Goal: Task Accomplishment & Management: Use online tool/utility

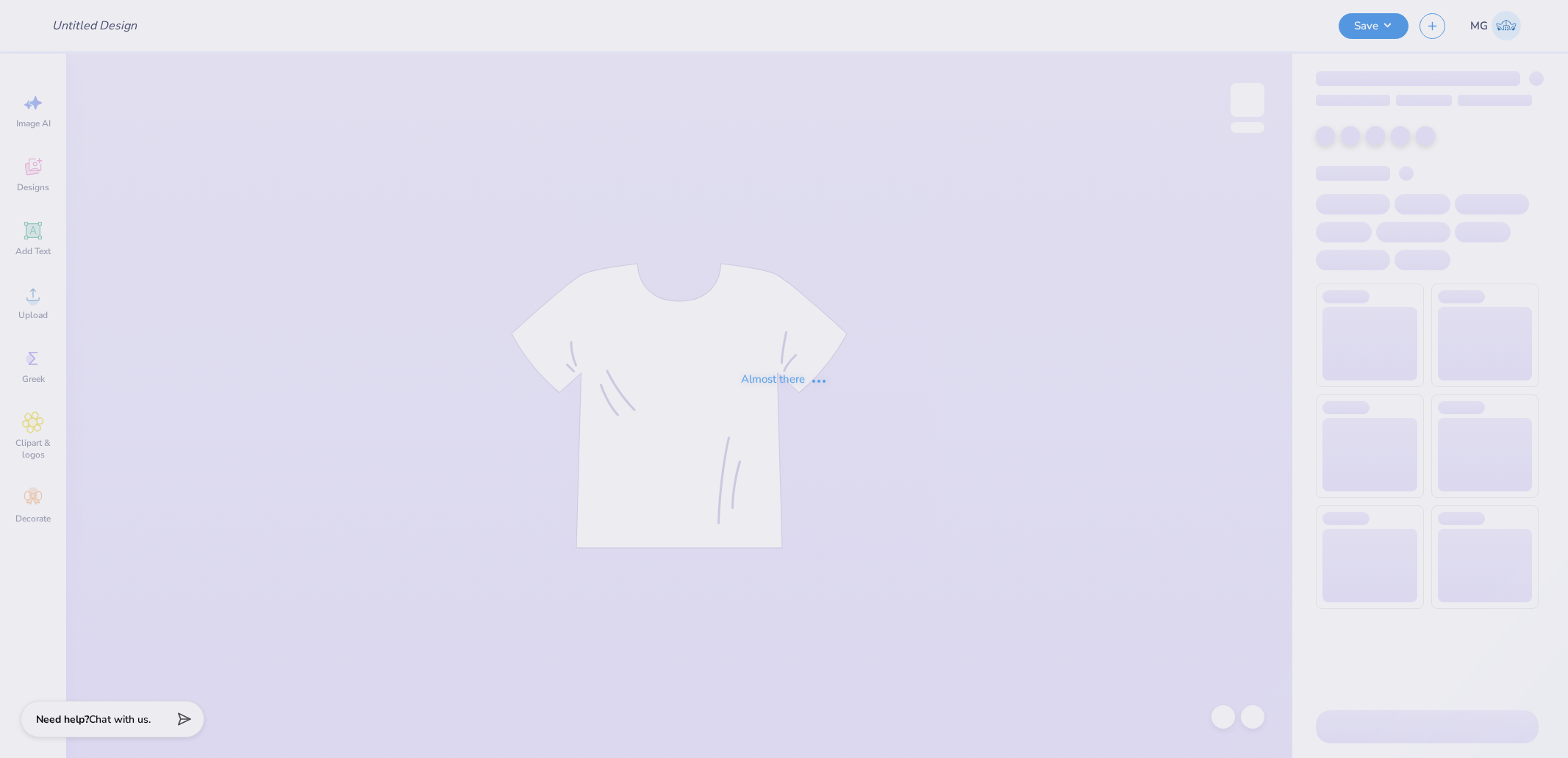
type input "CHAARG Sets 2025"
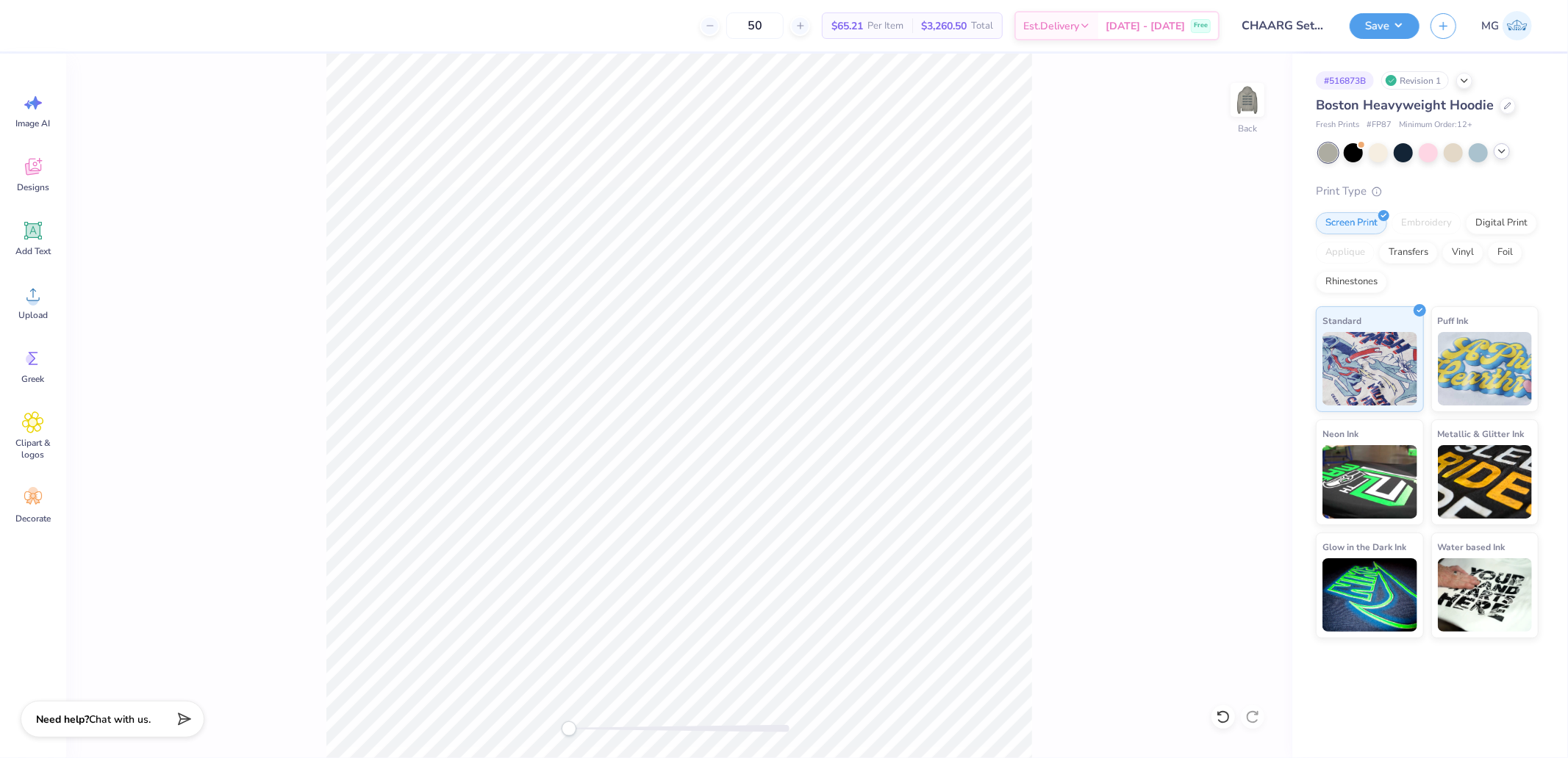
click at [1504, 153] on icon at bounding box center [1502, 151] width 12 height 12
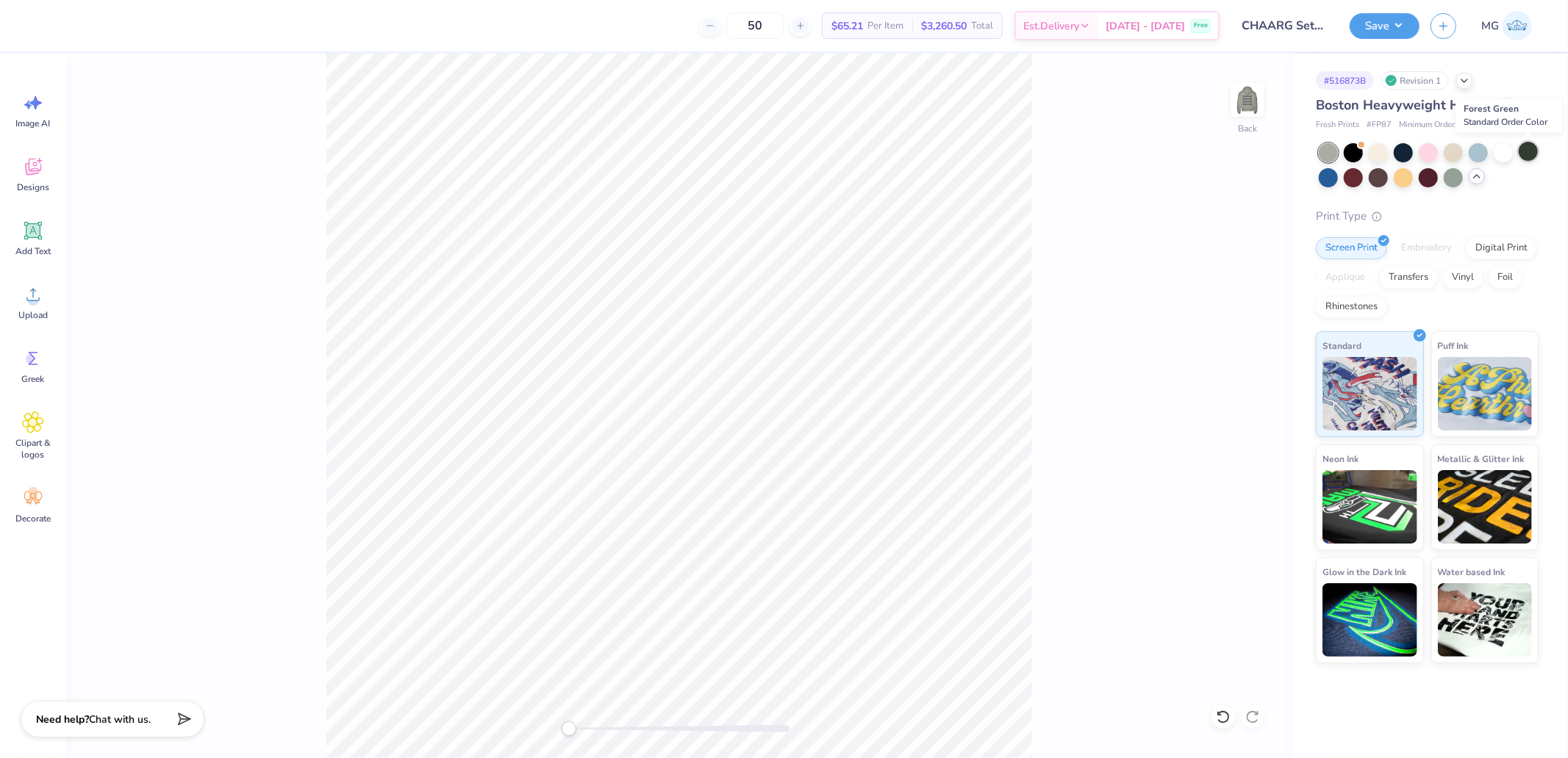
click at [1533, 149] on div at bounding box center [1528, 151] width 19 height 19
click at [43, 302] on icon at bounding box center [33, 294] width 22 height 22
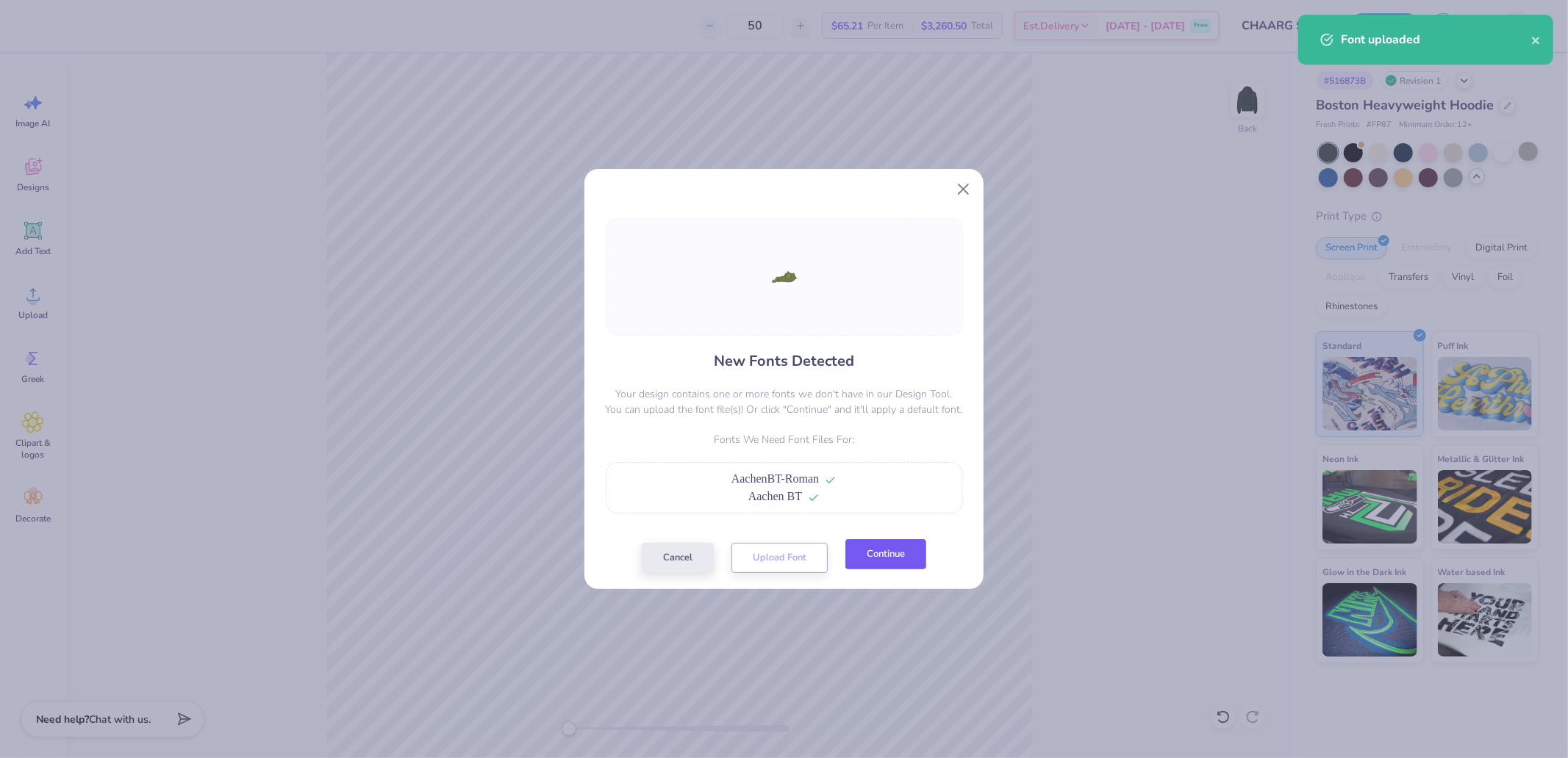
click at [891, 560] on button "Continue" at bounding box center [886, 554] width 81 height 30
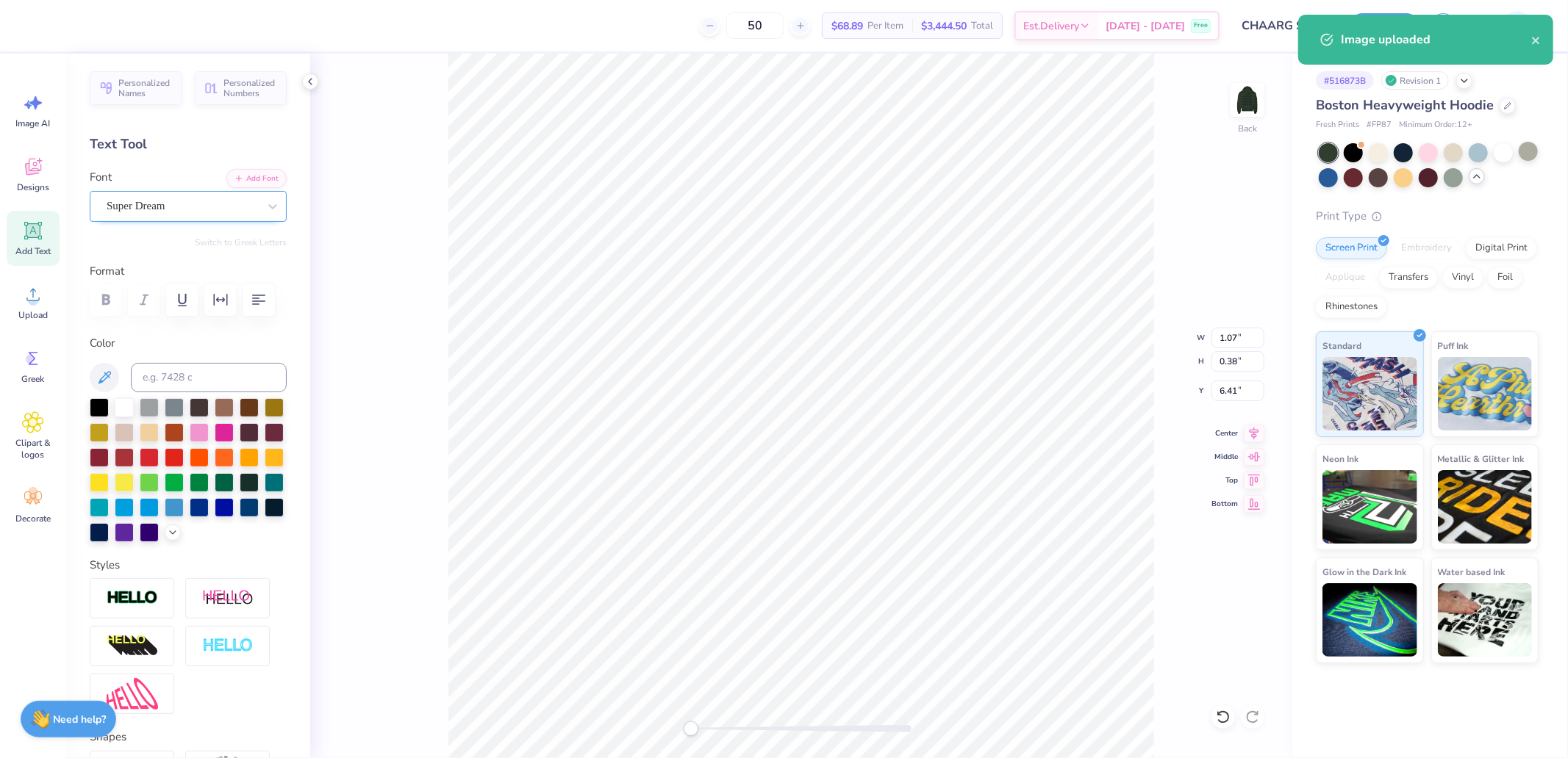
click at [172, 209] on div "Super Dream" at bounding box center [182, 206] width 155 height 23
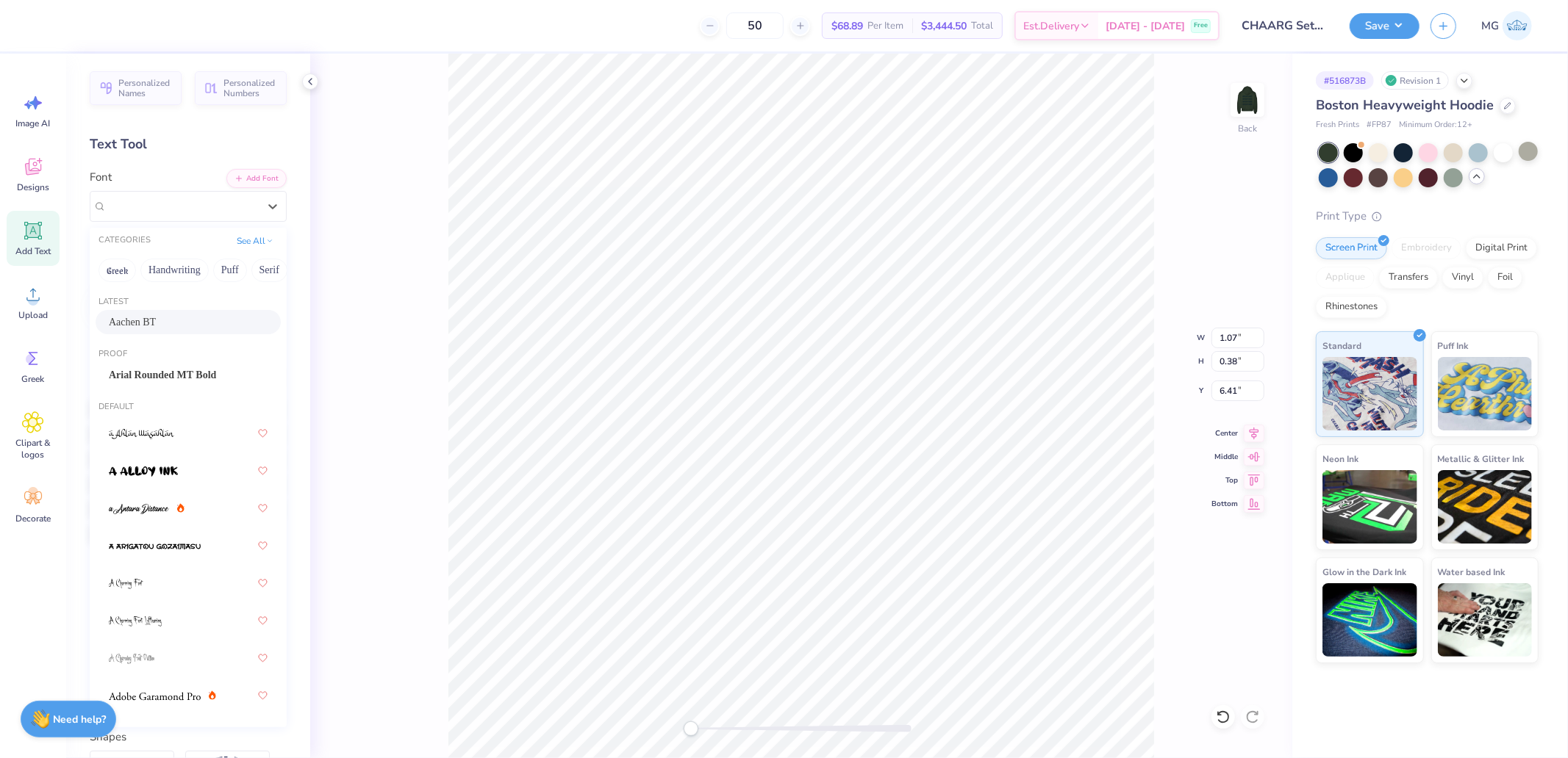
click at [164, 310] on div "Latest Aachen BT" at bounding box center [188, 316] width 197 height 53
click at [150, 320] on span "Aachen BT" at bounding box center [132, 322] width 47 height 15
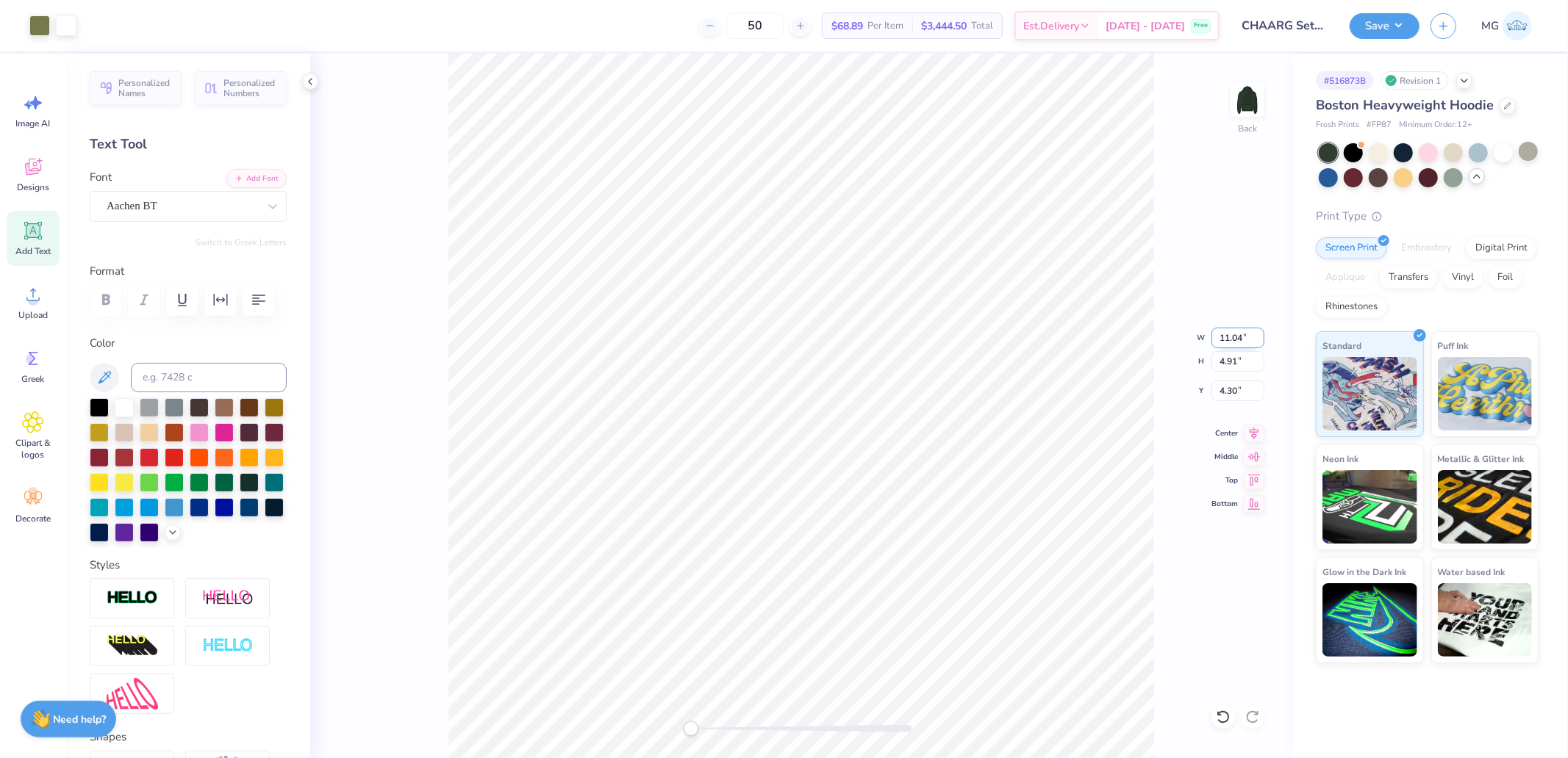
click at [1228, 336] on input "11.04" at bounding box center [1237, 338] width 53 height 21
type input "1.50"
type input "0.69"
type input "6.38"
click at [1241, 386] on input "6.38" at bounding box center [1237, 390] width 53 height 21
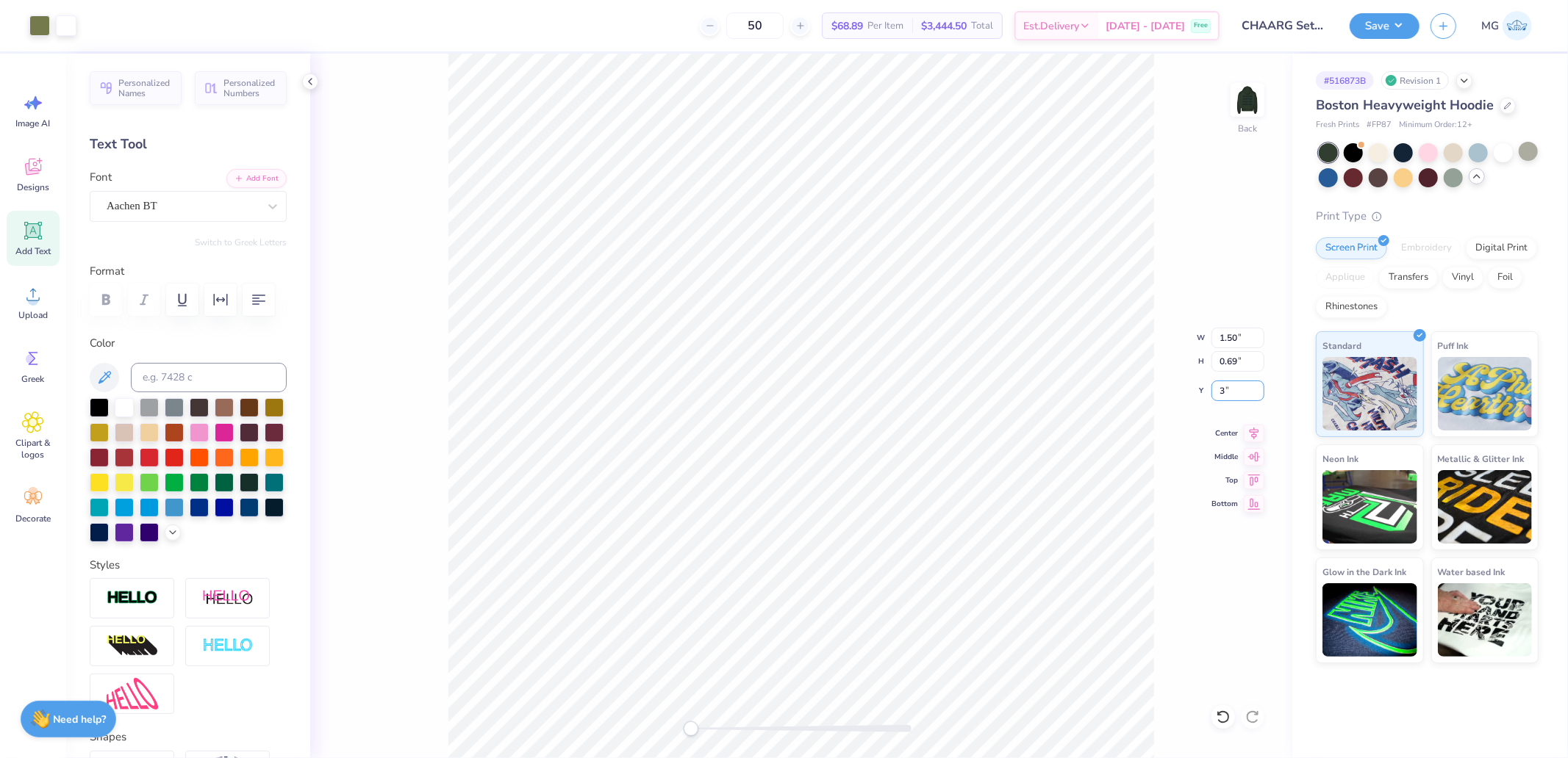
type input "3.00"
click at [1233, 334] on input "1.50" at bounding box center [1237, 338] width 53 height 21
type input "10.28"
type input "4.57"
type input "1.12"
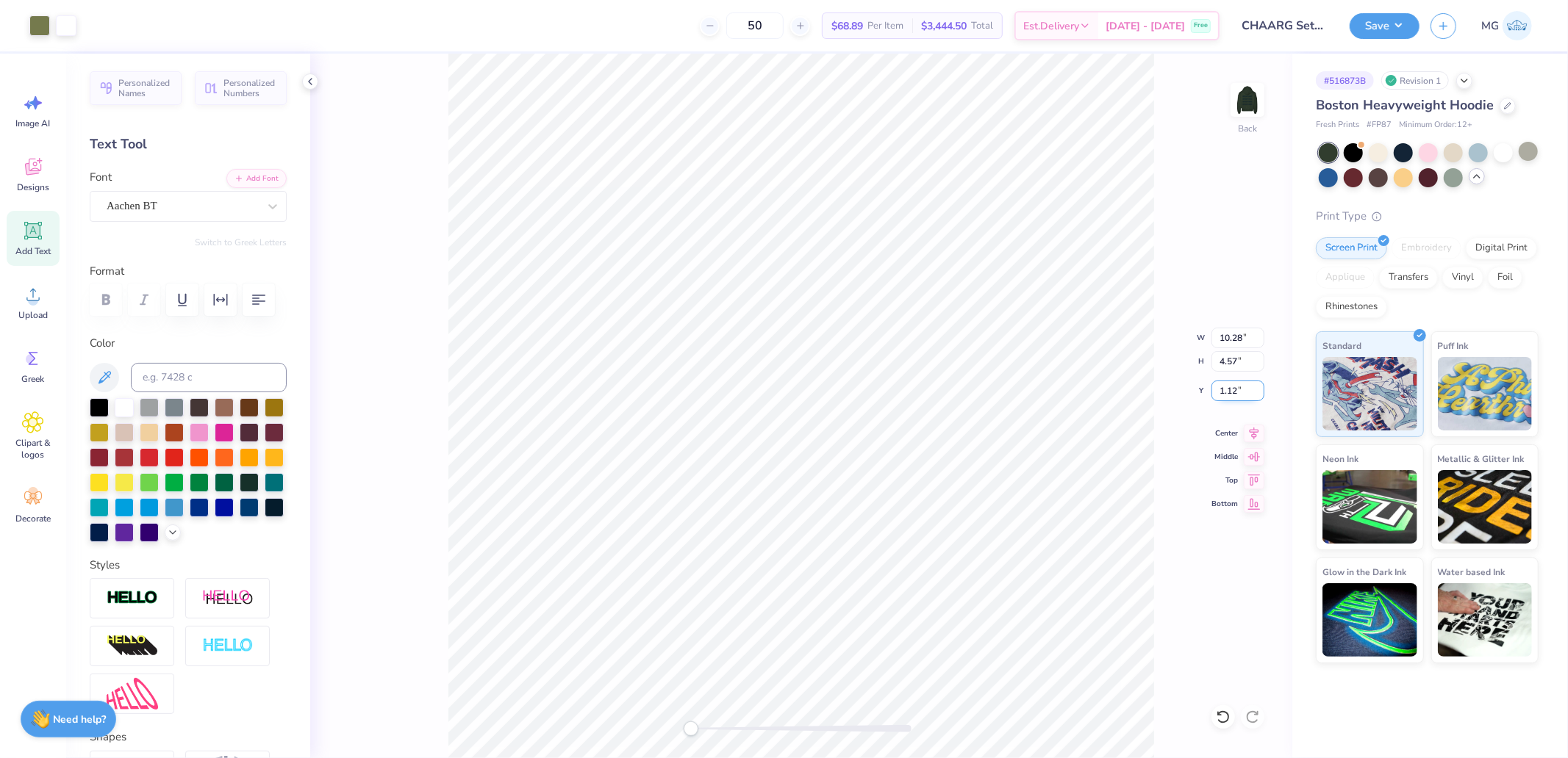
click at [1244, 397] on input "1.12" at bounding box center [1237, 390] width 53 height 21
type input "3.00"
click at [1229, 333] on input "10.28" at bounding box center [1237, 338] width 53 height 21
type input "1.59"
type input "0.73"
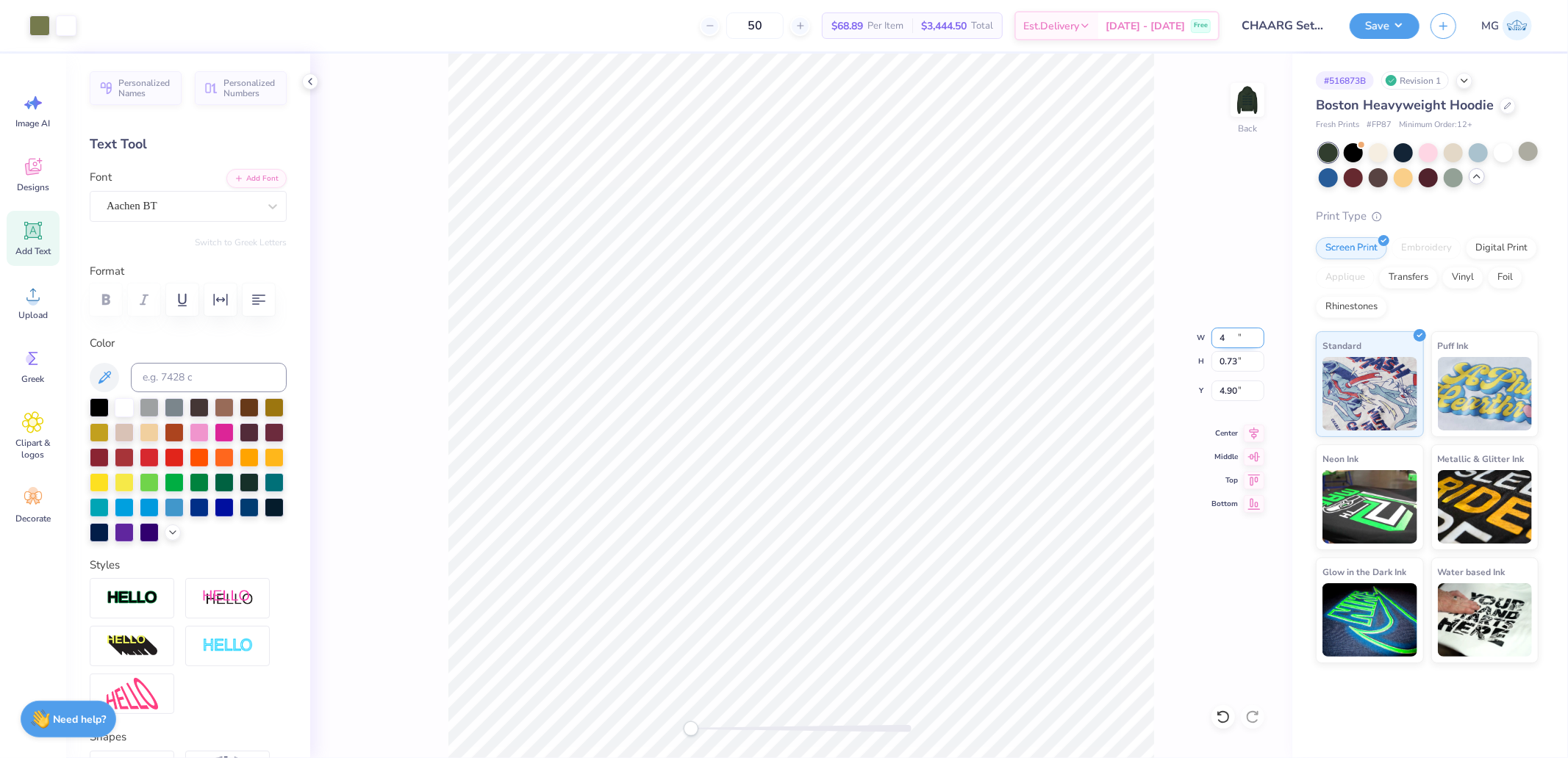
type input "4.90"
click at [33, 296] on icon at bounding box center [33, 294] width 13 height 13
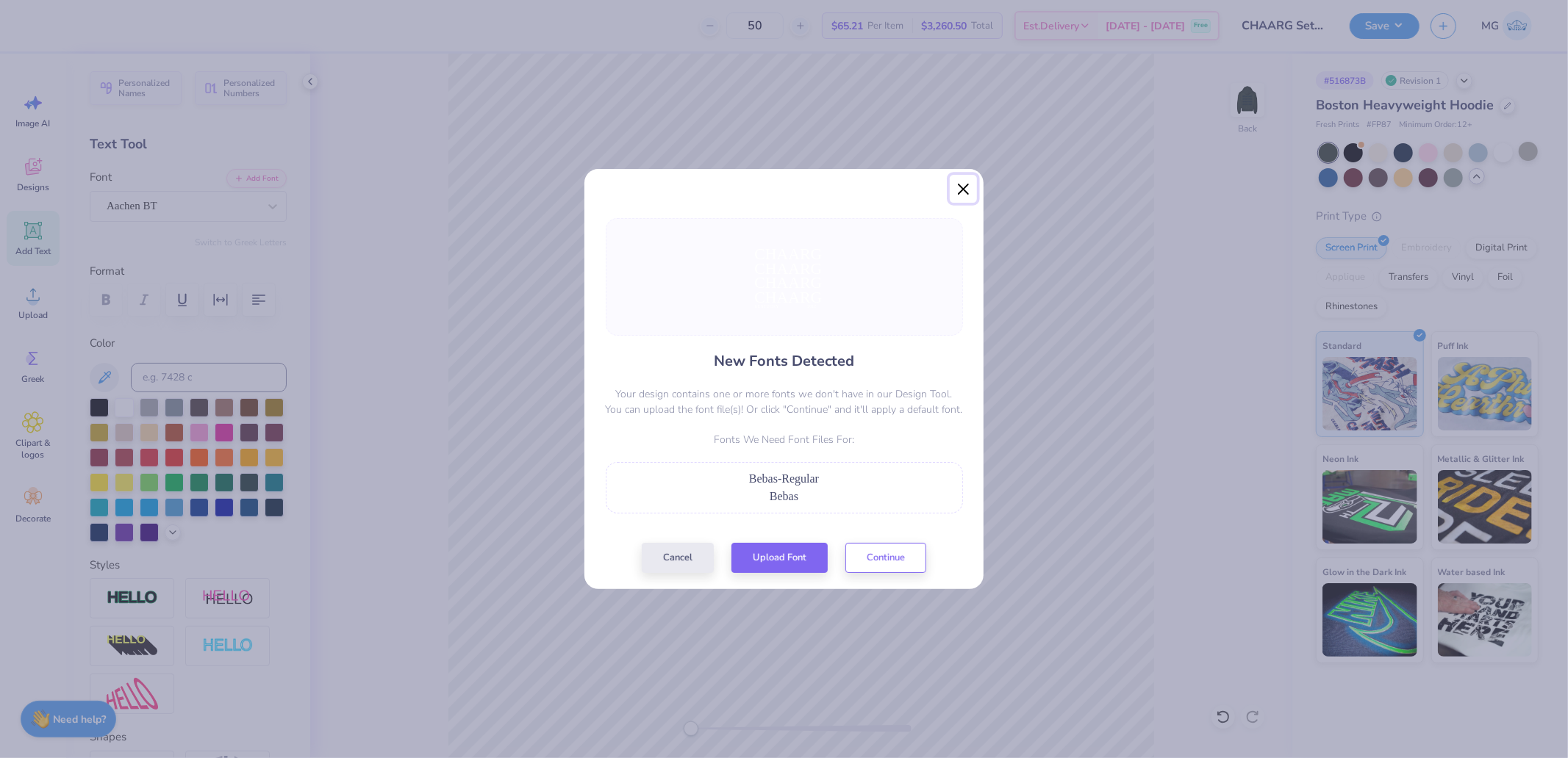
click at [959, 185] on button "Close" at bounding box center [963, 188] width 28 height 28
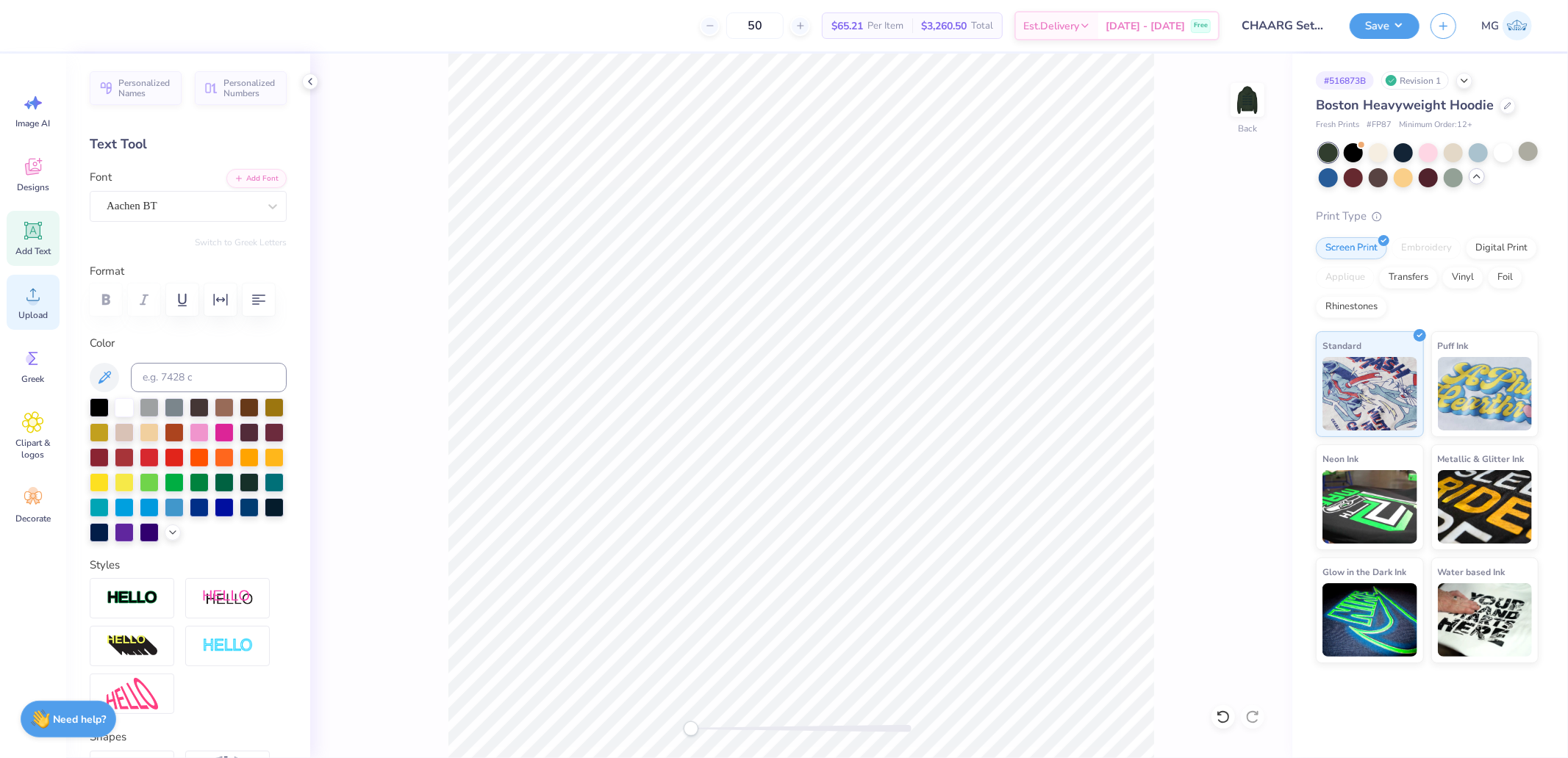
click at [54, 288] on div "Upload" at bounding box center [33, 303] width 53 height 55
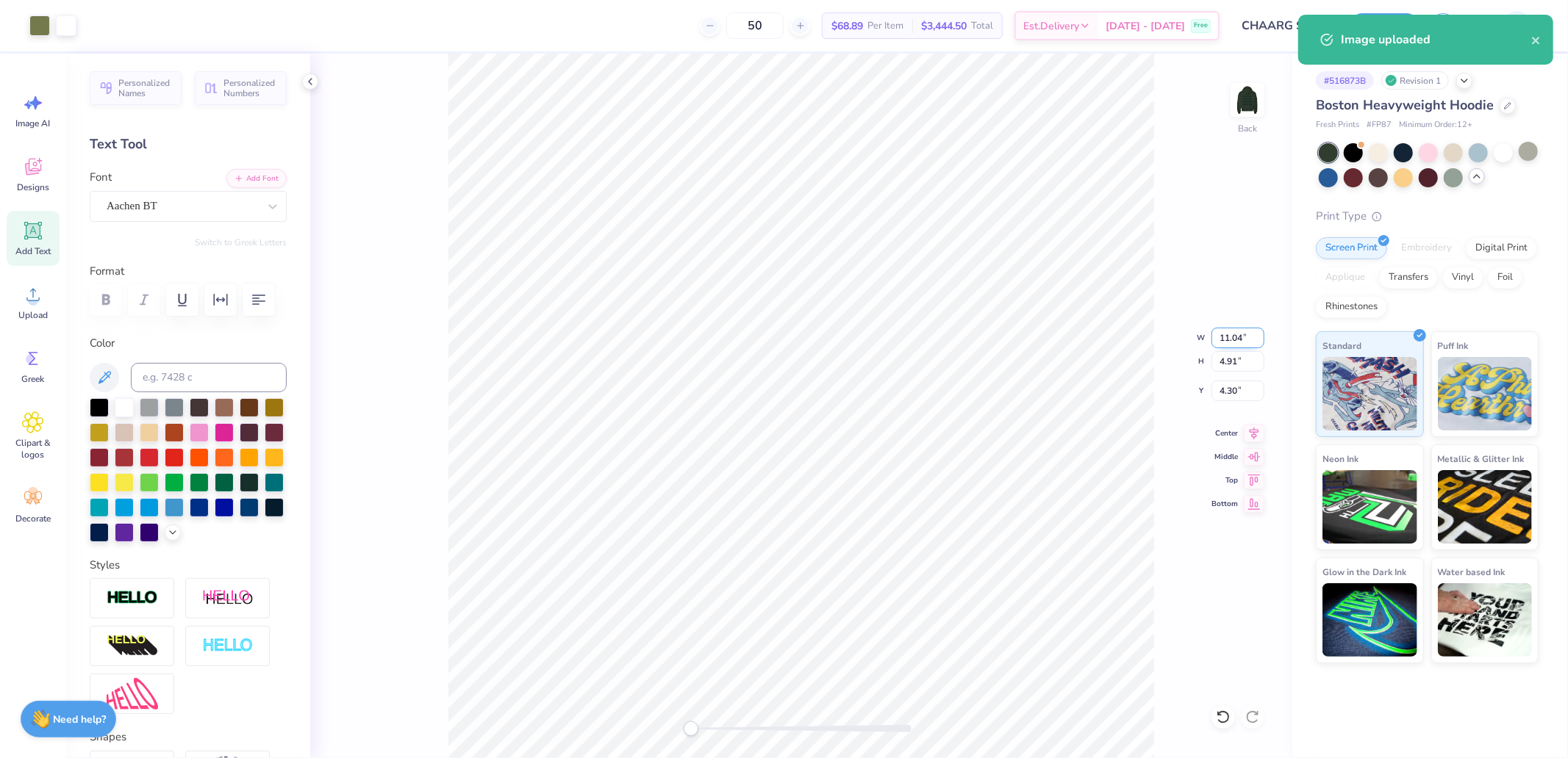
click at [1233, 341] on input "11.04" at bounding box center [1237, 338] width 53 height 21
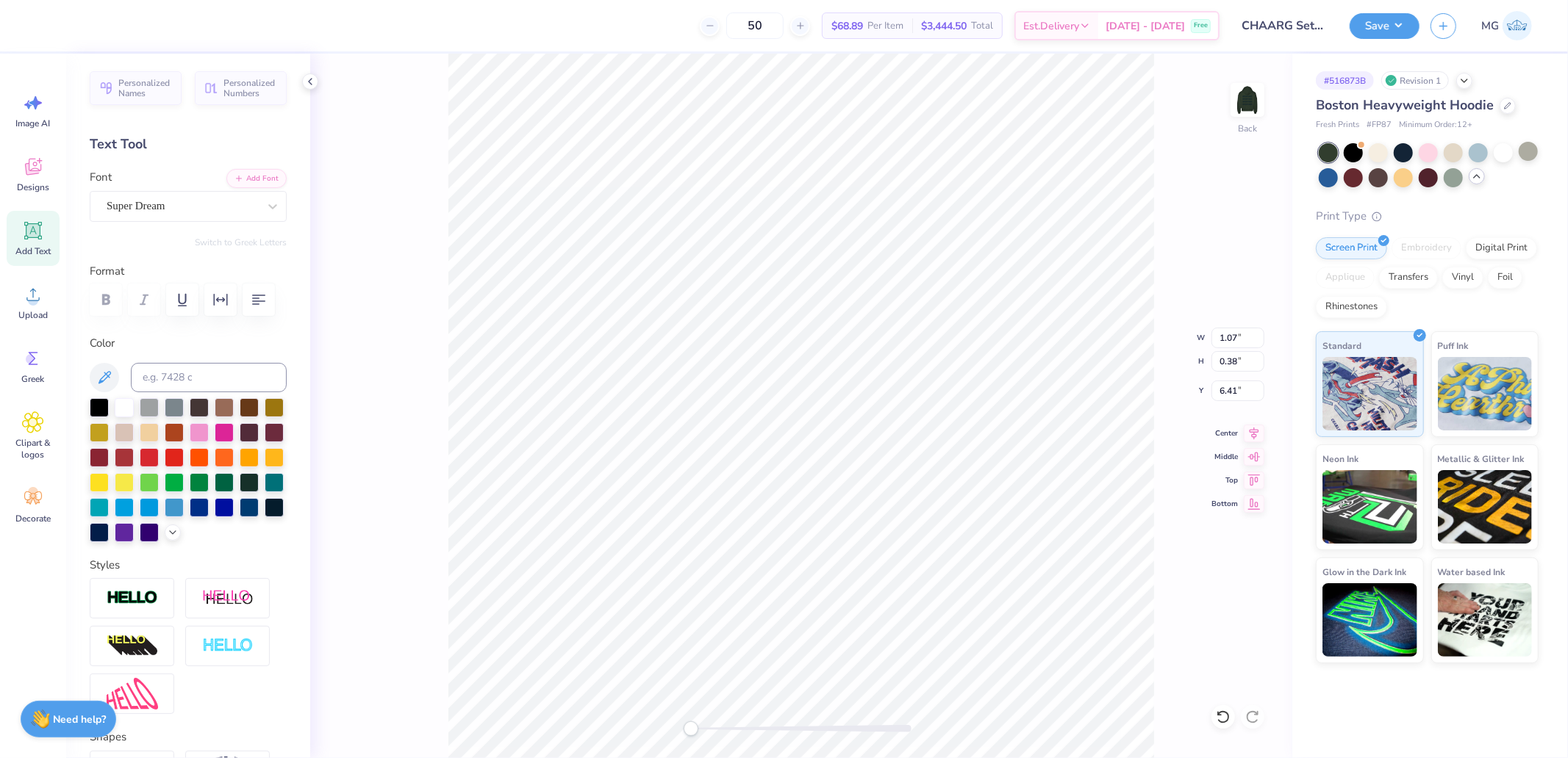
click at [177, 189] on div "Font Super Dream" at bounding box center [188, 195] width 197 height 53
click at [177, 200] on div "Super Dream" at bounding box center [182, 206] width 155 height 23
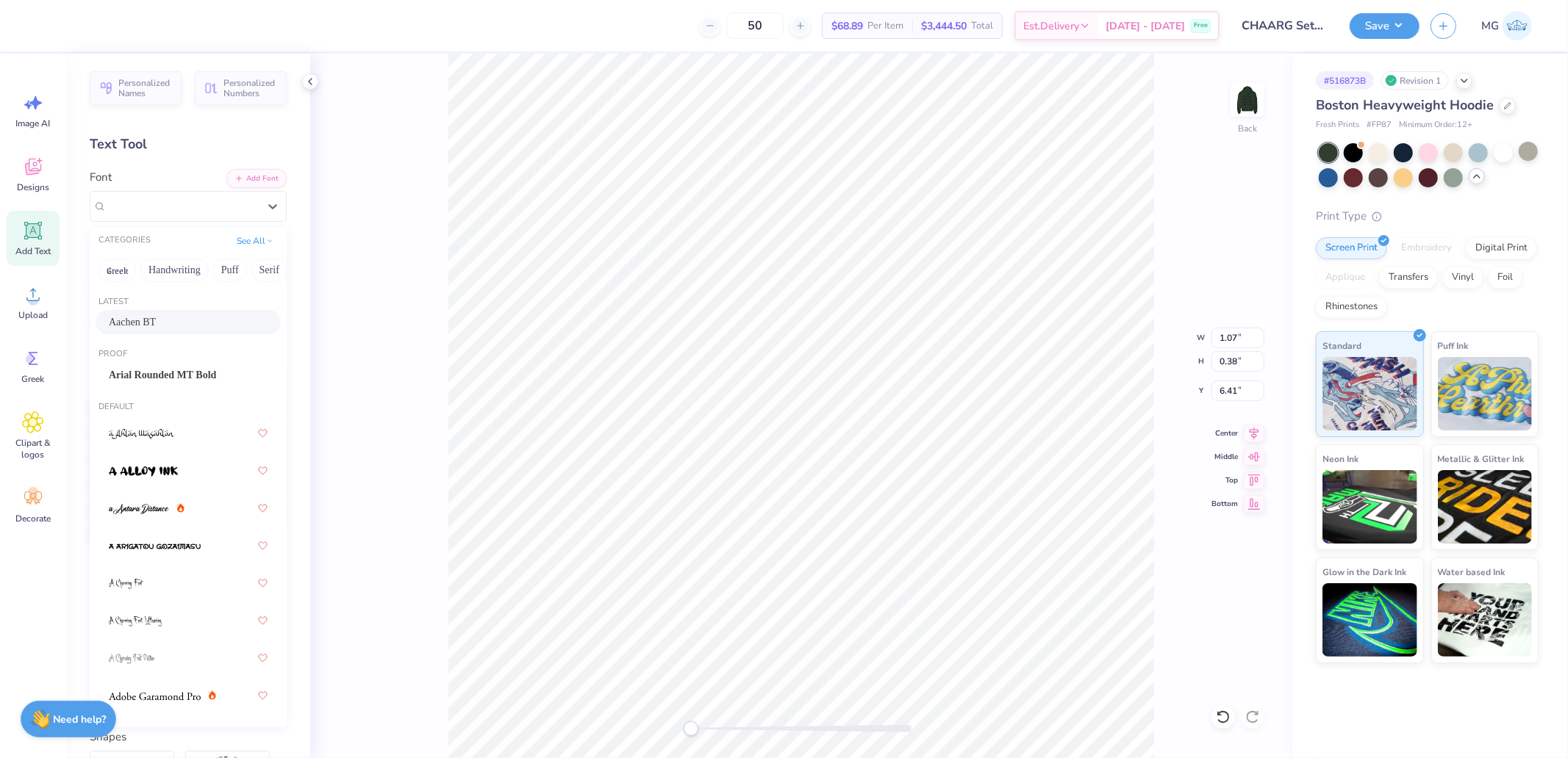
click at [142, 323] on span "Aachen BT" at bounding box center [132, 322] width 47 height 15
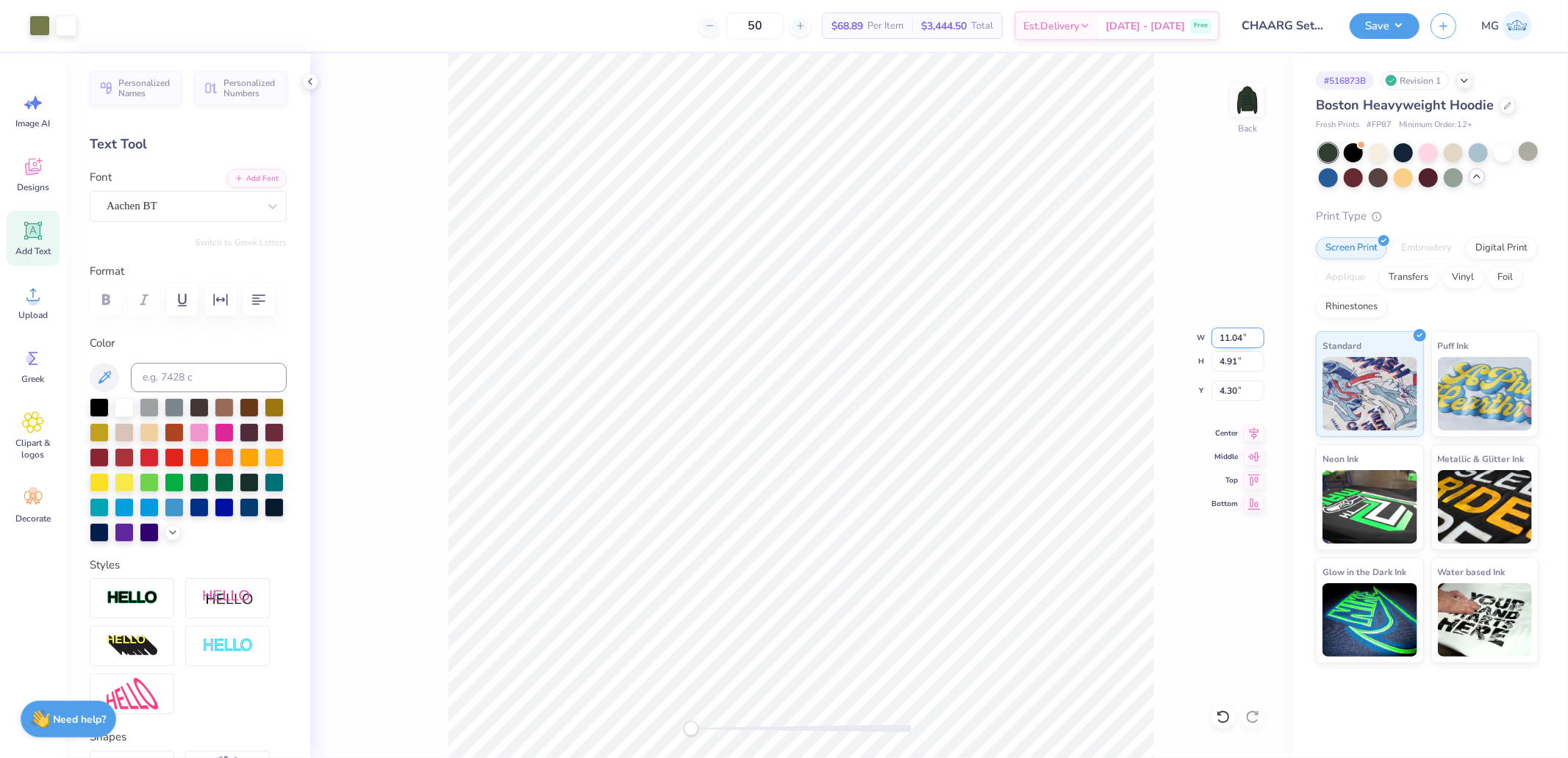
click at [1233, 339] on input "11.04" at bounding box center [1237, 338] width 53 height 21
type input "1.50"
type input "0.69"
click at [1221, 394] on input "6.38" at bounding box center [1237, 390] width 53 height 21
type input "3.00"
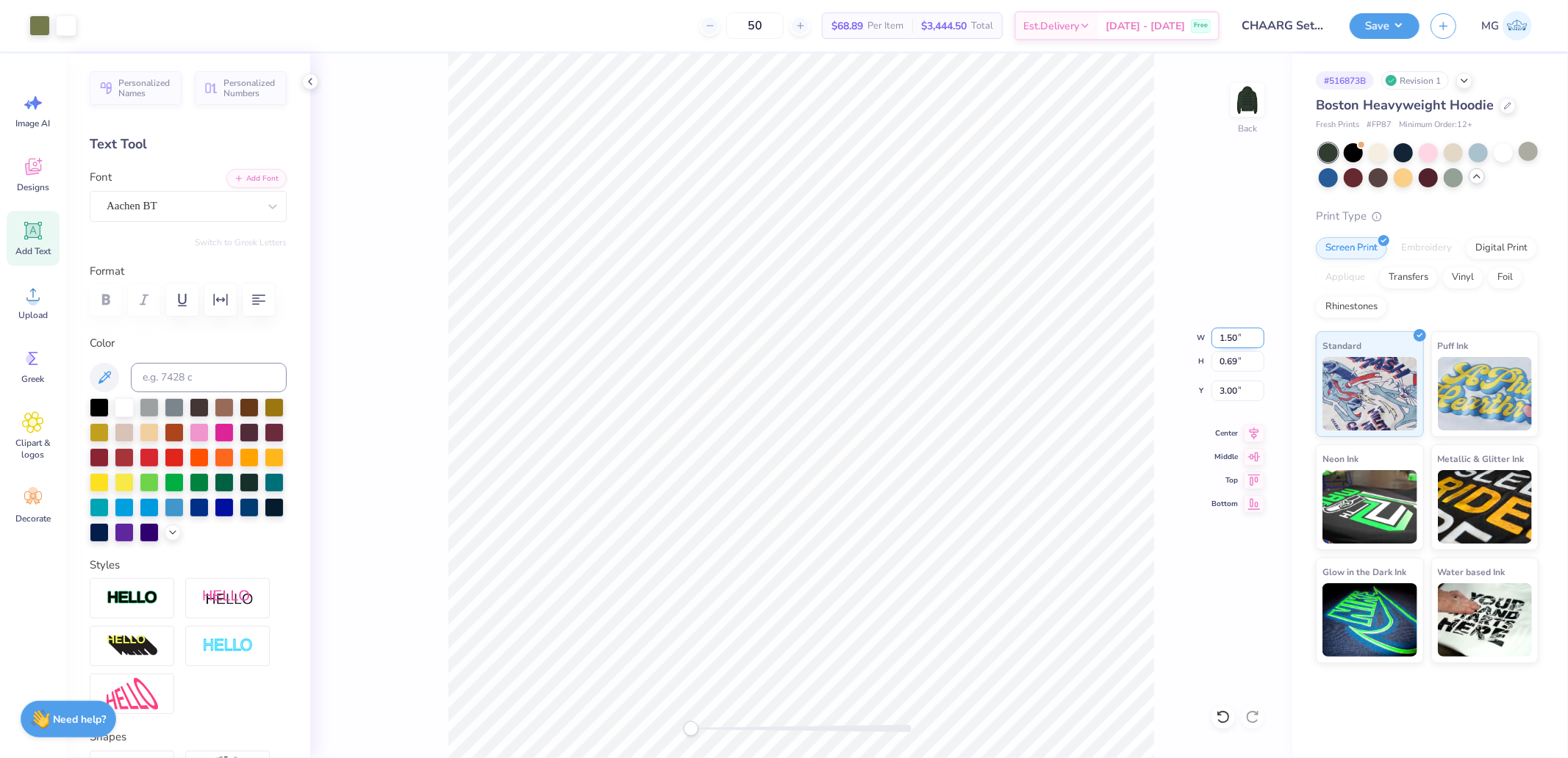
click at [1229, 333] on input "1.50" at bounding box center [1237, 338] width 53 height 21
type input "10.28"
type input "4.57"
type input "1.12"
click at [24, 285] on icon at bounding box center [33, 294] width 22 height 22
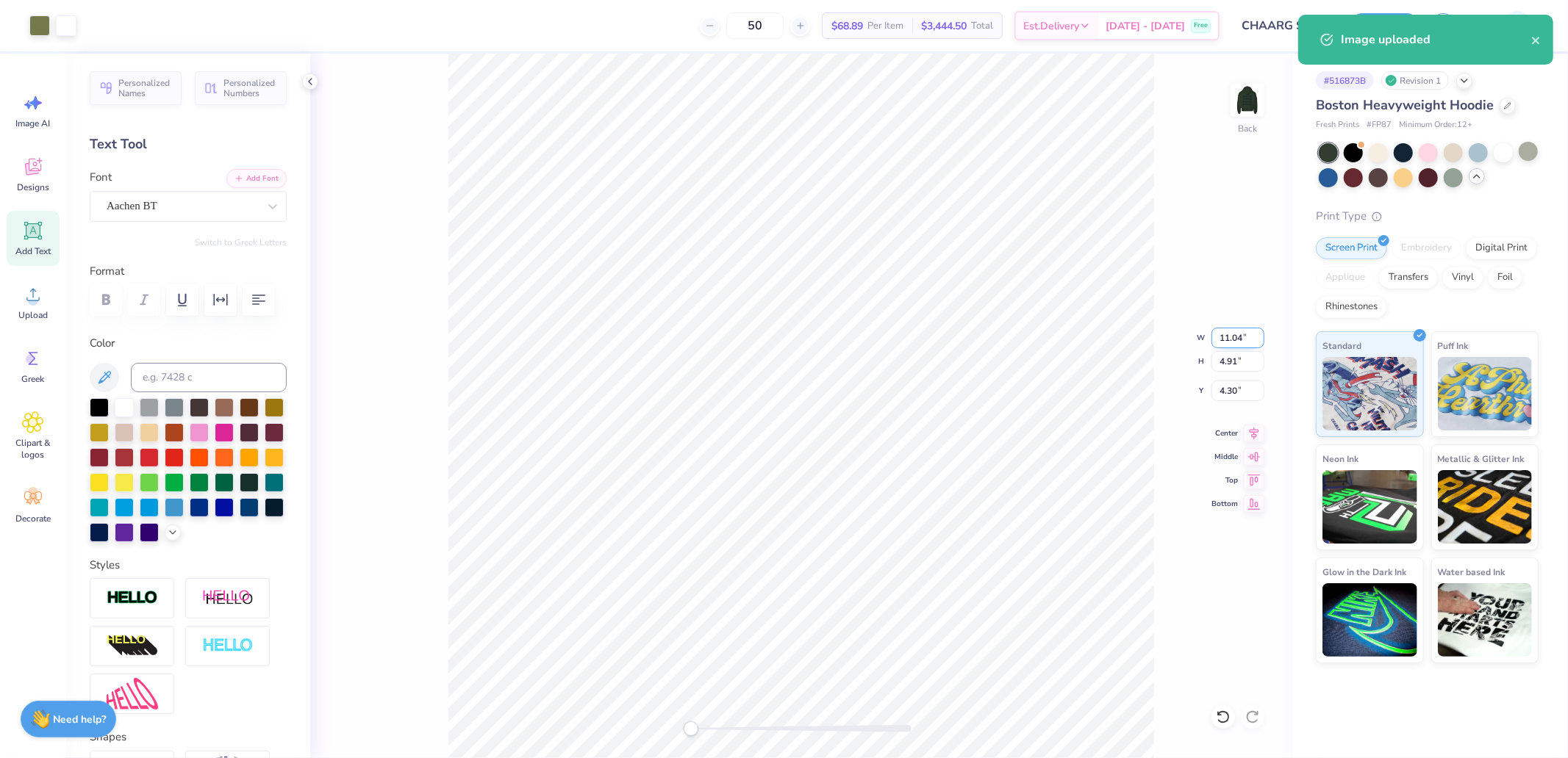
click at [1233, 343] on input "11.04" at bounding box center [1237, 338] width 53 height 21
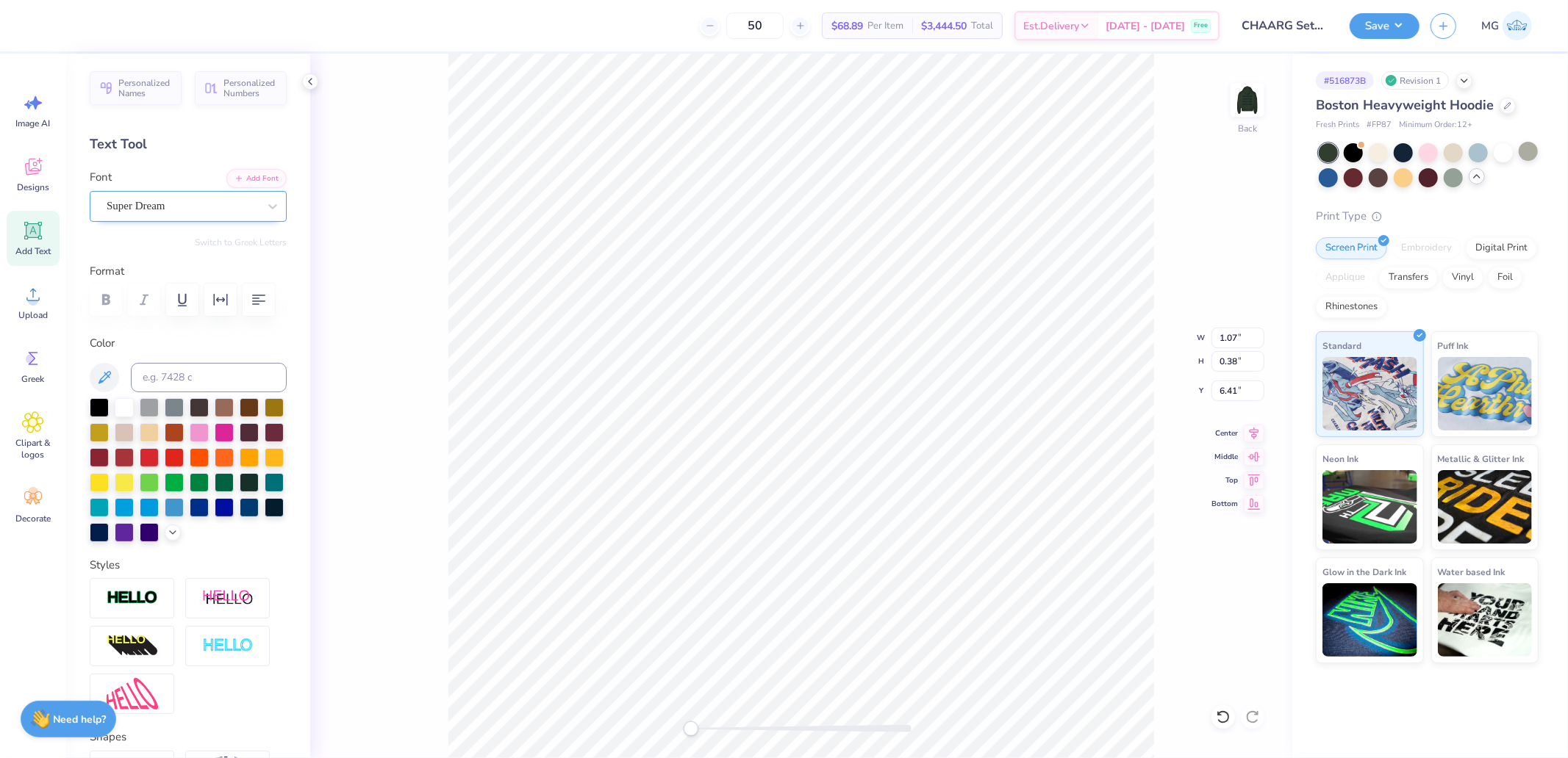
click at [195, 198] on div "Super Dream" at bounding box center [182, 206] width 155 height 23
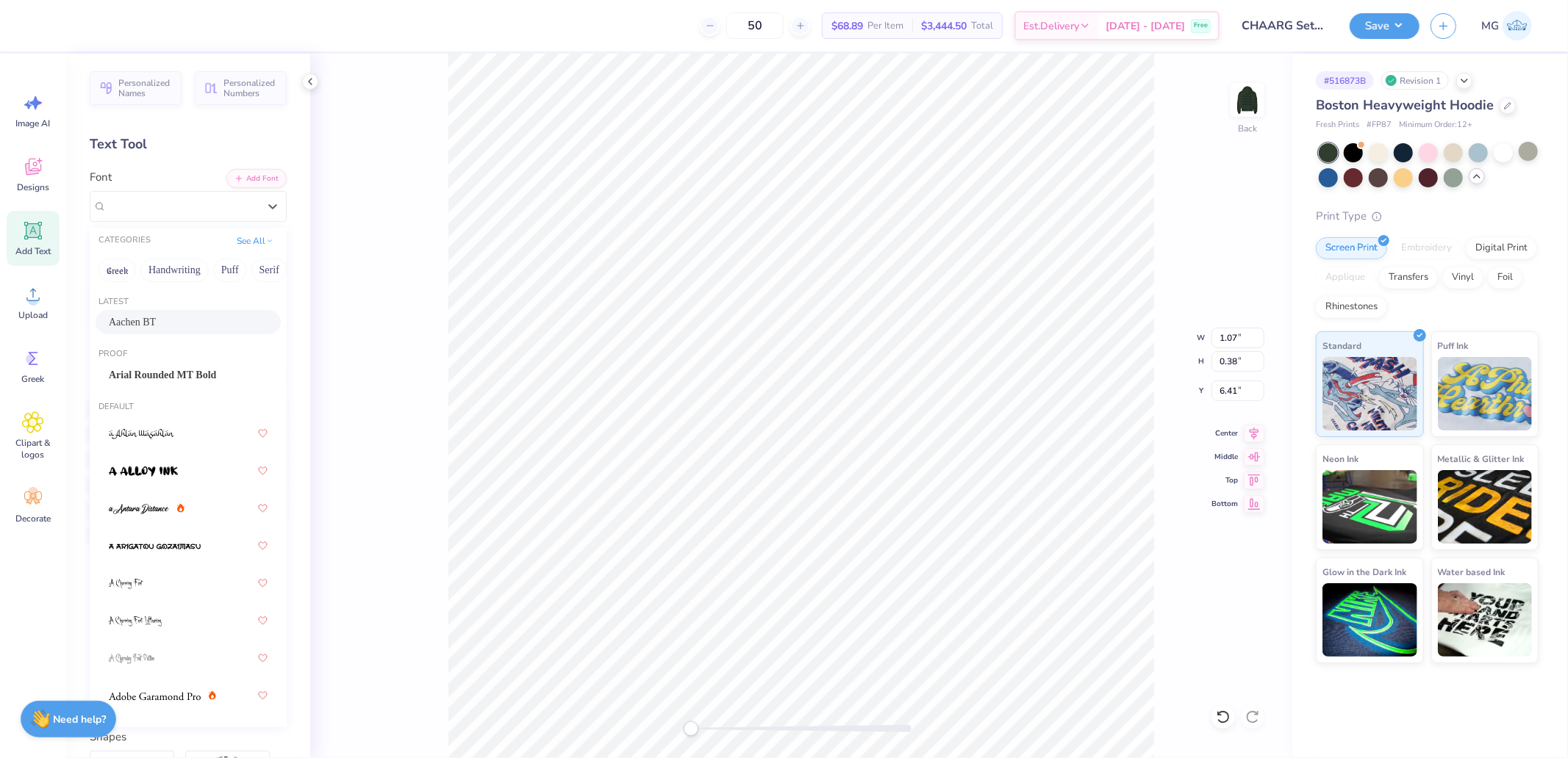
click at [167, 327] on div "Aachen BT" at bounding box center [188, 322] width 159 height 15
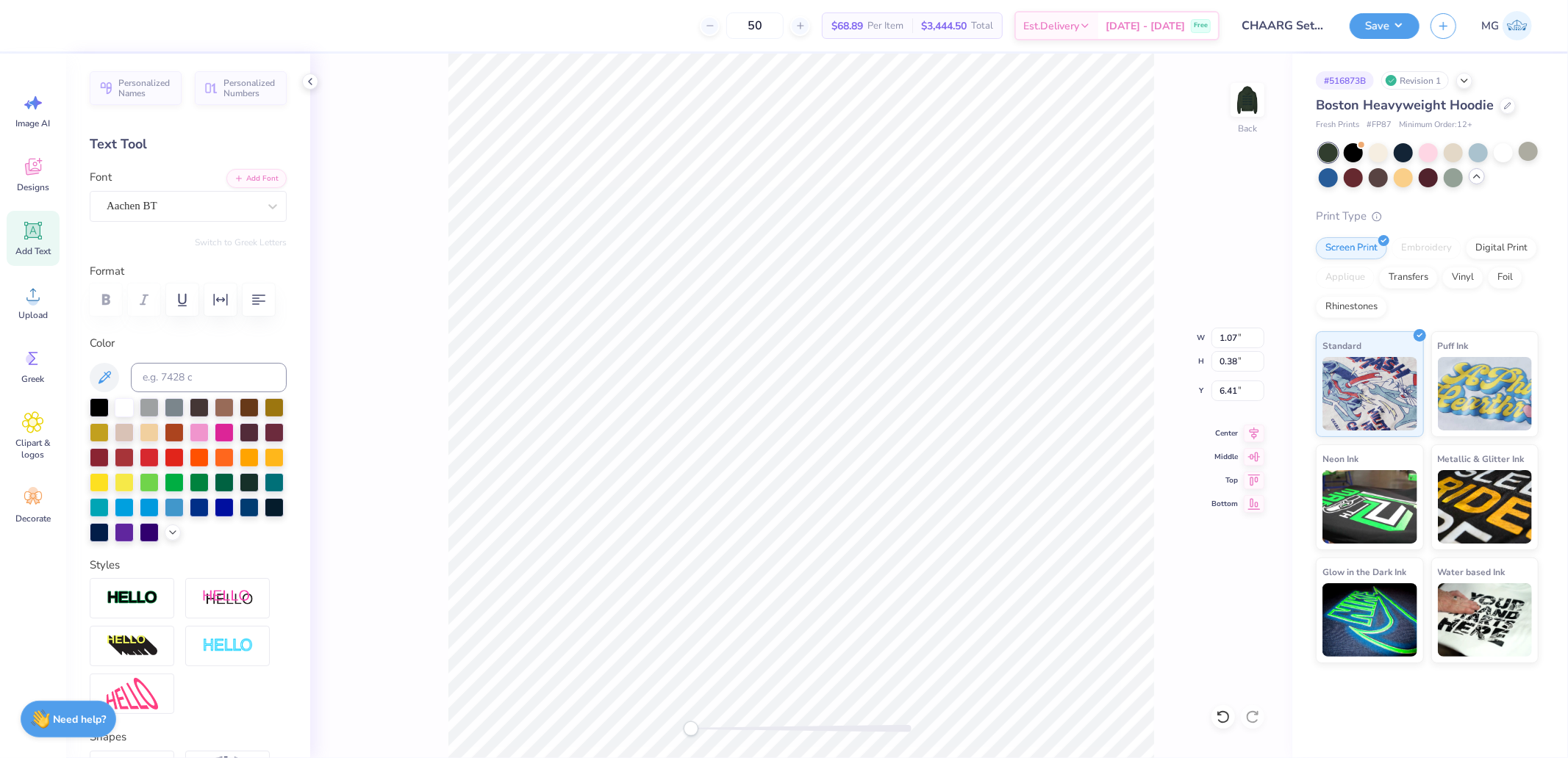
type input "11.04"
type input "4.91"
type input "4.30"
click at [872, 564] on li "Group" at bounding box center [891, 568] width 115 height 28
click at [1239, 338] on input "11.04" at bounding box center [1237, 338] width 53 height 21
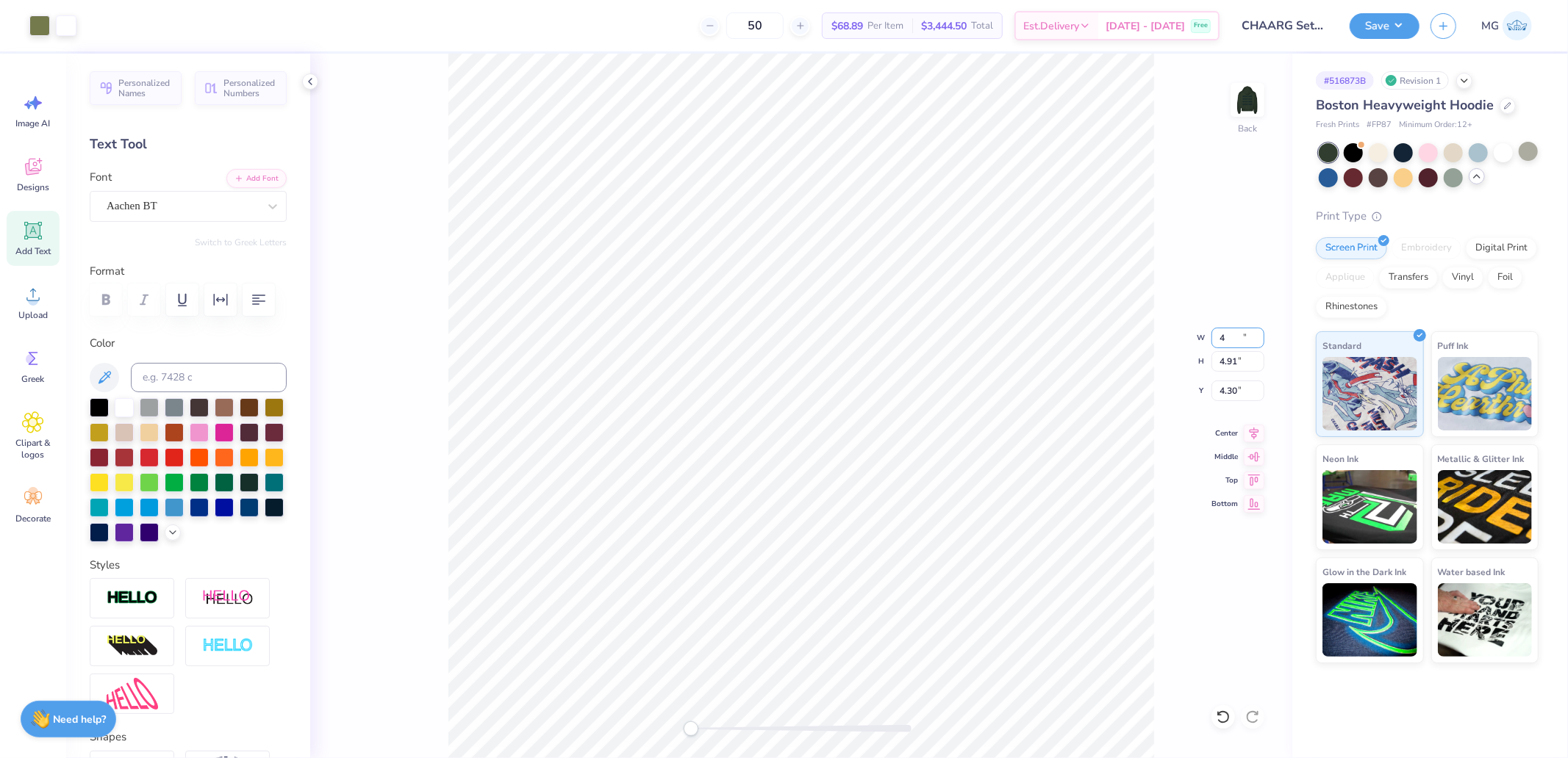
type input "4"
click at [1239, 387] on input "4.30" at bounding box center [1237, 390] width 53 height 21
type input "4.30"
click at [1233, 335] on input "1.45" at bounding box center [1237, 338] width 53 height 21
type input "4"
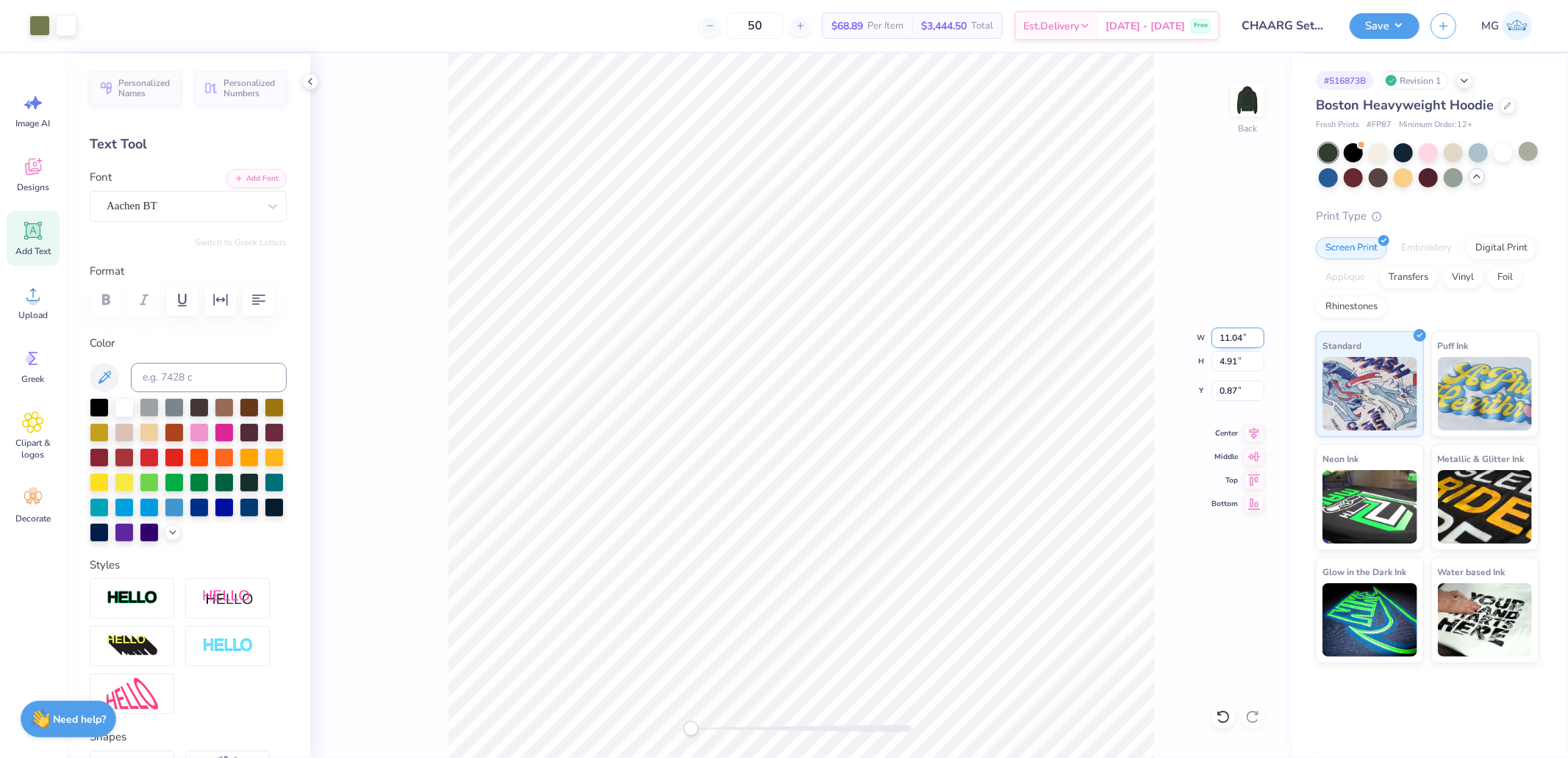
click at [1235, 343] on input "11.04" at bounding box center [1237, 338] width 53 height 21
type input "4"
click at [1254, 387] on input "0.88" at bounding box center [1237, 390] width 53 height 21
type input "3"
click at [1217, 339] on div "Back W 1.45 1.45 " H 0.64 0.64 " Y 3.00 3.00 " Center Middle Top Bottom" at bounding box center [801, 405] width 982 height 705
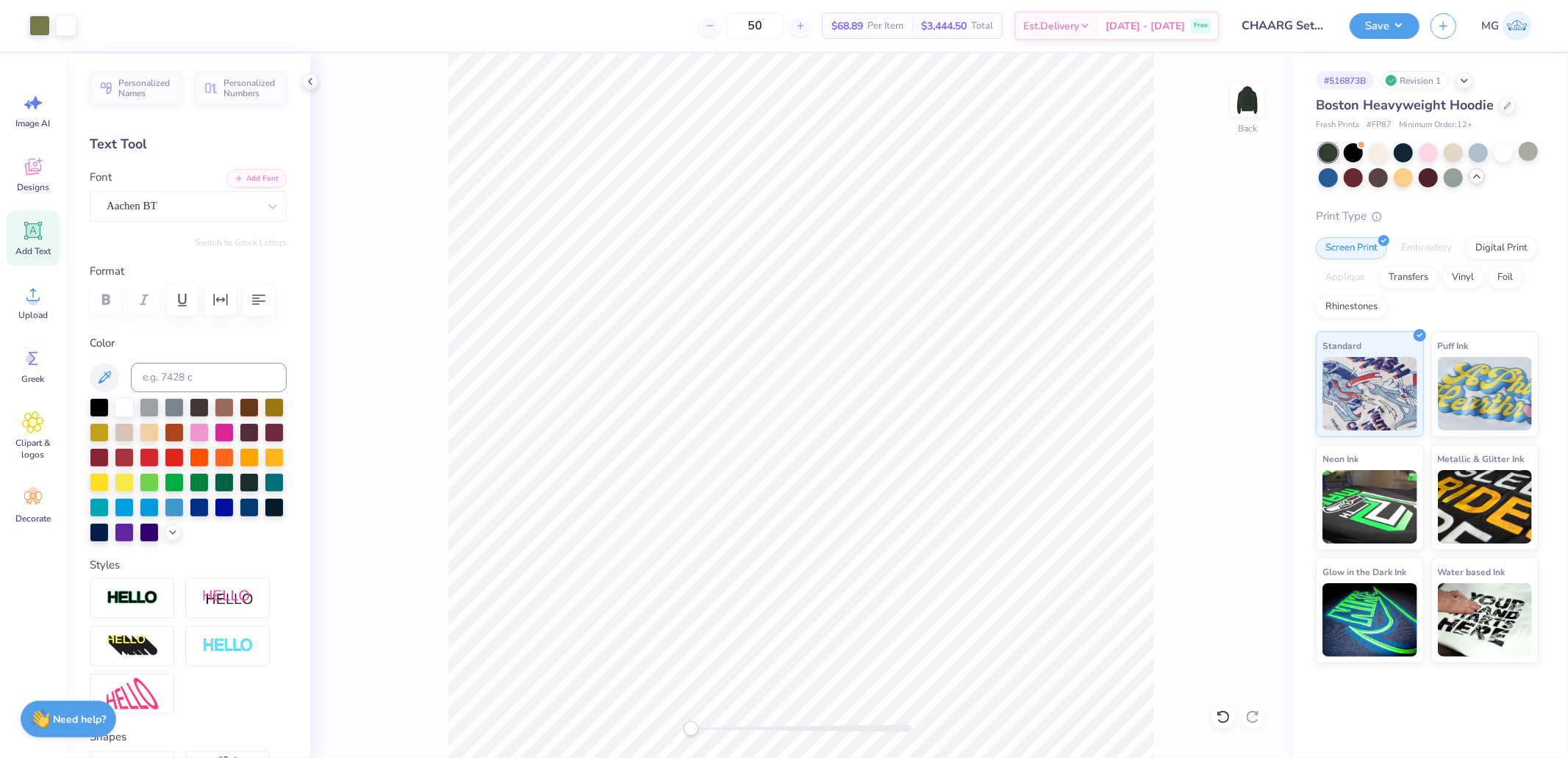
click at [1241, 337] on div "Back" at bounding box center [801, 405] width 982 height 705
click at [1233, 333] on input "1.45" at bounding box center [1237, 338] width 53 height 21
type input "3"
click at [1243, 336] on input "6.21" at bounding box center [1237, 338] width 53 height 21
click at [1236, 331] on input "6.21" at bounding box center [1237, 338] width 53 height 21
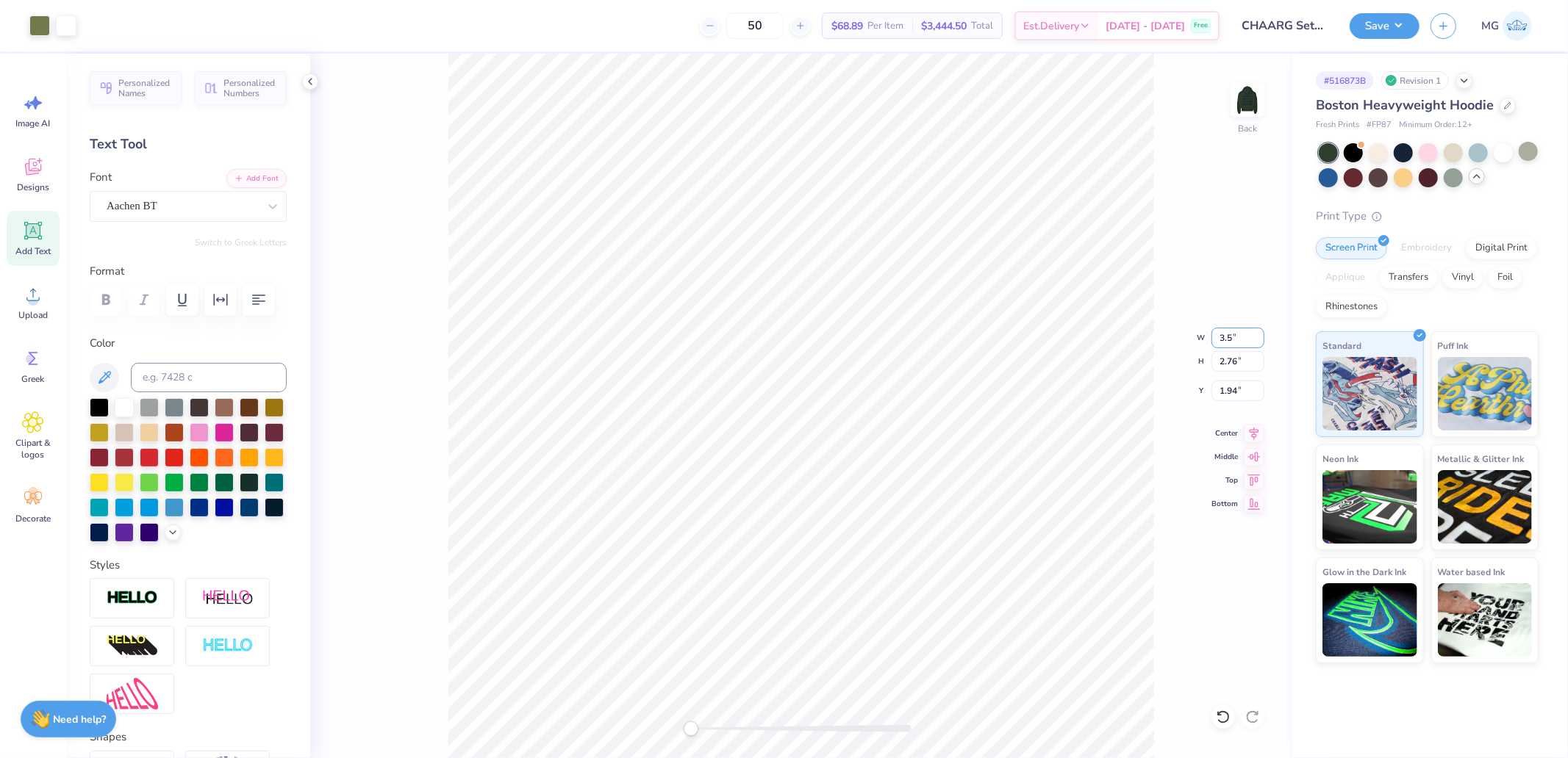
type input "3.5"
click at [1237, 385] on input "1.94" at bounding box center [1237, 390] width 53 height 21
type input "3"
click at [1240, 328] on input "1.97" at bounding box center [1237, 338] width 53 height 21
type input "4"
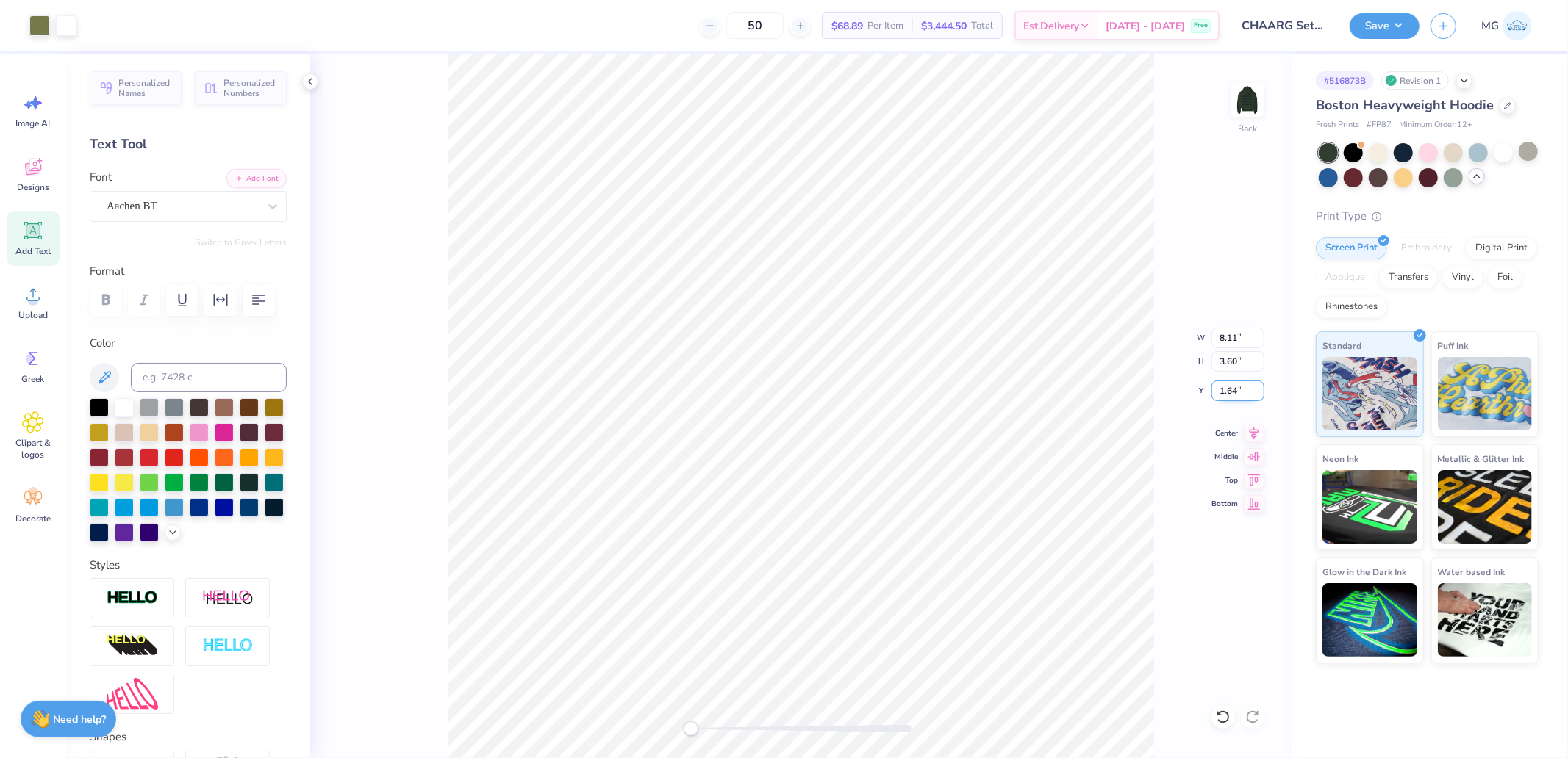
click at [1239, 384] on input "1.64" at bounding box center [1237, 390] width 53 height 21
type input "1.64"
click at [1210, 328] on div "Back W 8.11 8.11 " H 3.60 3.60 " Y 3.00 3.00 " Center Middle Top Bottom" at bounding box center [801, 405] width 982 height 705
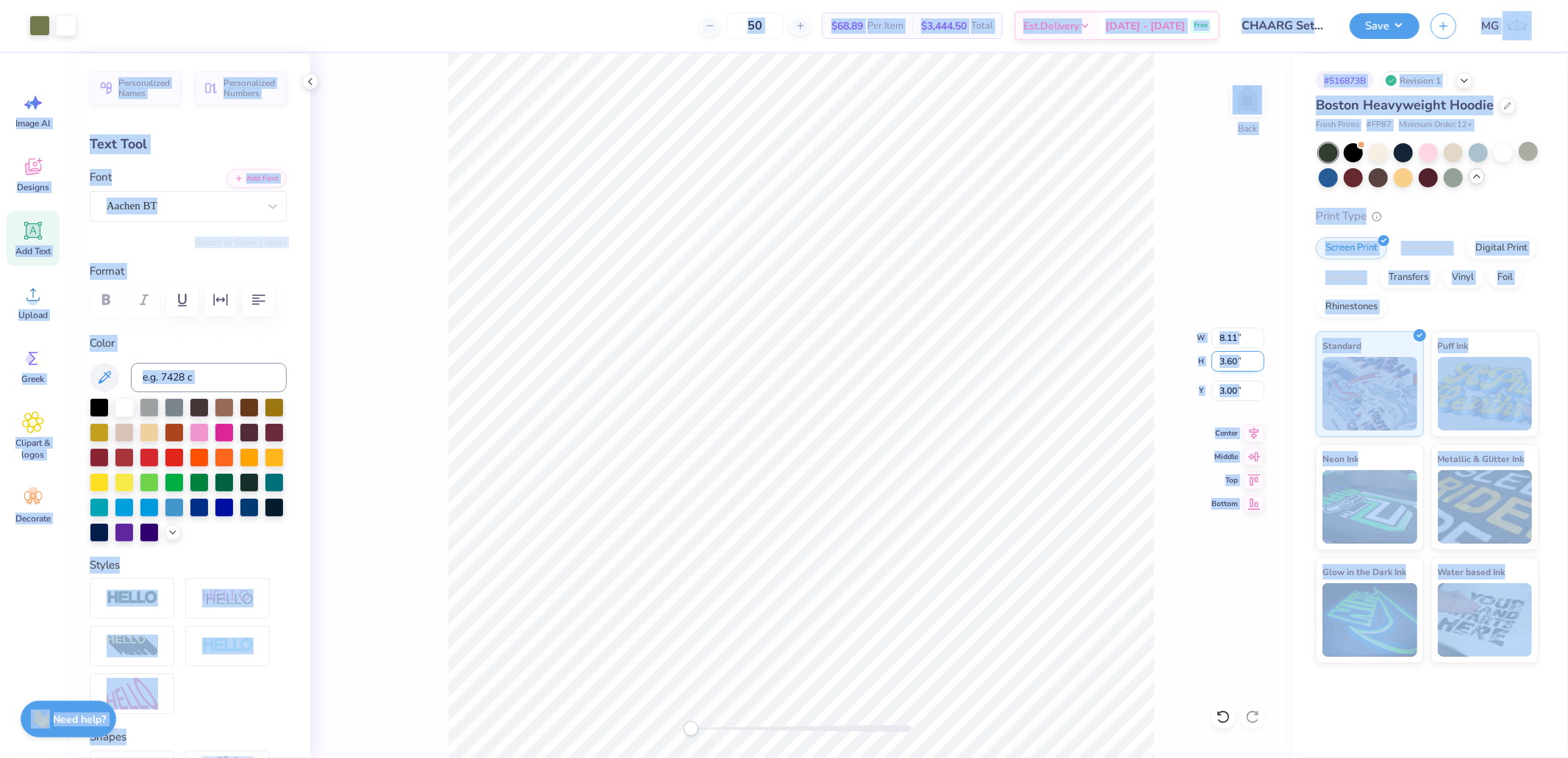
click at [1222, 356] on input "3.60" at bounding box center [1237, 361] width 53 height 21
click at [1224, 345] on input "8.11" at bounding box center [1237, 338] width 53 height 21
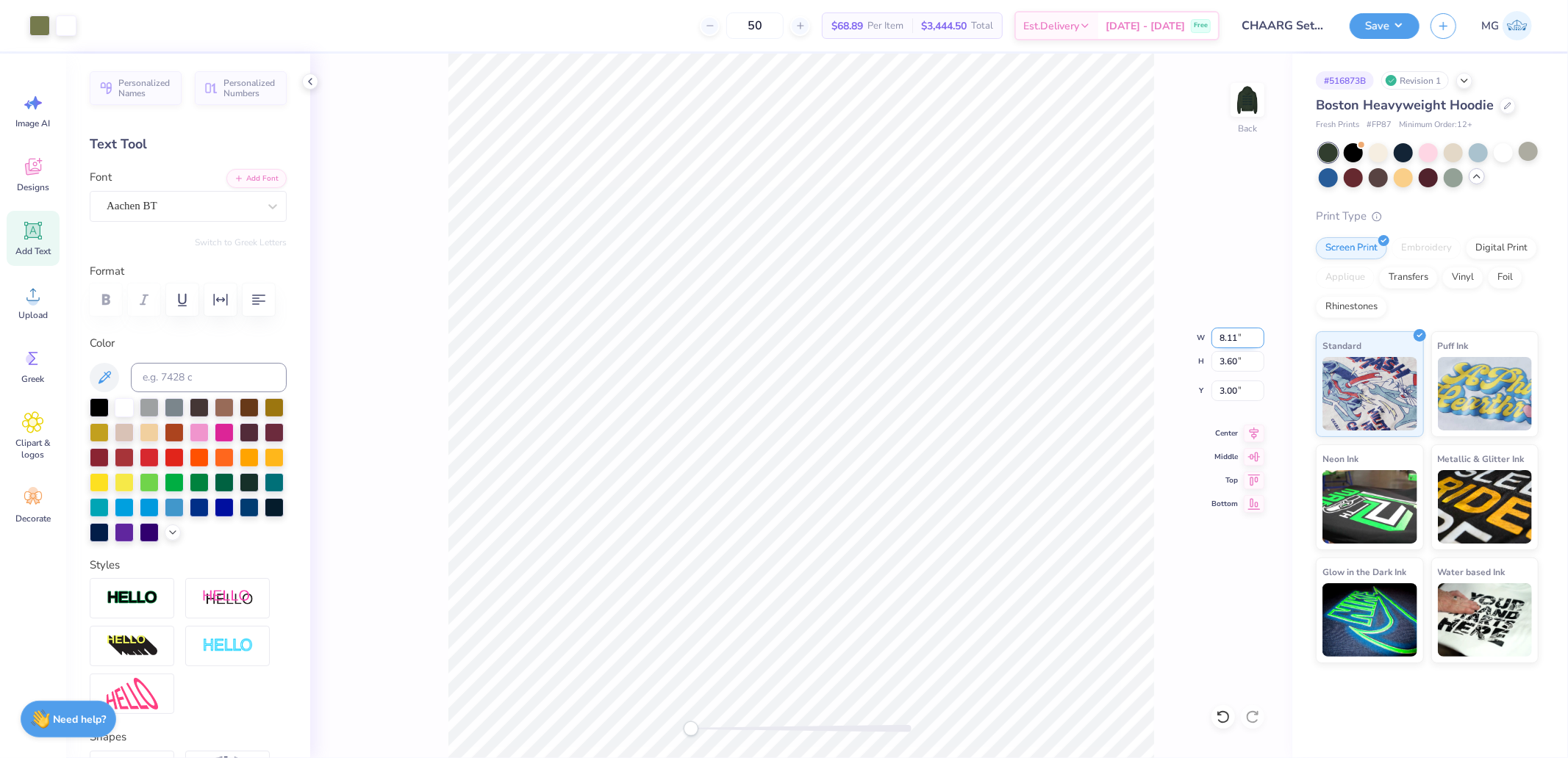
click at [1228, 338] on input "8.11" at bounding box center [1237, 338] width 53 height 21
type input "4"
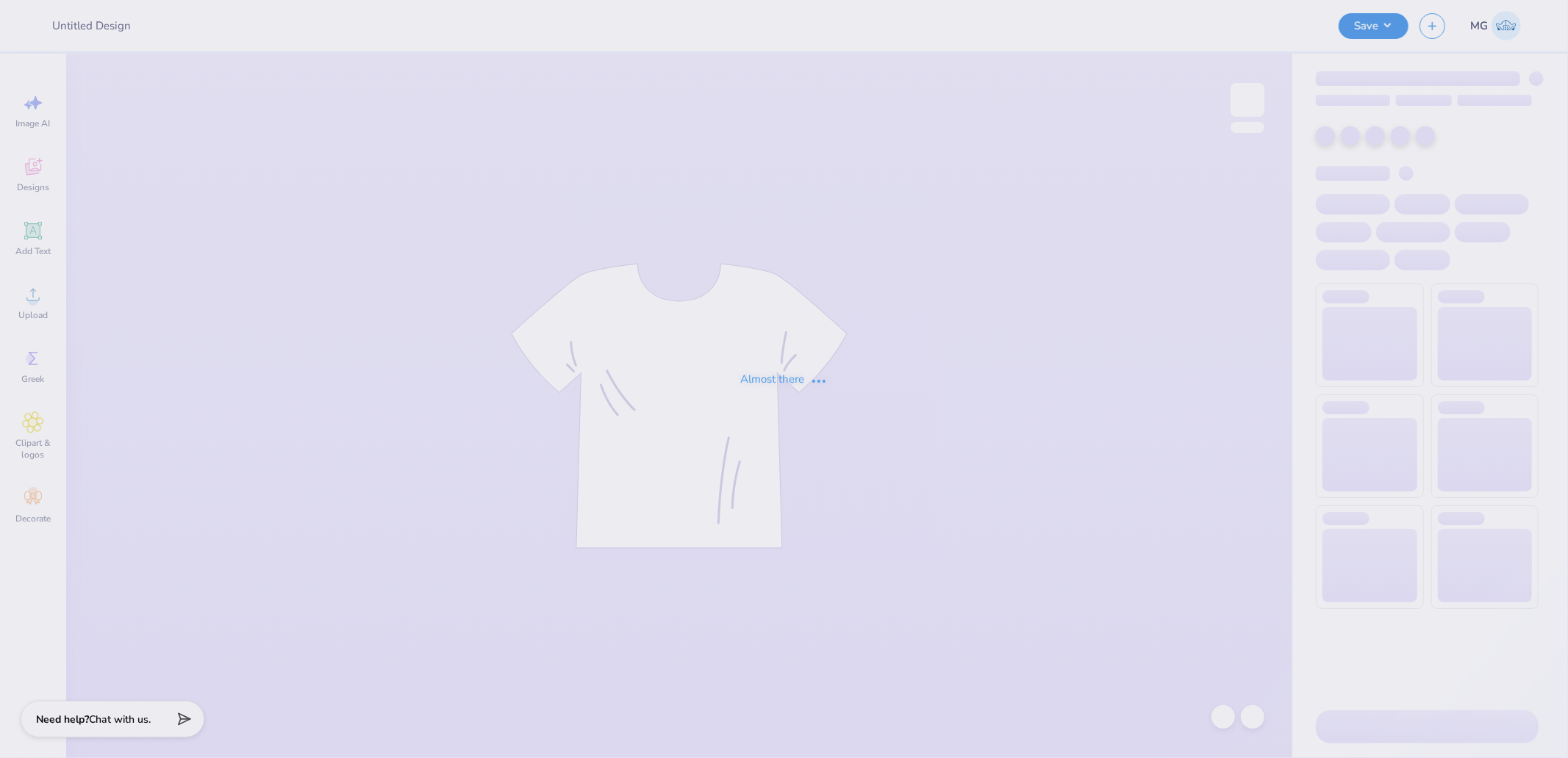
type input "CHAARG Sets 2025"
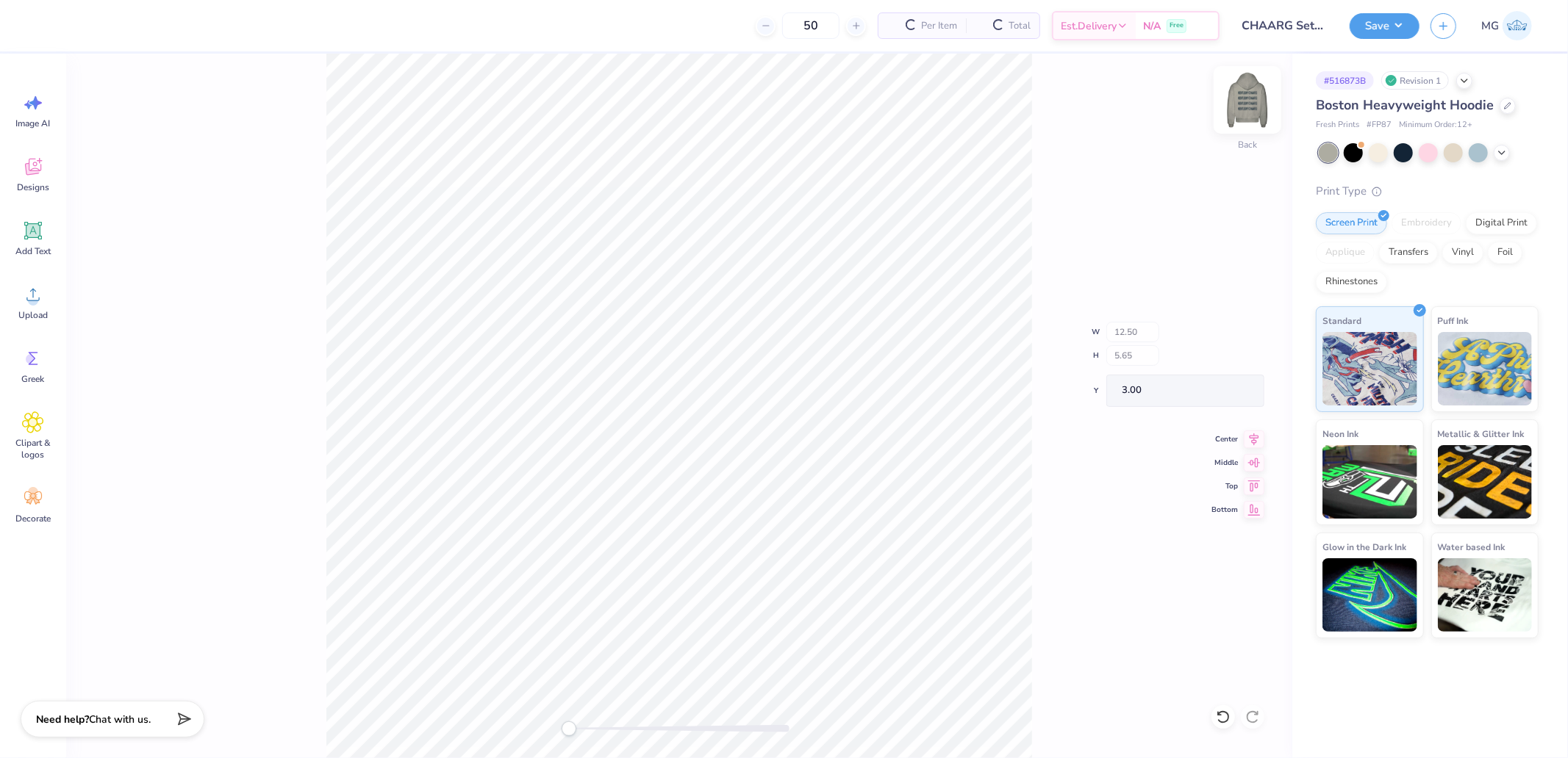
click at [1255, 103] on img at bounding box center [1247, 99] width 59 height 59
click at [1248, 100] on img at bounding box center [1247, 99] width 59 height 59
click at [29, 297] on circle at bounding box center [33, 300] width 10 height 10
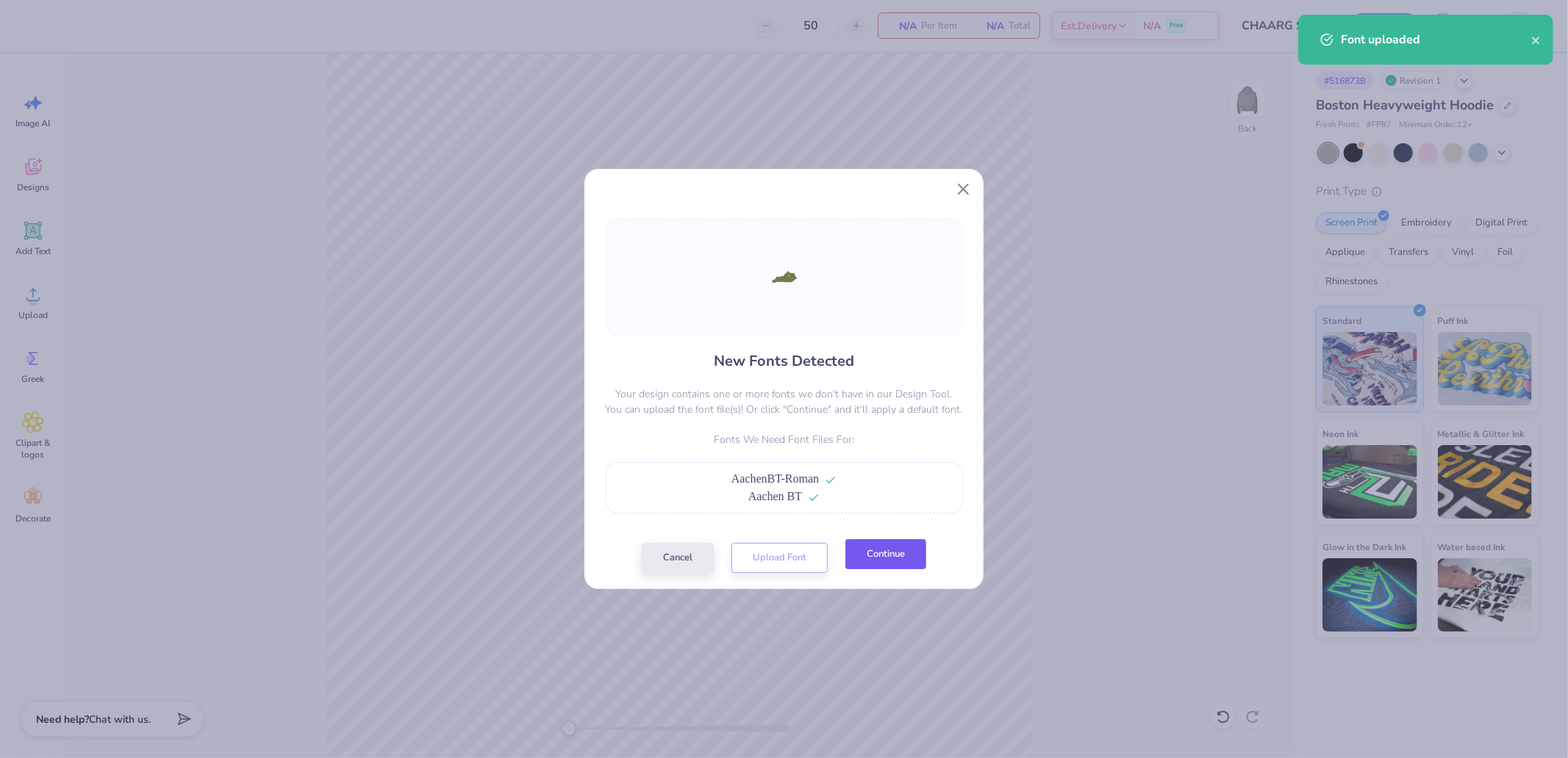
click at [907, 562] on button "Continue" at bounding box center [886, 554] width 81 height 30
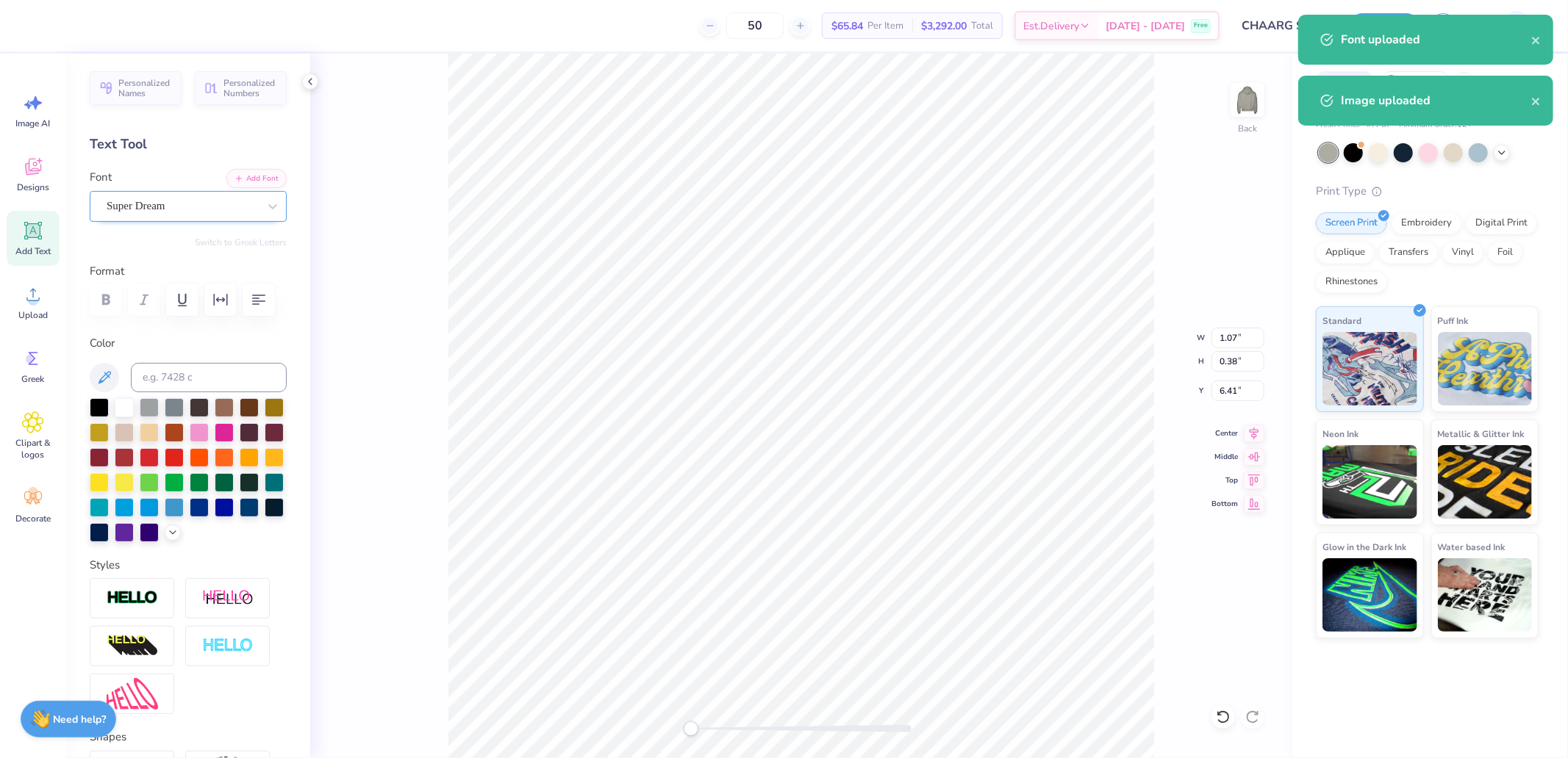
click at [159, 199] on div "Super Dream" at bounding box center [182, 206] width 155 height 23
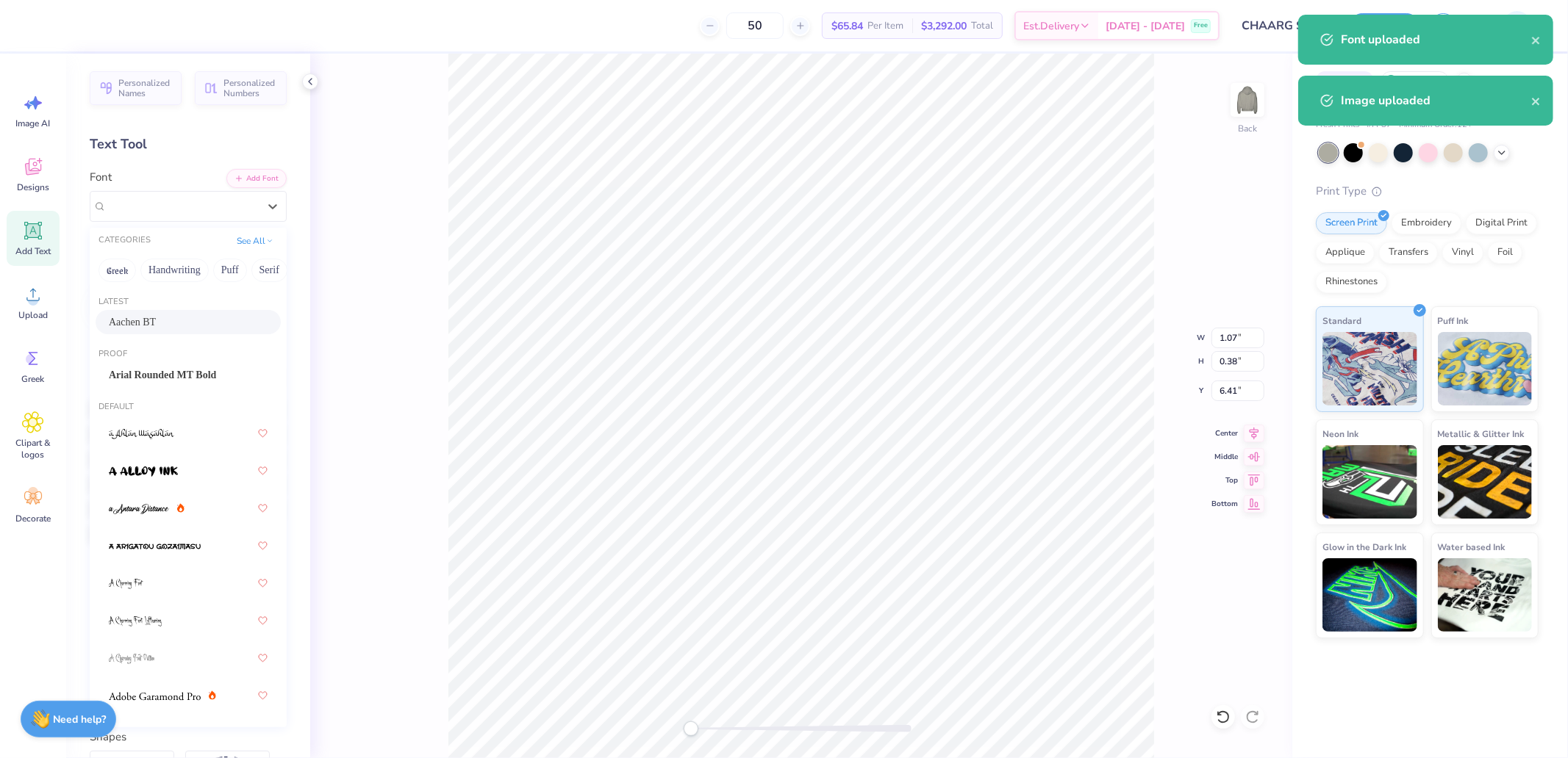
click at [167, 320] on div "Aachen BT" at bounding box center [188, 322] width 159 height 15
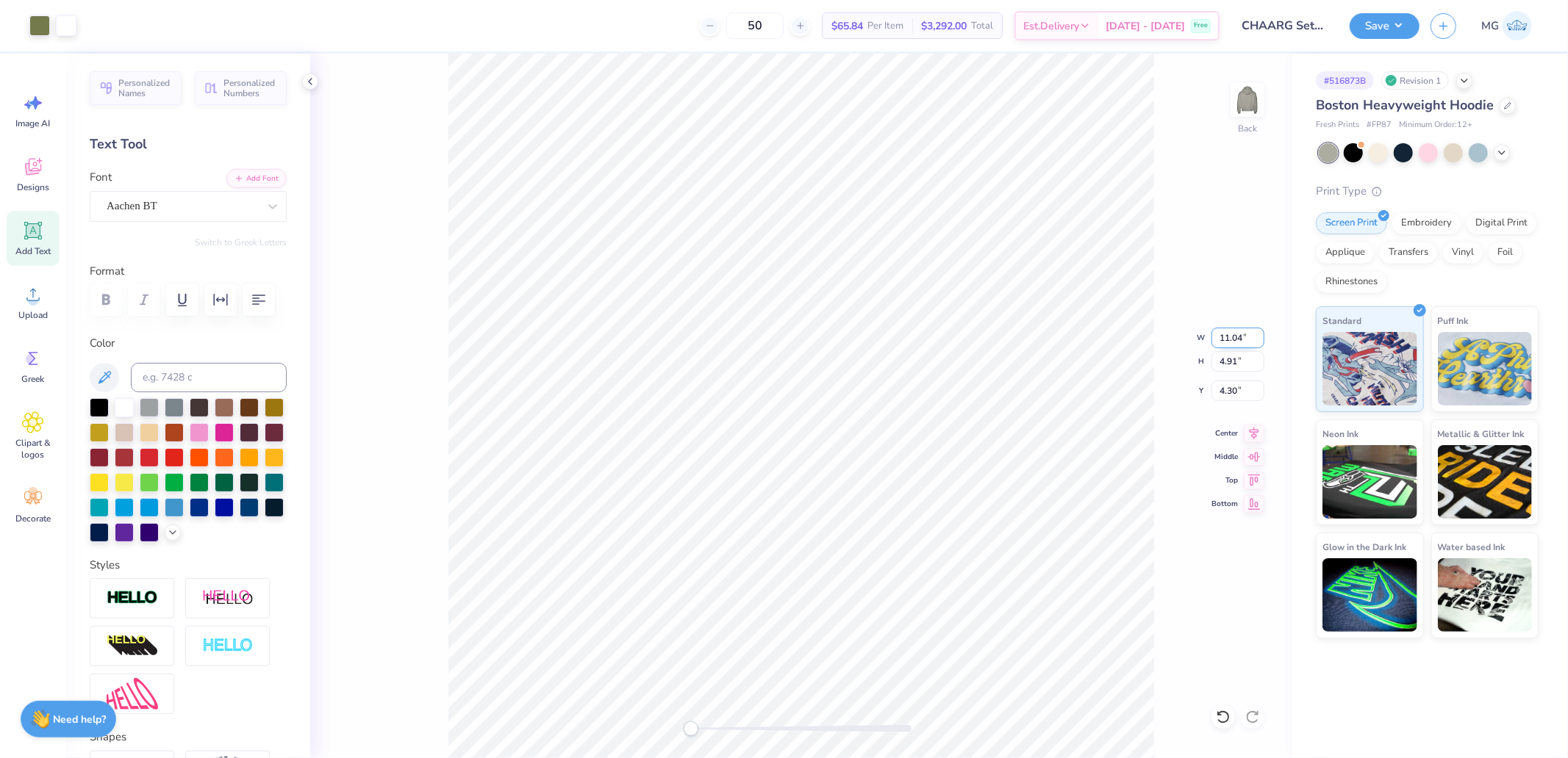
click at [1249, 347] on input "11.04" at bounding box center [1237, 338] width 53 height 21
type input "1.50"
type input "0.69"
click at [1238, 393] on input "6.38" at bounding box center [1237, 390] width 53 height 21
type input "3.00"
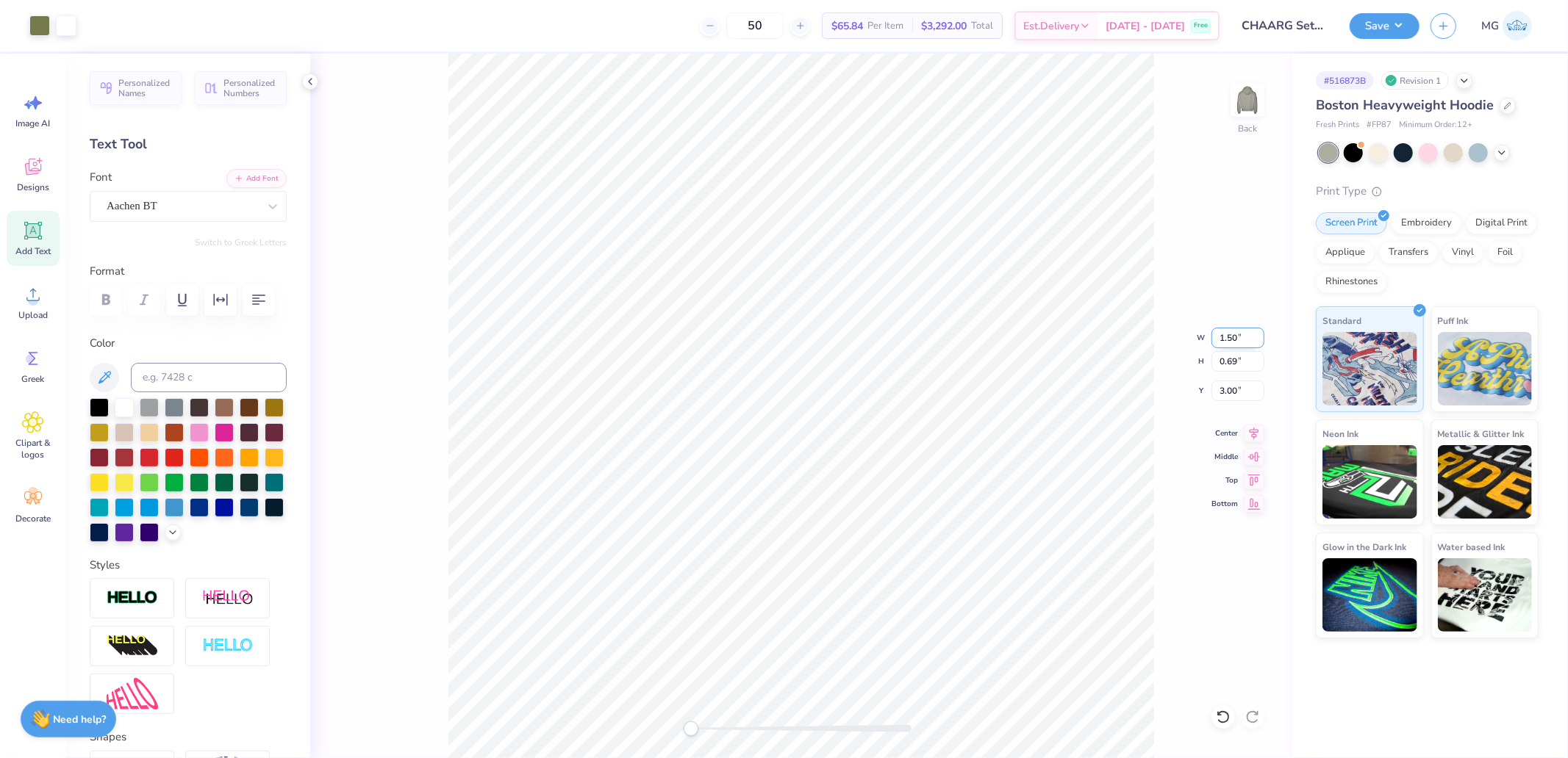
click at [1235, 334] on input "1.50" at bounding box center [1237, 338] width 53 height 21
type input "5.78"
type input "2.57"
type input "2.10"
click at [1249, 335] on input "5.78" at bounding box center [1237, 338] width 53 height 21
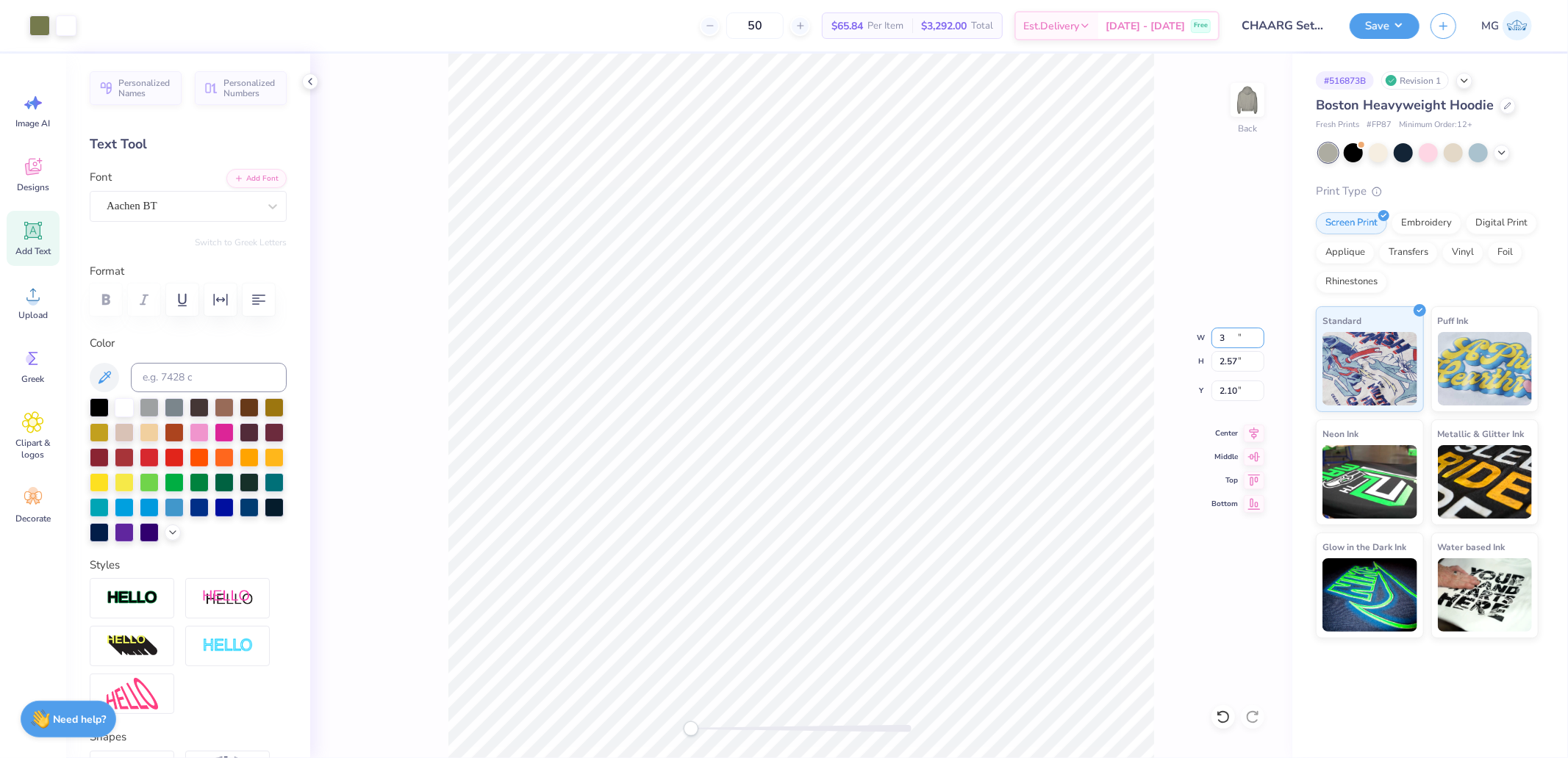
type input "1.59"
type input "0.73"
type input "3.01"
drag, startPoint x: 1206, startPoint y: 327, endPoint x: 1235, endPoint y: 340, distance: 31.8
click at [1221, 335] on div "Back W 1.59 1.59 " H 0.73 0.73 " Y 3.01 3.01 " Center Middle Top Bottom" at bounding box center [801, 405] width 982 height 705
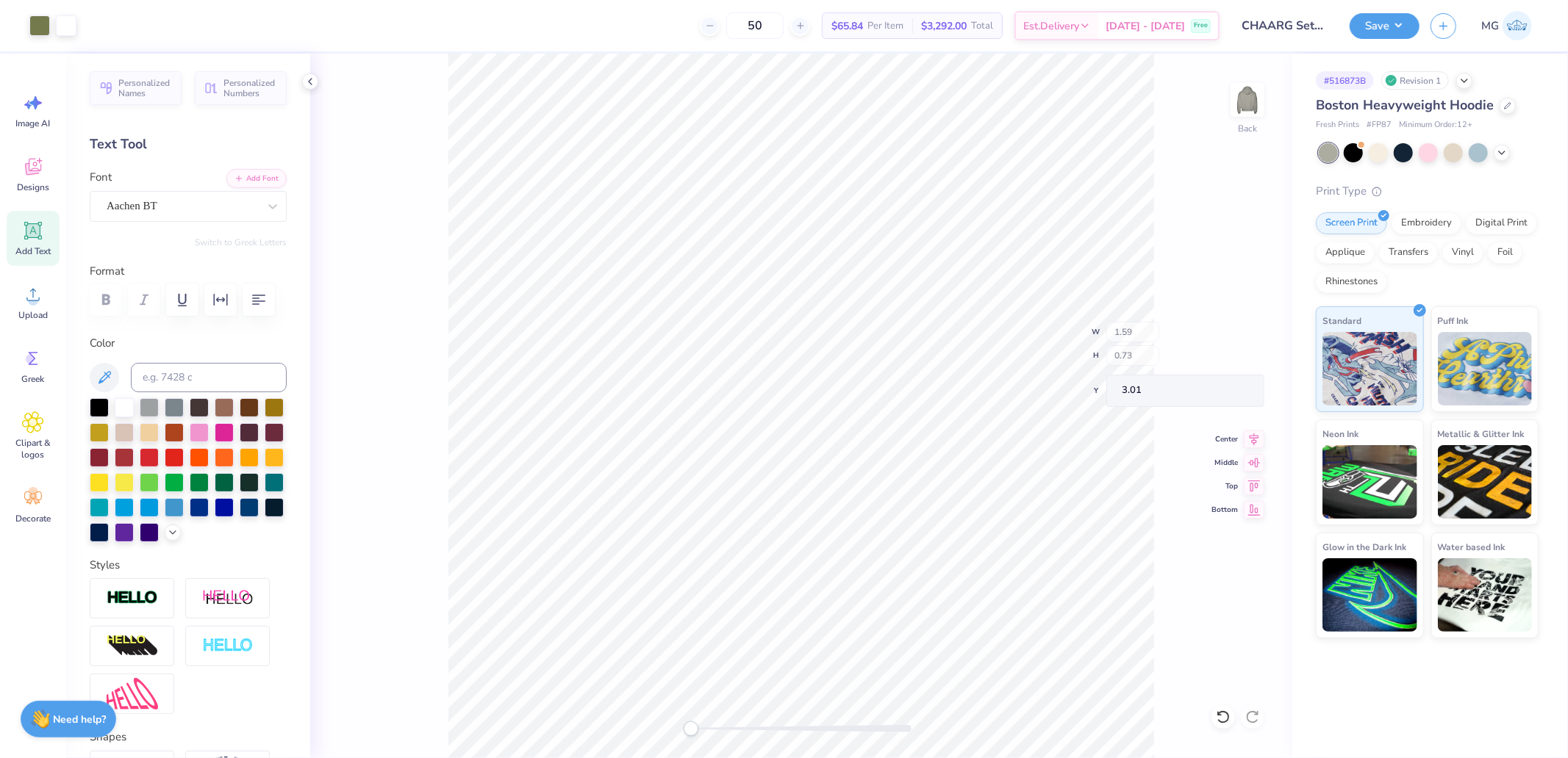
click at [1235, 340] on div "Back W 1.59 H 0.73 Y 3.01 Center Middle Top Bottom" at bounding box center [801, 405] width 982 height 705
click at [1228, 340] on input "1.59" at bounding box center [1237, 338] width 53 height 21
type input "5.57"
type input "2.47"
type input "2.17"
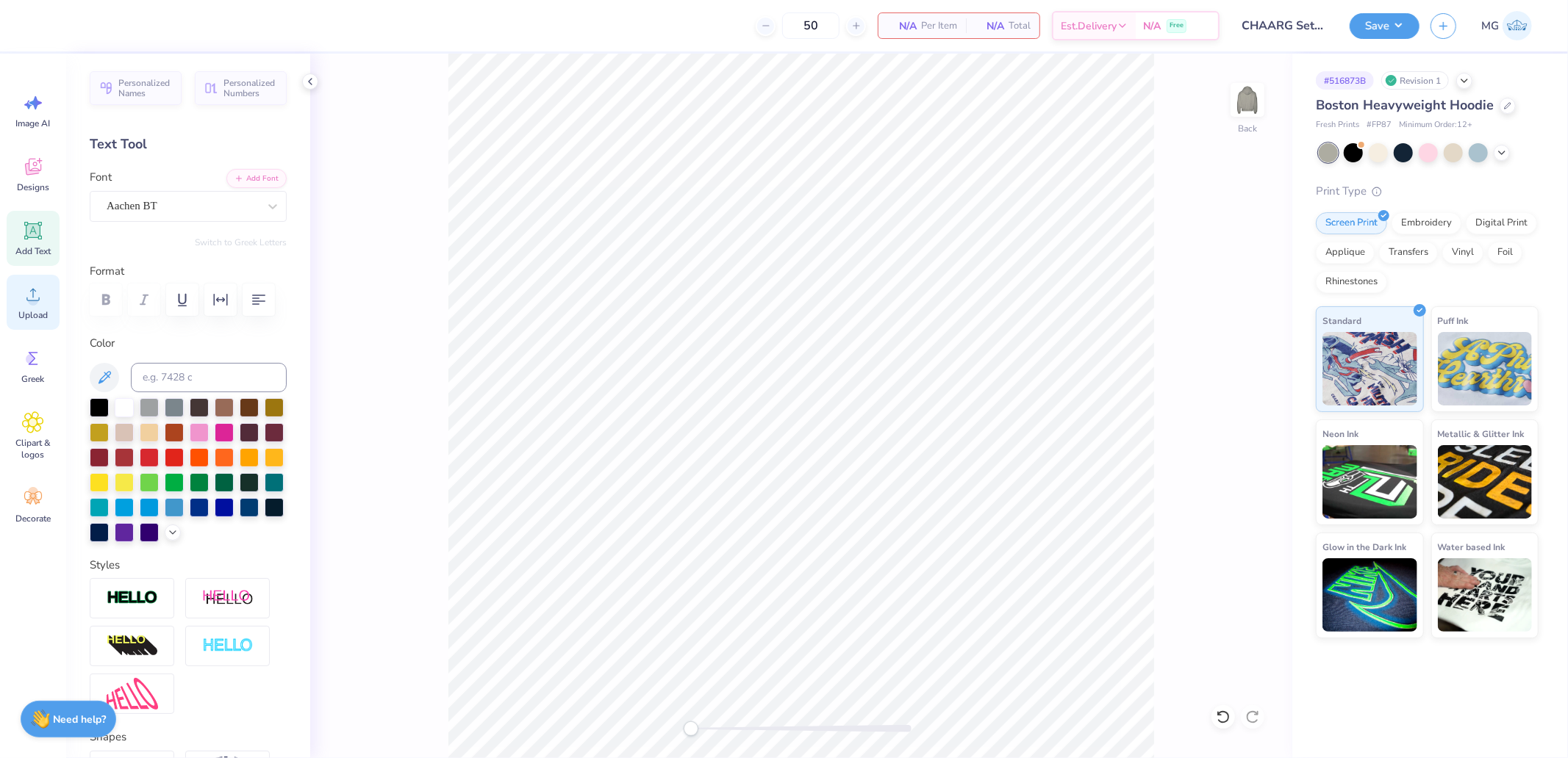
click at [38, 298] on circle at bounding box center [33, 300] width 10 height 10
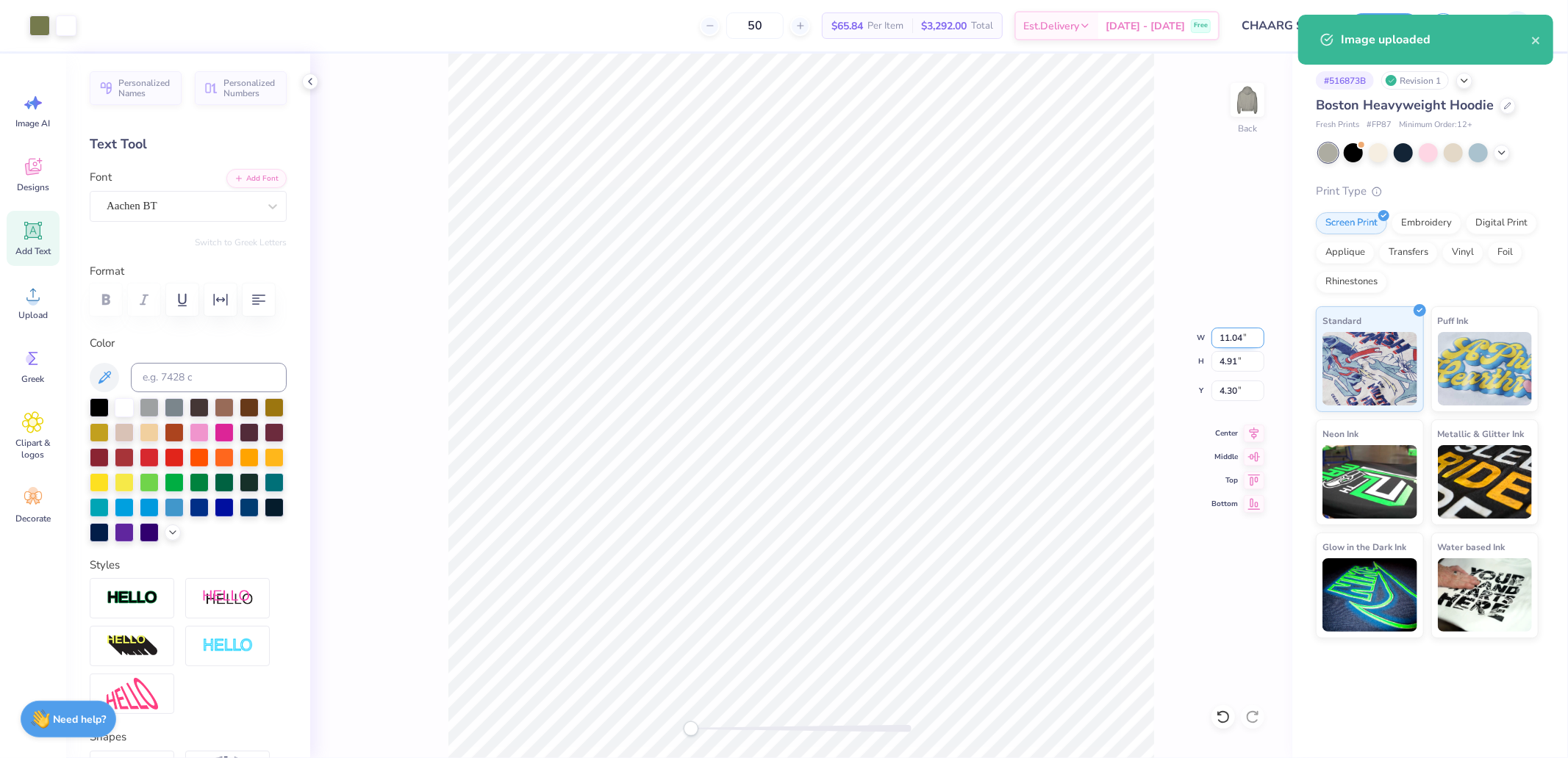
click at [1233, 334] on input "11.04" at bounding box center [1237, 338] width 53 height 21
click at [881, 571] on li "Group" at bounding box center [886, 577] width 115 height 28
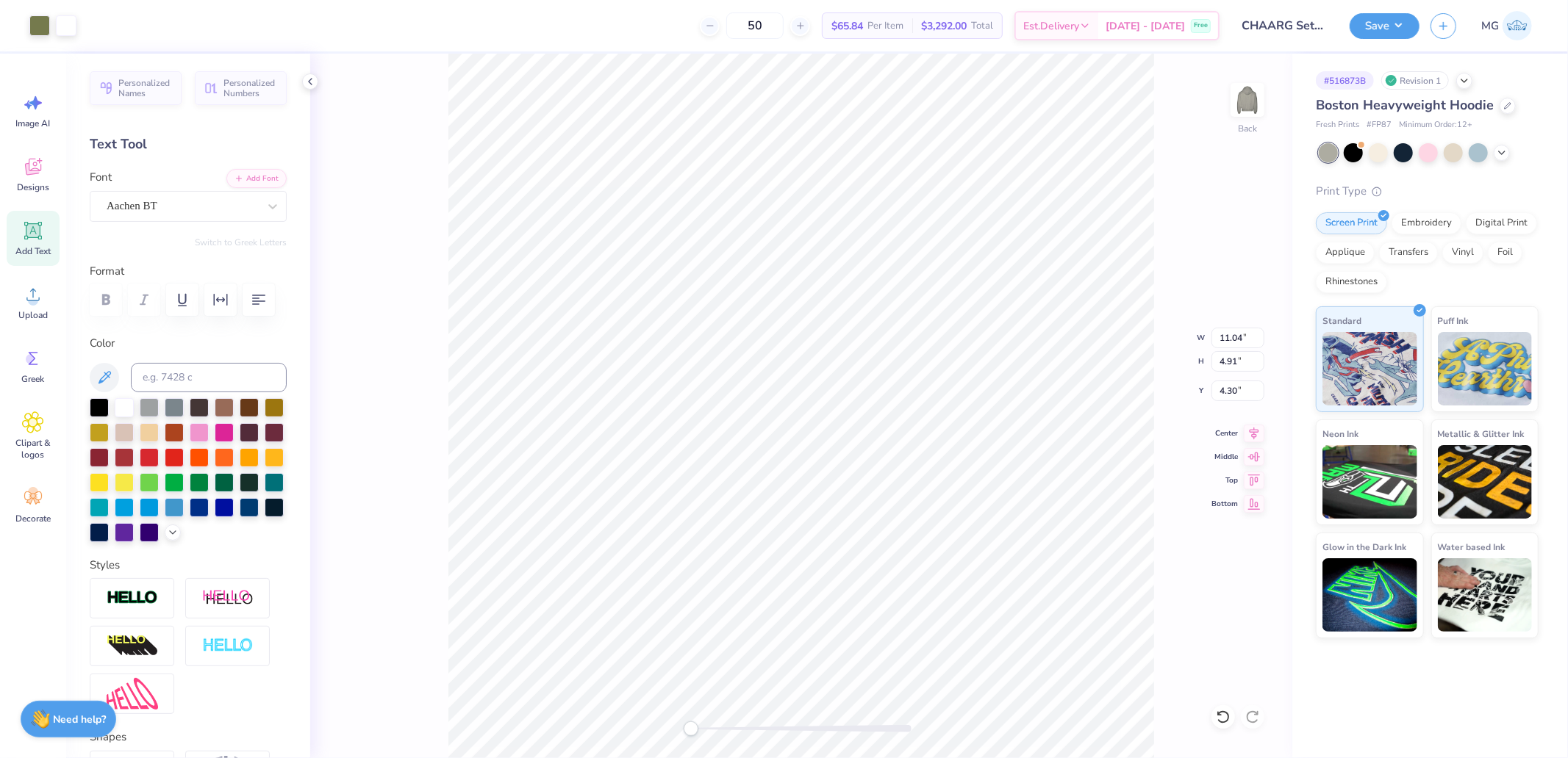
click at [1208, 345] on div "Back W 11.04 11.04 " H 4.91 4.91 " Y 4.30 4.30 " Center Middle Top Bottom" at bounding box center [801, 405] width 982 height 705
click at [1223, 337] on div "Back W 11.04 H 4.91 Y 4.30 Center Middle Top Bottom" at bounding box center [801, 405] width 982 height 705
click at [1242, 343] on input "11.04" at bounding box center [1237, 338] width 53 height 21
type input "4"
click at [1238, 395] on input "4.30" at bounding box center [1237, 390] width 53 height 21
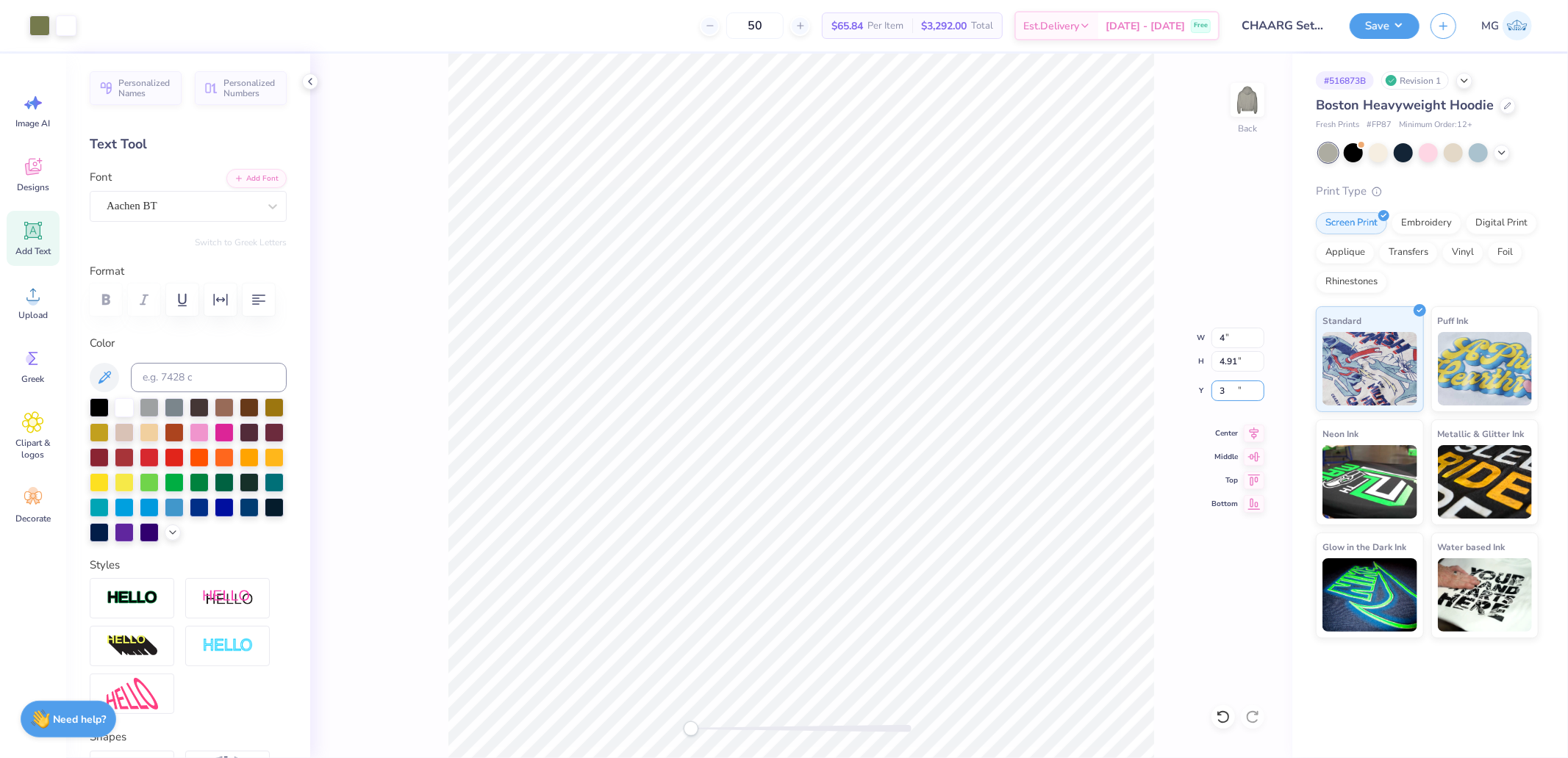
type input "3"
click at [1503, 152] on icon at bounding box center [1502, 151] width 12 height 12
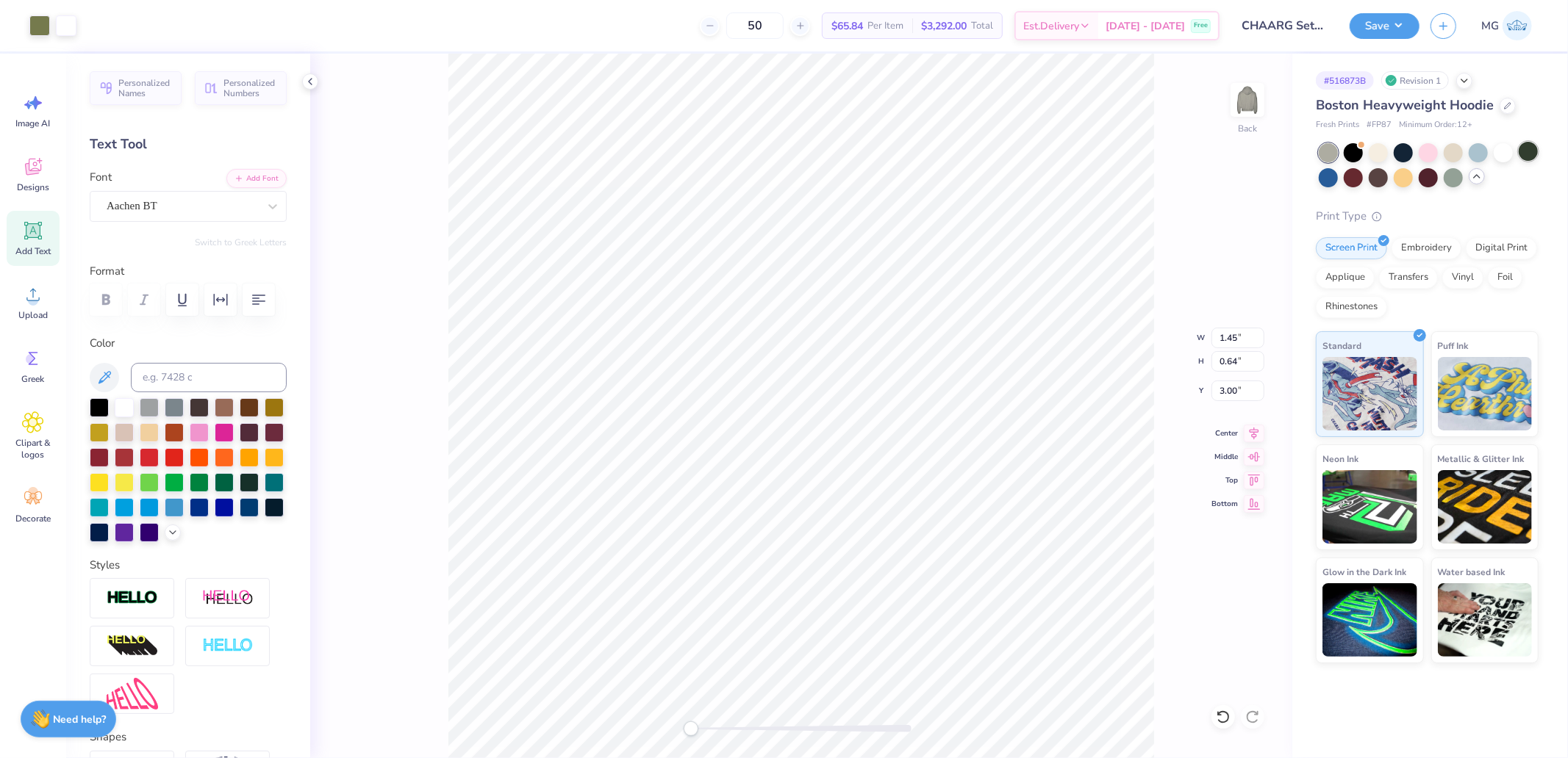
click at [1525, 155] on div at bounding box center [1528, 151] width 19 height 19
type input "4.00"
type input "1.78"
type input "2.43"
click at [1237, 390] on input "2.43" at bounding box center [1237, 390] width 53 height 21
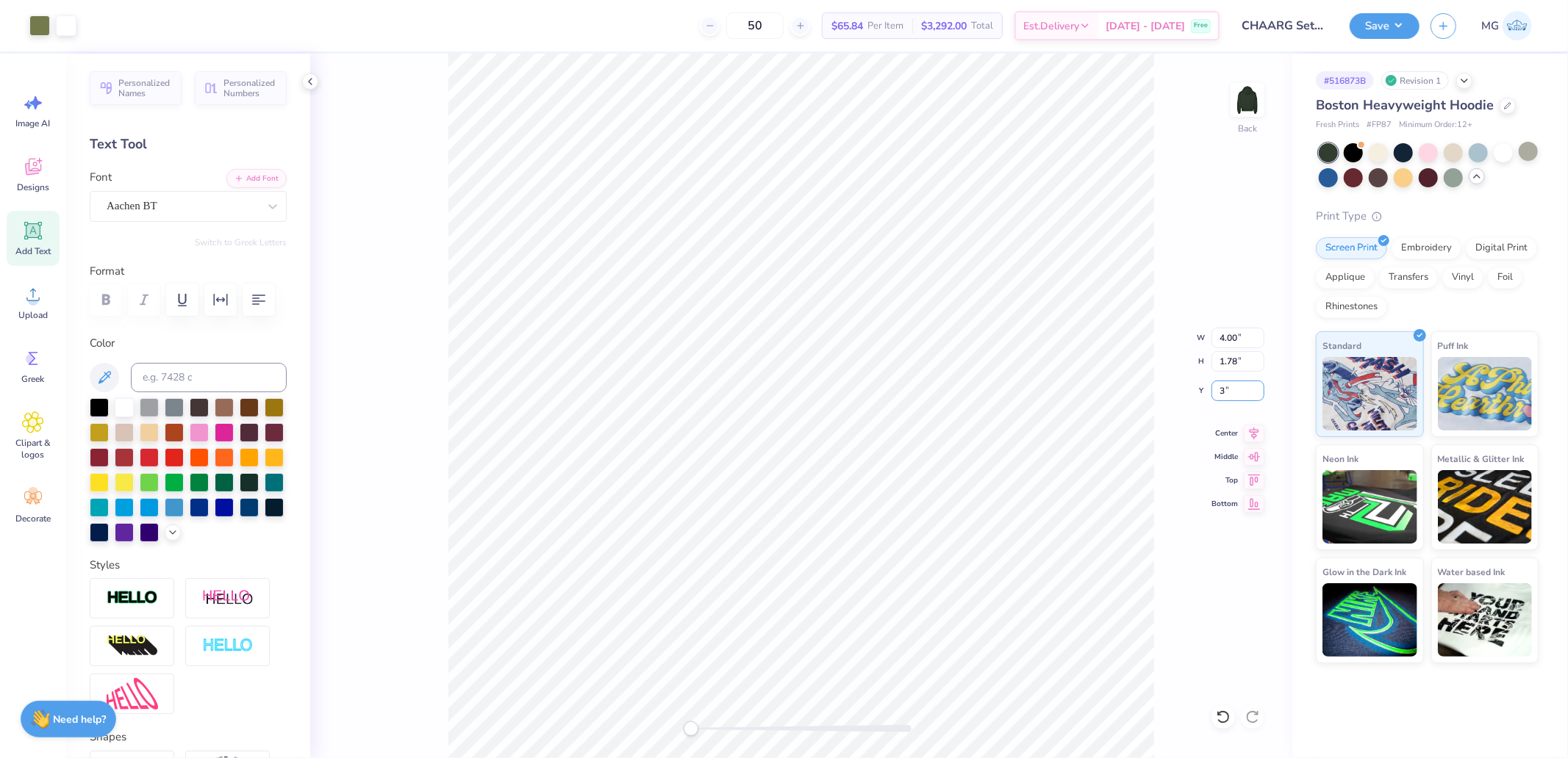
type input "3"
click at [1170, 386] on div "Back" at bounding box center [801, 405] width 982 height 705
click at [1222, 337] on input "4.00" at bounding box center [1237, 338] width 53 height 21
type input "10"
click at [25, 303] on icon at bounding box center [33, 294] width 22 height 22
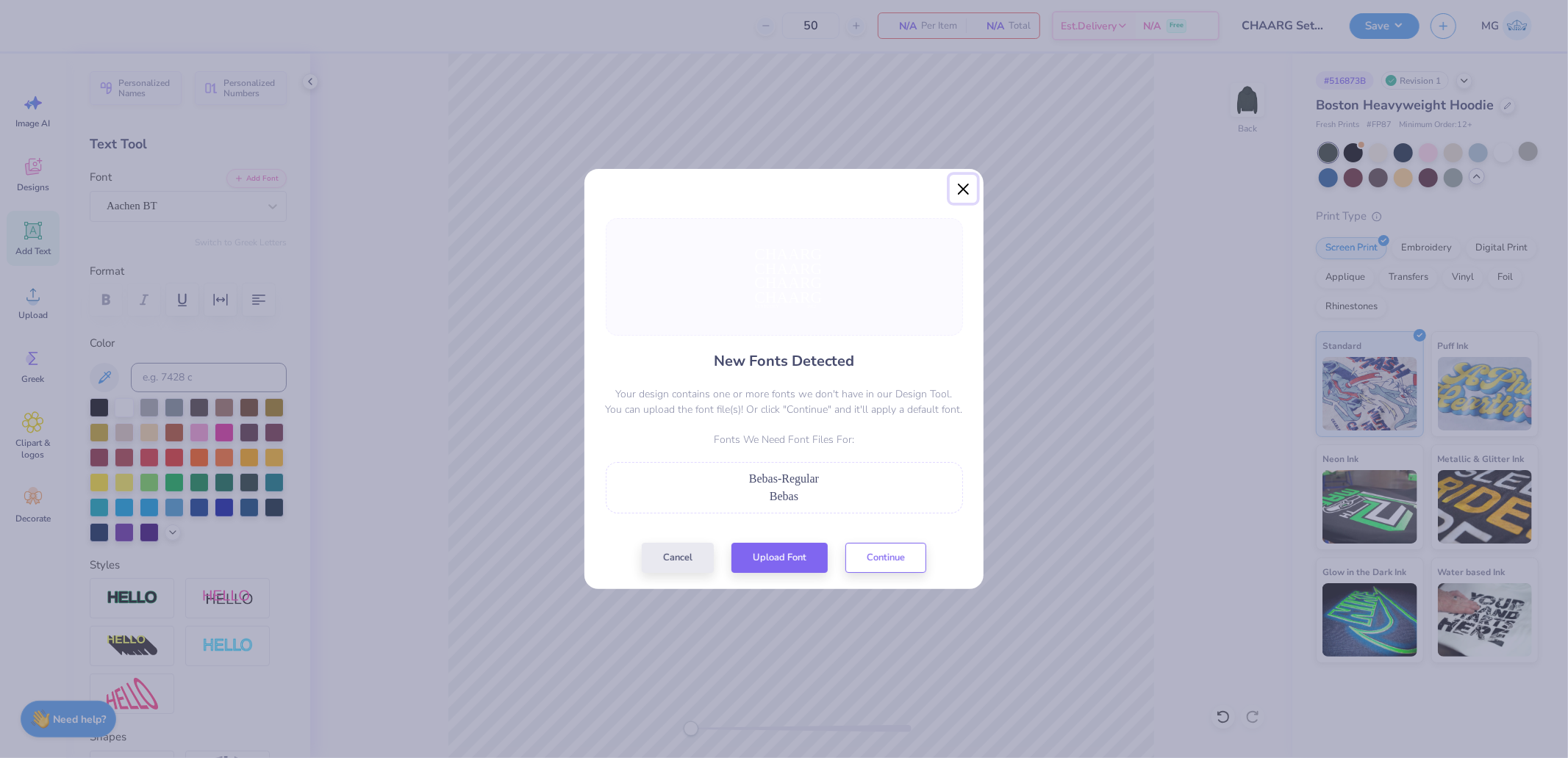
click at [966, 192] on button "Close" at bounding box center [963, 188] width 28 height 28
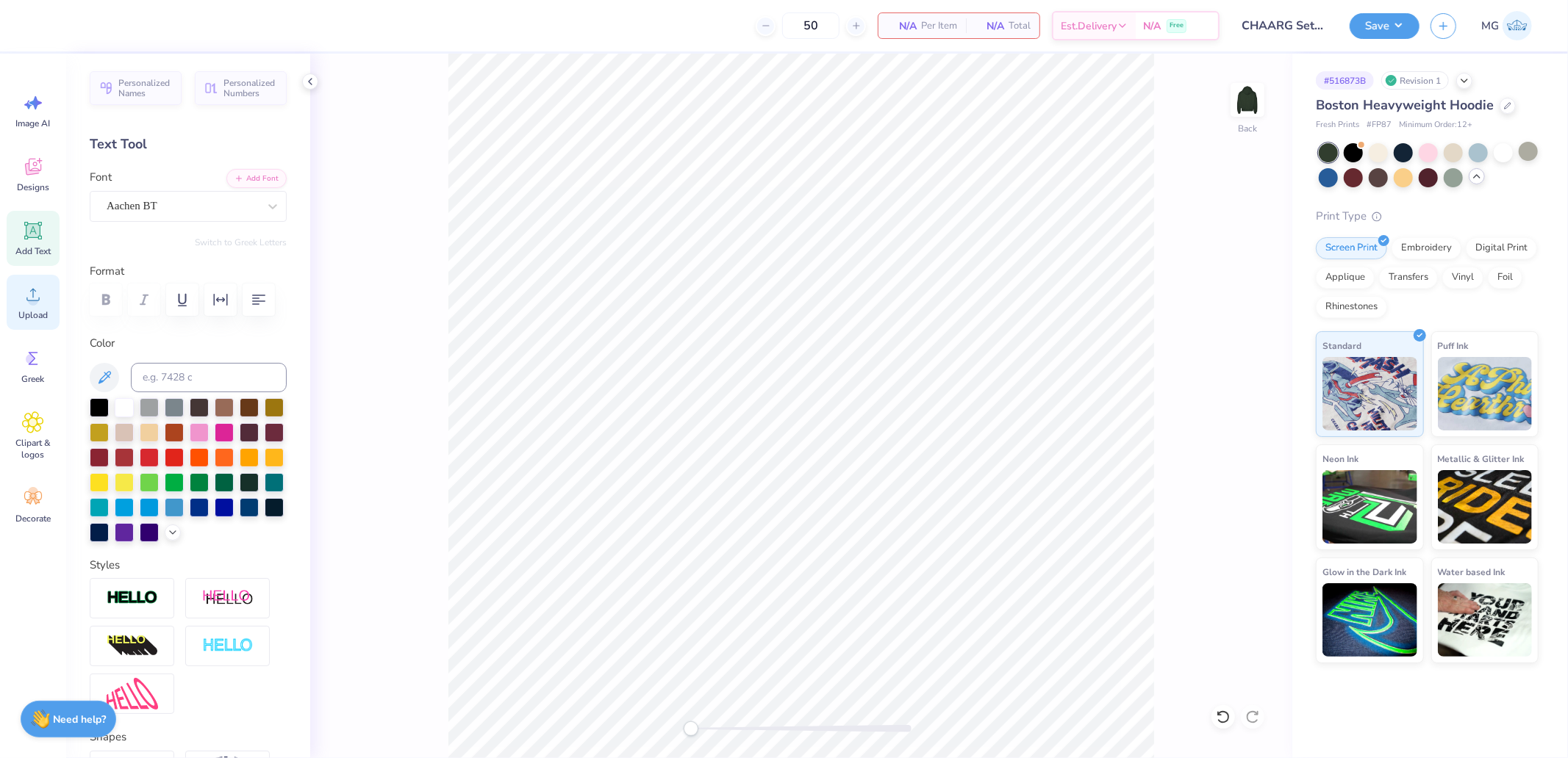
click at [30, 297] on circle at bounding box center [33, 300] width 10 height 10
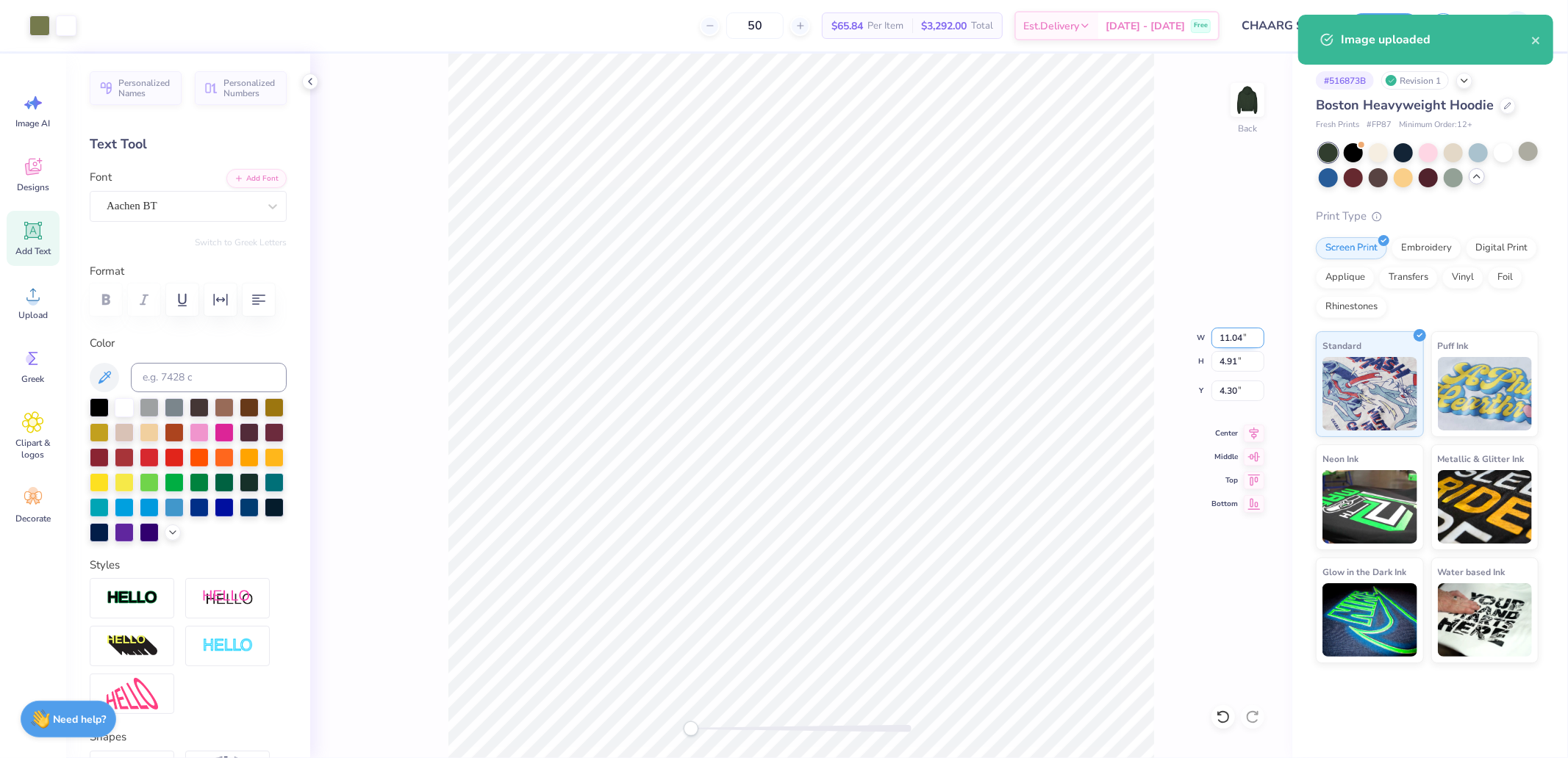
click at [1236, 338] on input "11.04" at bounding box center [1237, 338] width 53 height 21
type input "9.06"
type input "4.02"
click at [1231, 391] on input "4.74" at bounding box center [1237, 390] width 53 height 21
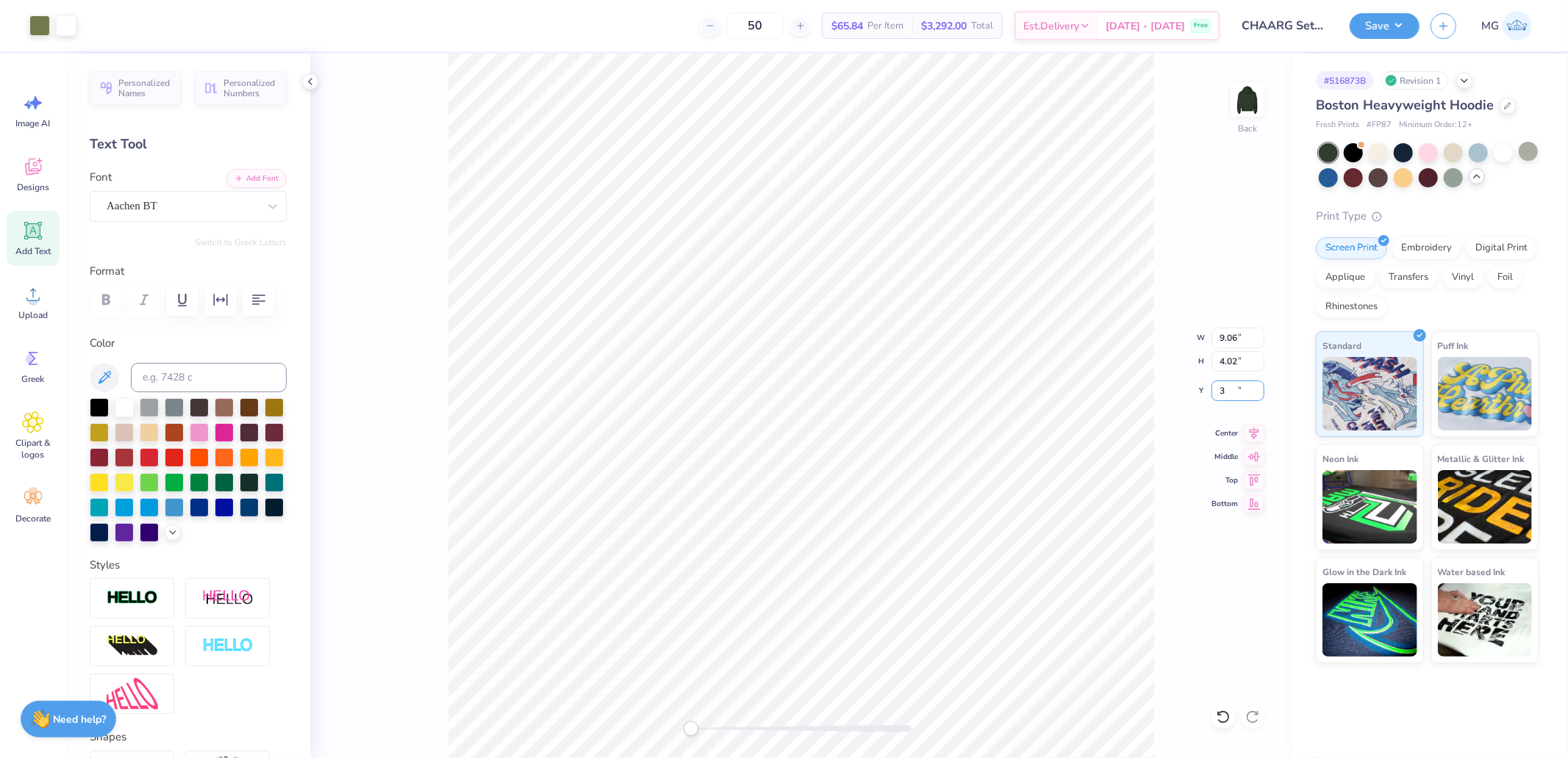
type input "3.00"
click at [1235, 335] on input "9.06" at bounding box center [1237, 338] width 53 height 21
click at [1230, 343] on input "9.06" at bounding box center [1237, 338] width 53 height 21
click at [1241, 338] on input "9.06" at bounding box center [1237, 338] width 53 height 21
type input "11.04"
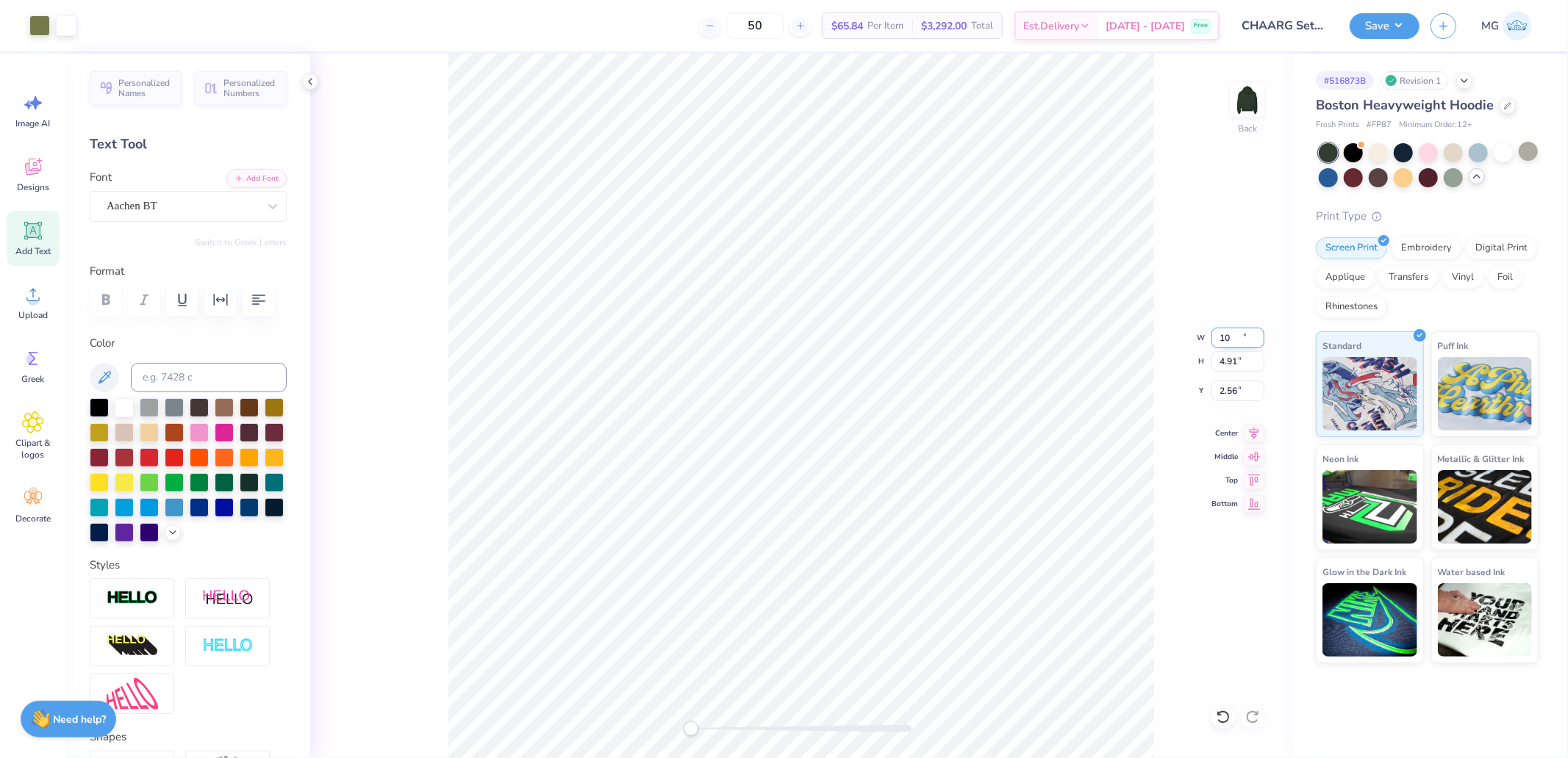
type input "4.91"
type input "2.56"
click at [1257, 337] on input "11.05" at bounding box center [1237, 338] width 53 height 21
click at [1240, 391] on input "2.56" at bounding box center [1237, 390] width 53 height 21
type input "11.06"
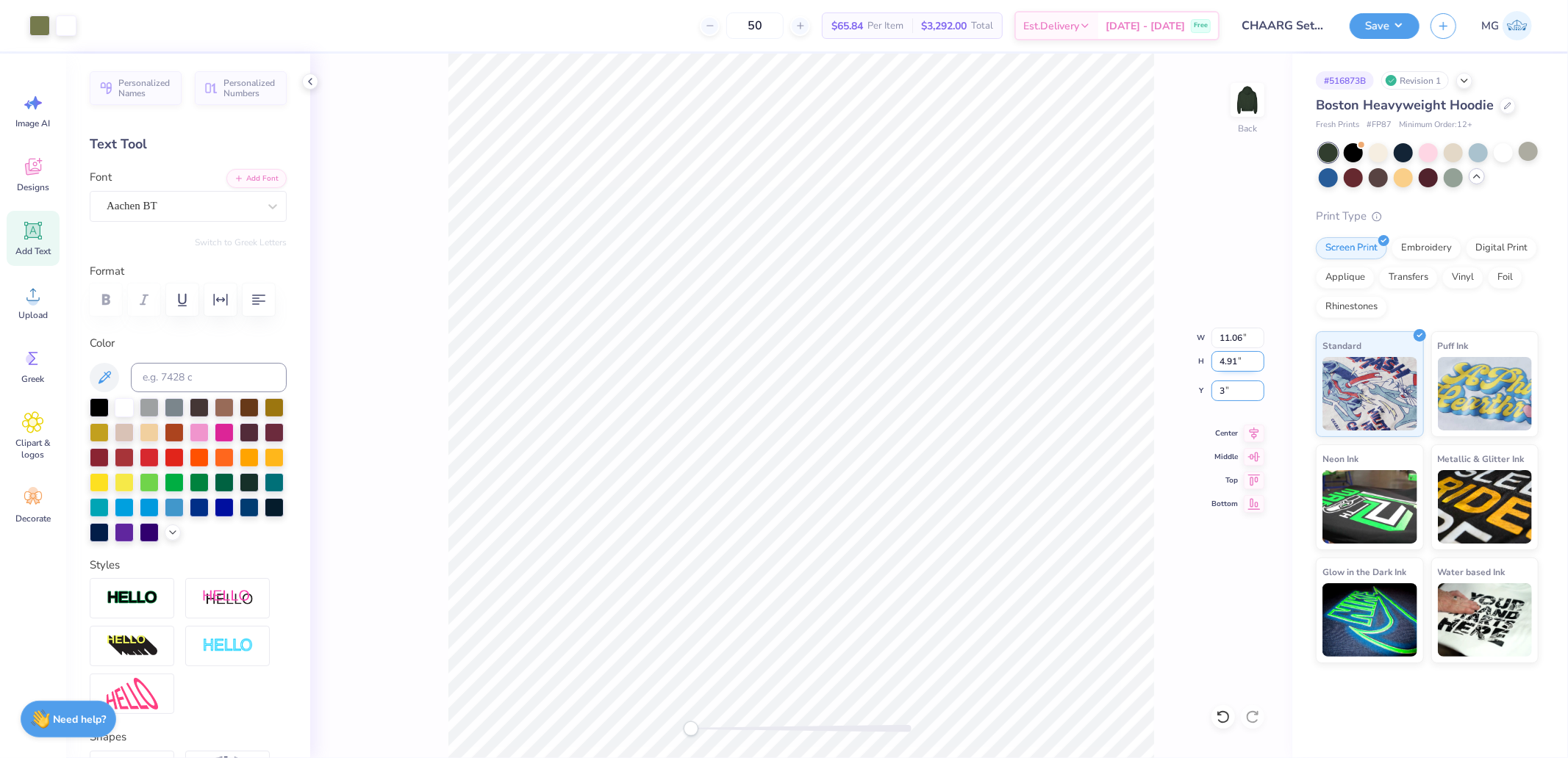
type input "3.00"
click at [1245, 345] on input "11.06" at bounding box center [1237, 338] width 53 height 21
type input "9.04"
type input "4.02"
type input "3.45"
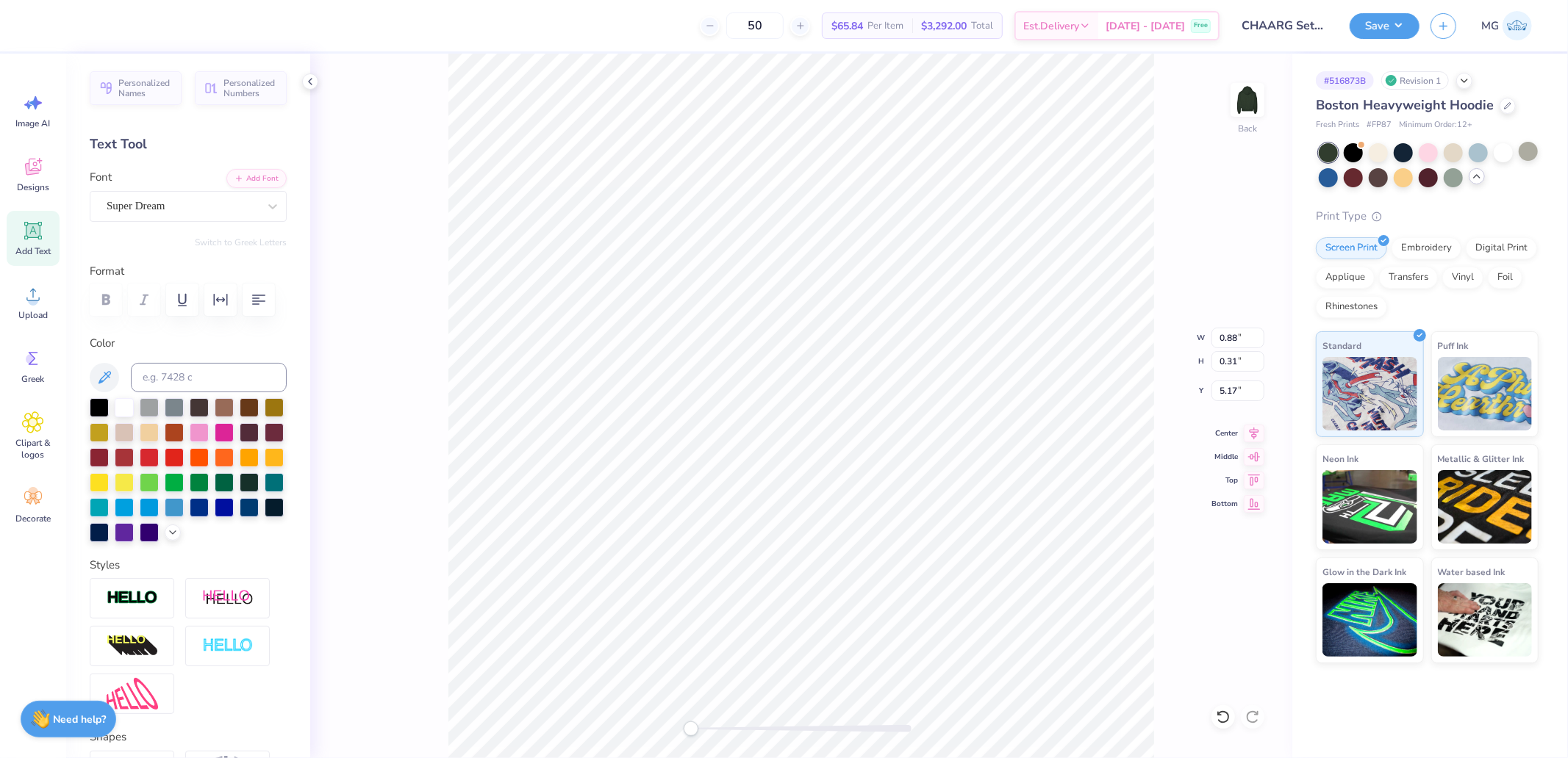
click at [140, 189] on div "Font Super Dream" at bounding box center [188, 195] width 197 height 53
click at [150, 203] on div "Super Dream" at bounding box center [182, 206] width 155 height 23
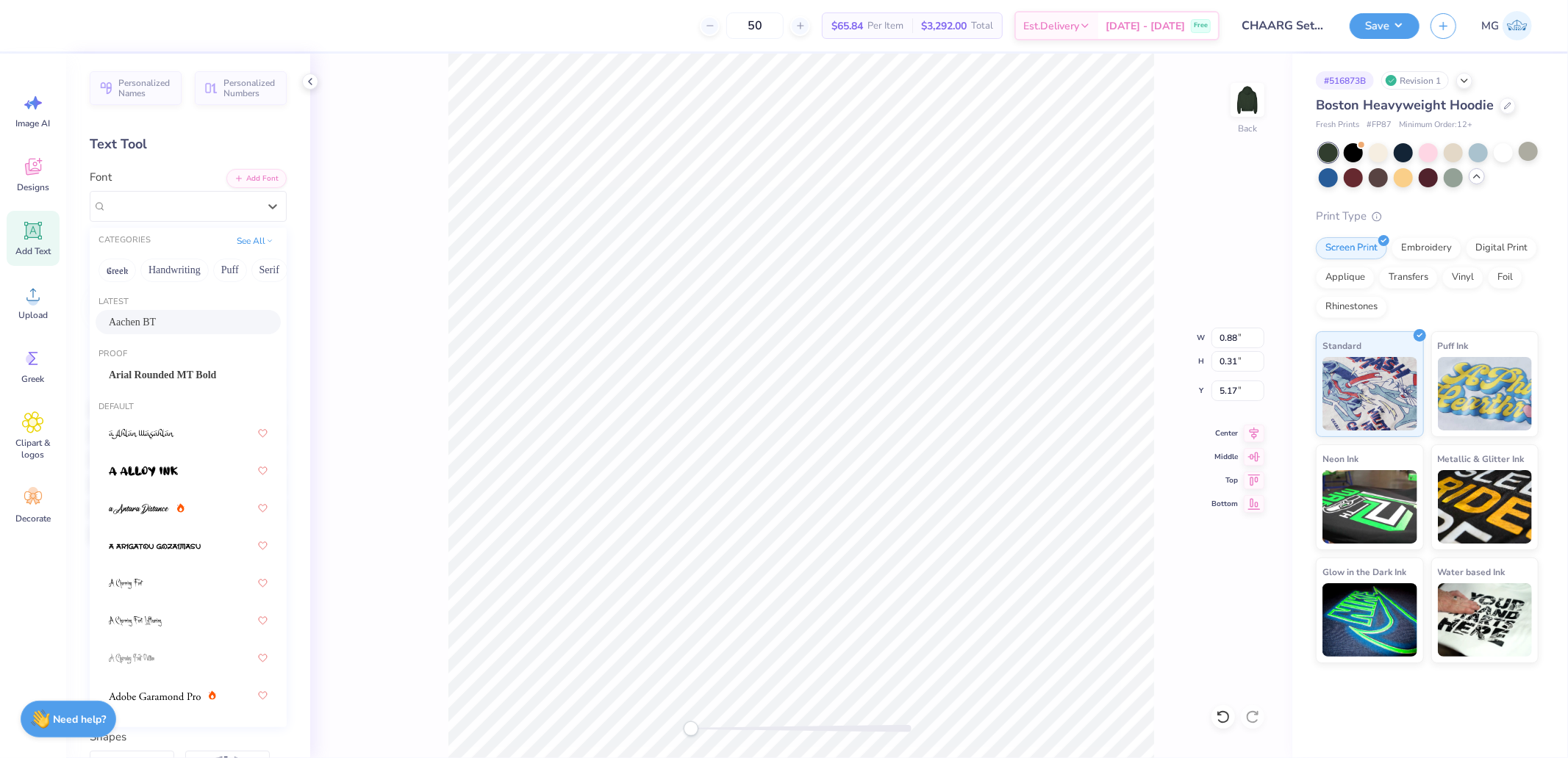
click at [156, 325] on span "Aachen BT" at bounding box center [132, 322] width 47 height 15
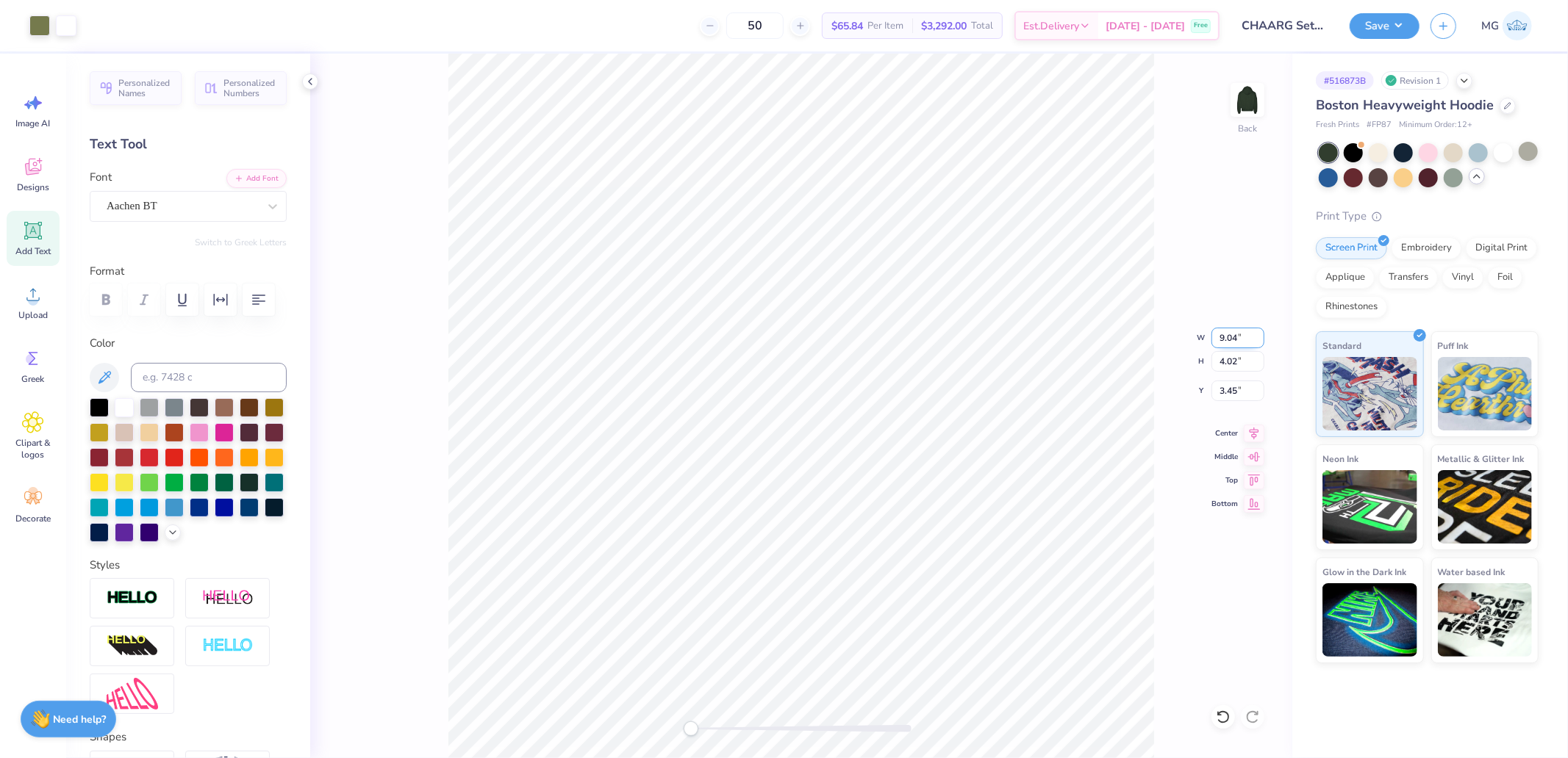
click at [1233, 338] on input "9.04" at bounding box center [1237, 338] width 53 height 21
type input "11.06"
type input "4.91"
click at [1248, 398] on input "3.00" at bounding box center [1237, 390] width 53 height 21
type input "3.00"
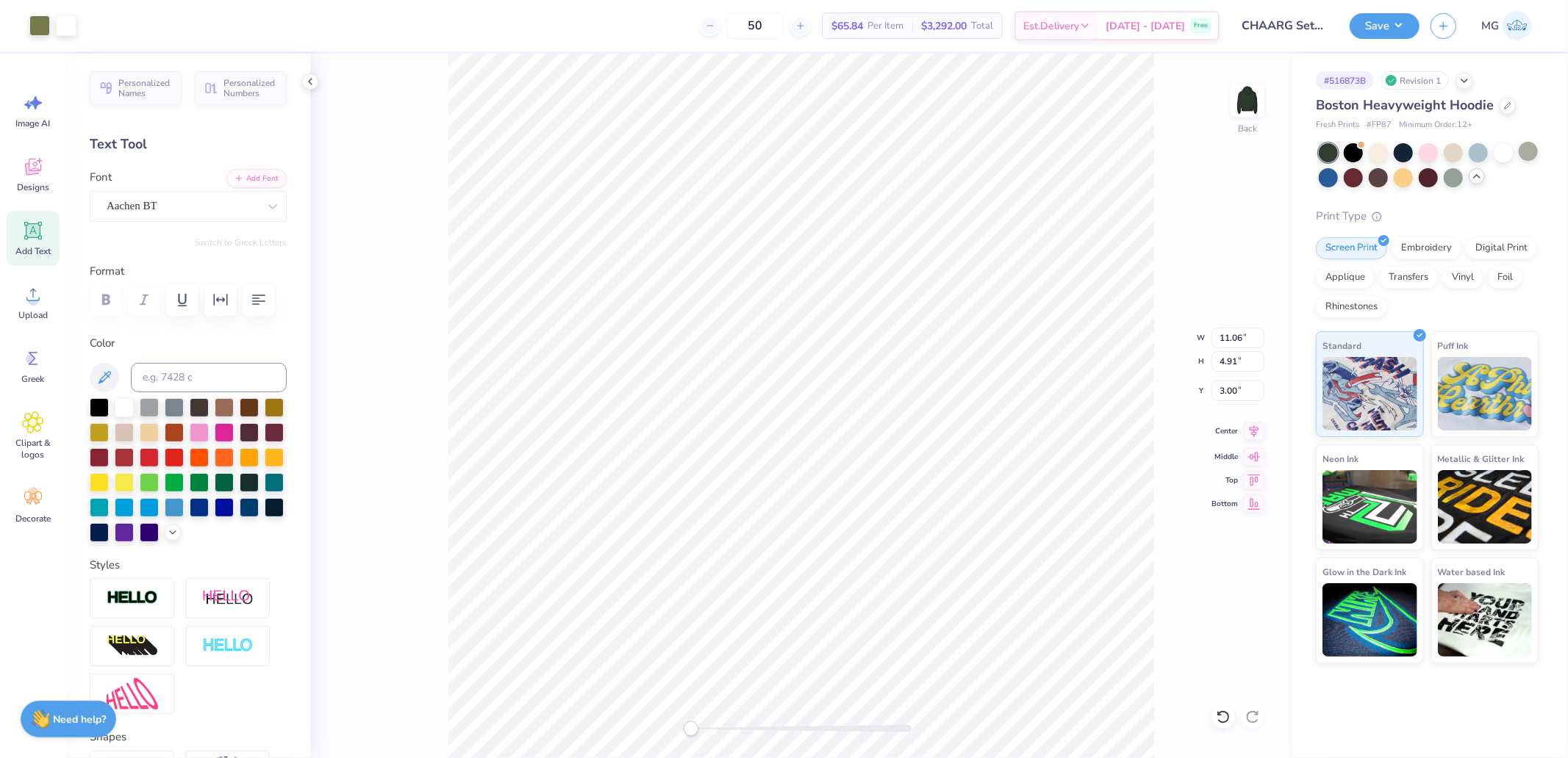
click at [1254, 434] on icon at bounding box center [1254, 430] width 21 height 18
click at [901, 532] on li "Group" at bounding box center [913, 533] width 115 height 28
click at [1244, 343] on input "11.06" at bounding box center [1237, 338] width 53 height 21
type input "10"
click at [1224, 382] on input "3.00" at bounding box center [1237, 390] width 53 height 21
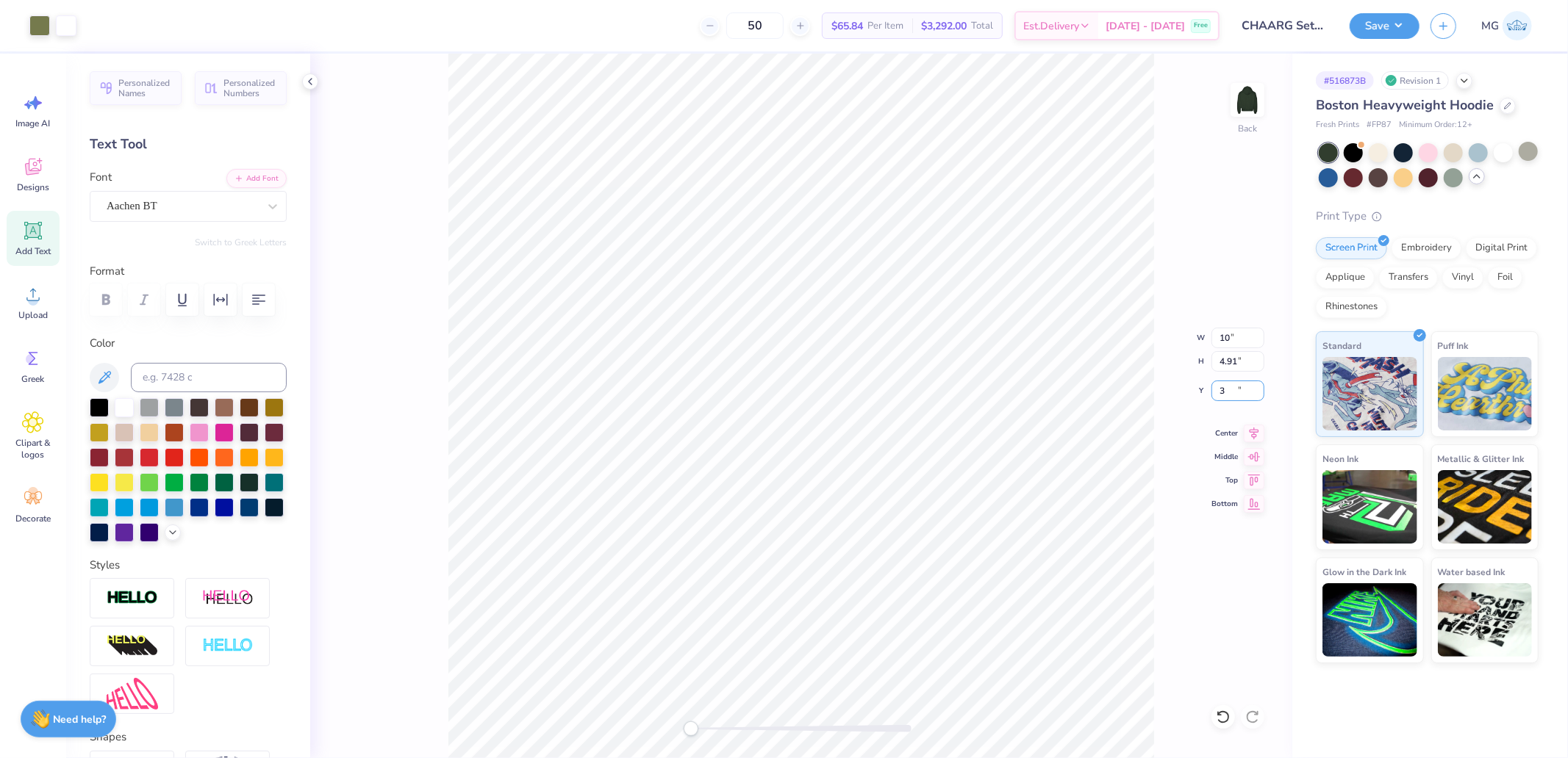
type input "3"
click at [1230, 338] on input "9.05" at bounding box center [1237, 338] width 53 height 21
click at [1263, 333] on div "Back W 9.05 9.05 " H 4.02 4.02 " Y 3.00 3.00 " Center Middle Top Bottom" at bounding box center [801, 405] width 982 height 705
click at [1260, 335] on div "Back W 9.05 H 4.02 Y 3.00 Center Middle Top Bottom" at bounding box center [801, 405] width 982 height 705
click at [1245, 336] on input "9.05" at bounding box center [1237, 338] width 53 height 21
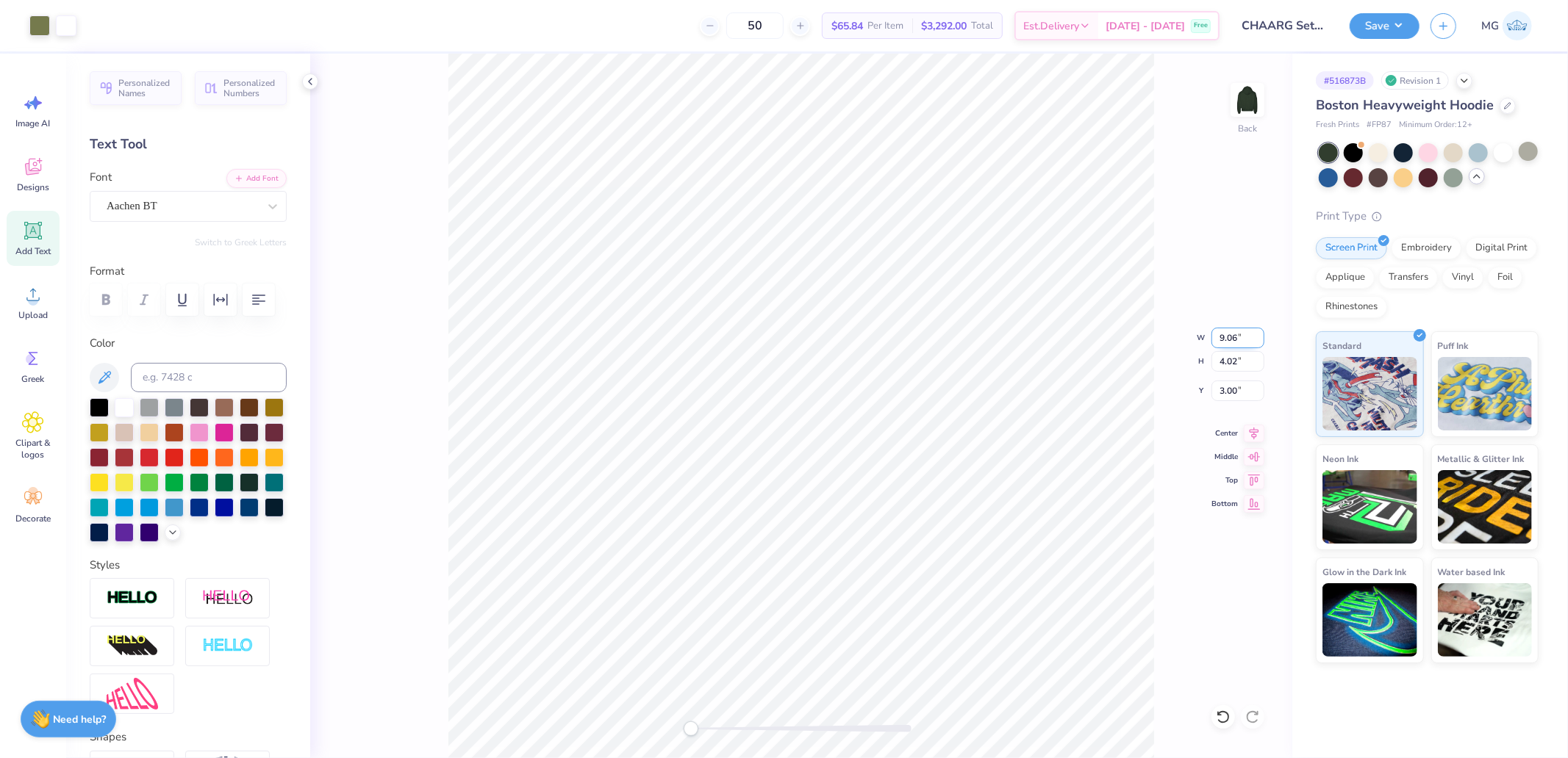
type input "9.06"
click at [1257, 331] on input "9.06" at bounding box center [1237, 338] width 53 height 21
click at [1238, 338] on input "9.07" at bounding box center [1237, 338] width 53 height 21
type input "9.08"
click at [1257, 332] on input "9.08" at bounding box center [1237, 338] width 53 height 21
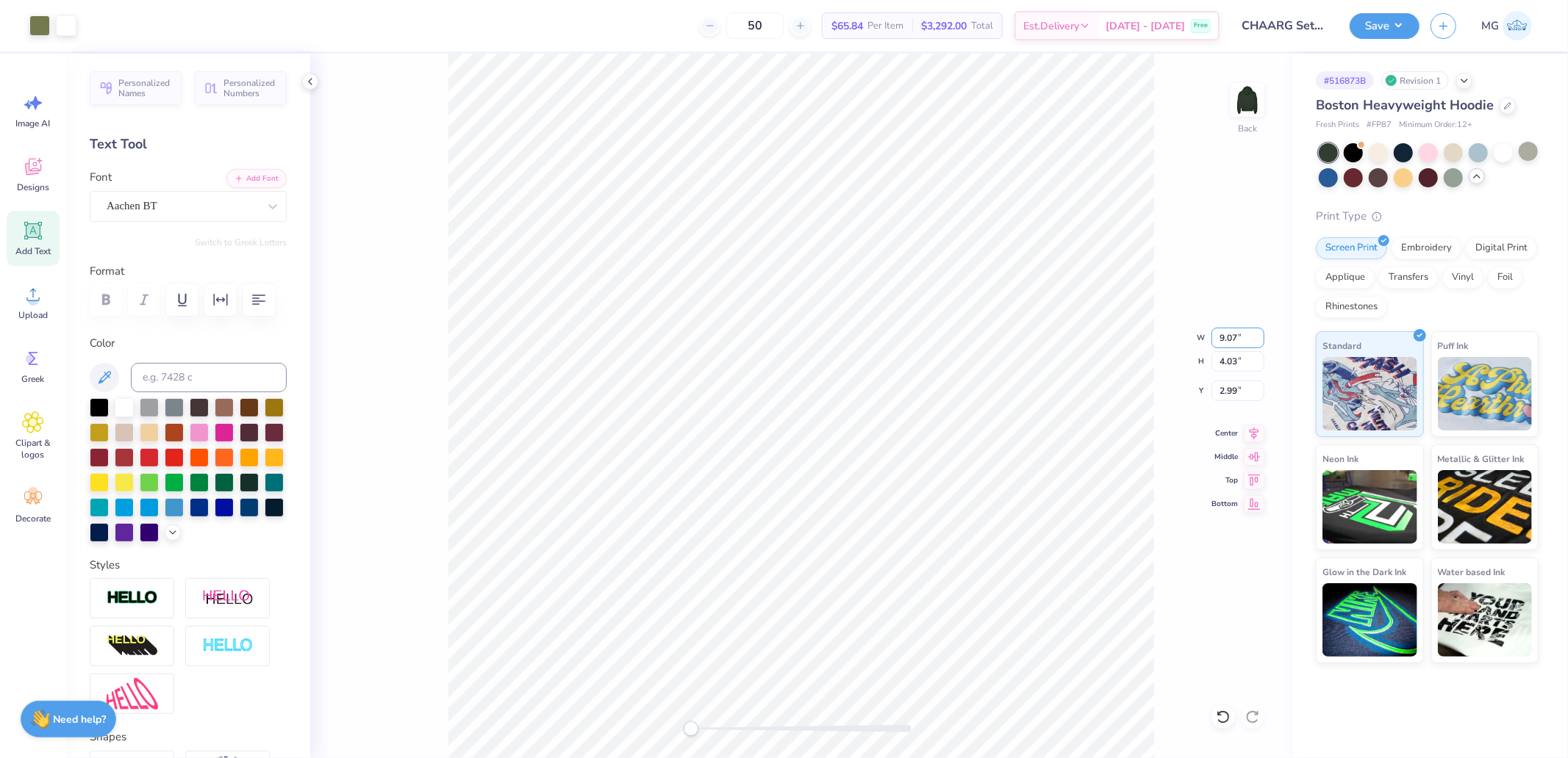
drag, startPoint x: 1251, startPoint y: 340, endPoint x: 1272, endPoint y: 335, distance: 21.6
click at [1254, 338] on input "9.07" at bounding box center [1237, 338] width 53 height 21
type input "9.19"
click at [1255, 335] on input "9.19" at bounding box center [1237, 338] width 53 height 21
drag, startPoint x: 1239, startPoint y: 342, endPoint x: 1255, endPoint y: 338, distance: 16.5
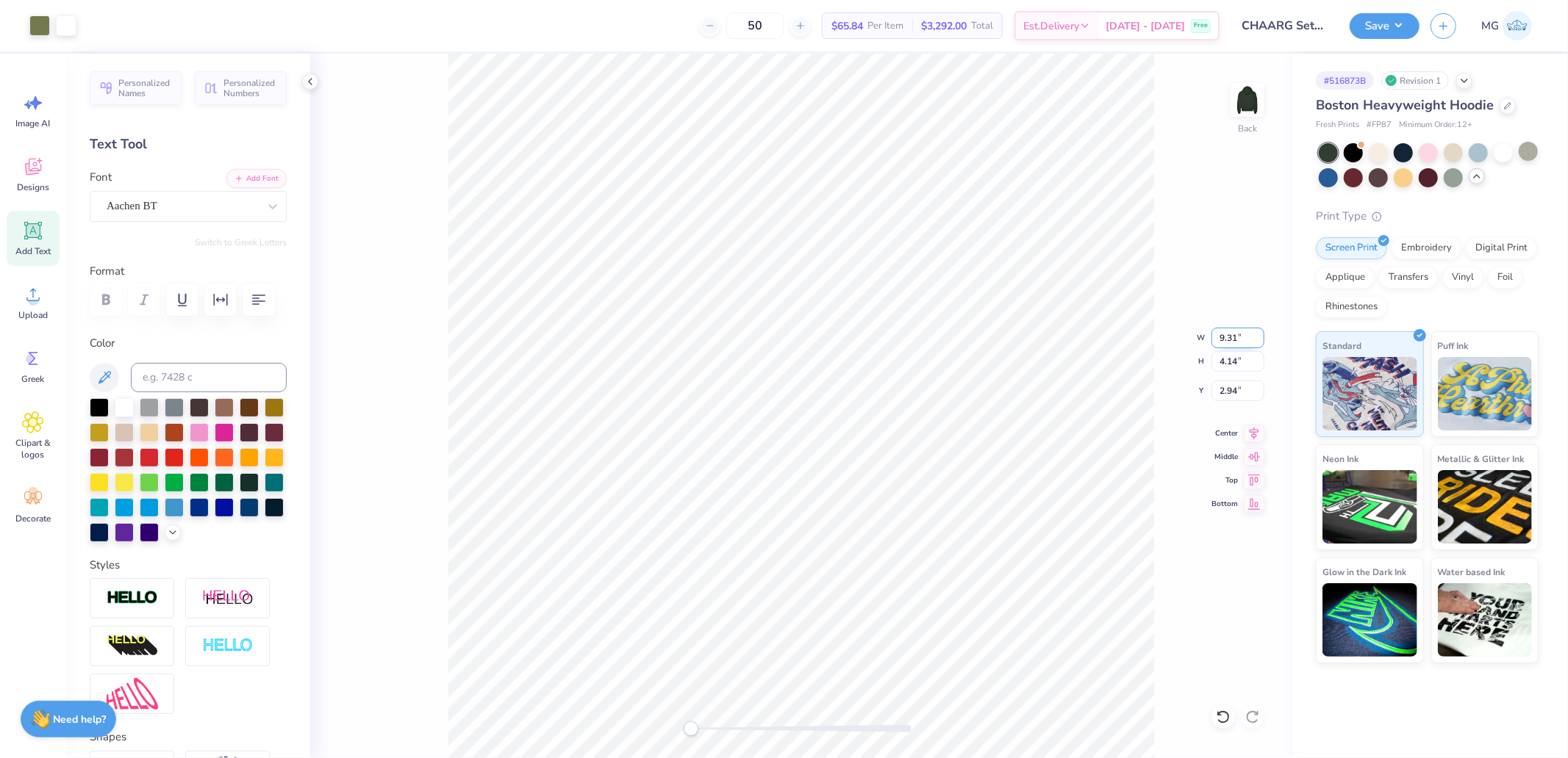
click at [1239, 341] on input "9.31" at bounding box center [1237, 338] width 53 height 21
type input "9.39"
click at [1255, 338] on input "9.39" at bounding box center [1237, 338] width 53 height 21
type input "9.4"
click at [1254, 335] on input "9.4" at bounding box center [1237, 338] width 53 height 21
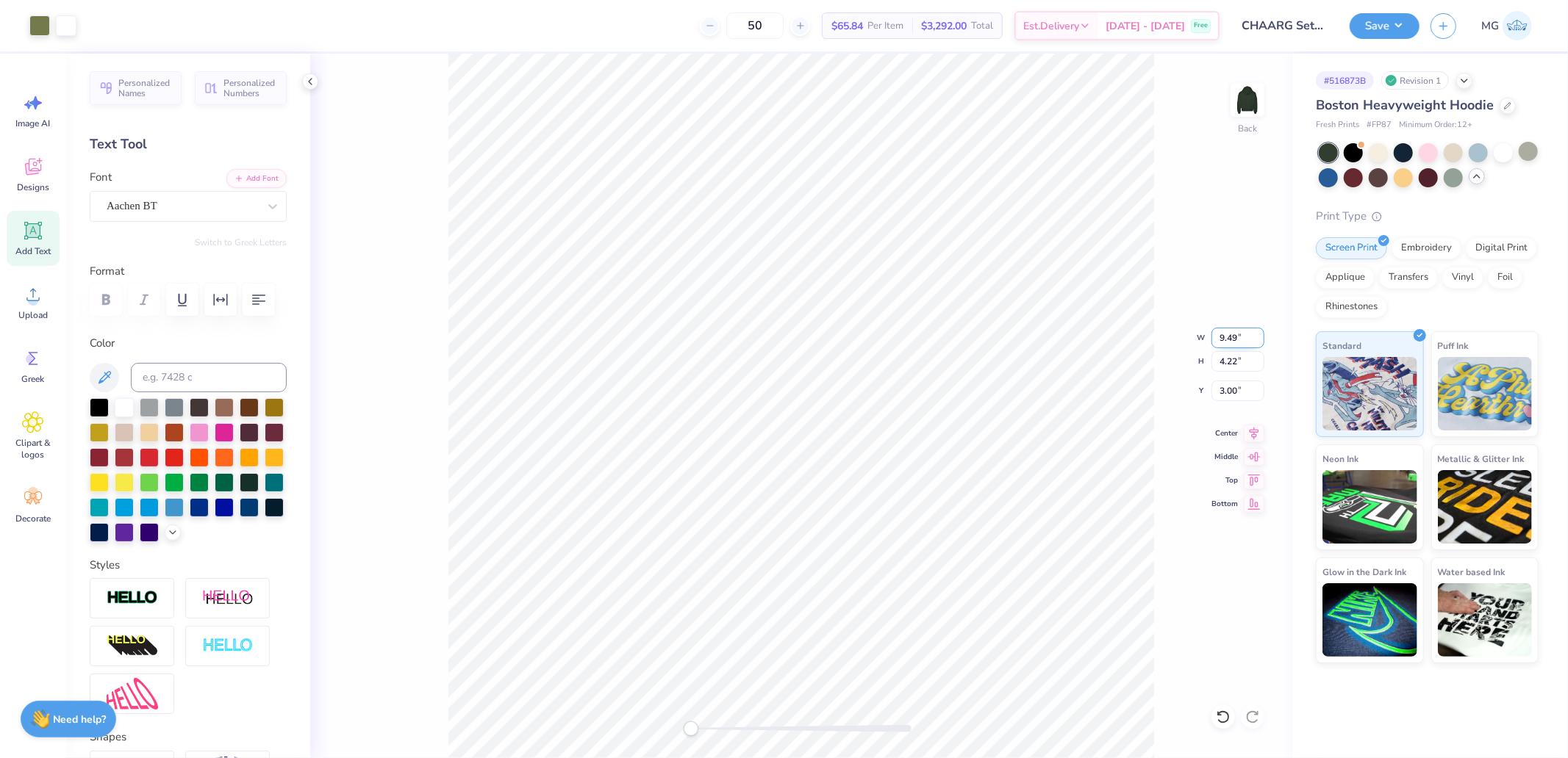
click at [1248, 334] on input "9.49" at bounding box center [1237, 338] width 53 height 21
type input "9.52"
click at [1258, 332] on input "9.52" at bounding box center [1237, 338] width 53 height 21
click at [1243, 335] on input "9.49" at bounding box center [1237, 338] width 53 height 21
type input "9.55"
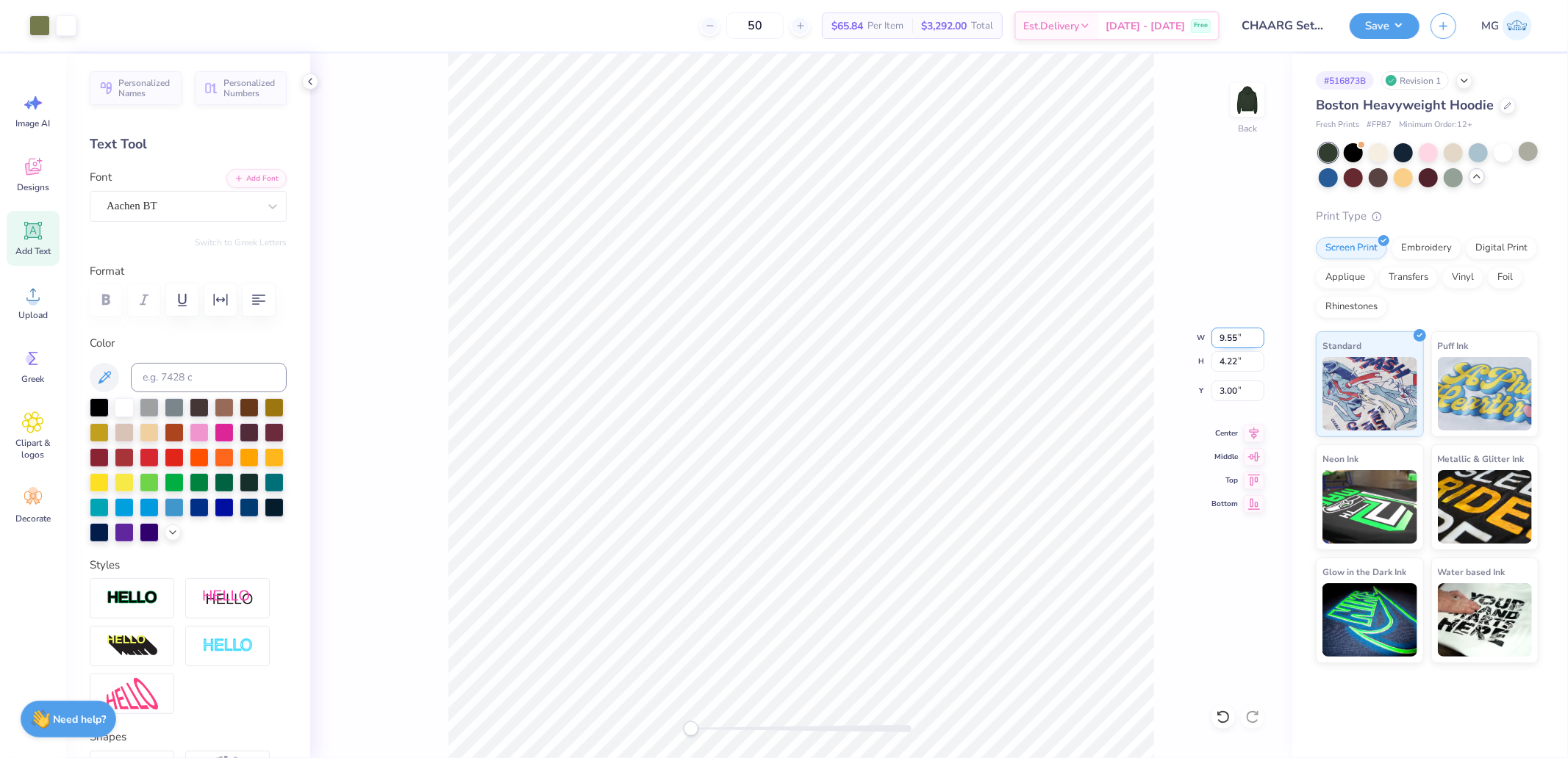
click at [1259, 334] on input "9.55" at bounding box center [1237, 338] width 53 height 21
drag, startPoint x: 1254, startPoint y: 333, endPoint x: 1263, endPoint y: 333, distance: 9.0
type input "9.68"
click at [1263, 333] on input "9.68" at bounding box center [1237, 338] width 53 height 21
click at [1263, 333] on input "9.68" at bounding box center [1237, 338] width 53 height 21
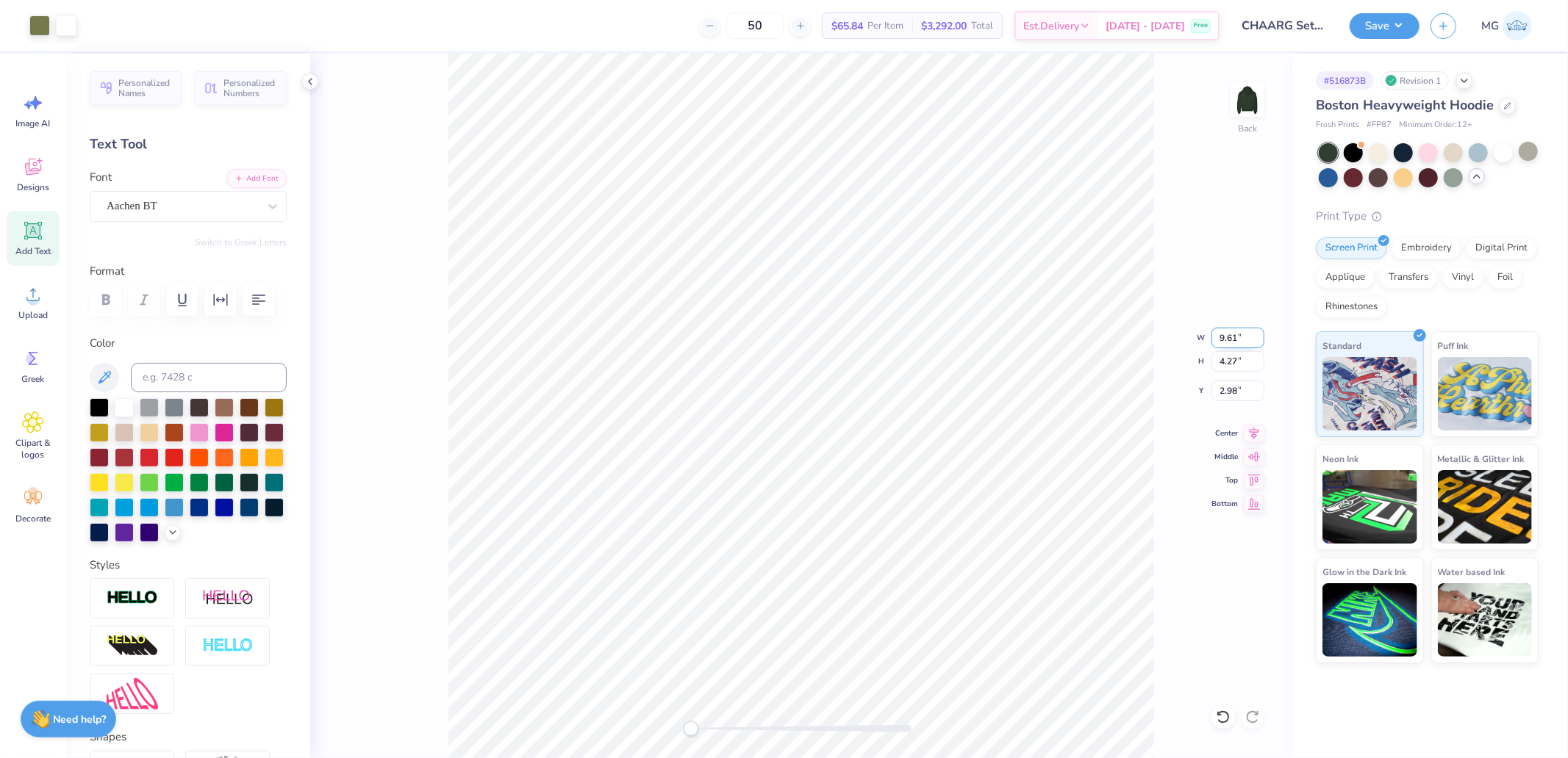
click at [1228, 336] on input "9.61" at bounding box center [1237, 338] width 53 height 21
type input "9.69"
click at [1254, 336] on input "9.69" at bounding box center [1237, 338] width 53 height 21
drag, startPoint x: 1262, startPoint y: 334, endPoint x: 1182, endPoint y: 333, distance: 80.0
type input "9.9"
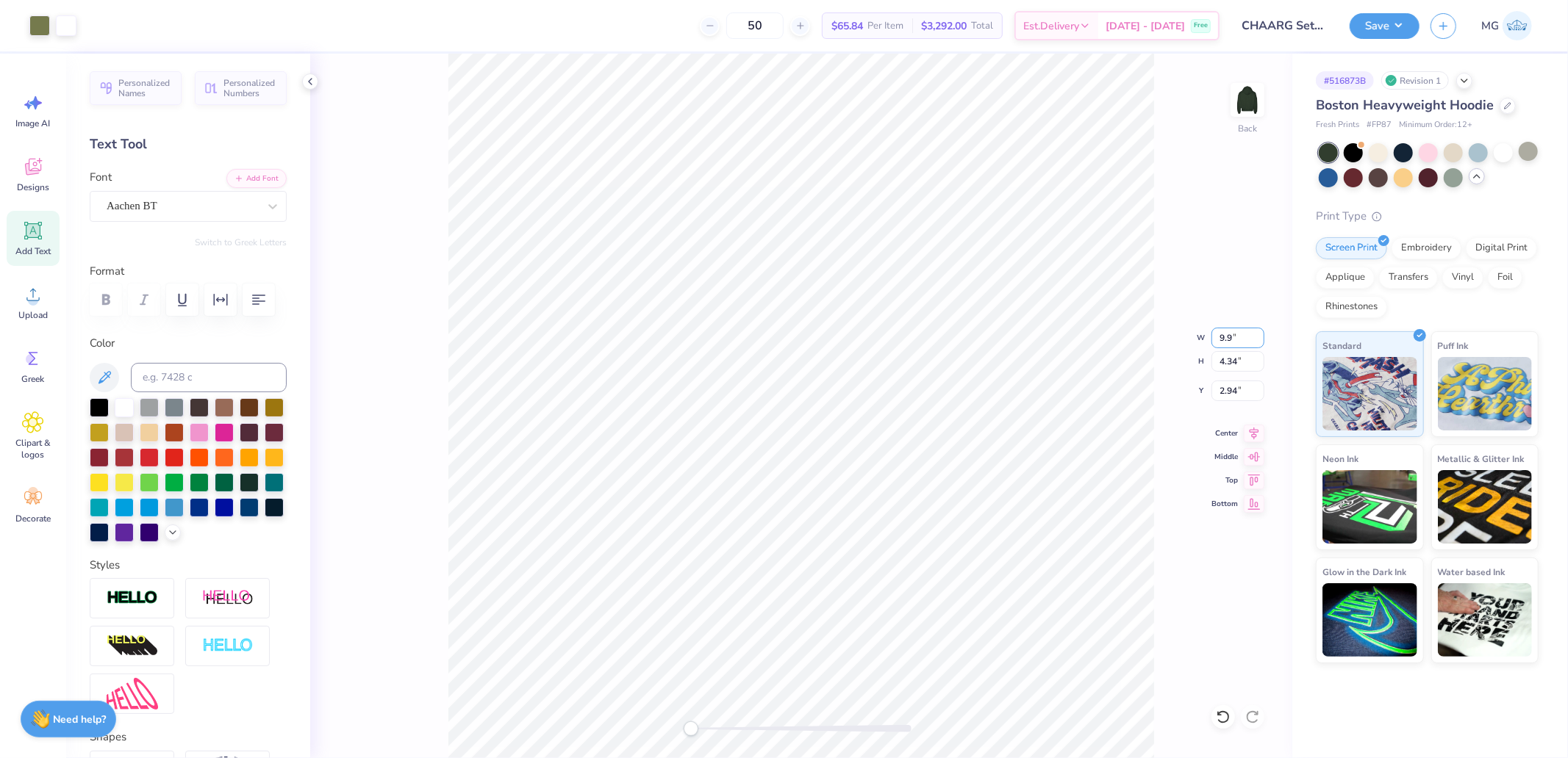
click at [1261, 334] on input "9.9" at bounding box center [1237, 338] width 53 height 21
type input "9.69"
type input "4.31"
type input "2.96"
click at [1237, 393] on input "1.67" at bounding box center [1237, 390] width 53 height 21
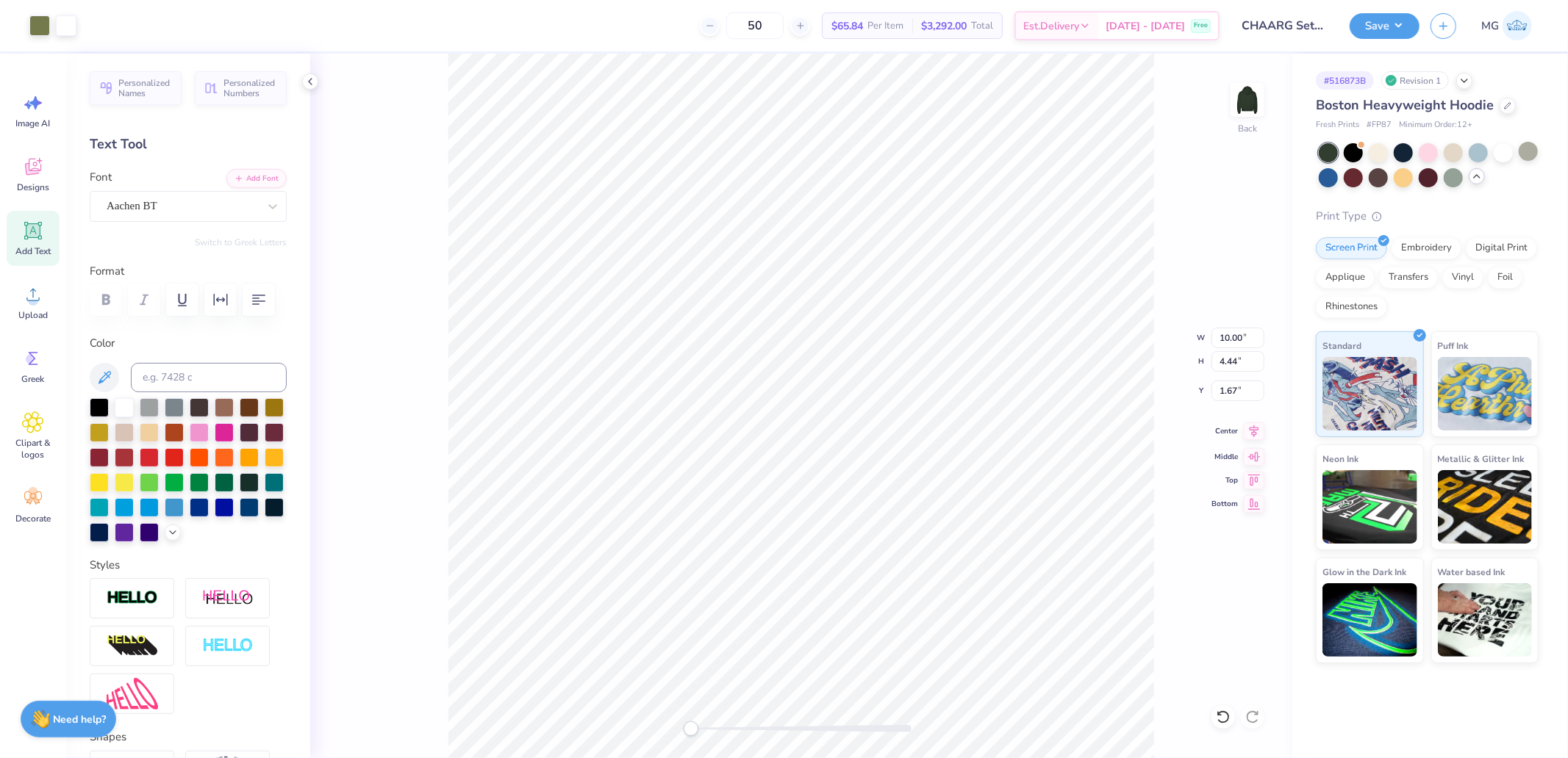
click at [1261, 427] on icon at bounding box center [1254, 430] width 21 height 18
click at [1235, 388] on input "1.67" at bounding box center [1237, 390] width 53 height 21
type input "3"
click at [862, 561] on li "Ungroup" at bounding box center [881, 567] width 115 height 28
click at [174, 218] on div "Super Dream" at bounding box center [188, 206] width 197 height 31
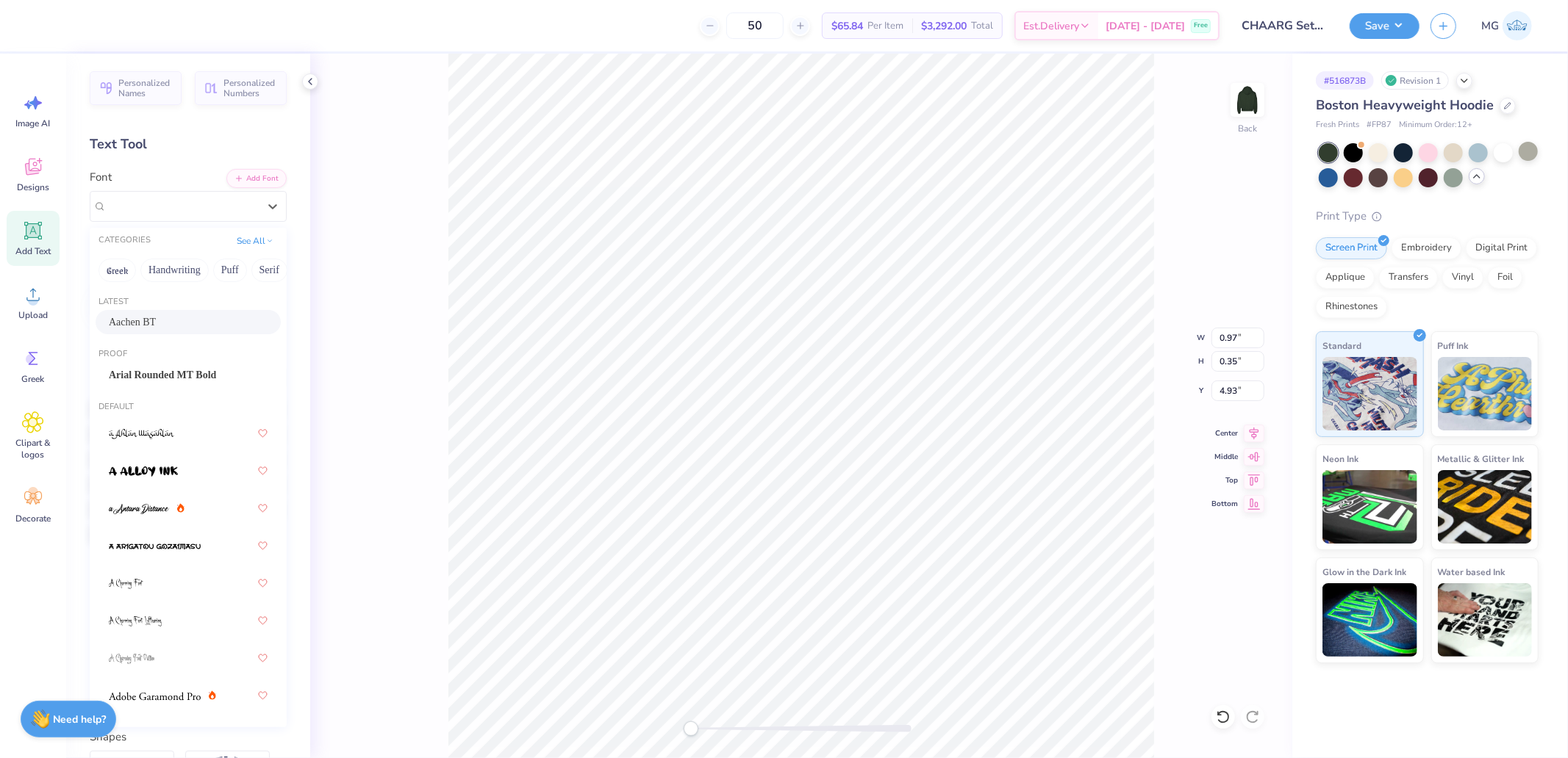
click at [151, 318] on span "Aachen BT" at bounding box center [132, 322] width 47 height 15
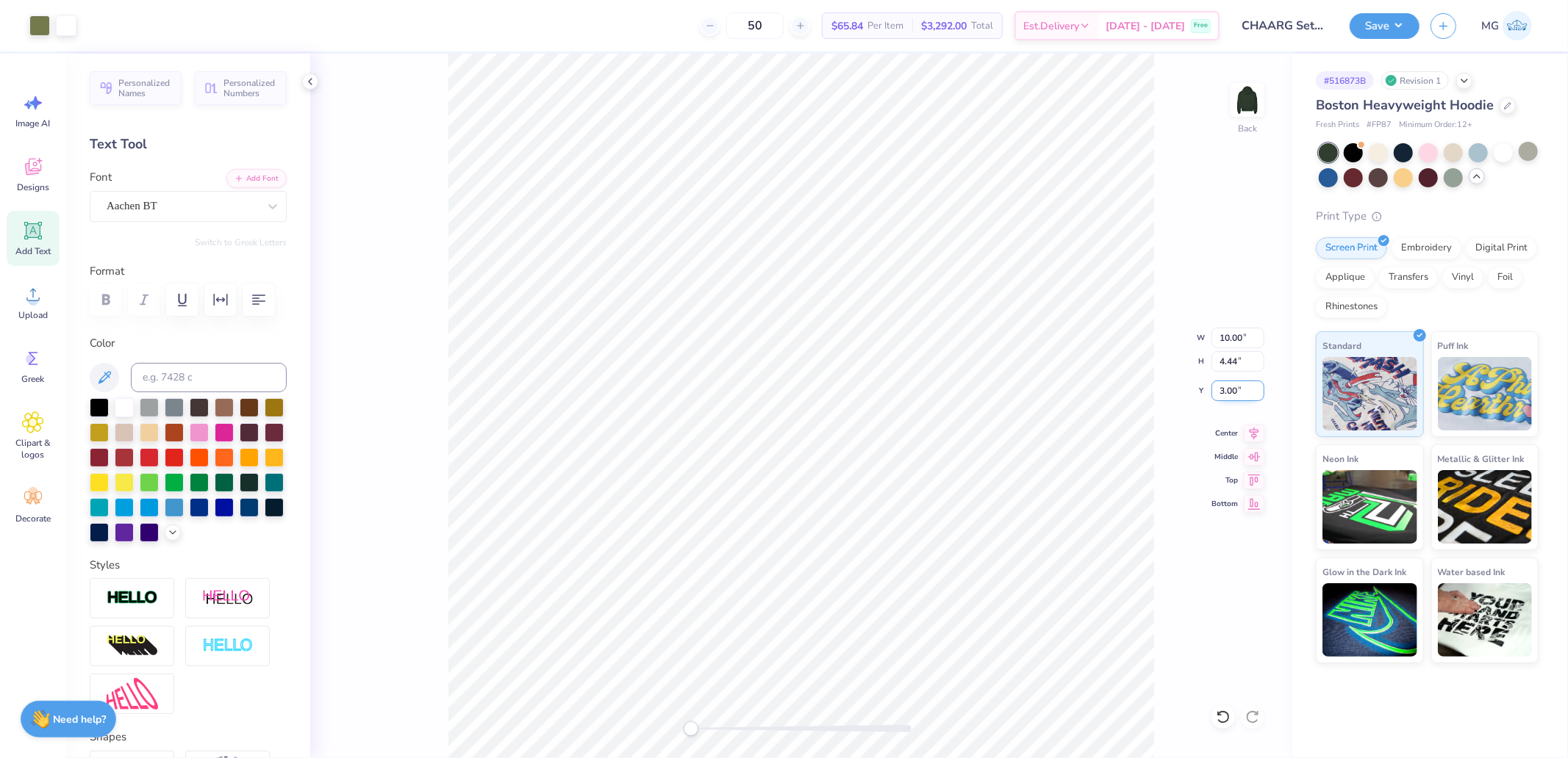
click at [1236, 392] on input "3.00" at bounding box center [1237, 390] width 53 height 21
click at [1232, 391] on input "3.31" at bounding box center [1237, 390] width 53 height 21
type input "3.00"
click at [1254, 434] on icon at bounding box center [1254, 430] width 21 height 18
click at [1244, 107] on img at bounding box center [1247, 99] width 59 height 59
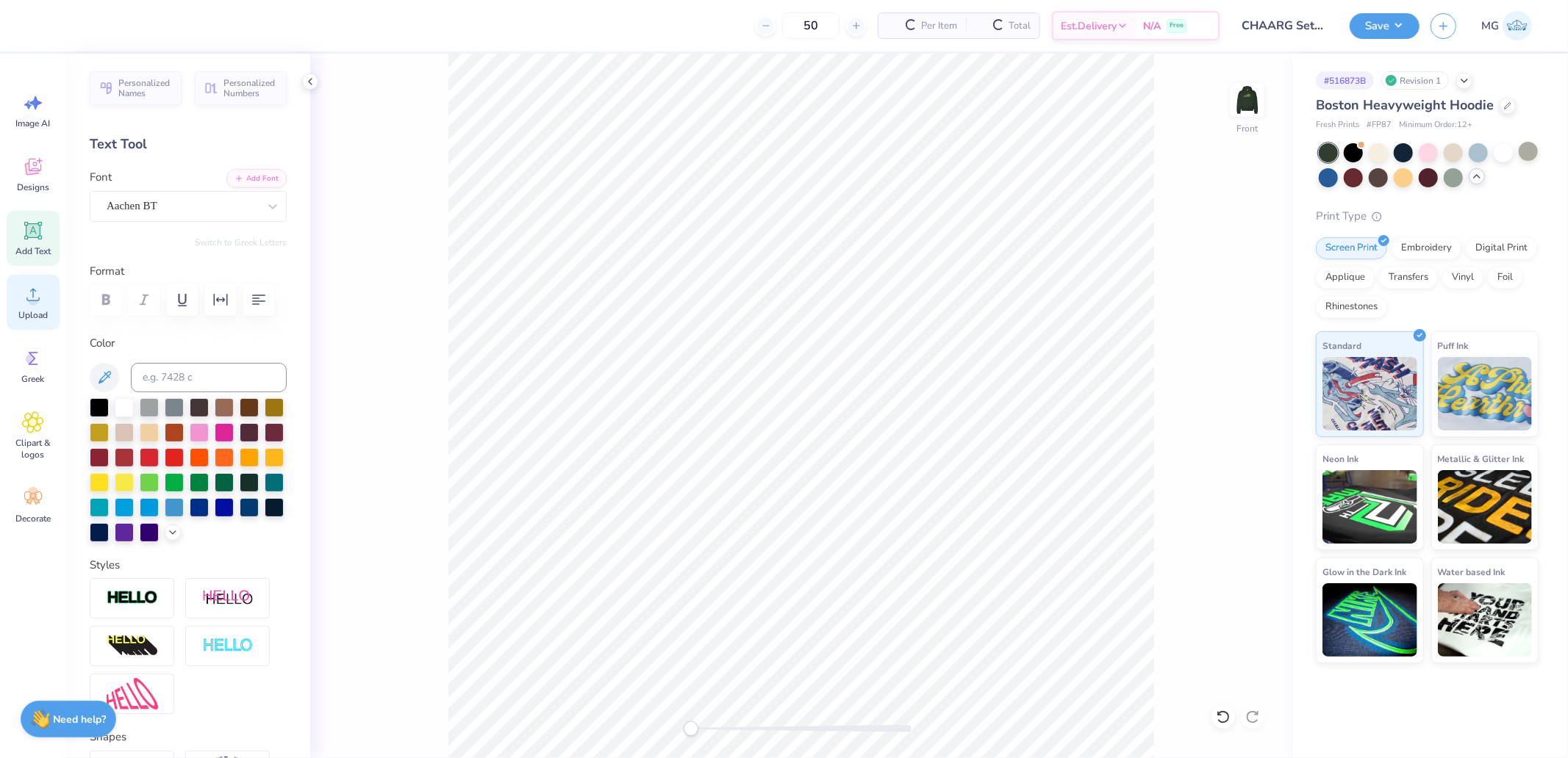
click at [18, 304] on div "Upload" at bounding box center [33, 303] width 53 height 55
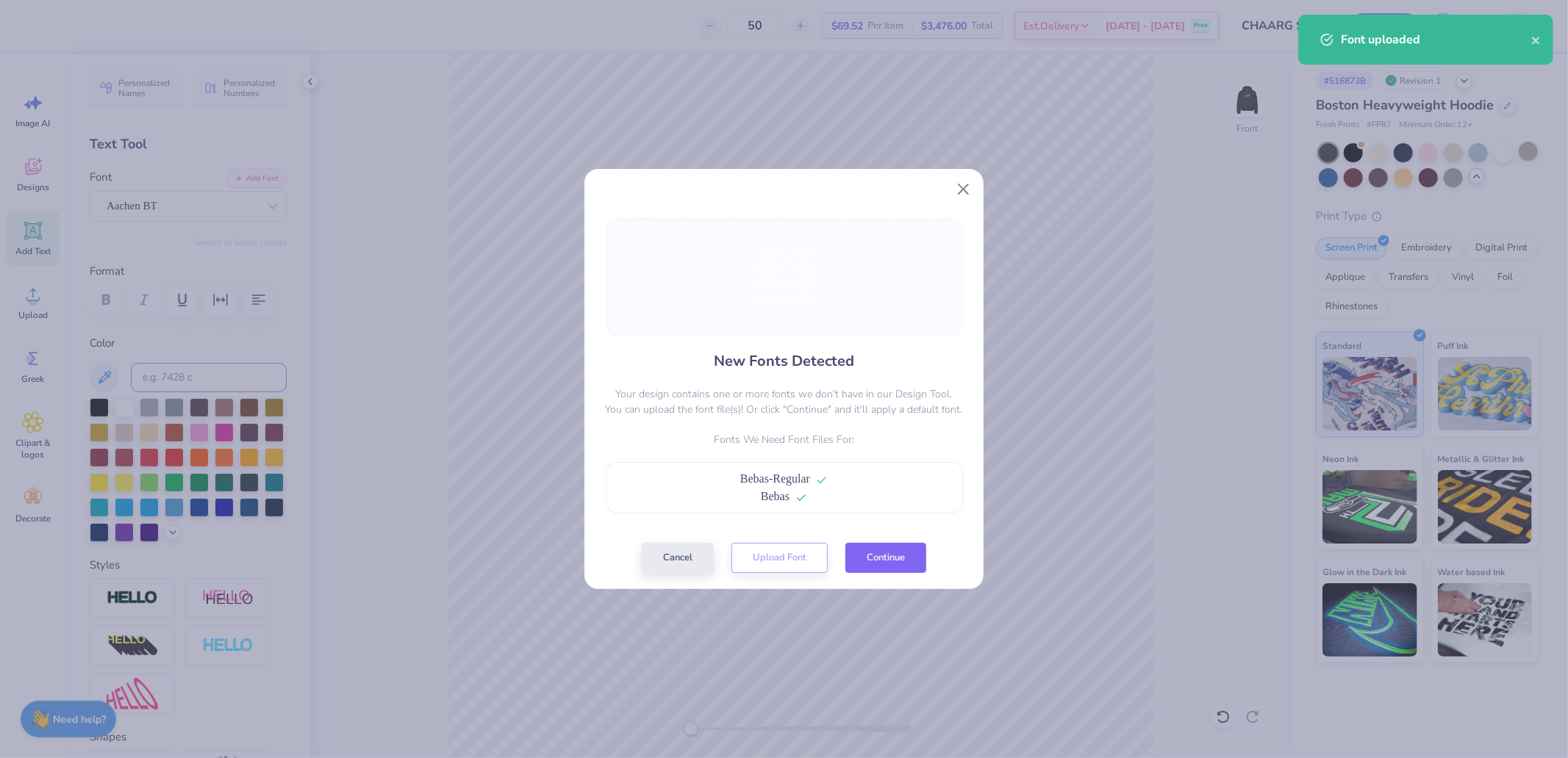
click at [884, 569] on button "Continue" at bounding box center [886, 558] width 81 height 30
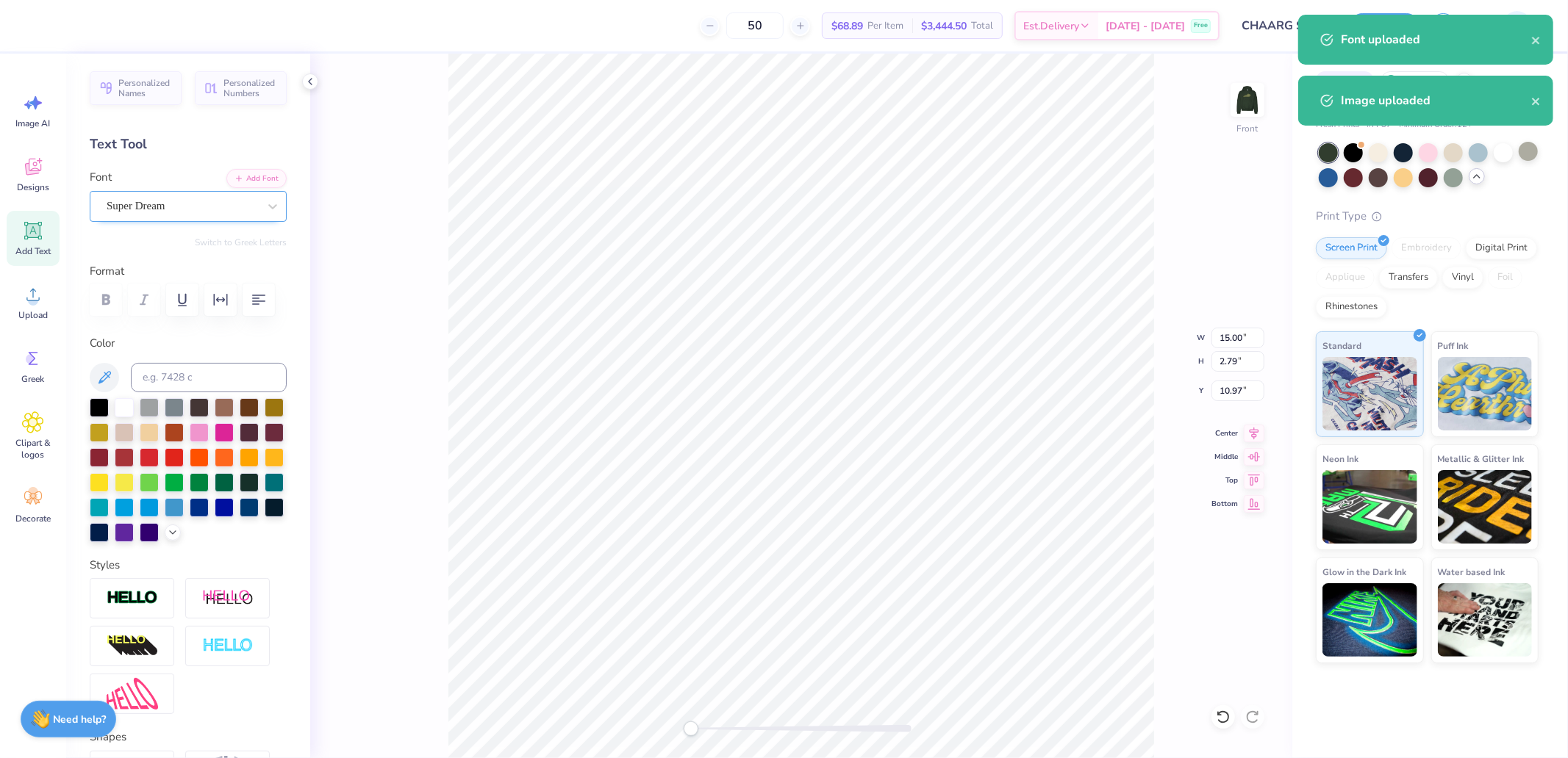
click at [194, 209] on div "Super Dream" at bounding box center [182, 206] width 155 height 23
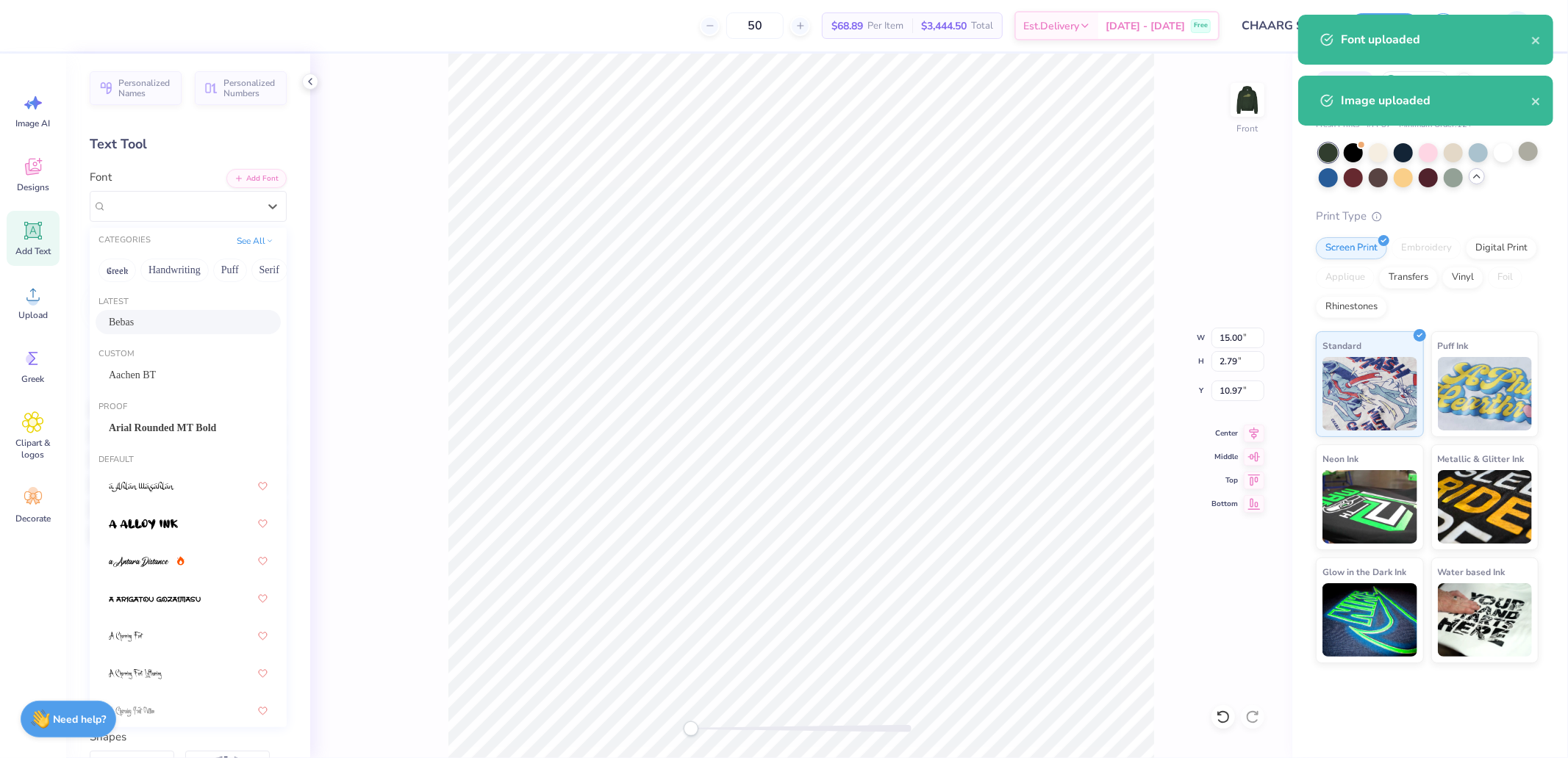
click at [130, 321] on div "Bebas" at bounding box center [188, 322] width 159 height 15
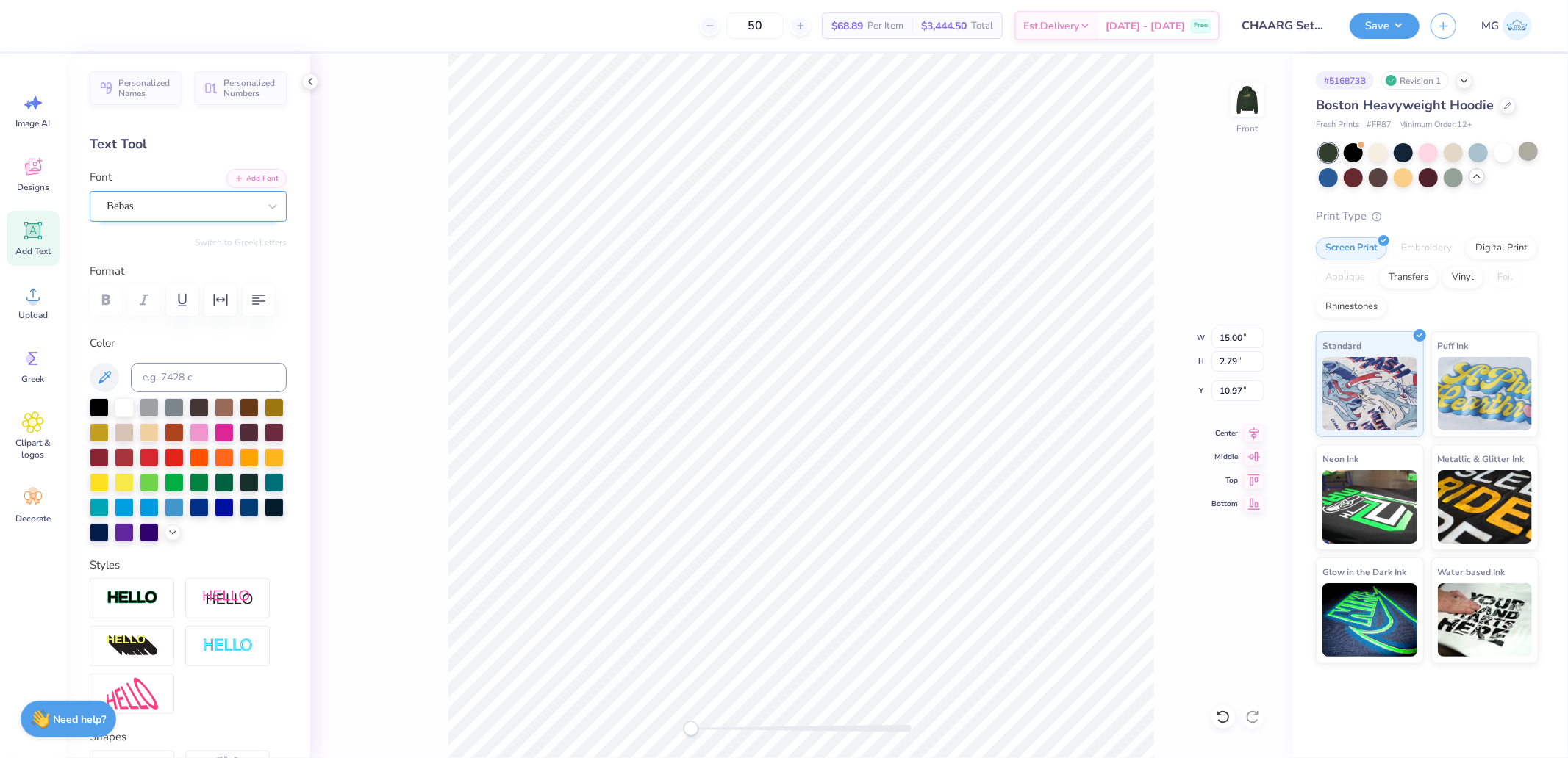
click at [172, 192] on div "Bebas" at bounding box center [188, 206] width 197 height 31
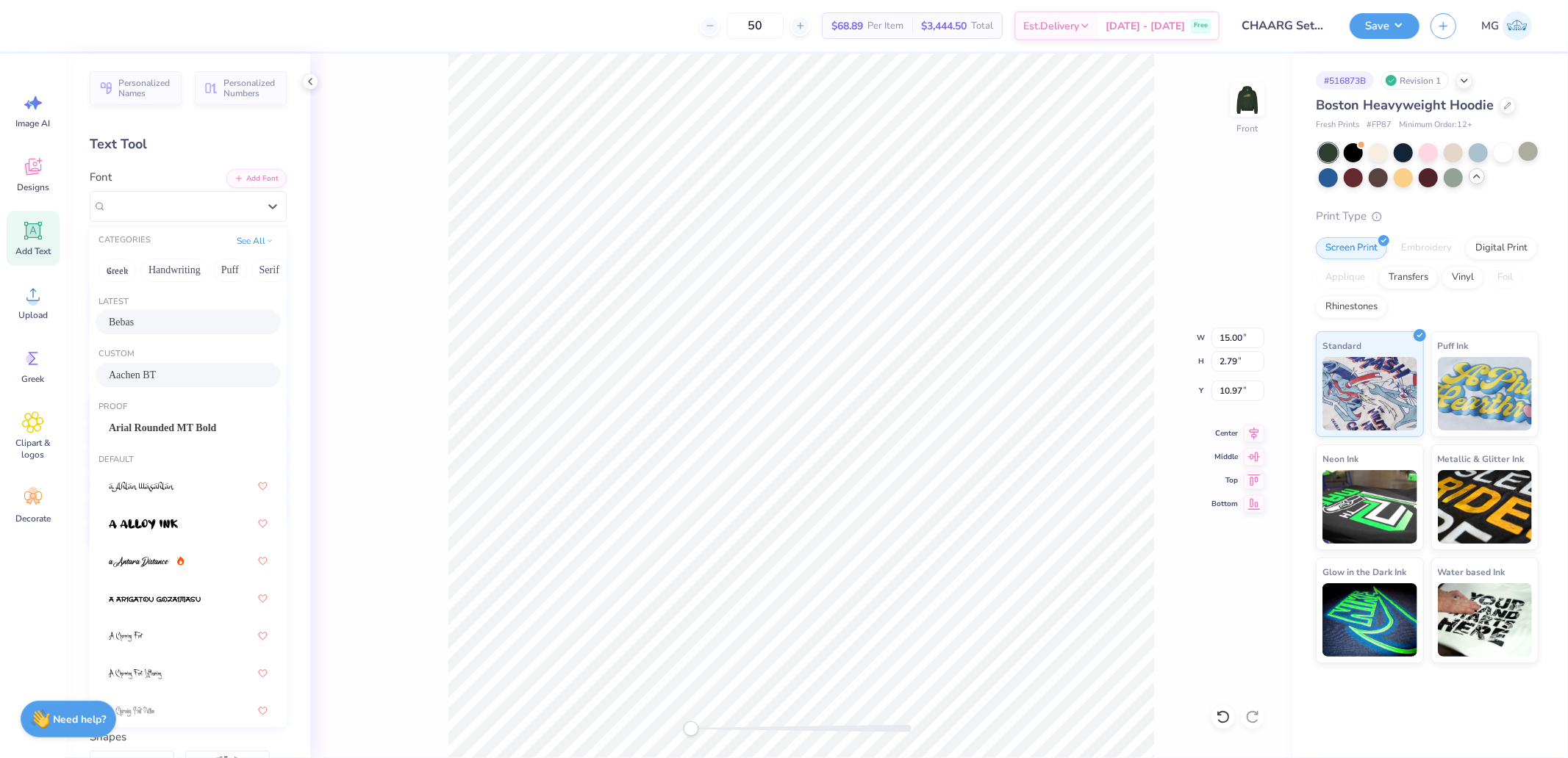
click at [145, 377] on span "Aachen BT" at bounding box center [132, 374] width 47 height 15
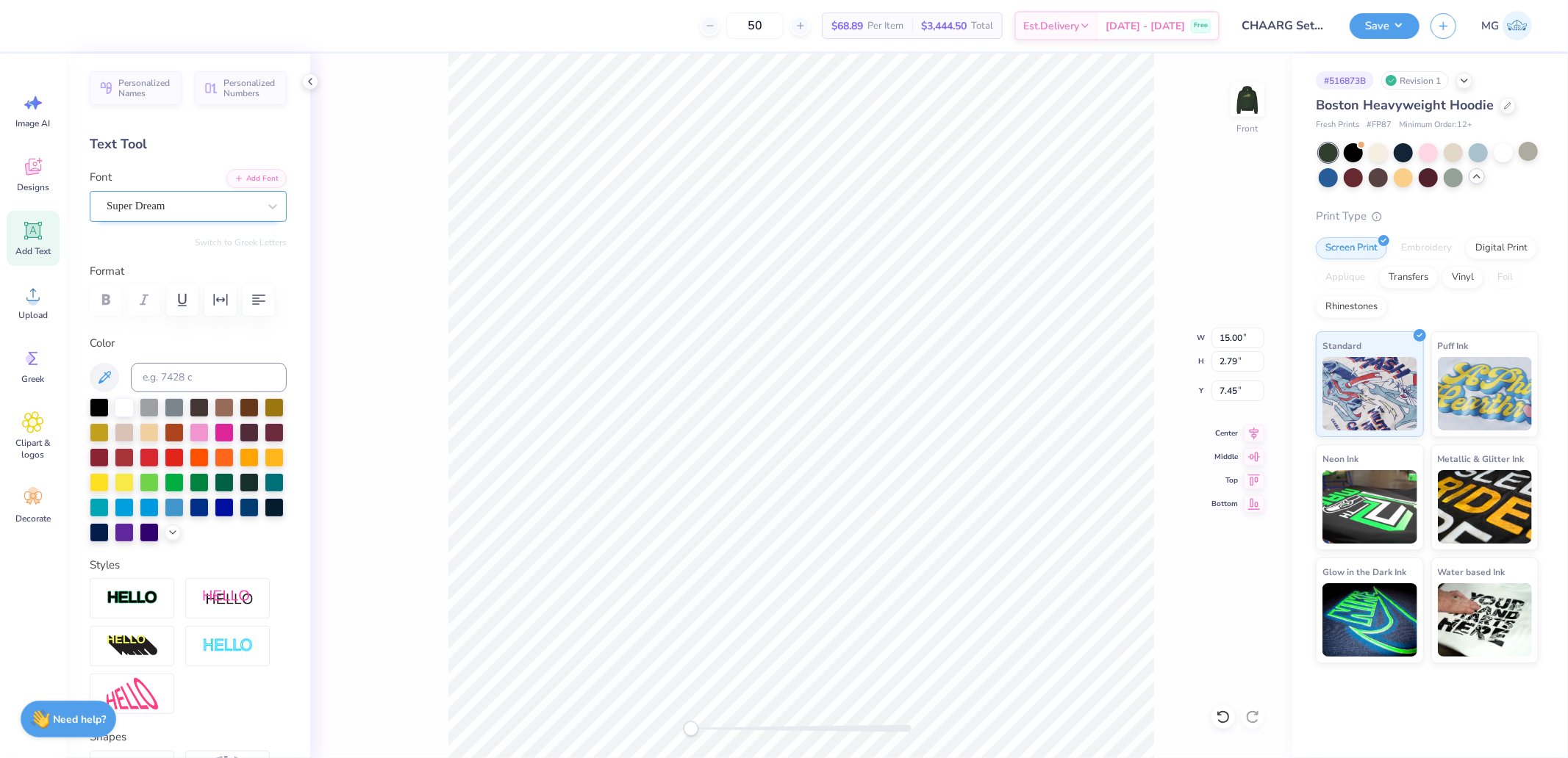
click at [156, 218] on div "Super Dream" at bounding box center [188, 206] width 197 height 31
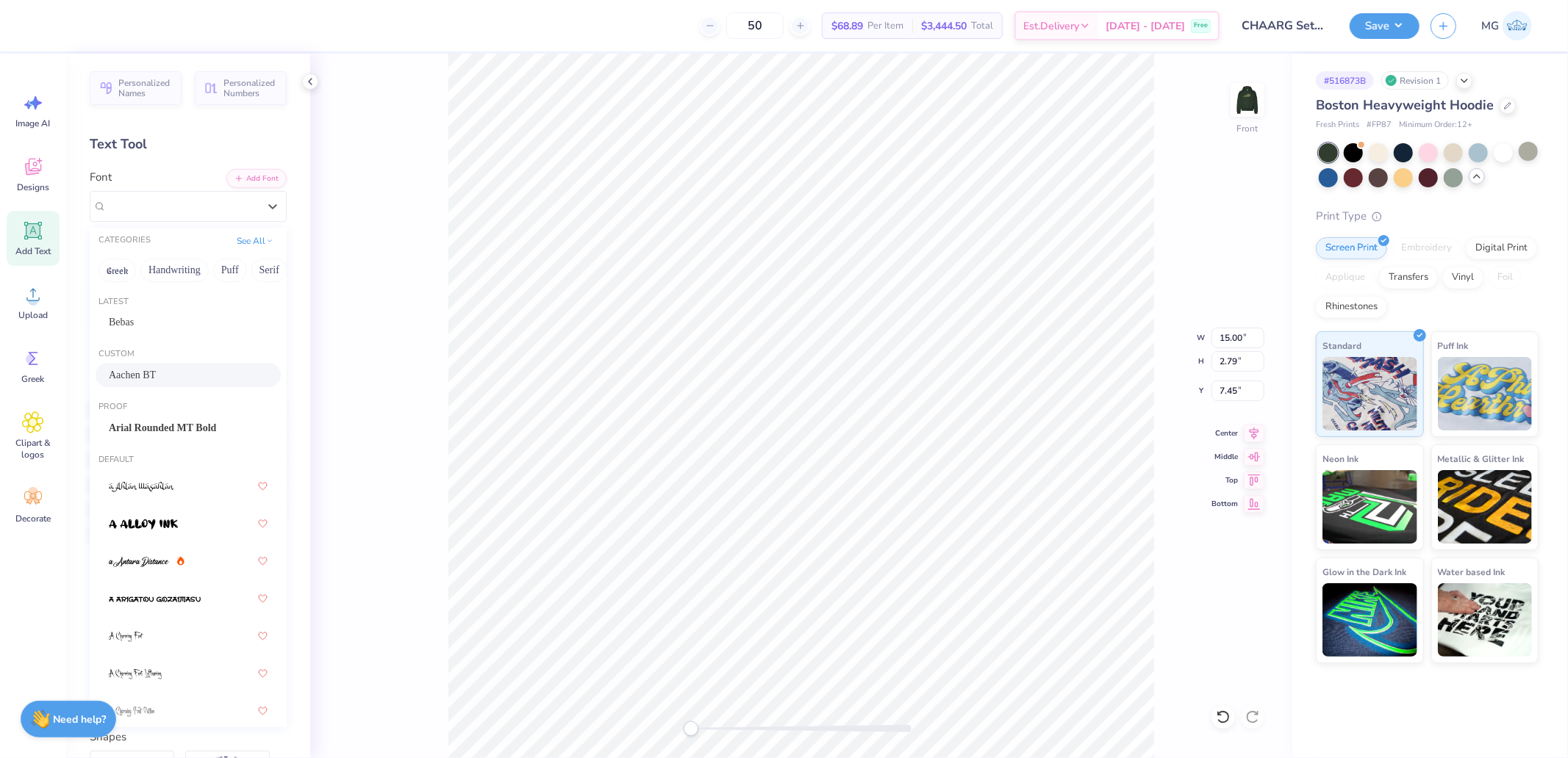
click at [143, 377] on span "Aachen BT" at bounding box center [132, 374] width 47 height 15
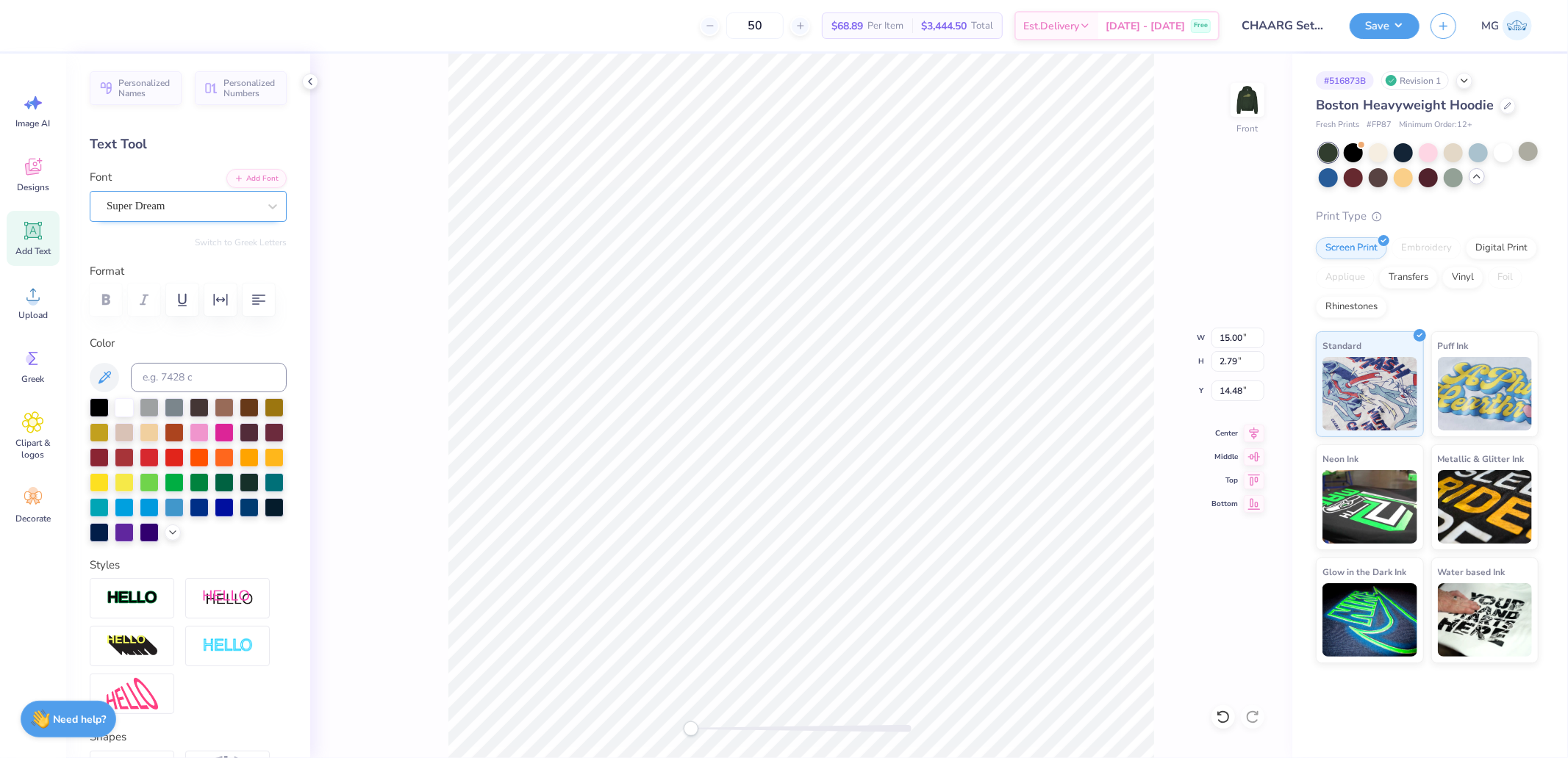
click at [163, 201] on div "Super Dream" at bounding box center [182, 206] width 155 height 23
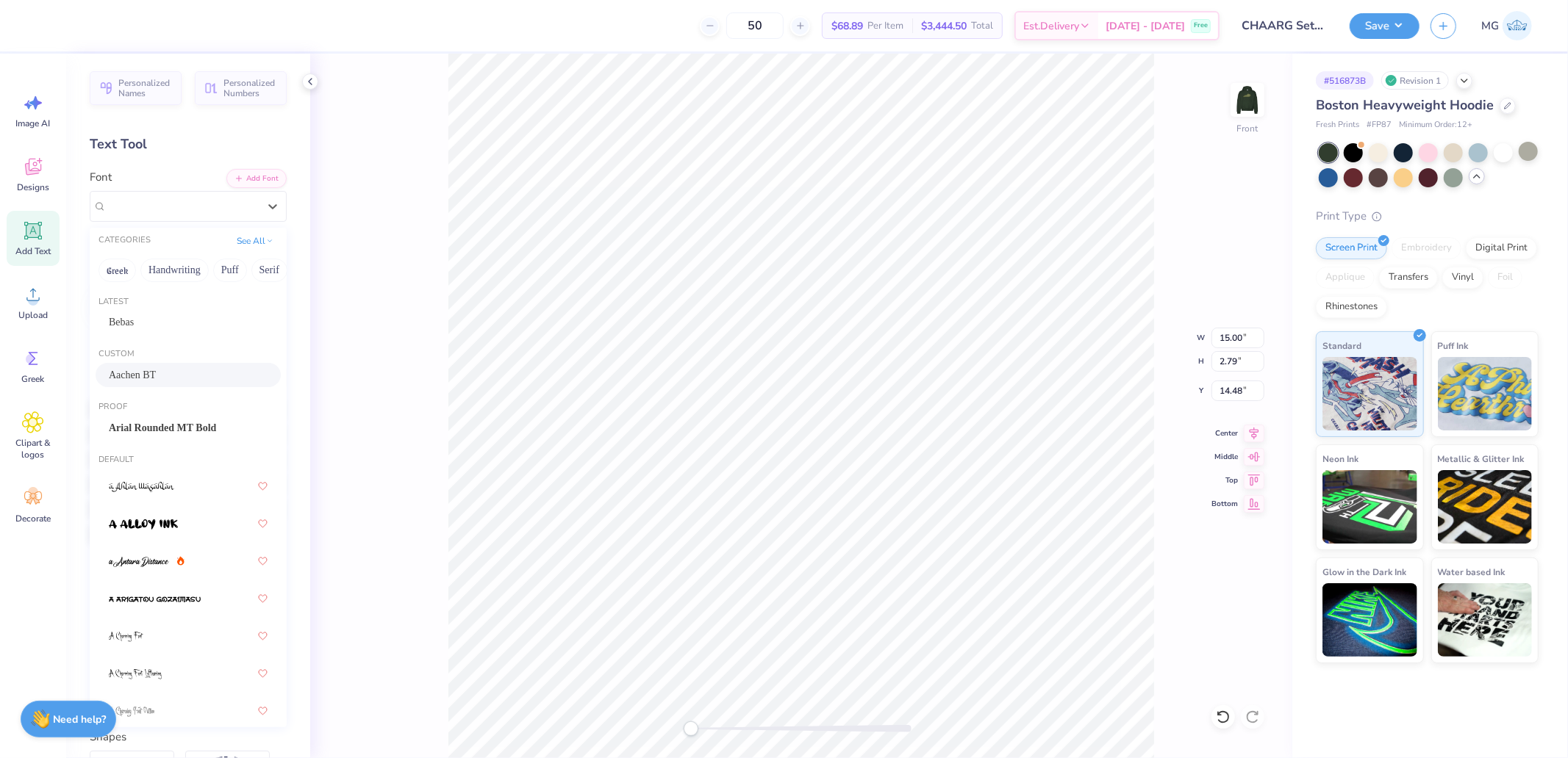
click at [149, 373] on span "Aachen BT" at bounding box center [132, 374] width 47 height 15
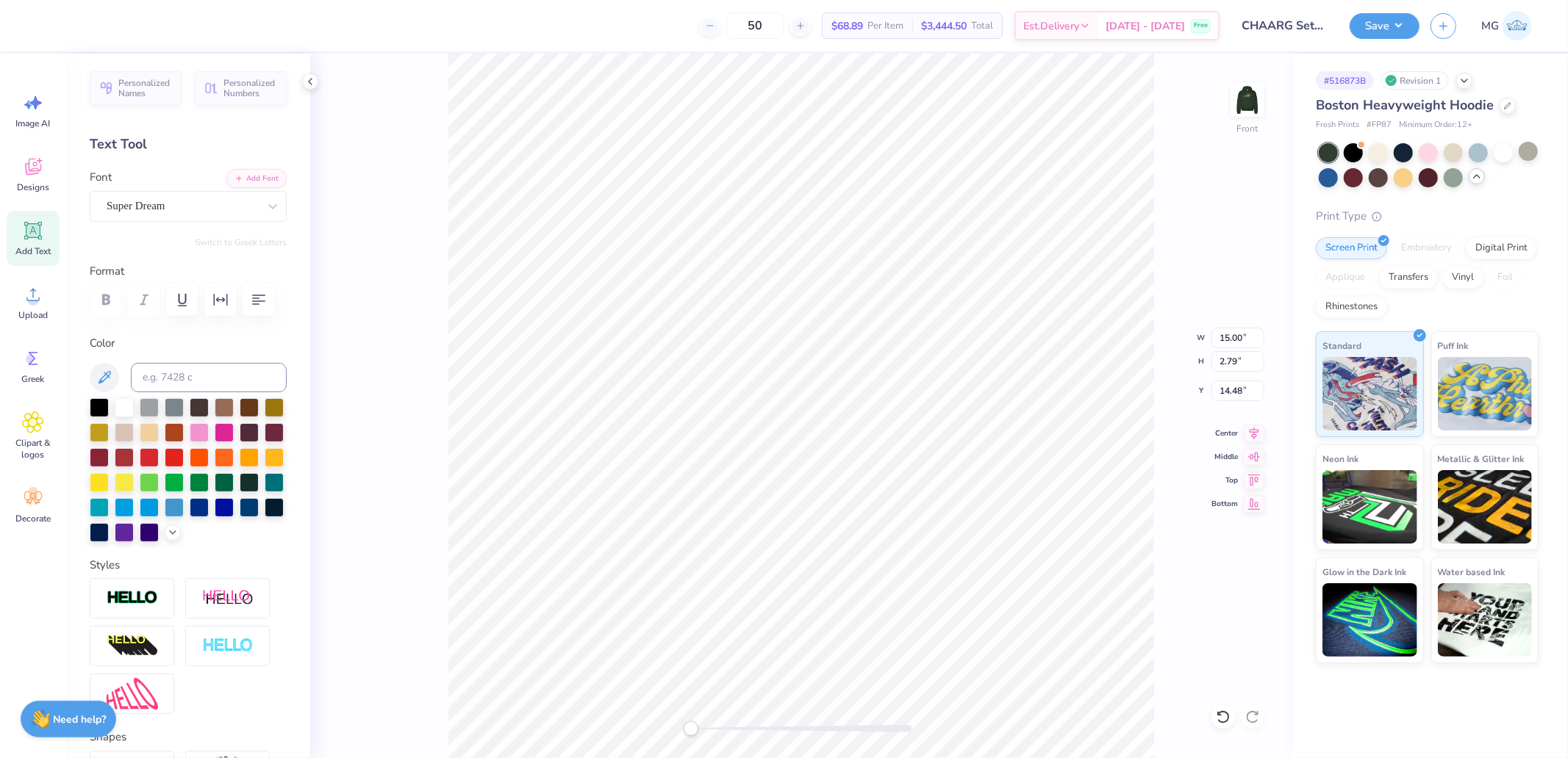
type input "18.00"
click at [160, 216] on div at bounding box center [181, 206] width 151 height 20
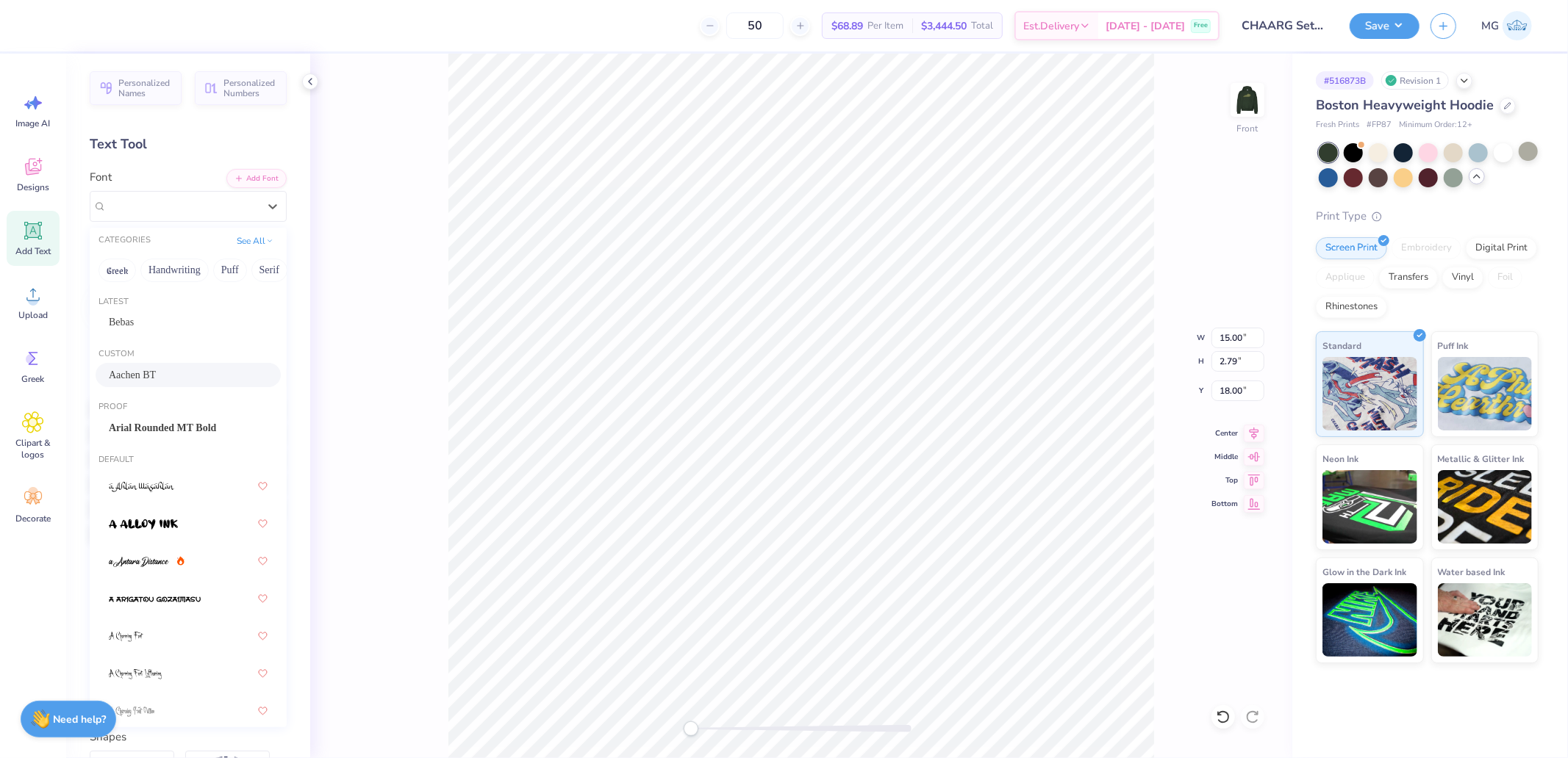
click at [137, 369] on span "Aachen BT" at bounding box center [132, 374] width 47 height 15
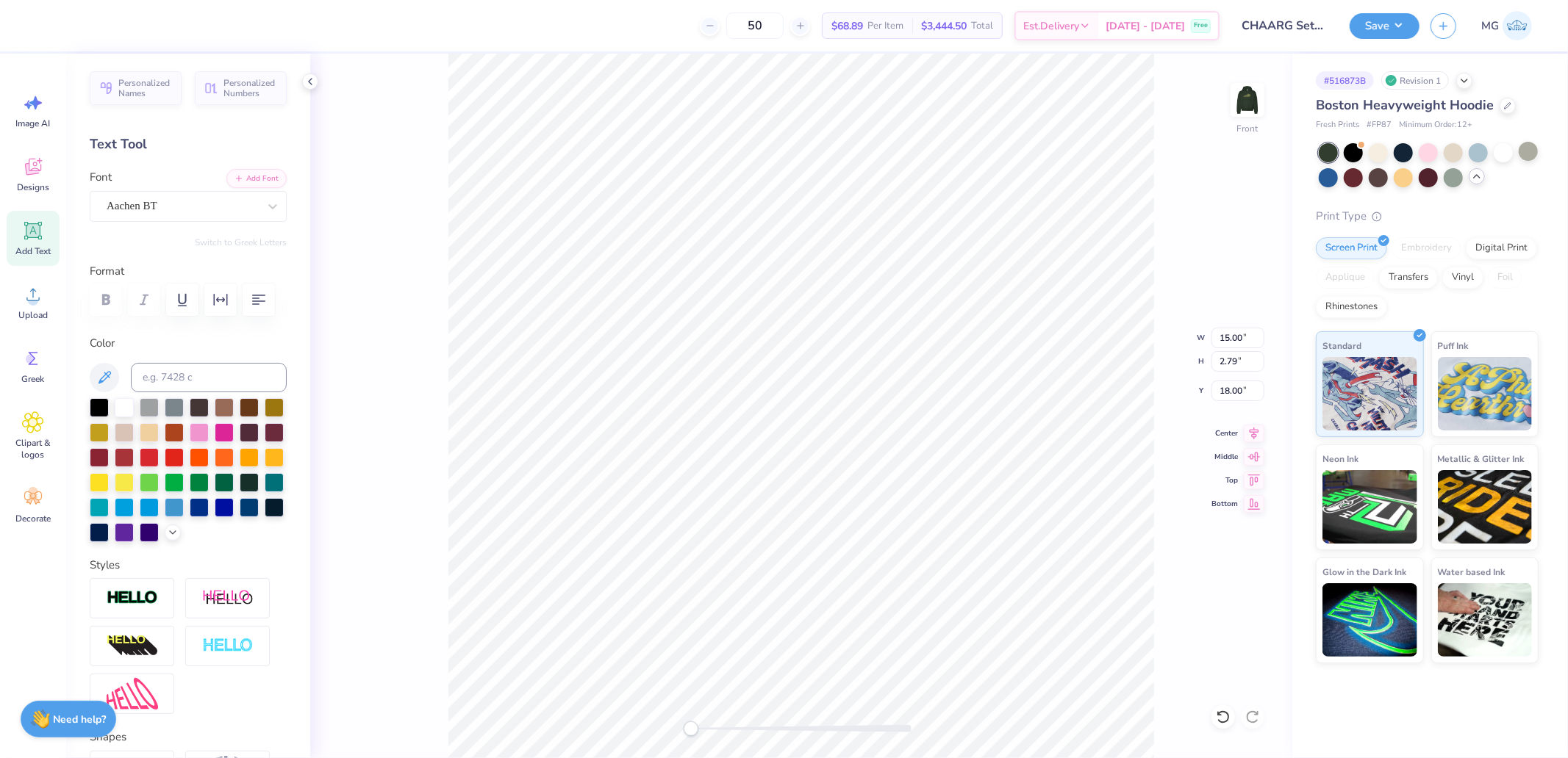
type input "5.30"
type input "0.82"
type input "21.23"
click at [188, 211] on div "Super Dream" at bounding box center [182, 206] width 155 height 23
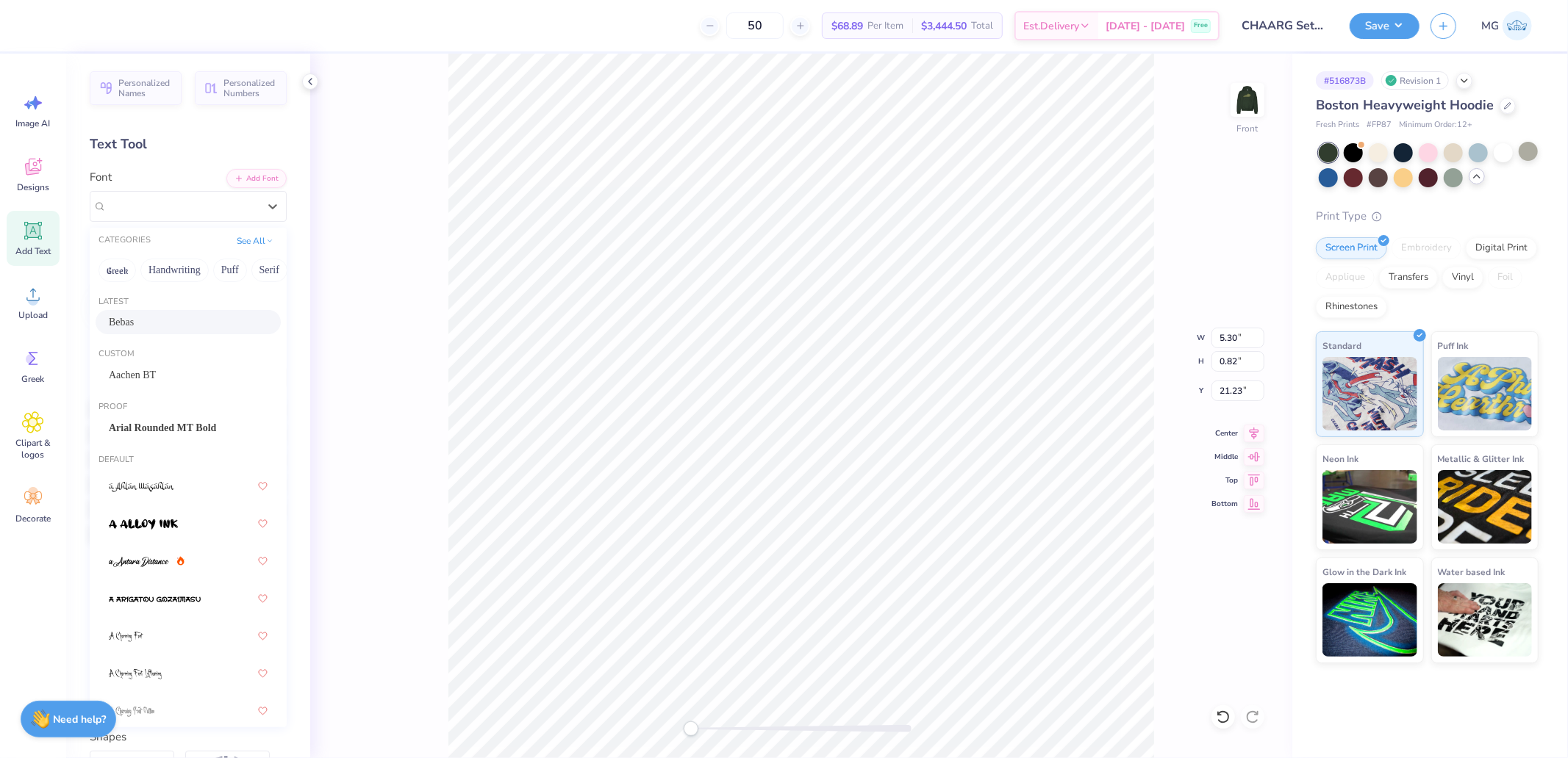
click at [140, 324] on div "Bebas" at bounding box center [188, 322] width 159 height 15
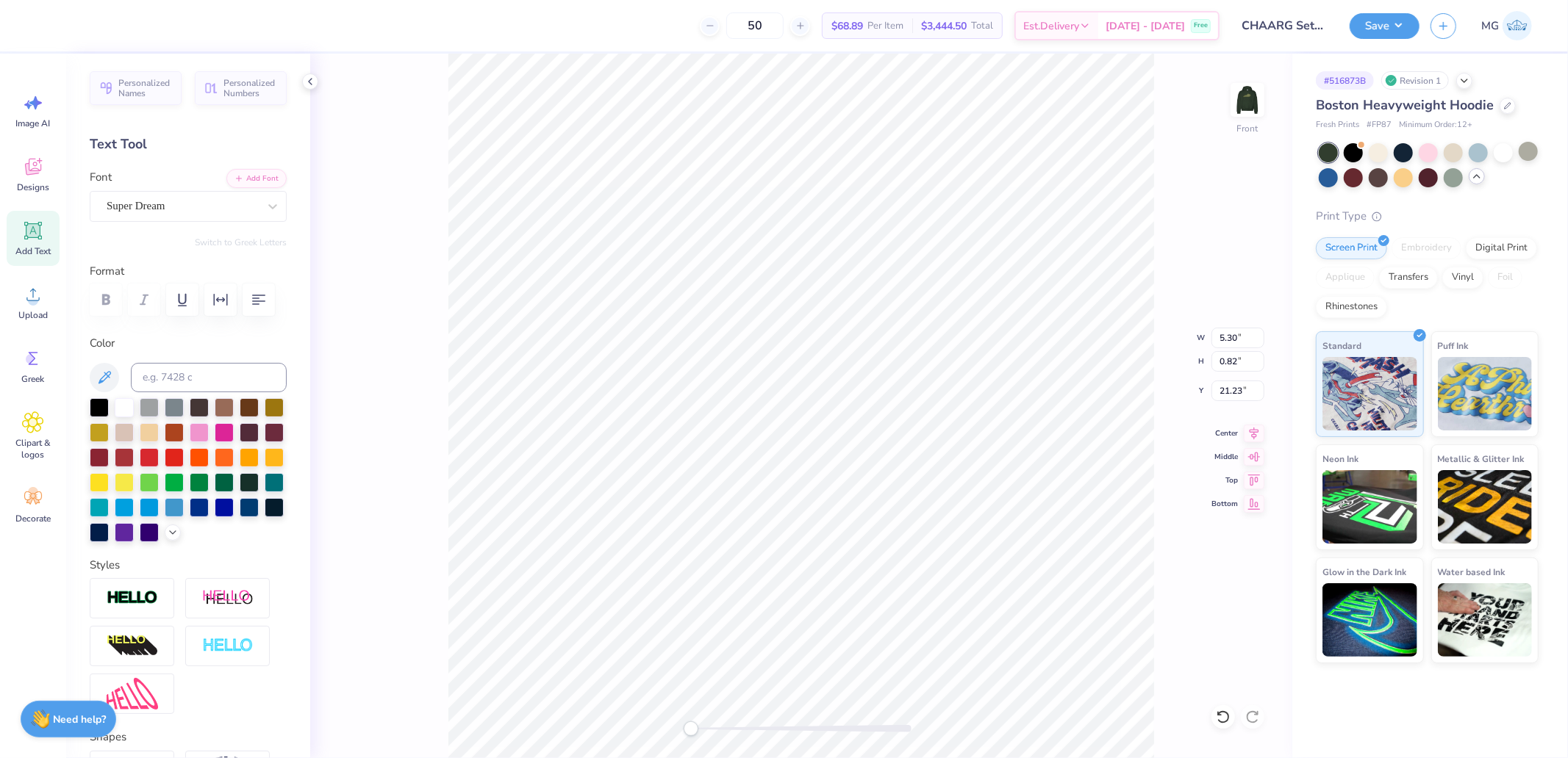
type input "2.53"
click at [182, 213] on div "Super Dream" at bounding box center [182, 206] width 155 height 23
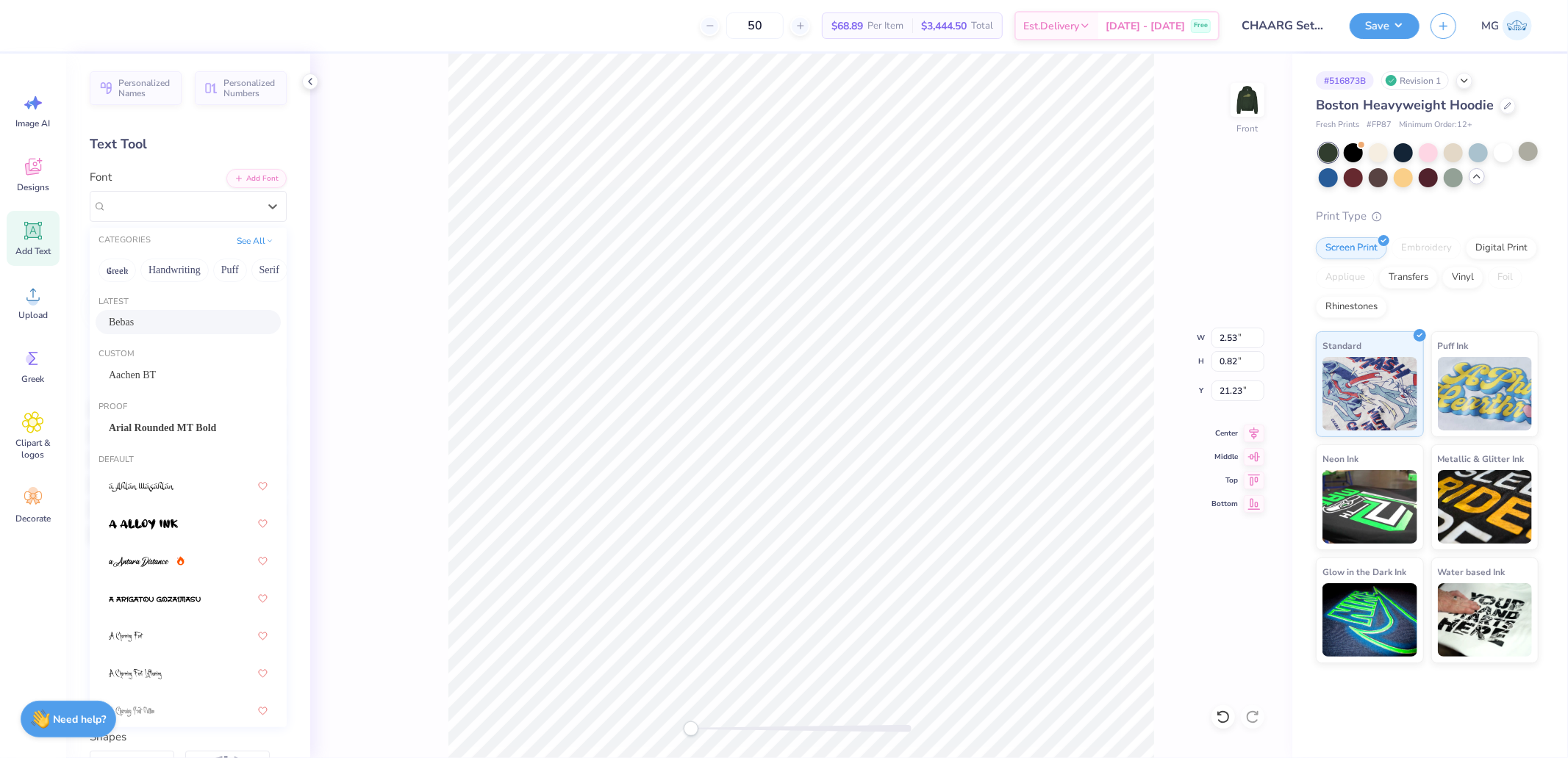
click at [134, 322] on div "Bebas" at bounding box center [188, 322] width 159 height 15
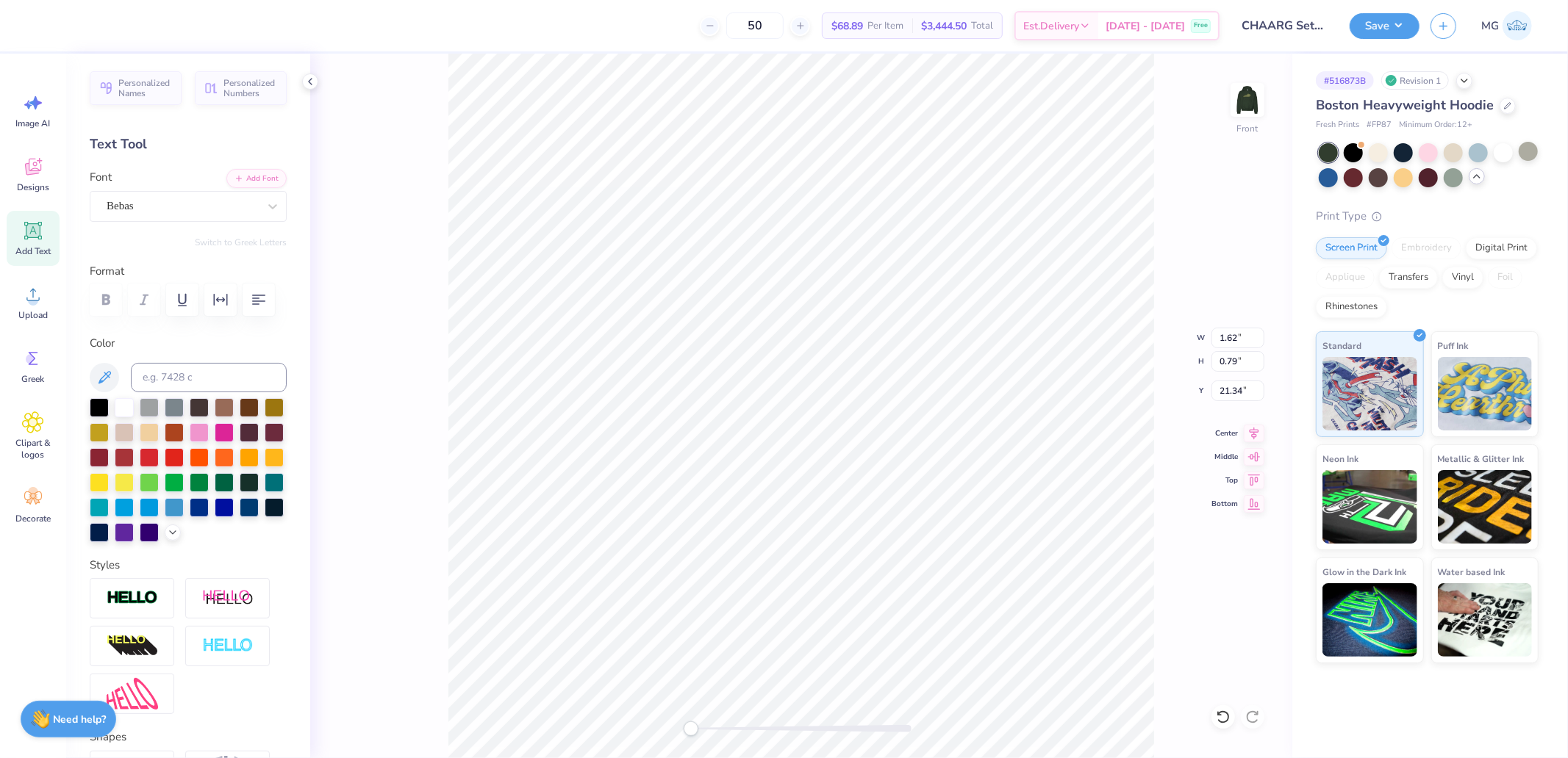
type input "3.69"
type input "21.73"
click at [835, 596] on li "Group" at bounding box center [856, 596] width 115 height 28
click at [1233, 338] on input "14.30" at bounding box center [1237, 338] width 53 height 21
type input "12"
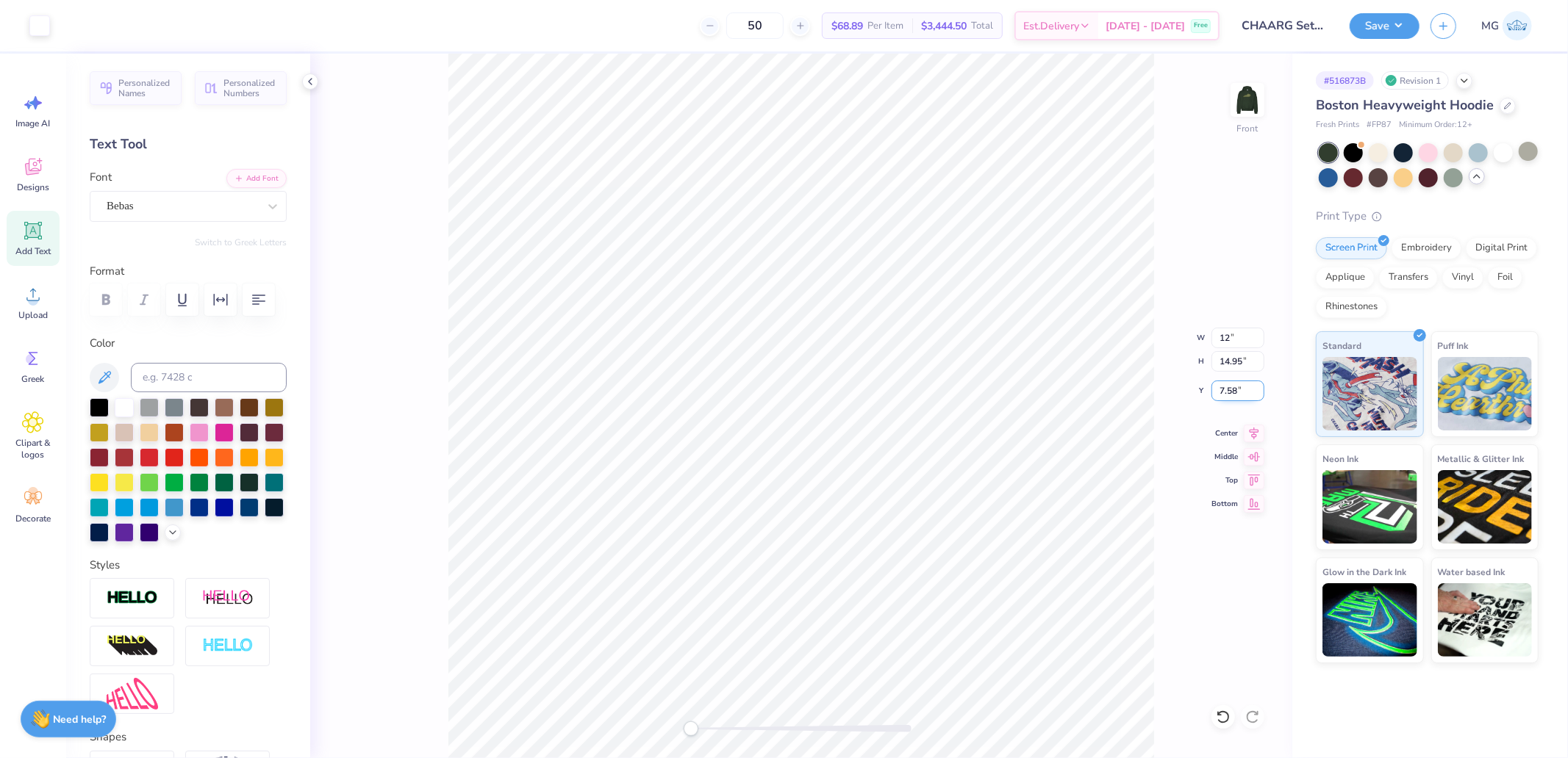
click at [1236, 393] on input "7.58" at bounding box center [1237, 390] width 53 height 21
type input "3"
click at [1239, 343] on input "10.07" at bounding box center [1237, 338] width 53 height 21
type input "12"
click at [52, 282] on div "Upload" at bounding box center [33, 303] width 53 height 55
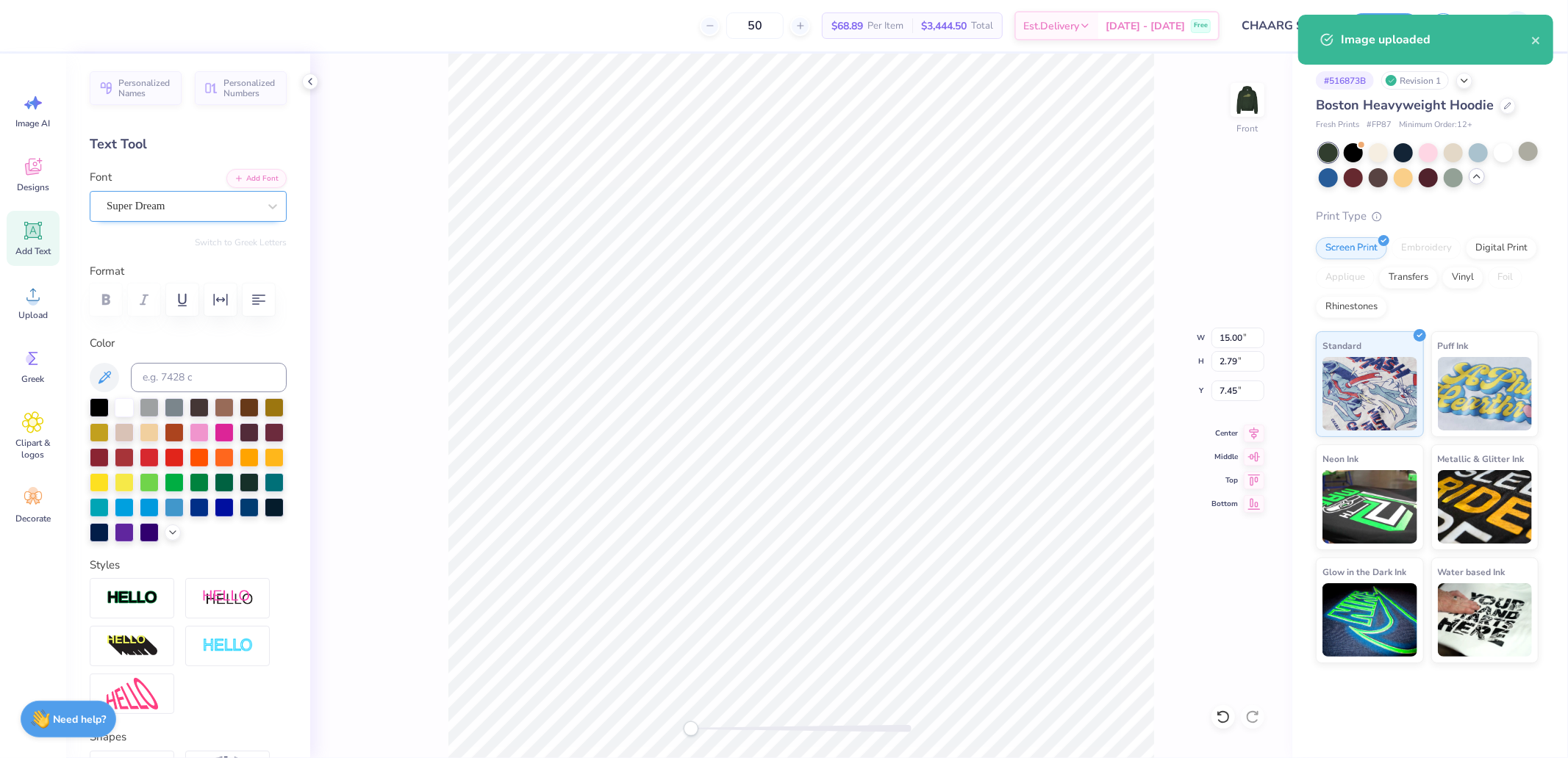
click at [171, 196] on div at bounding box center [181, 206] width 151 height 20
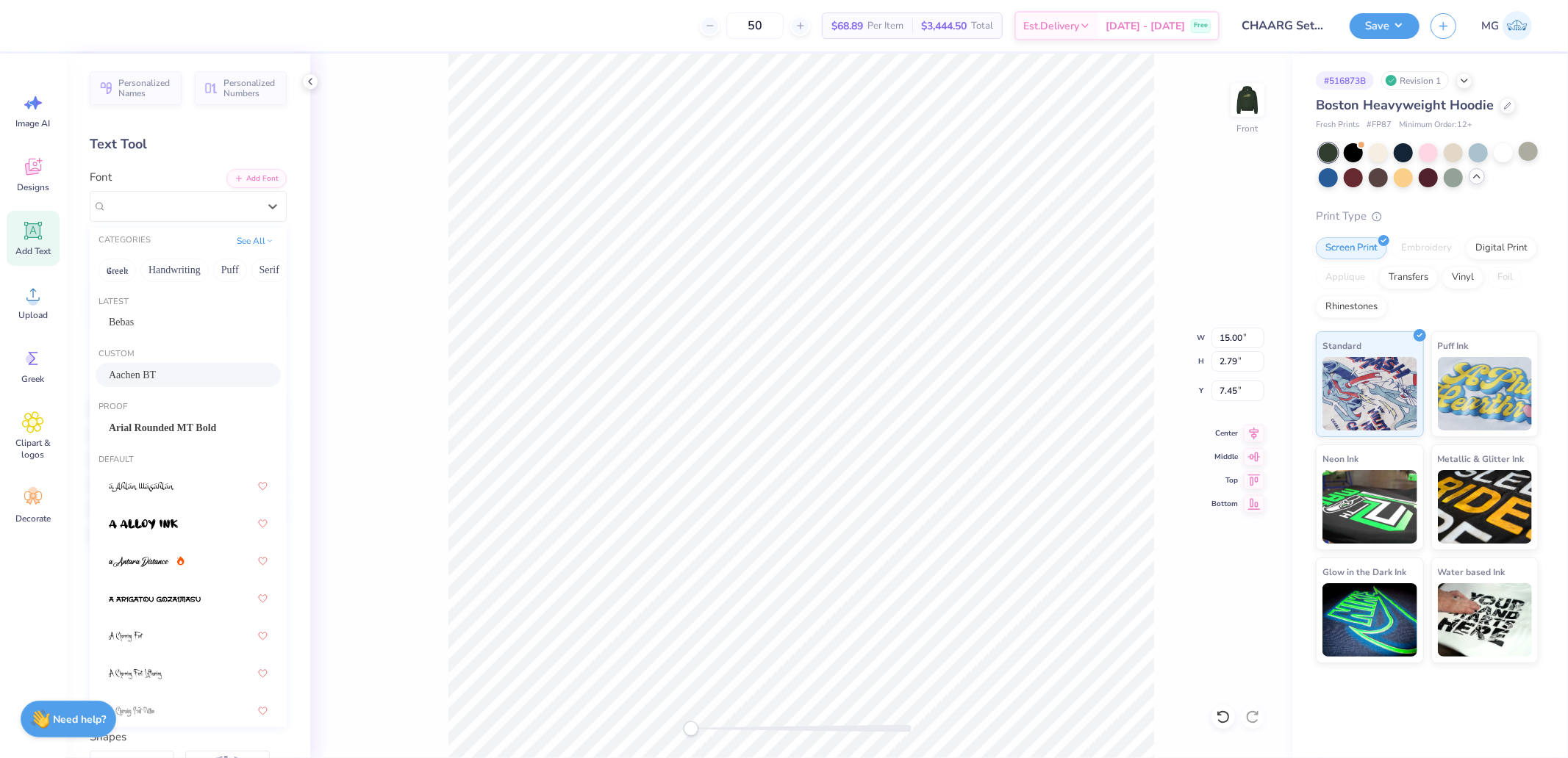
click at [137, 367] on span "Aachen BT" at bounding box center [132, 374] width 47 height 15
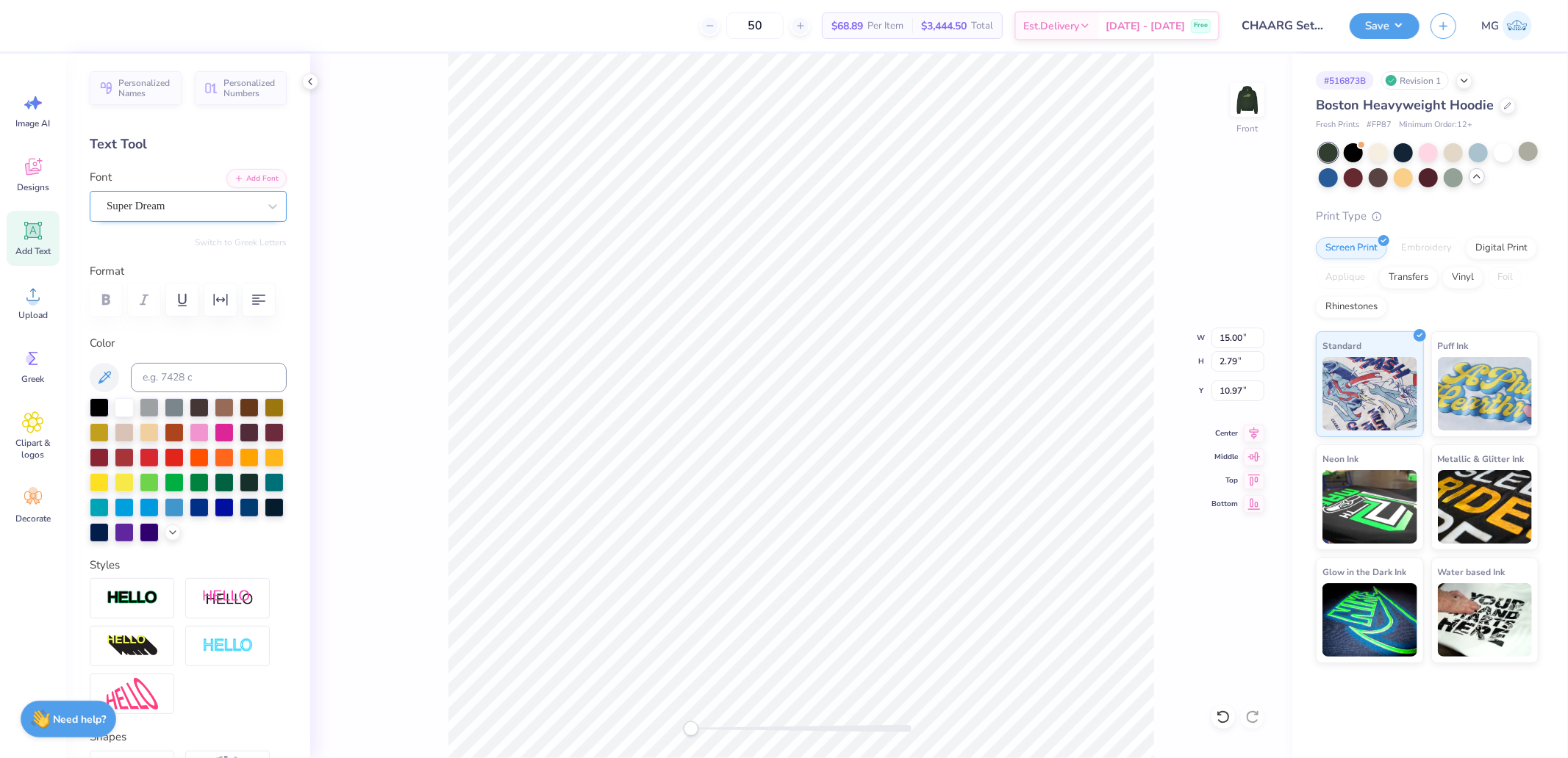
click at [200, 210] on div "Super Dream" at bounding box center [182, 206] width 155 height 23
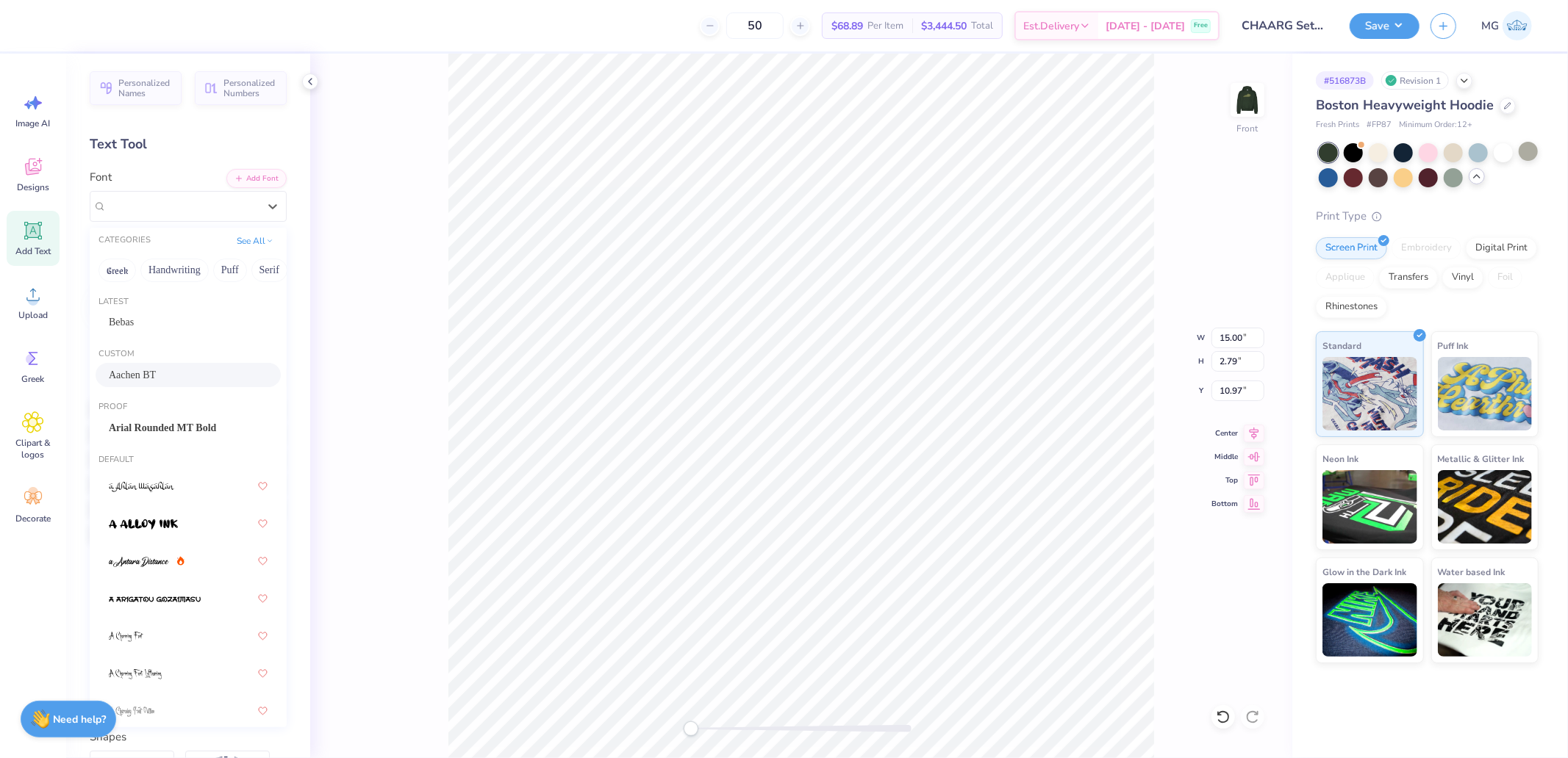
click at [152, 372] on span "Aachen BT" at bounding box center [132, 374] width 47 height 15
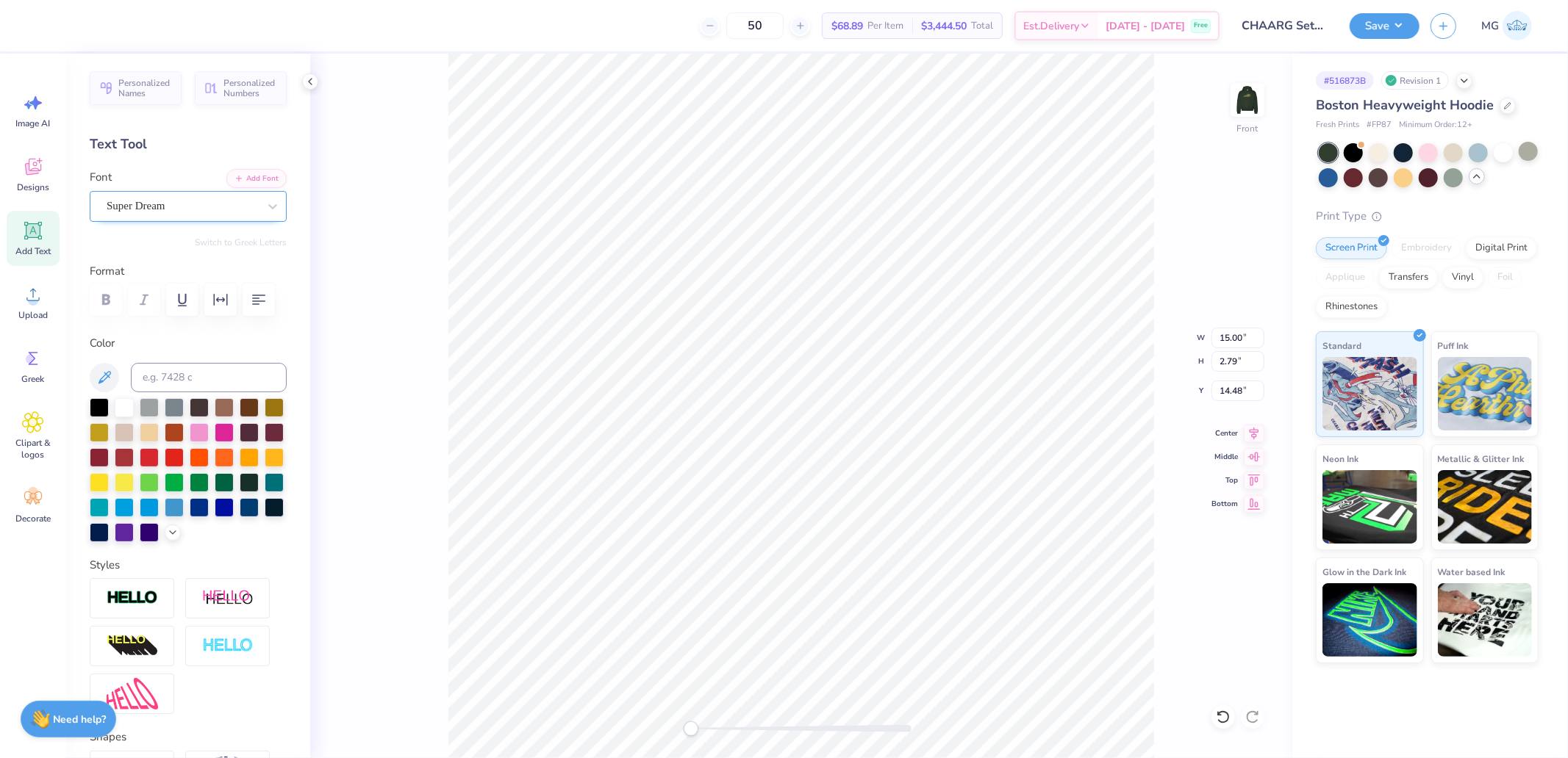
click at [163, 210] on div "Super Dream" at bounding box center [182, 206] width 155 height 23
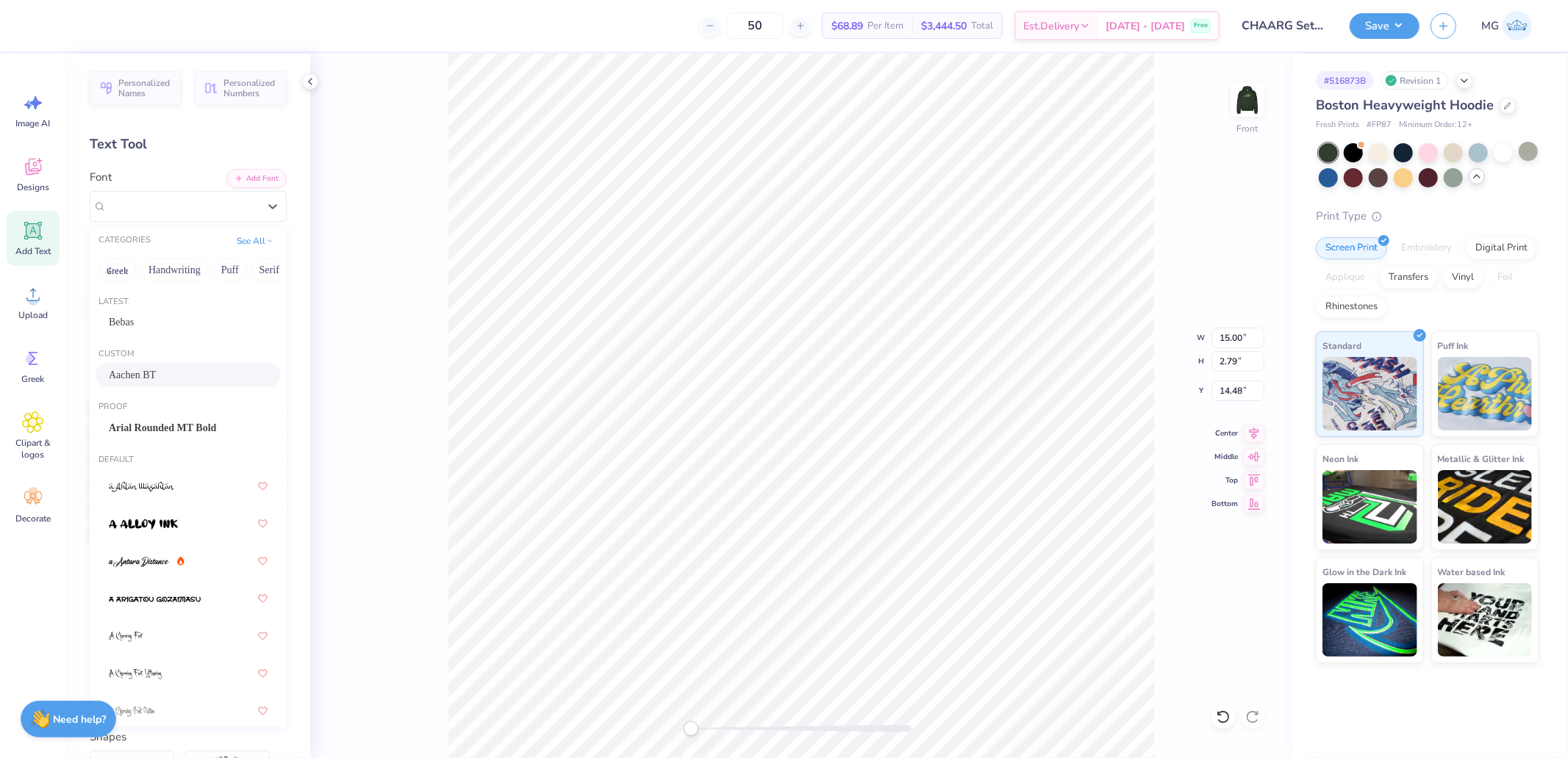
click at [133, 380] on span "Aachen BT" at bounding box center [132, 374] width 47 height 15
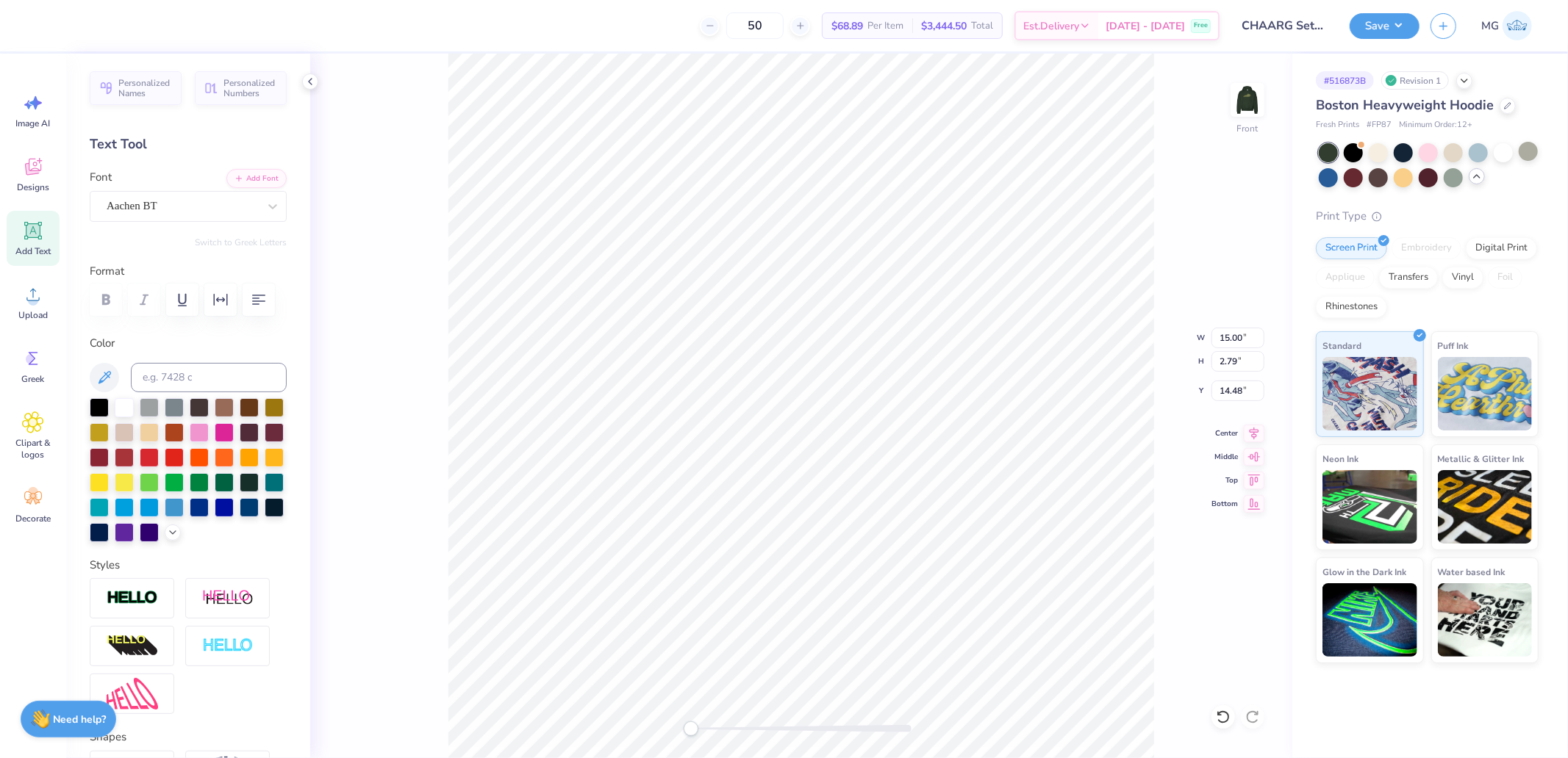
type input "18.00"
click at [161, 185] on div "Font Super Dream" at bounding box center [188, 195] width 197 height 53
click at [161, 189] on div "Font Super Dream" at bounding box center [188, 195] width 197 height 53
click at [165, 203] on div "Super Dream" at bounding box center [182, 206] width 155 height 23
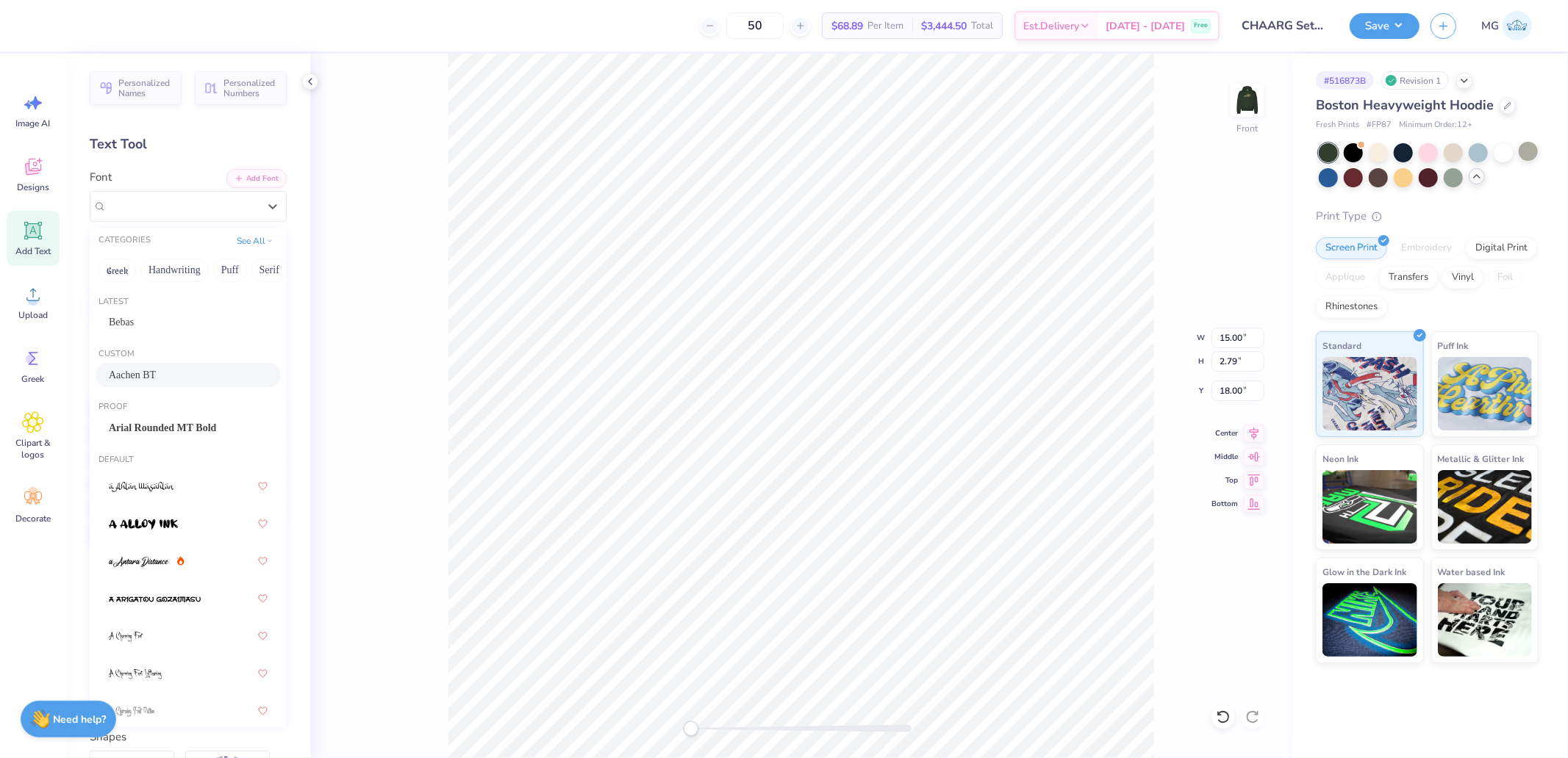
click at [156, 379] on span "Aachen BT" at bounding box center [132, 374] width 47 height 15
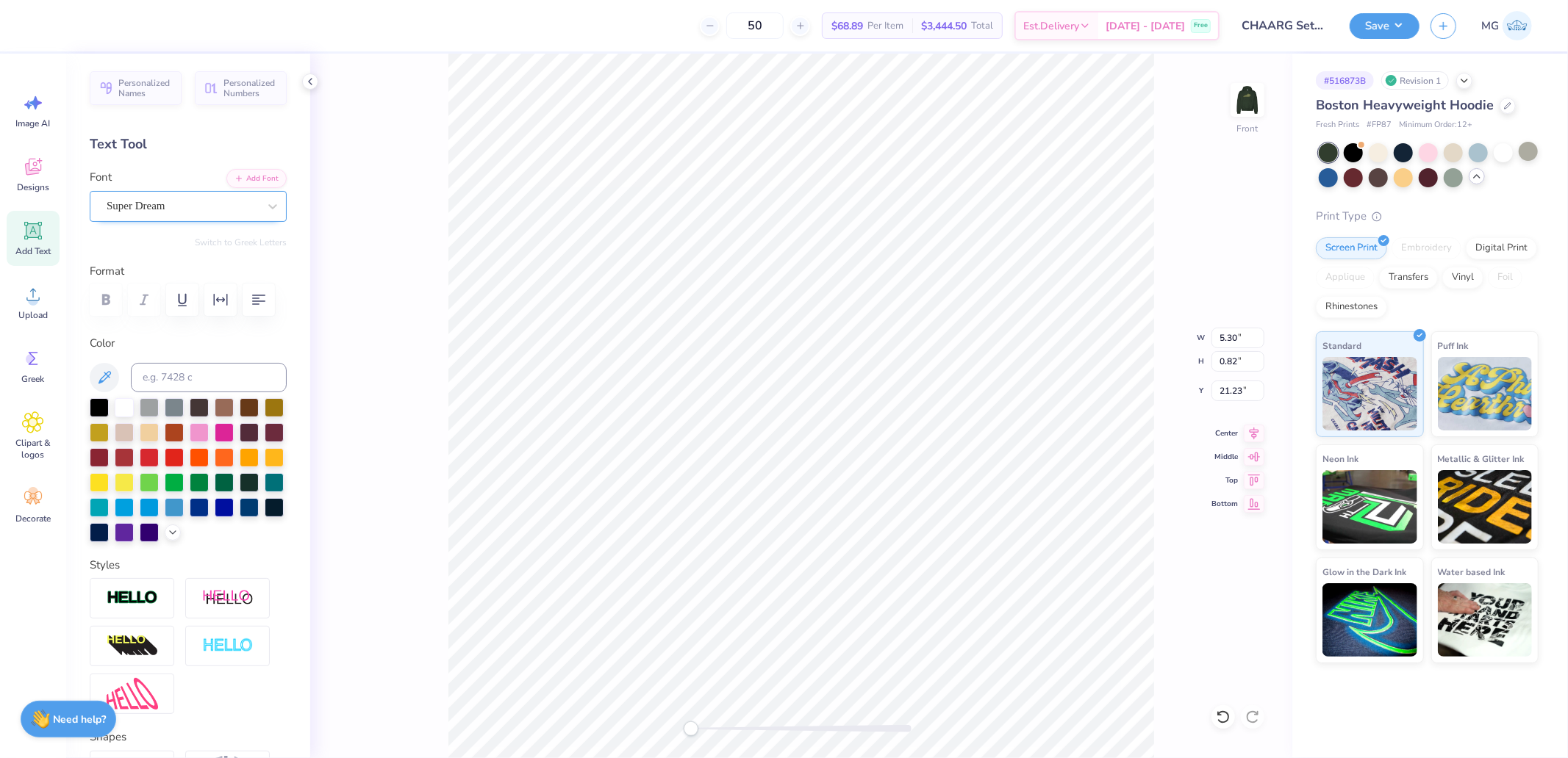
click at [163, 201] on div "Super Dream" at bounding box center [182, 206] width 155 height 23
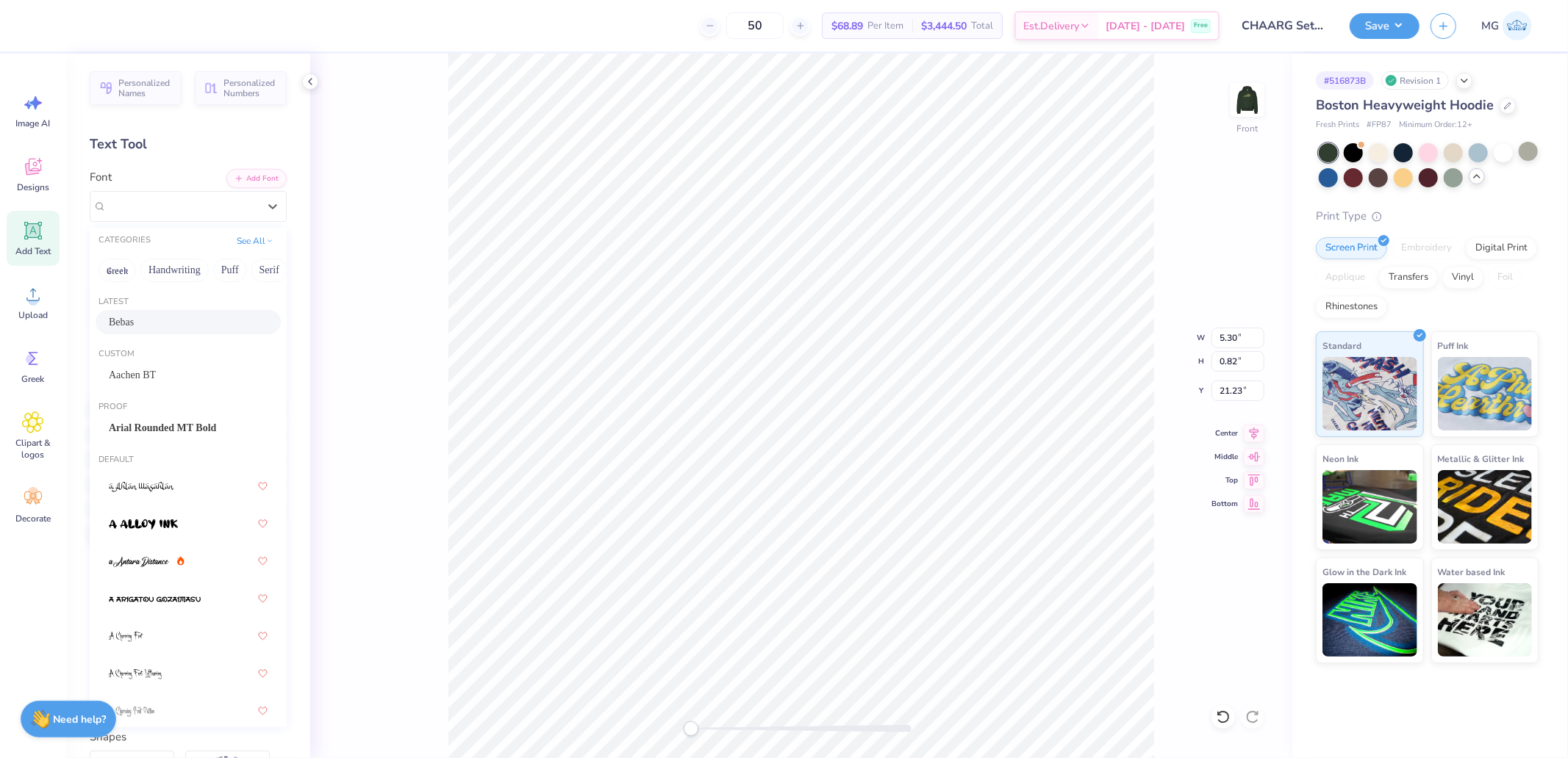
click at [135, 318] on div "Bebas" at bounding box center [188, 322] width 159 height 15
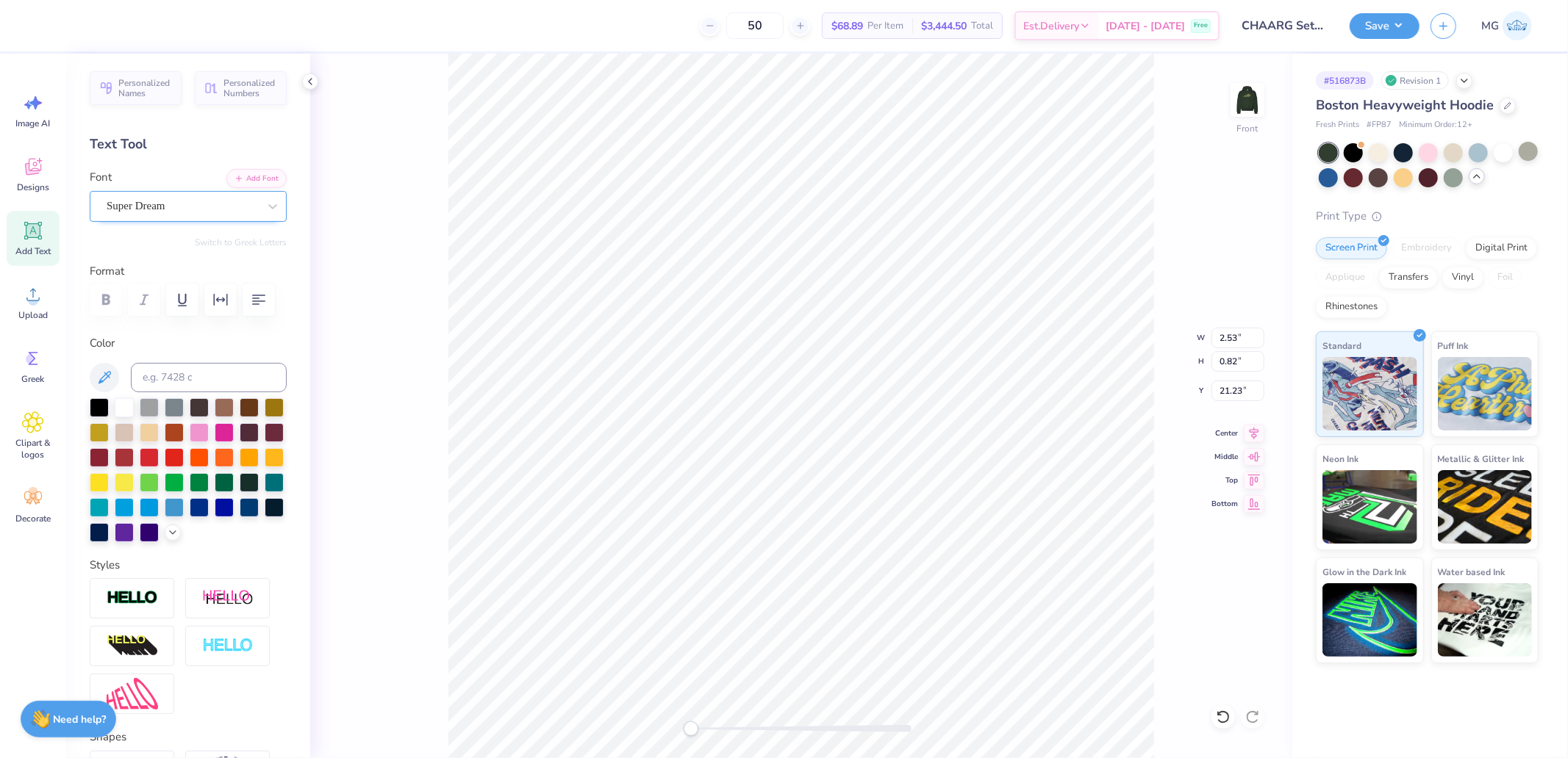
click at [156, 214] on div "Super Dream" at bounding box center [182, 206] width 155 height 23
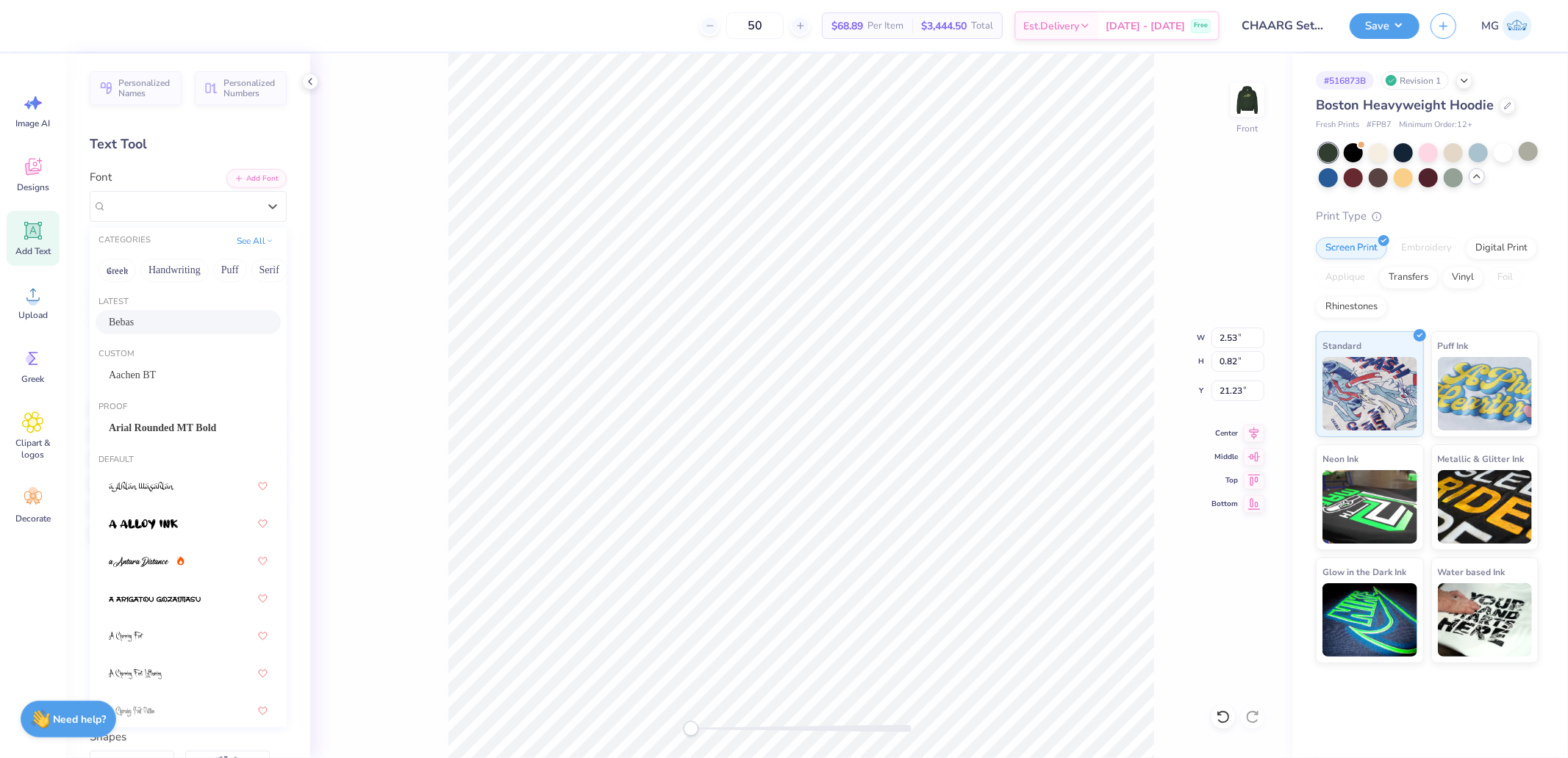
click at [146, 323] on div "Bebas" at bounding box center [188, 322] width 159 height 15
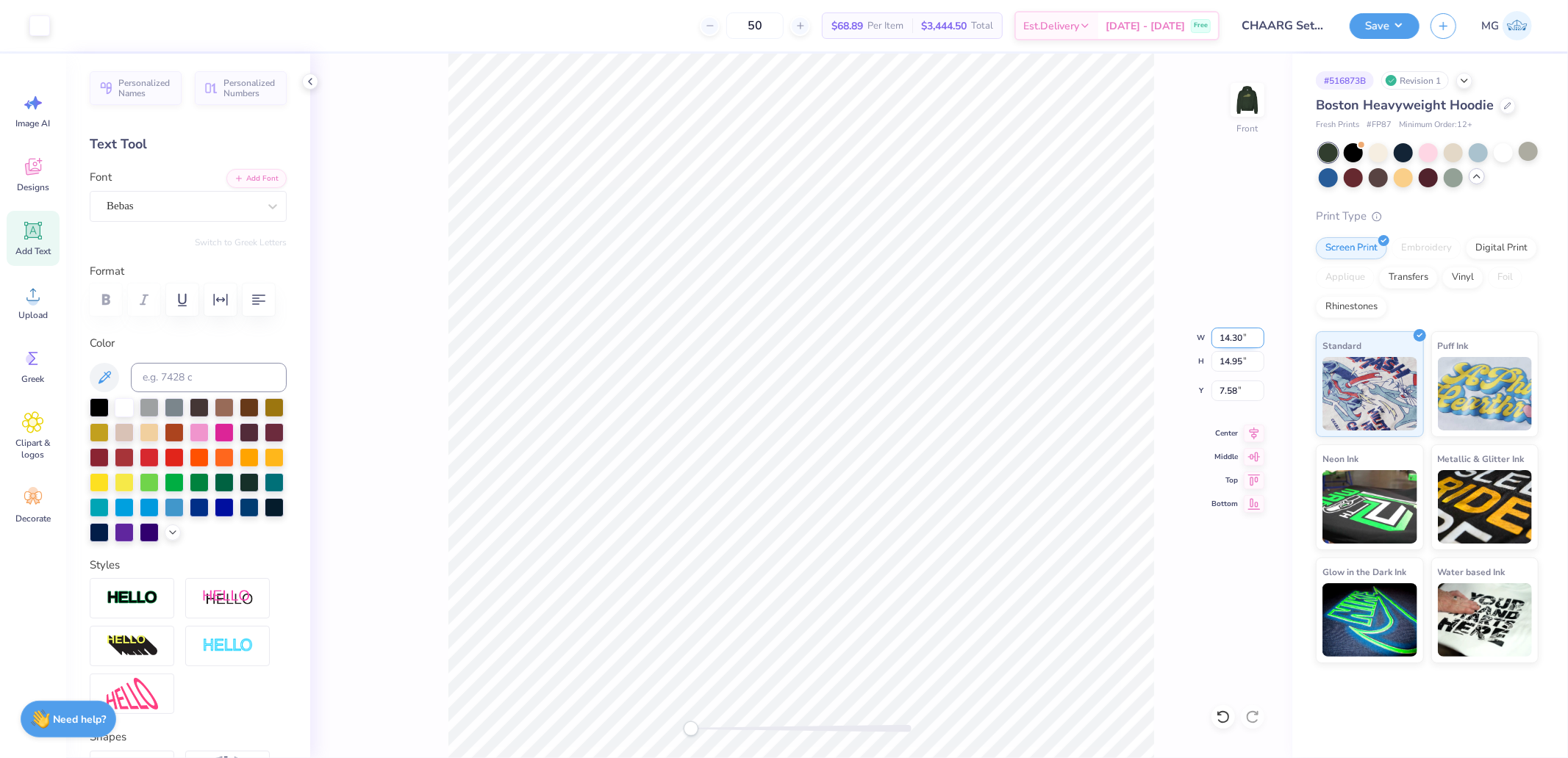
click at [1237, 336] on input "14.30" at bounding box center [1237, 338] width 53 height 21
type input "11.64"
type input "12.28"
click at [1237, 398] on input "8.99" at bounding box center [1237, 390] width 53 height 21
type input "6.00"
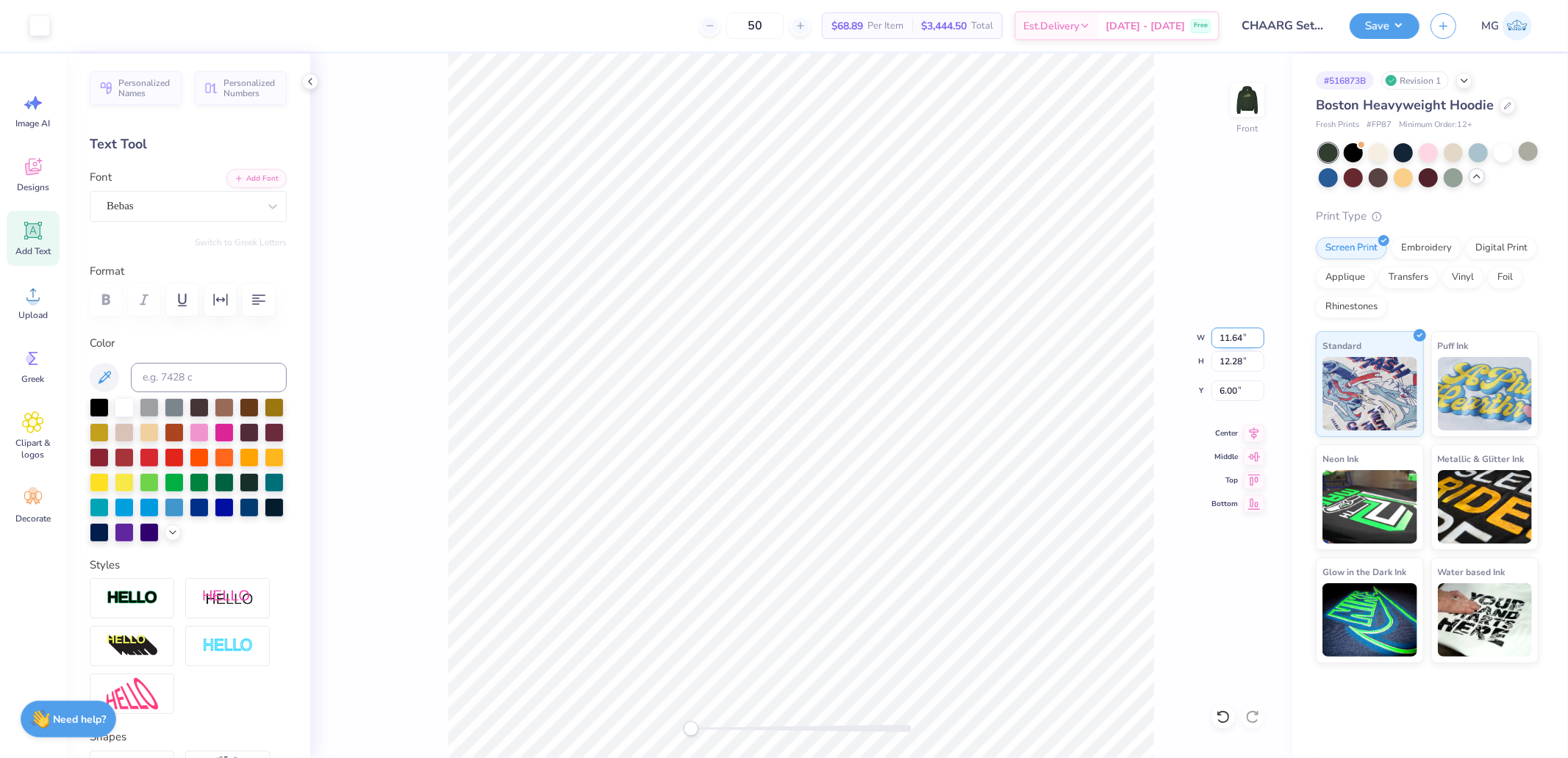
click at [1229, 338] on input "11.64" at bounding box center [1237, 338] width 53 height 21
type input "12.06"
type input "12.70"
type input "5.78"
click at [1001, 614] on body "Art colors 50 $68.89 Per Item $3,444.50 Total Est. Delivery Sep 21 - 24 Free De…" at bounding box center [784, 379] width 1568 height 758
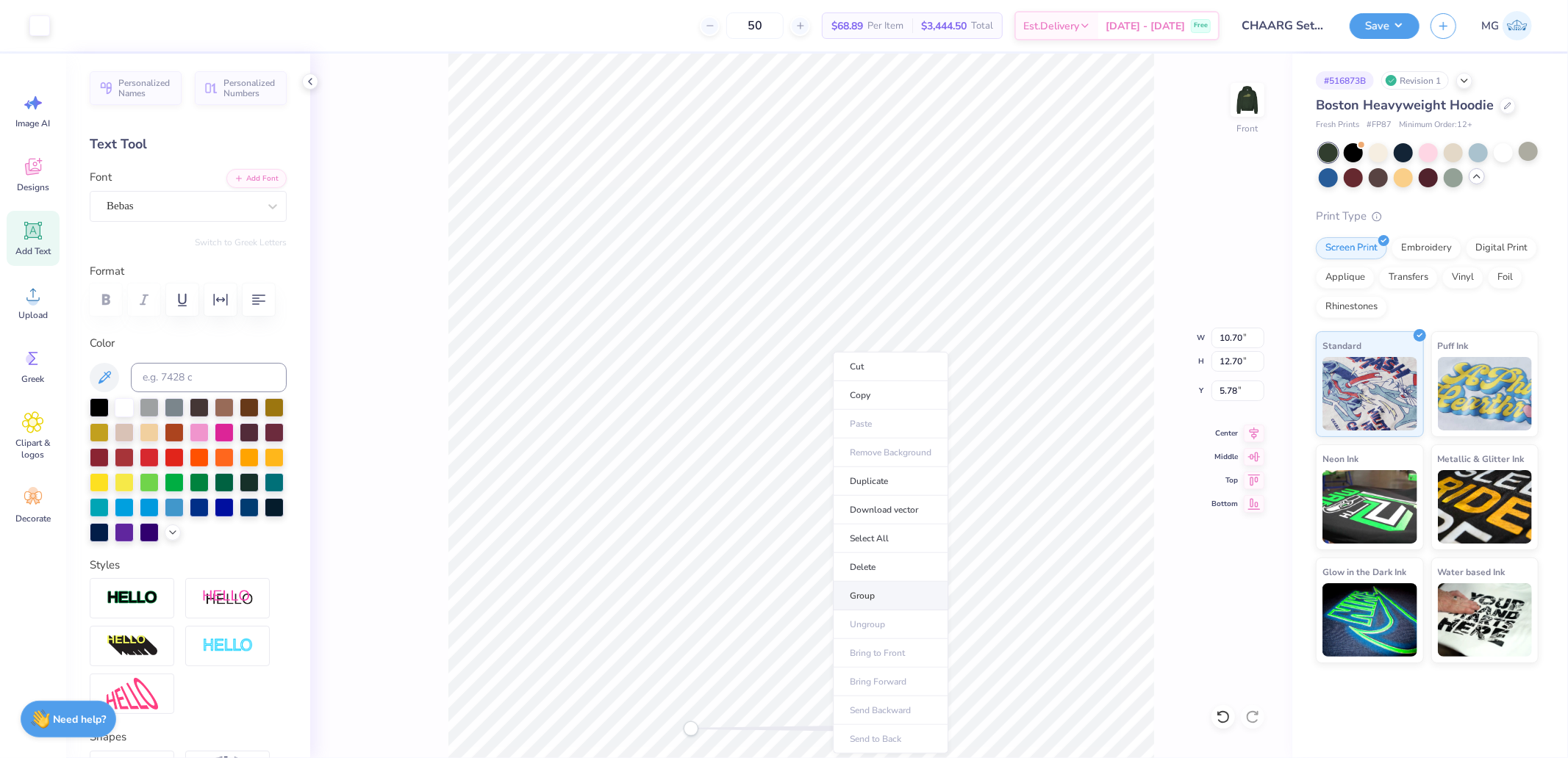
click at [878, 590] on li "Group" at bounding box center [891, 596] width 115 height 28
click at [1249, 341] on input "10.70" at bounding box center [1237, 338] width 53 height 21
type input "12"
click at [1244, 125] on div "Front" at bounding box center [1247, 109] width 33 height 52
click at [1272, 119] on div "Back" at bounding box center [801, 405] width 982 height 705
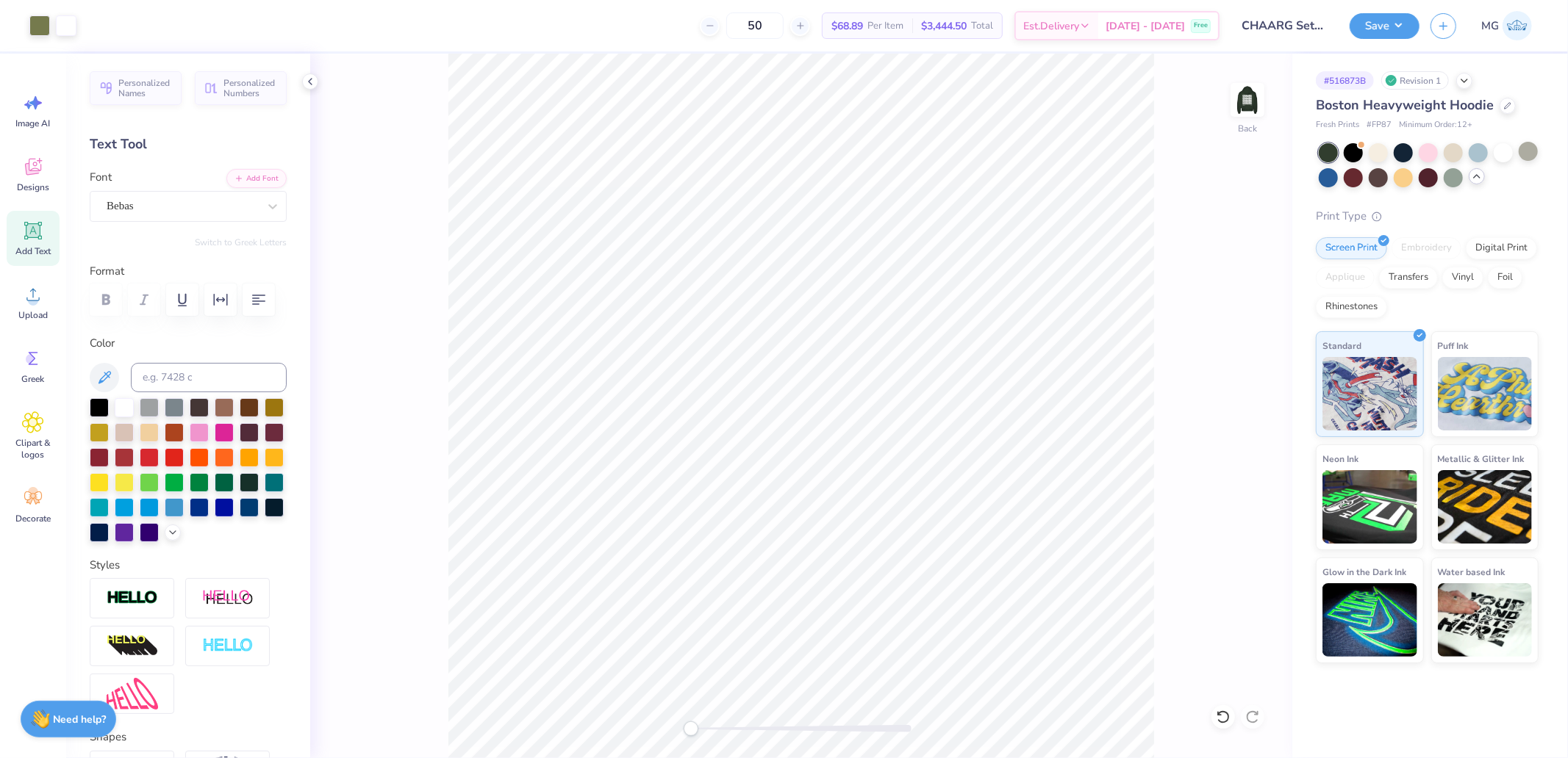
click at [1251, 99] on img at bounding box center [1247, 99] width 29 height 29
click at [1233, 386] on input "5.00" at bounding box center [1237, 390] width 53 height 21
type input "6"
click at [1398, 33] on button "Save" at bounding box center [1384, 23] width 69 height 26
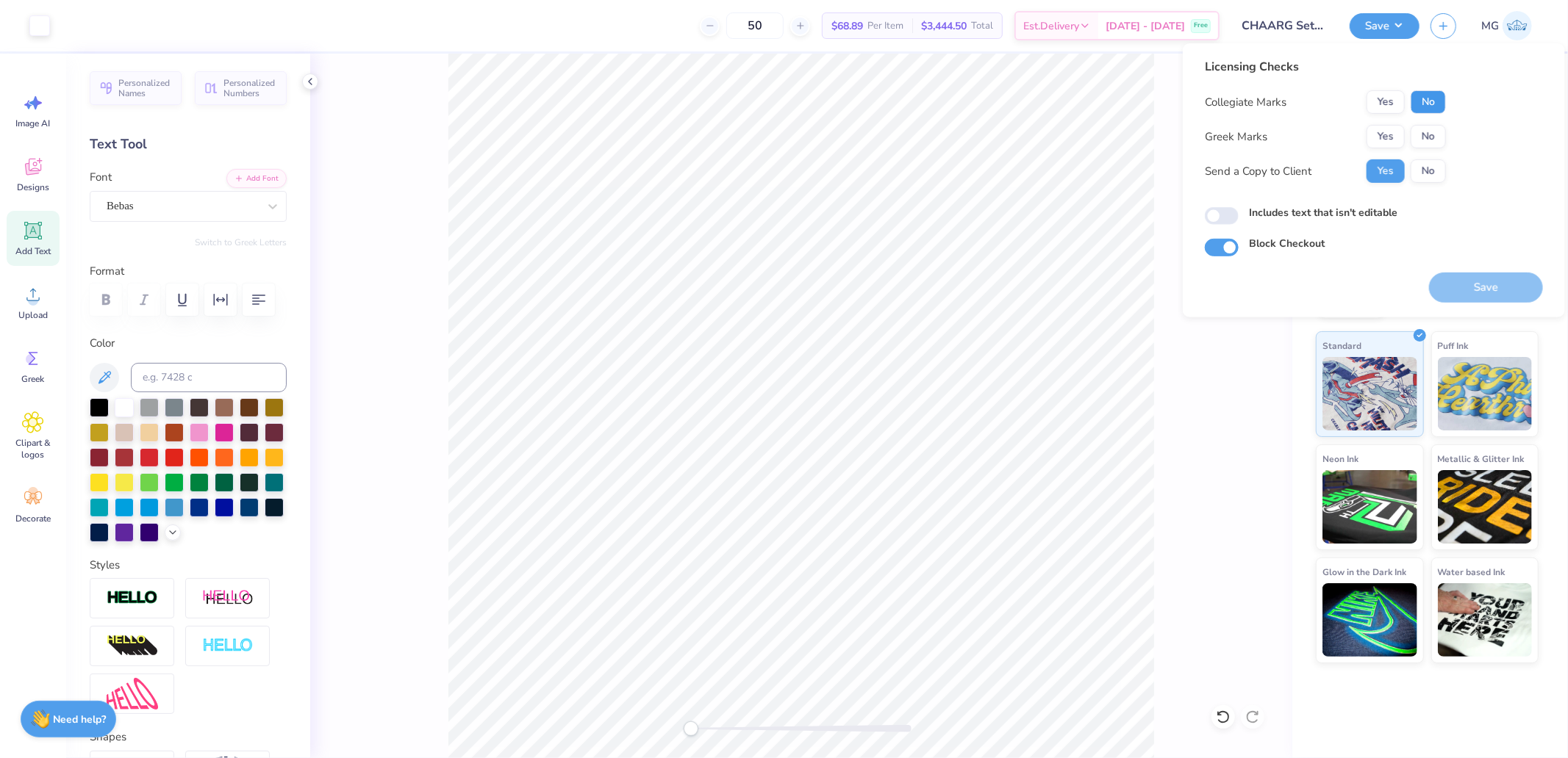
click at [1422, 97] on button "No" at bounding box center [1428, 102] width 35 height 23
click at [1427, 133] on button "No" at bounding box center [1428, 136] width 35 height 23
click at [1487, 287] on button "Save" at bounding box center [1486, 287] width 114 height 30
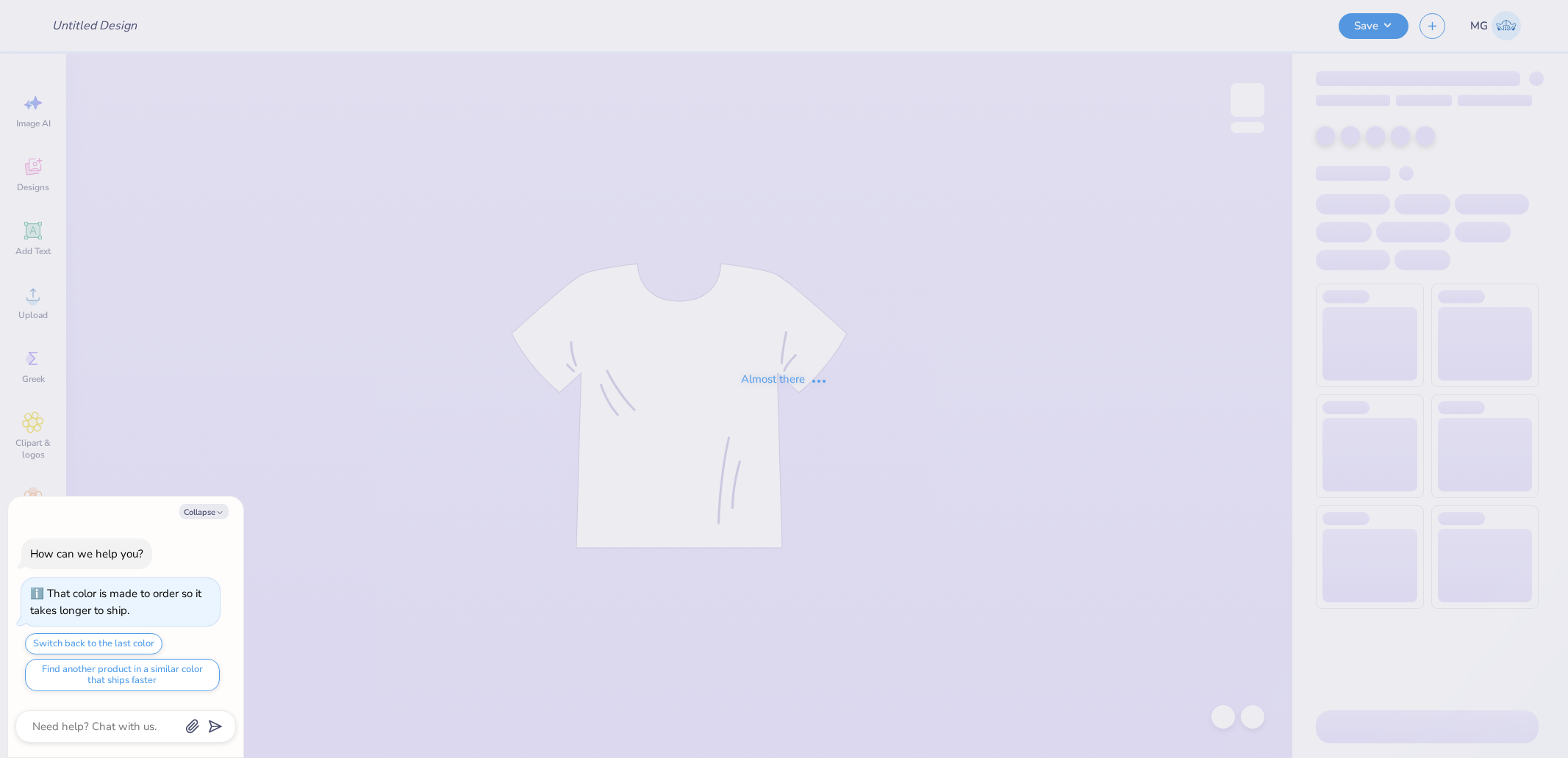
type textarea "x"
type input "CHAARG Sets 2025"
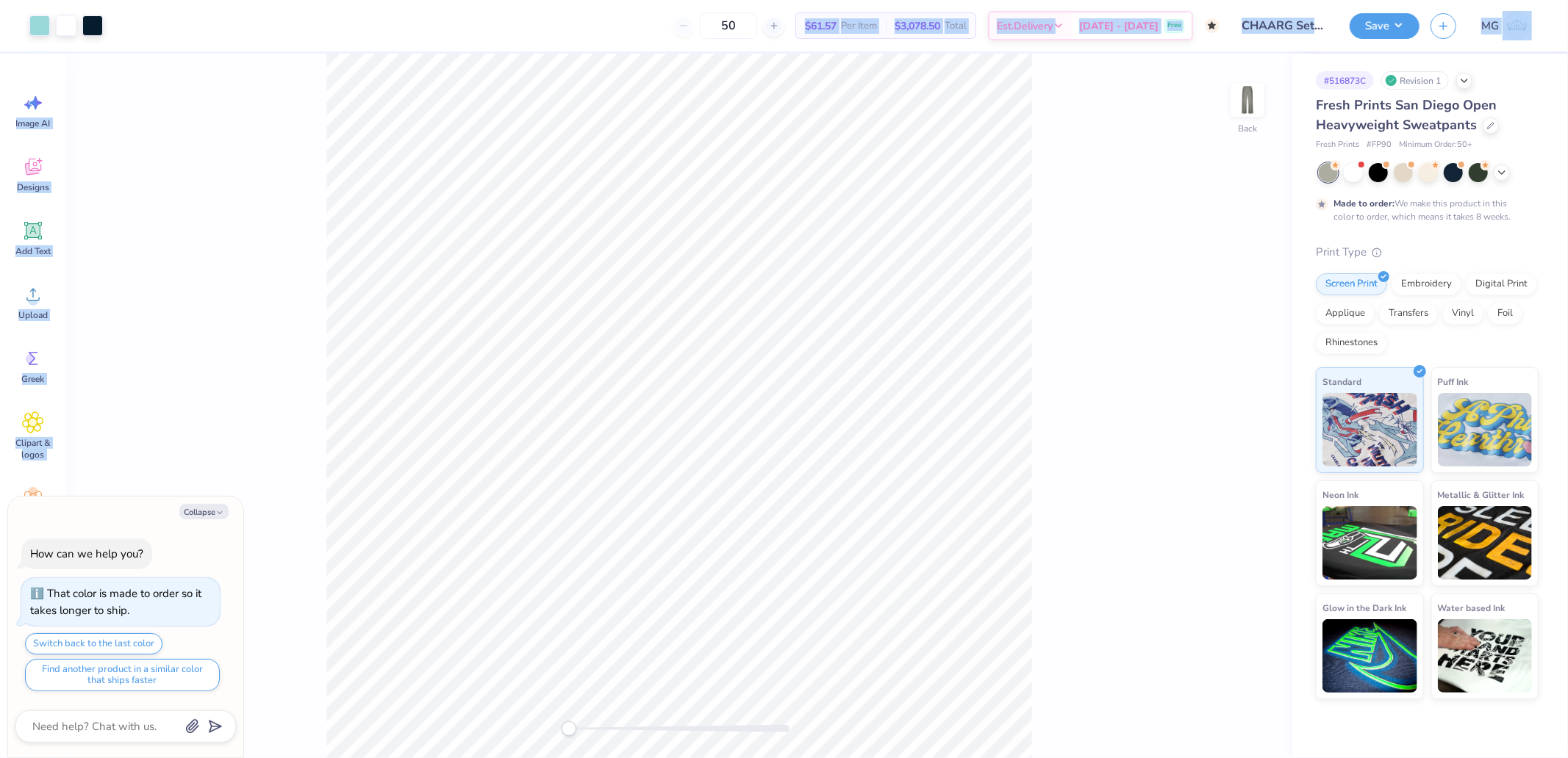
click at [844, 221] on div "Art colors 50 $61.57 Per Item $3,078.50 Total Est. Delivery [DATE] - [DATE] Fre…" at bounding box center [784, 379] width 1568 height 758
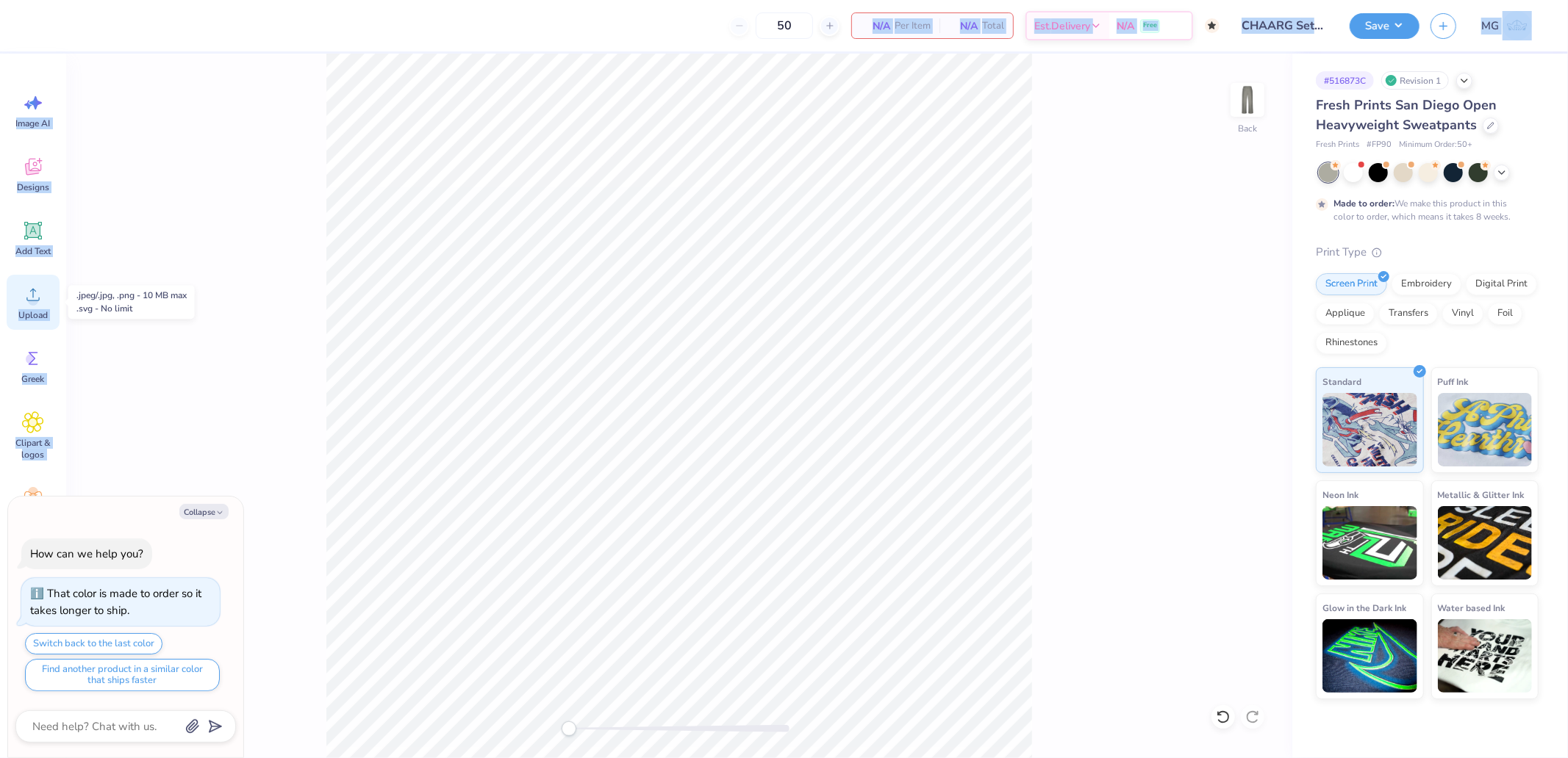
click at [40, 293] on icon at bounding box center [33, 294] width 22 height 22
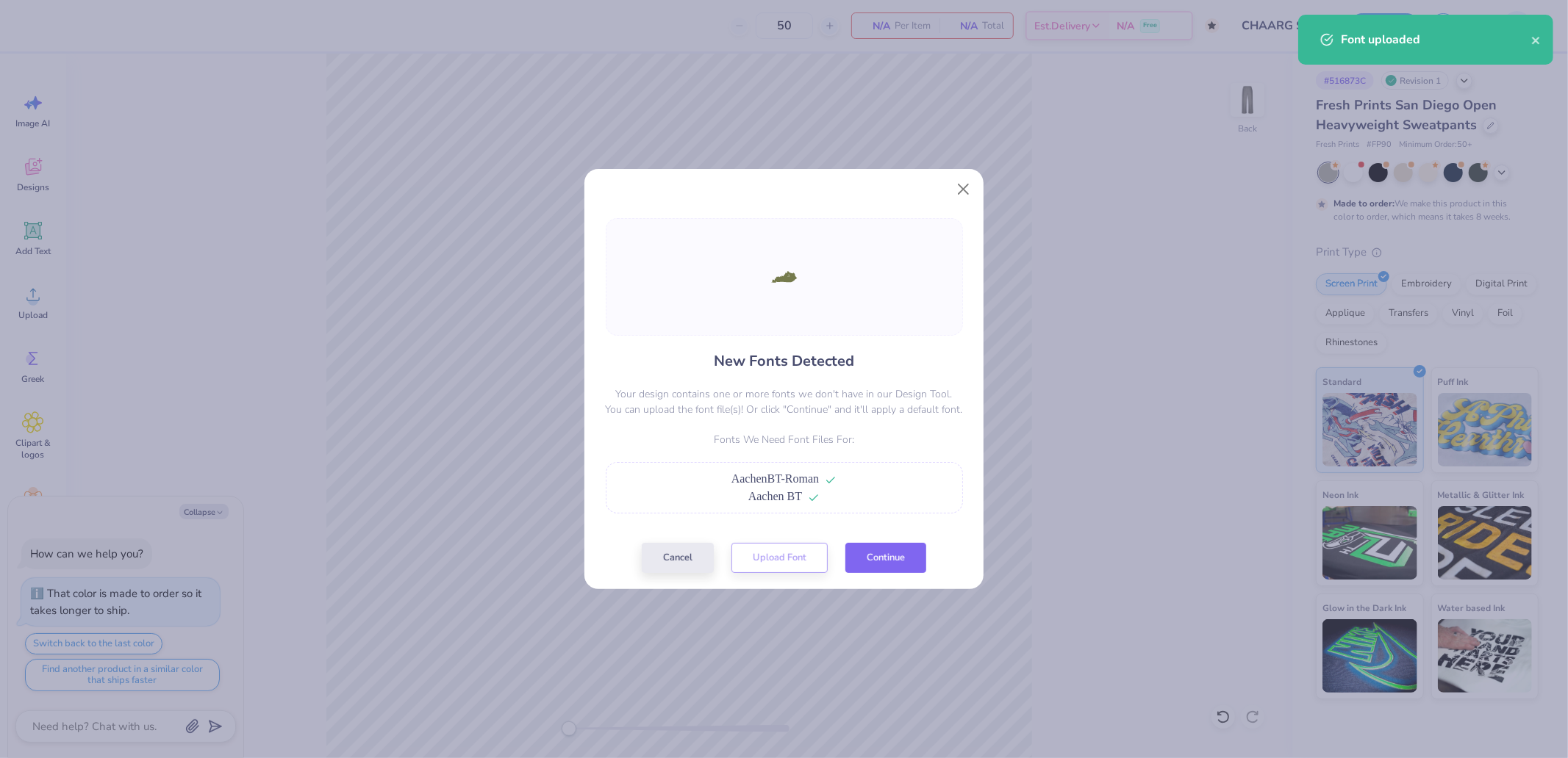
click at [886, 549] on button "Continue" at bounding box center [886, 558] width 81 height 30
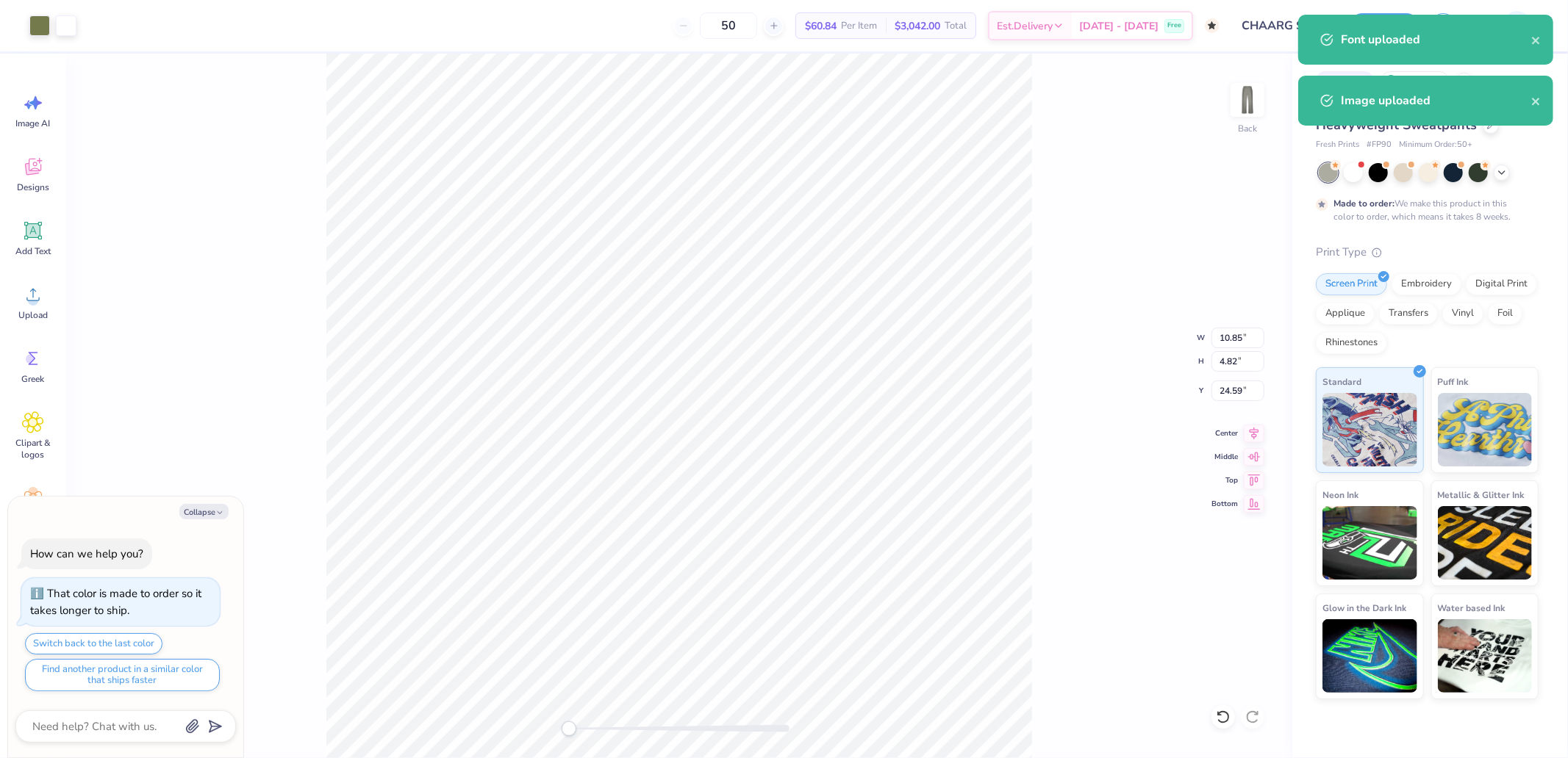
type textarea "x"
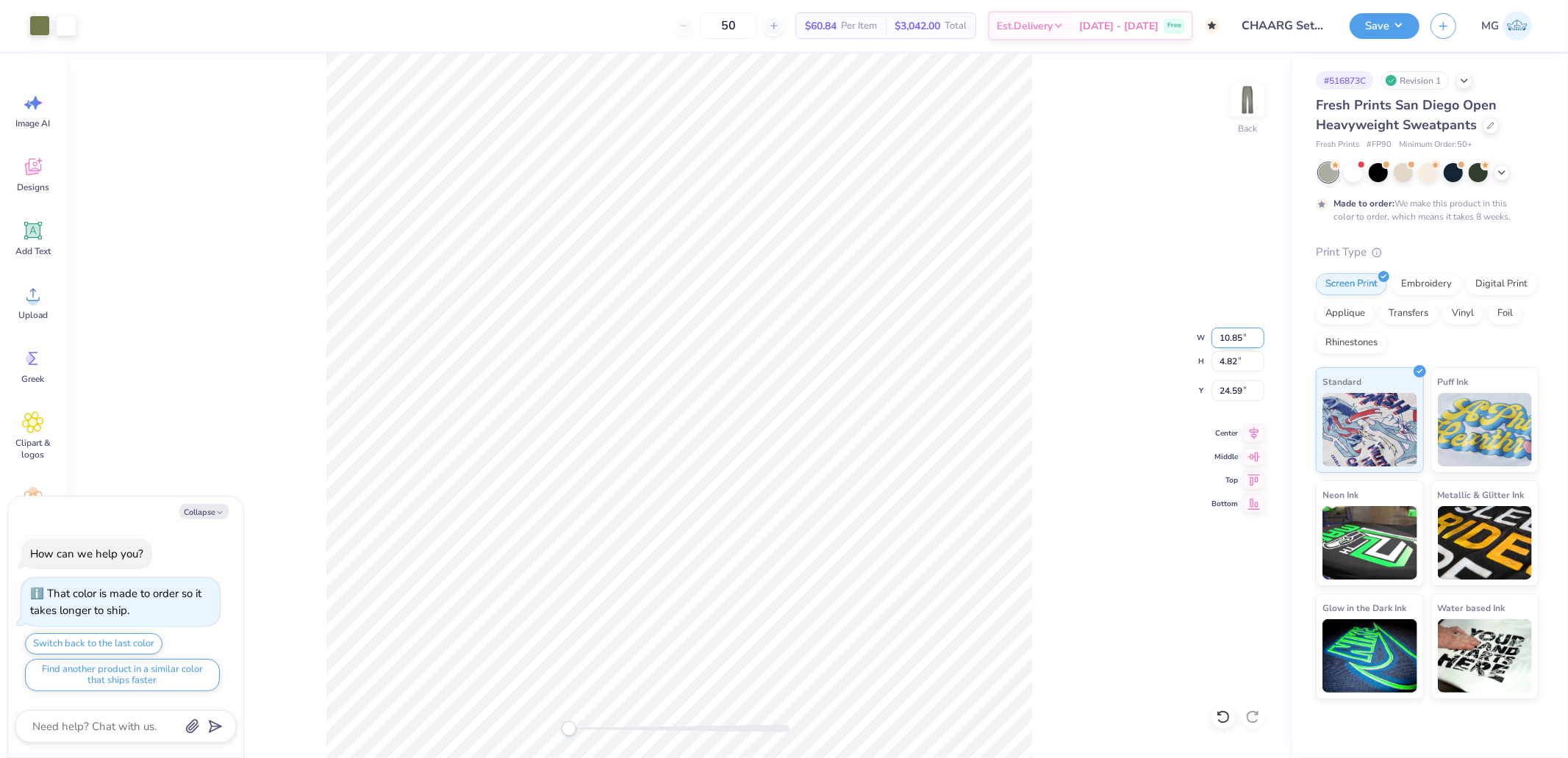
click at [1232, 328] on input "10.85" at bounding box center [1237, 338] width 53 height 21
type input "4"
type textarea "x"
type input "1.51"
type input "0.70"
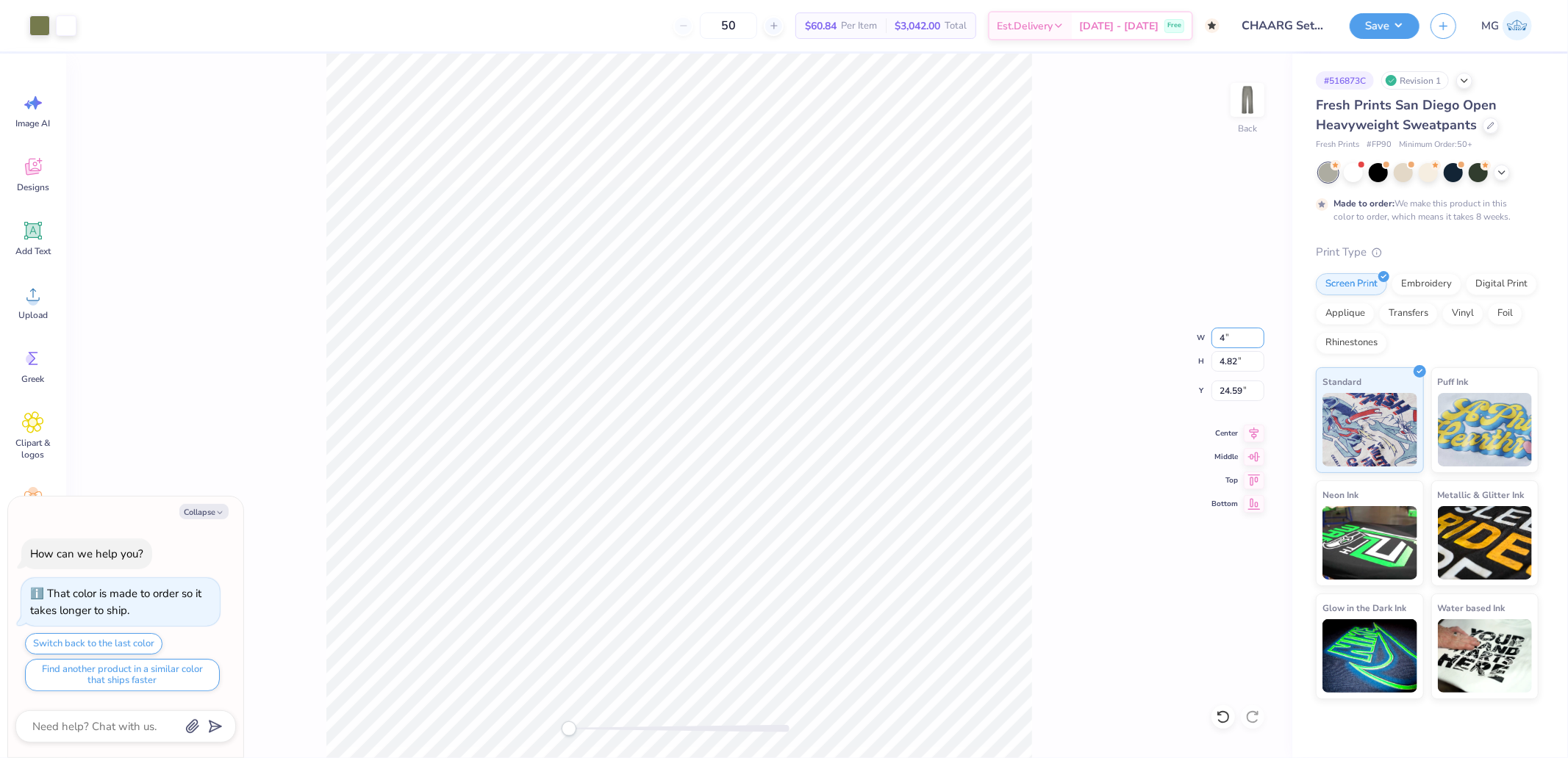
type input "26.63"
click at [1235, 389] on input "26.63" at bounding box center [1237, 390] width 53 height 21
click at [1248, 101] on img at bounding box center [1247, 99] width 59 height 59
drag, startPoint x: 1248, startPoint y: 100, endPoint x: 1197, endPoint y: 116, distance: 53.5
click at [1248, 100] on img at bounding box center [1247, 99] width 29 height 29
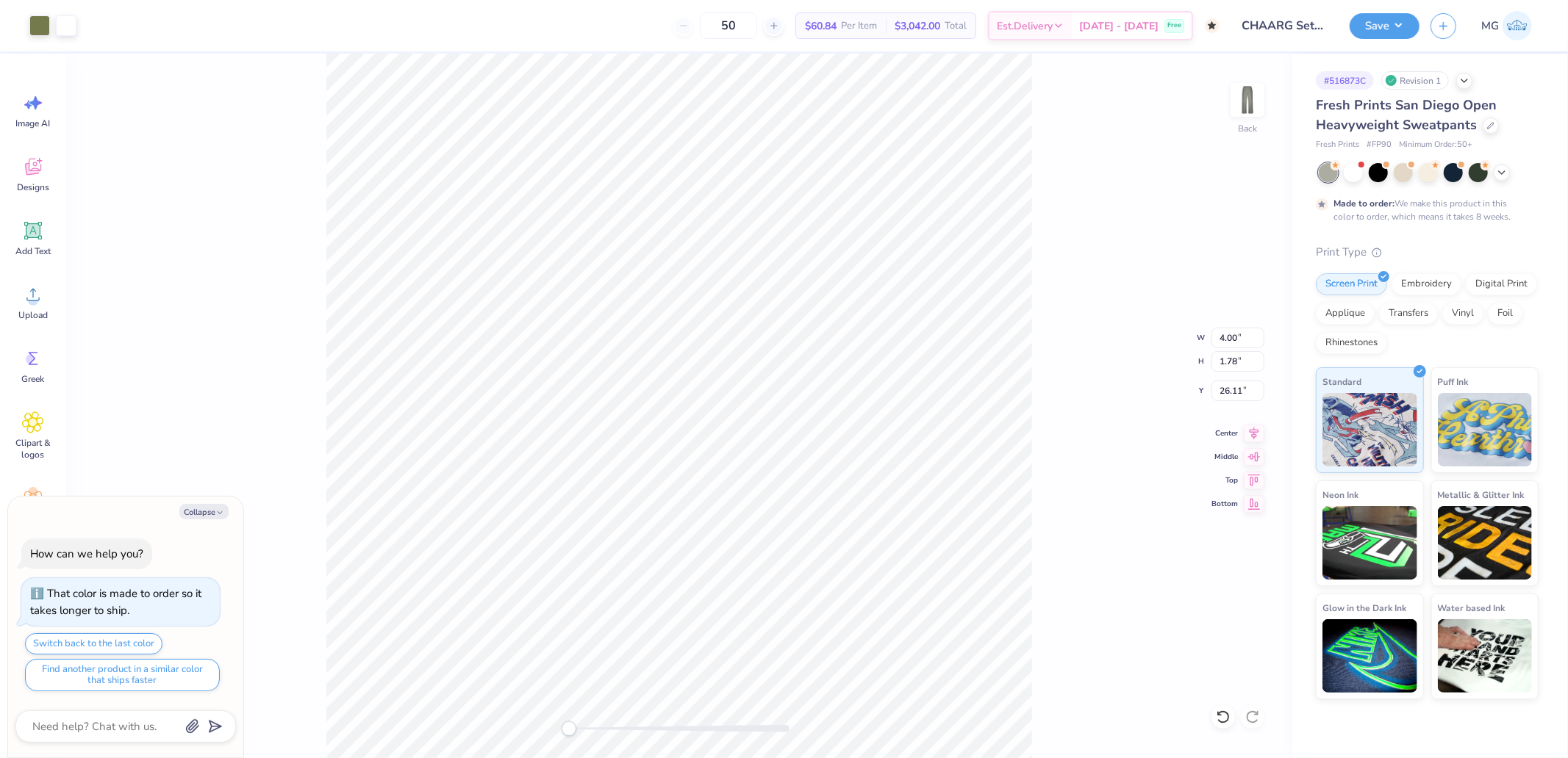
type textarea "x"
type input "2.35"
type textarea "x"
type input "2.92"
click at [37, 313] on span "Upload" at bounding box center [33, 315] width 29 height 12
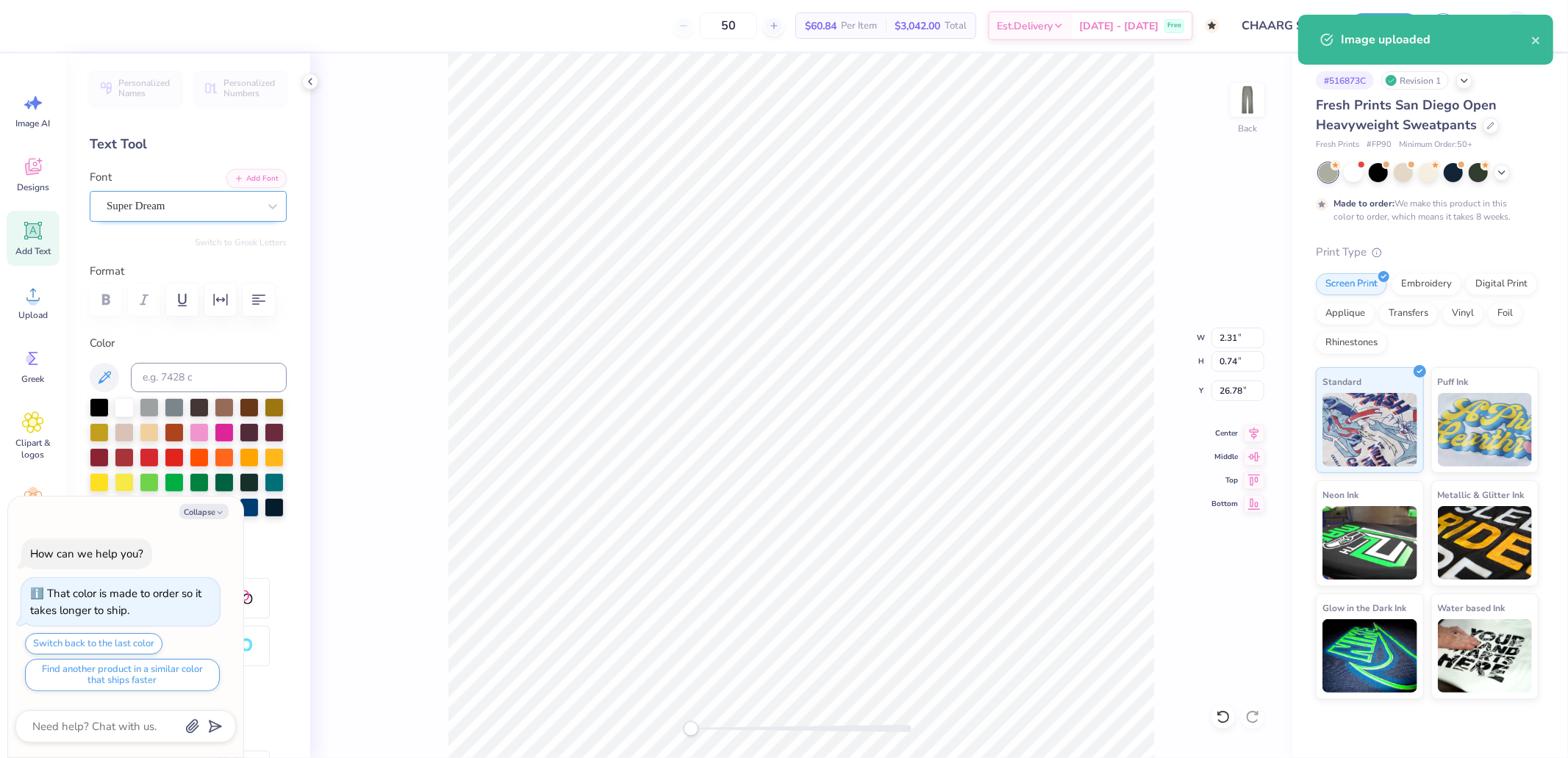
click at [161, 200] on div "Super Dream" at bounding box center [182, 206] width 155 height 23
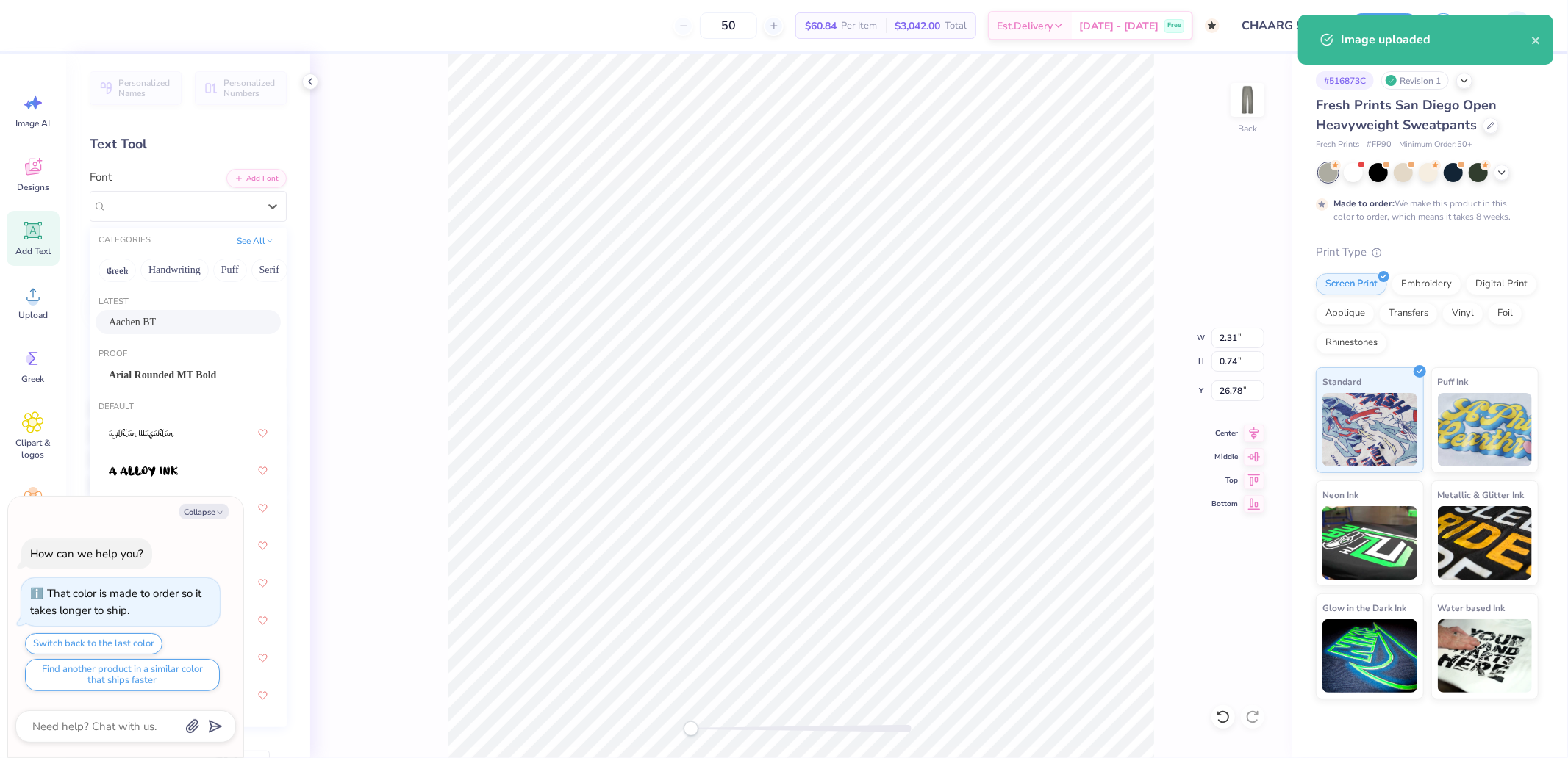
click at [149, 317] on span "Aachen BT" at bounding box center [132, 322] width 47 height 15
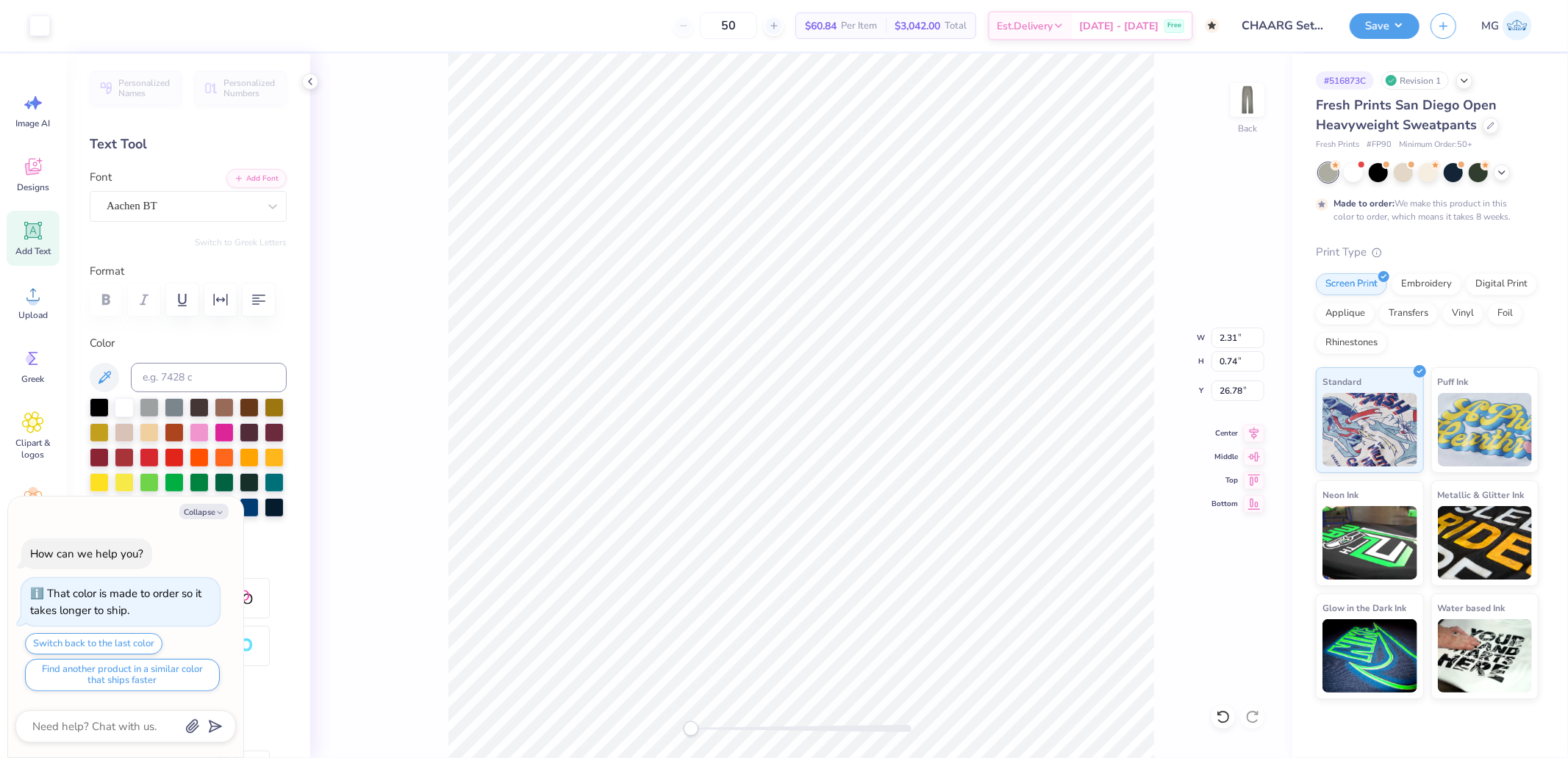
type textarea "x"
type input "10.11"
type input "1.90"
type input "28.67"
click at [192, 195] on div "Super Dream" at bounding box center [182, 206] width 155 height 23
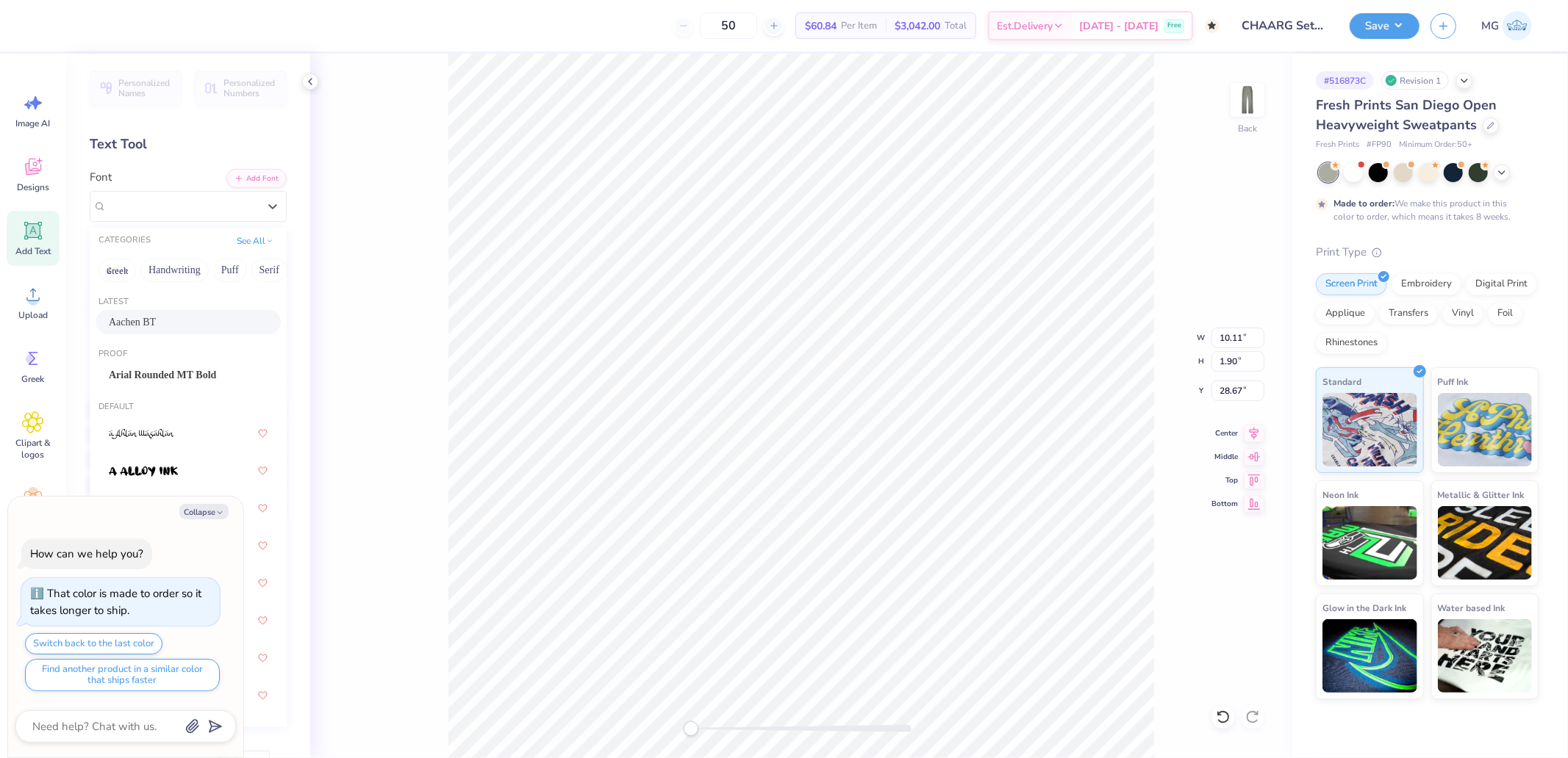
click at [161, 316] on div "Aachen BT" at bounding box center [188, 322] width 159 height 15
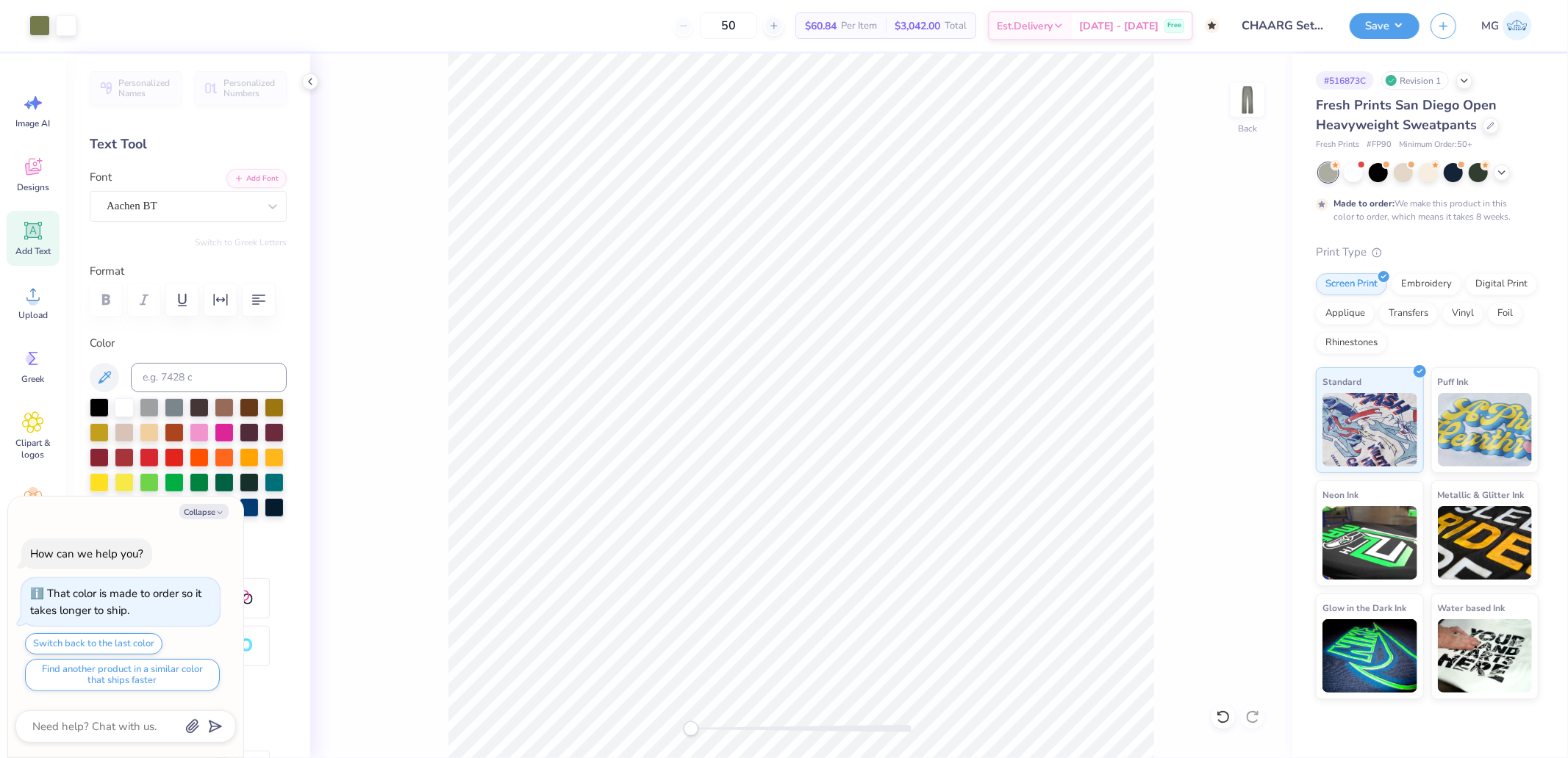
type textarea "x"
click at [1239, 337] on input "10.85" at bounding box center [1237, 338] width 53 height 21
type input "4"
type textarea "x"
type input "1.48"
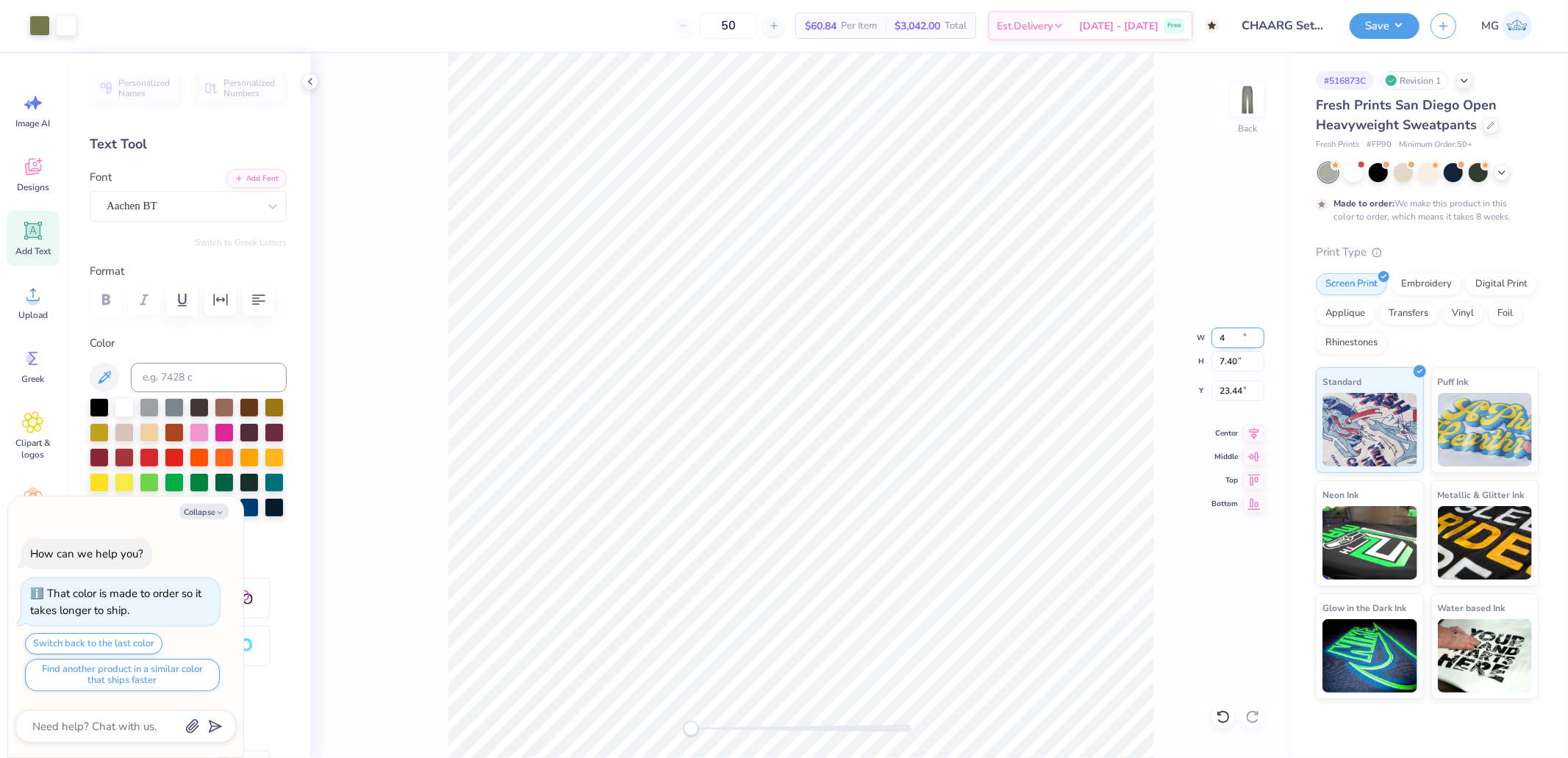
type input "1.93"
type input "26.33"
click at [1250, 99] on img at bounding box center [1247, 99] width 59 height 59
click at [1254, 98] on img at bounding box center [1247, 99] width 59 height 59
type textarea "x"
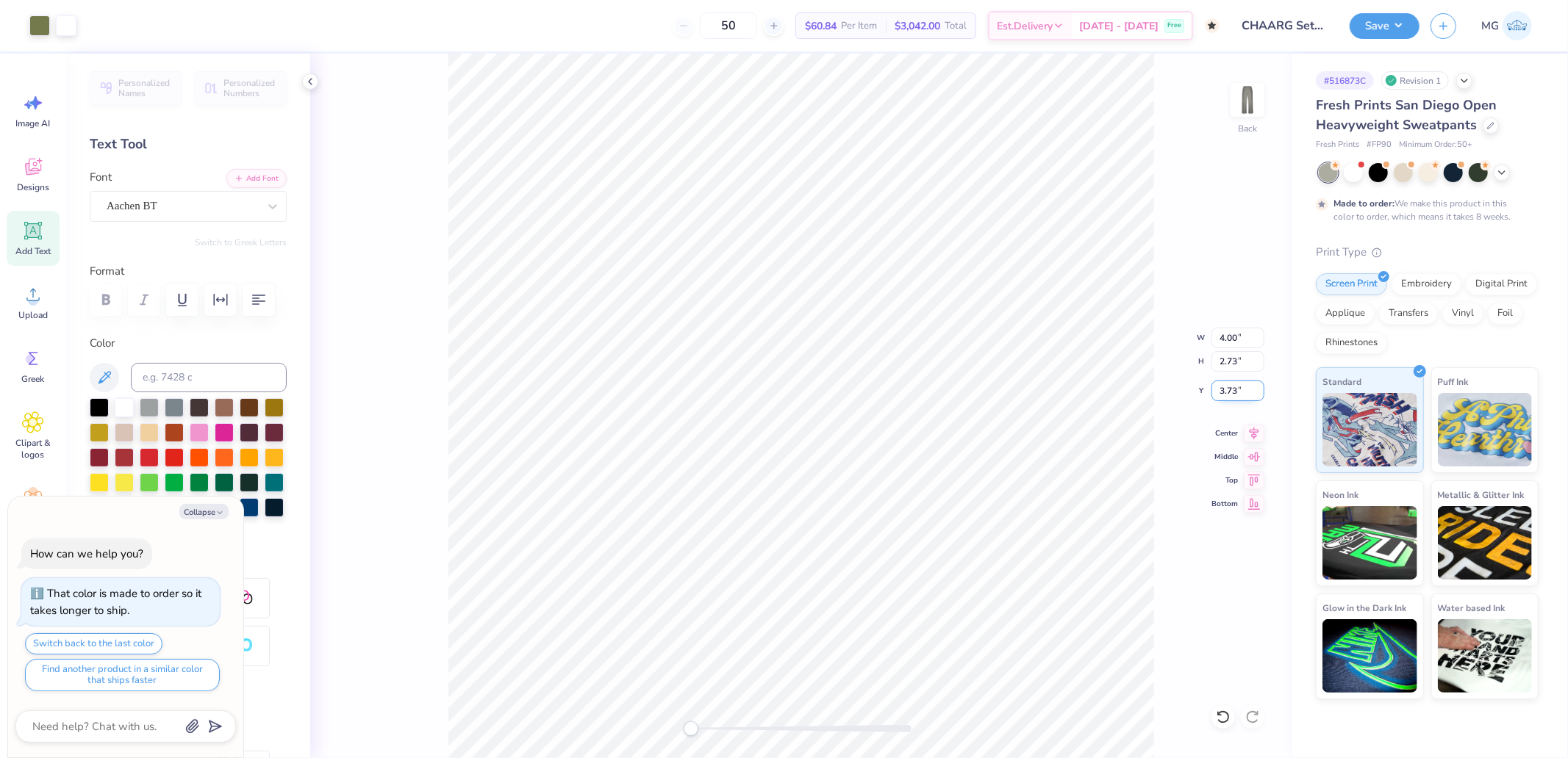
click at [1230, 388] on input "3.73" at bounding box center [1237, 390] width 53 height 21
type input "3"
type textarea "x"
type input "3.00"
click at [1390, 32] on button "Save" at bounding box center [1384, 23] width 69 height 26
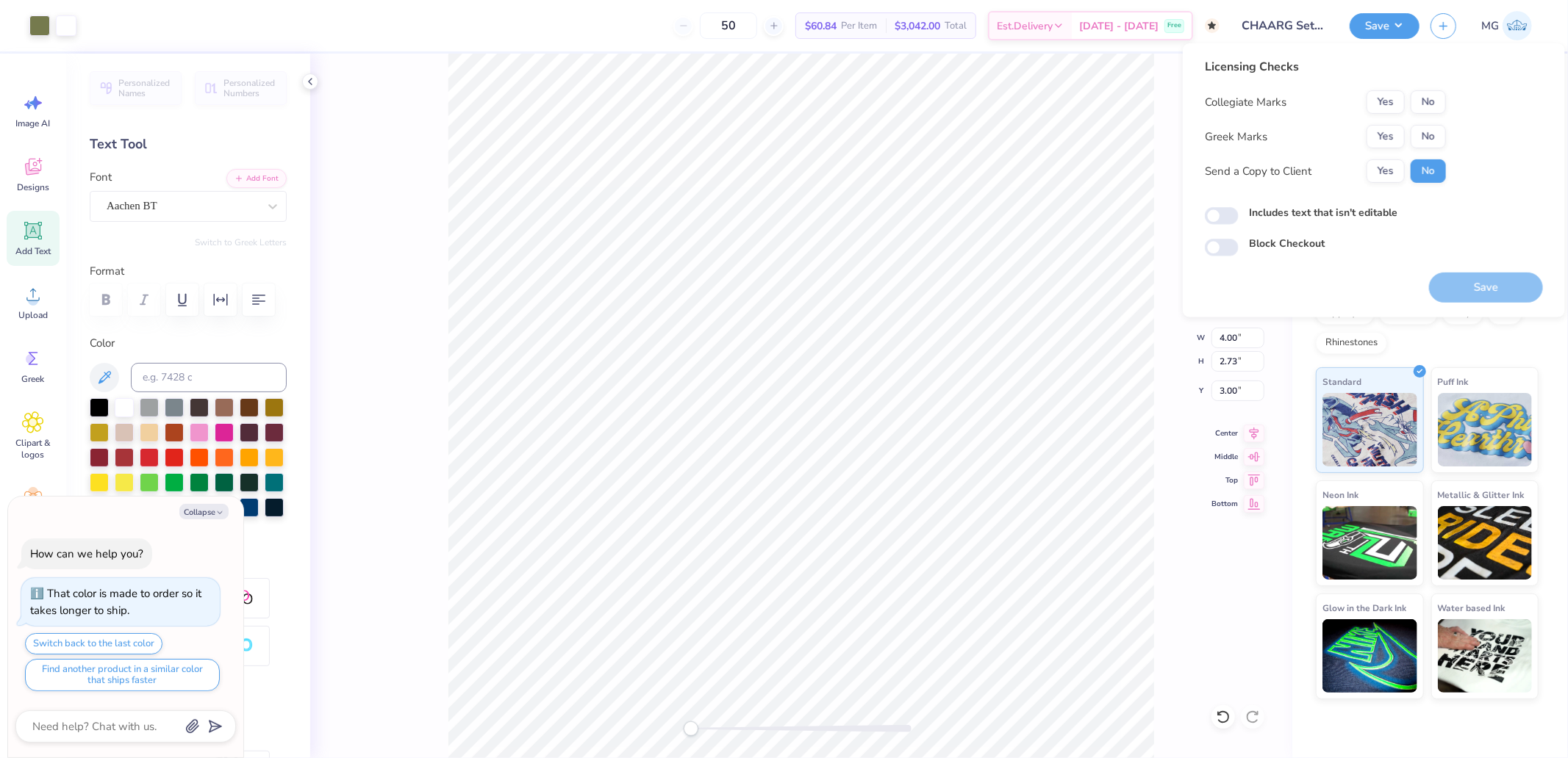
click at [1446, 112] on div "Licensing Checks Collegiate Marks Yes No Greek Marks Yes No Send a Copy to Clie…" at bounding box center [1374, 156] width 338 height 198
drag, startPoint x: 1432, startPoint y: 105, endPoint x: 1430, endPoint y: 119, distance: 14.1
click at [1431, 105] on button "No" at bounding box center [1428, 102] width 35 height 23
click at [1428, 136] on button "No" at bounding box center [1428, 136] width 35 height 23
click at [1496, 295] on button "Save" at bounding box center [1486, 287] width 114 height 30
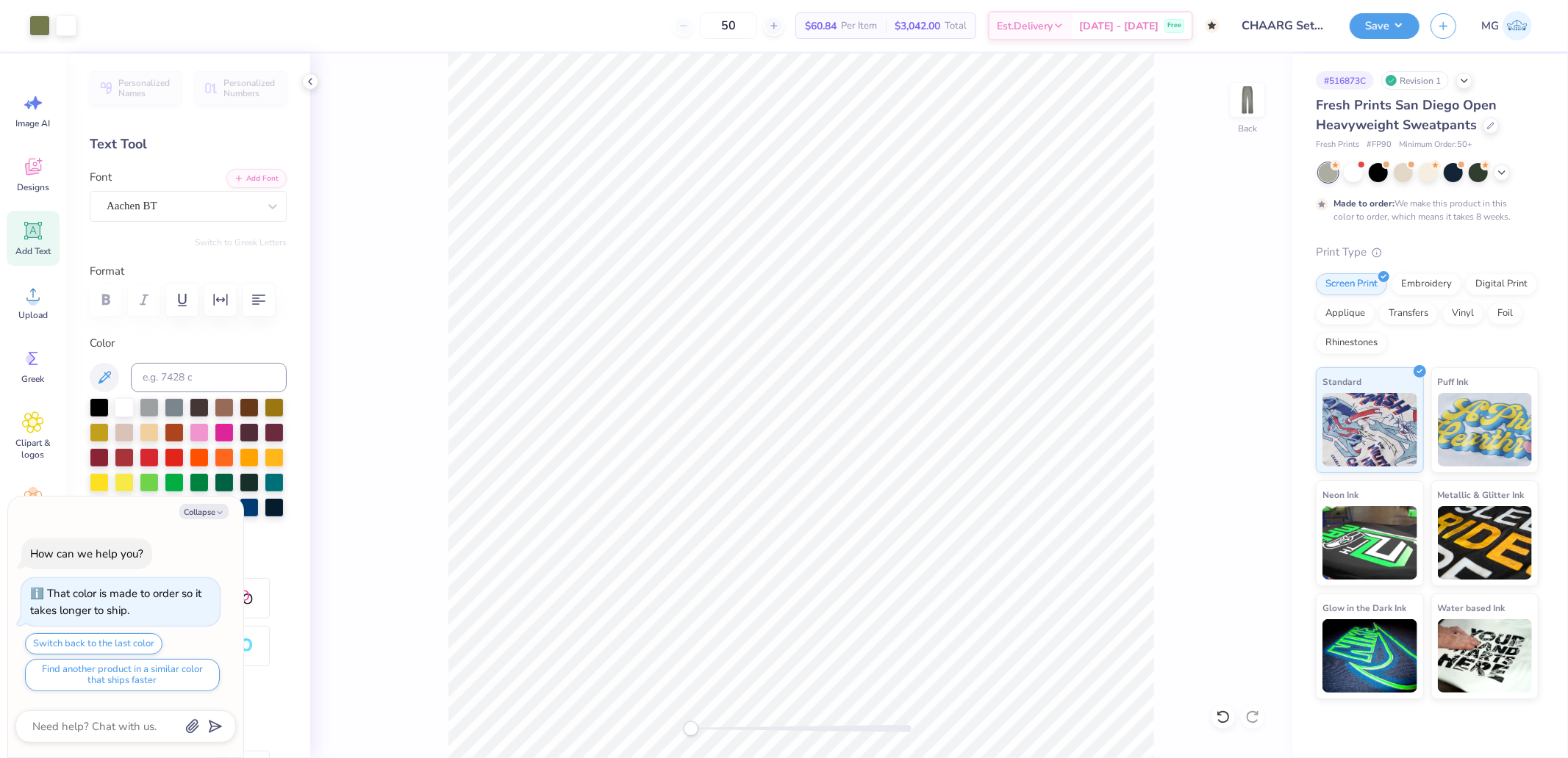
type textarea "x"
